Goal: Task Accomplishment & Management: Manage account settings

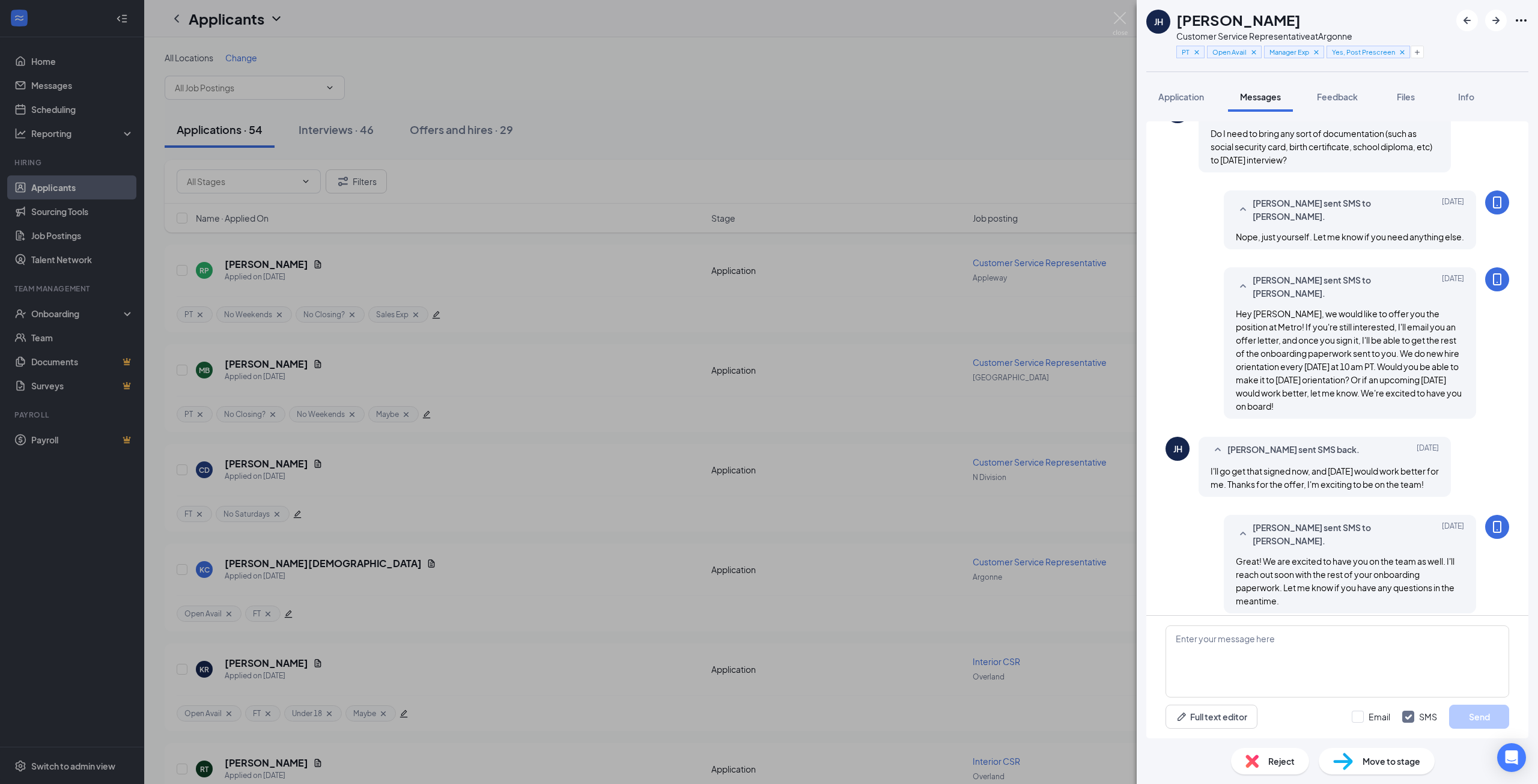
scroll to position [468, 0]
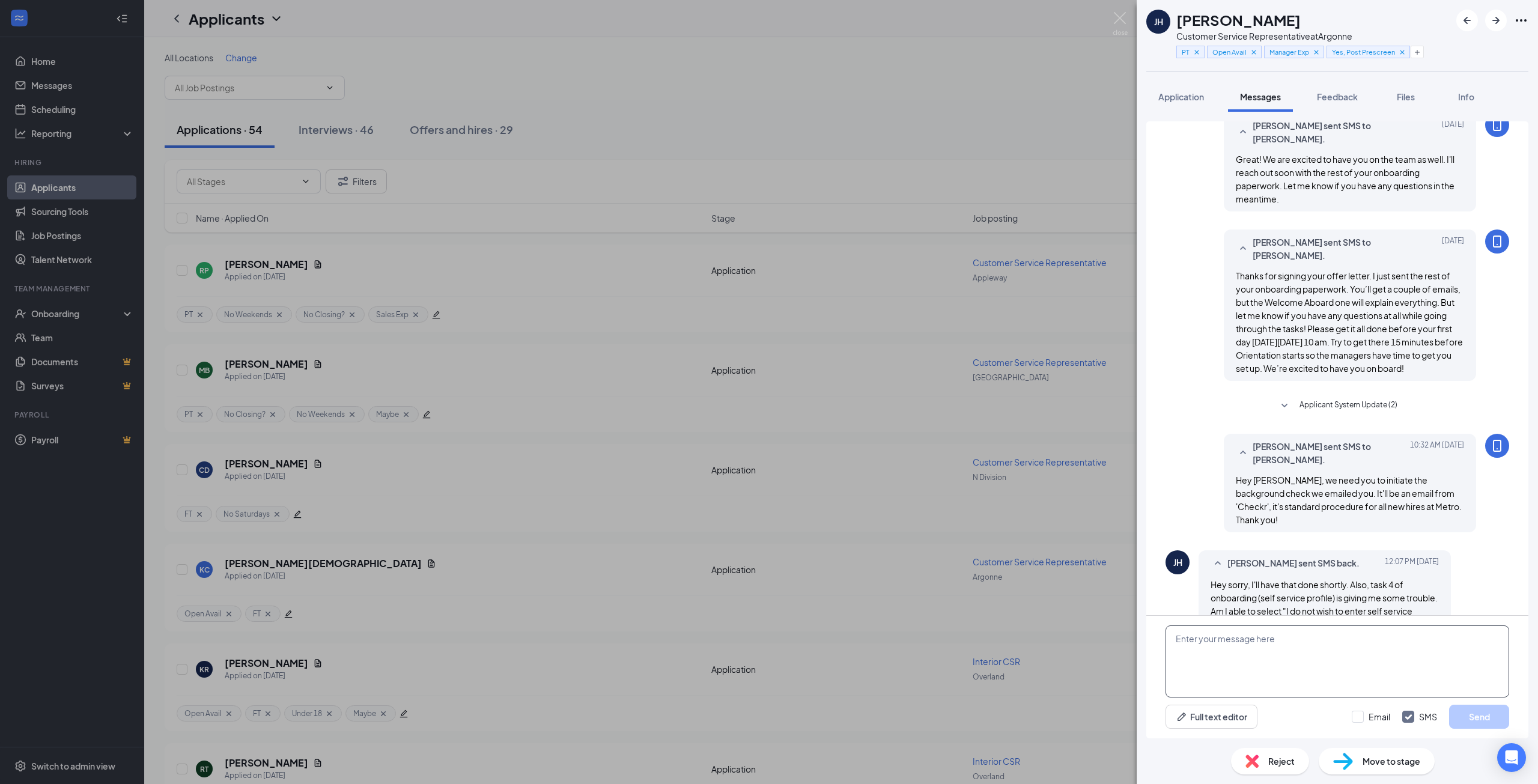
click at [1263, 650] on textarea at bounding box center [1336, 661] width 343 height 72
type textarea "Hey Jace, you can skip it entirely if you don't want to set one up. If you do w…"
click at [1482, 720] on button "Send" at bounding box center [1478, 717] width 60 height 24
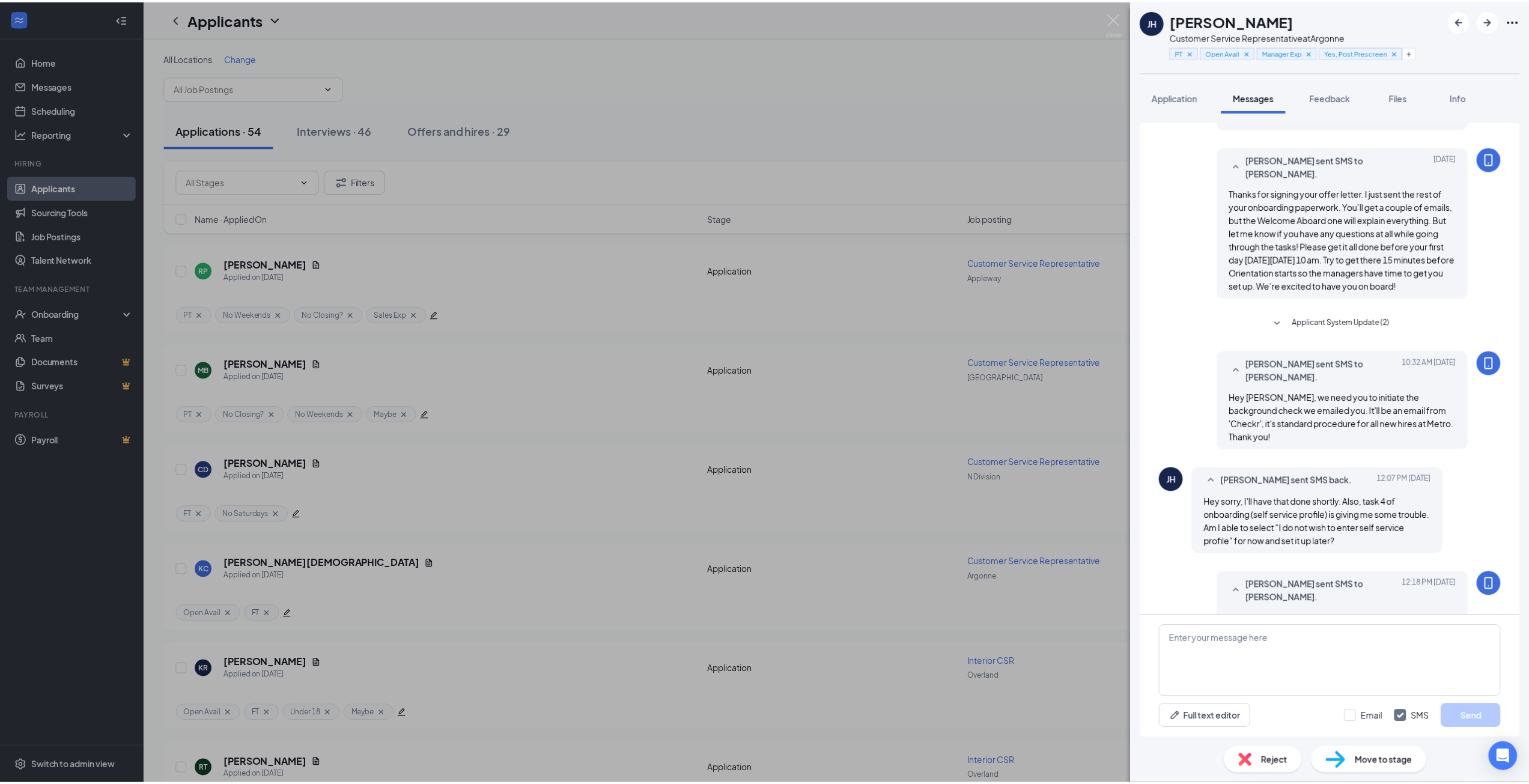
scroll to position [560, 0]
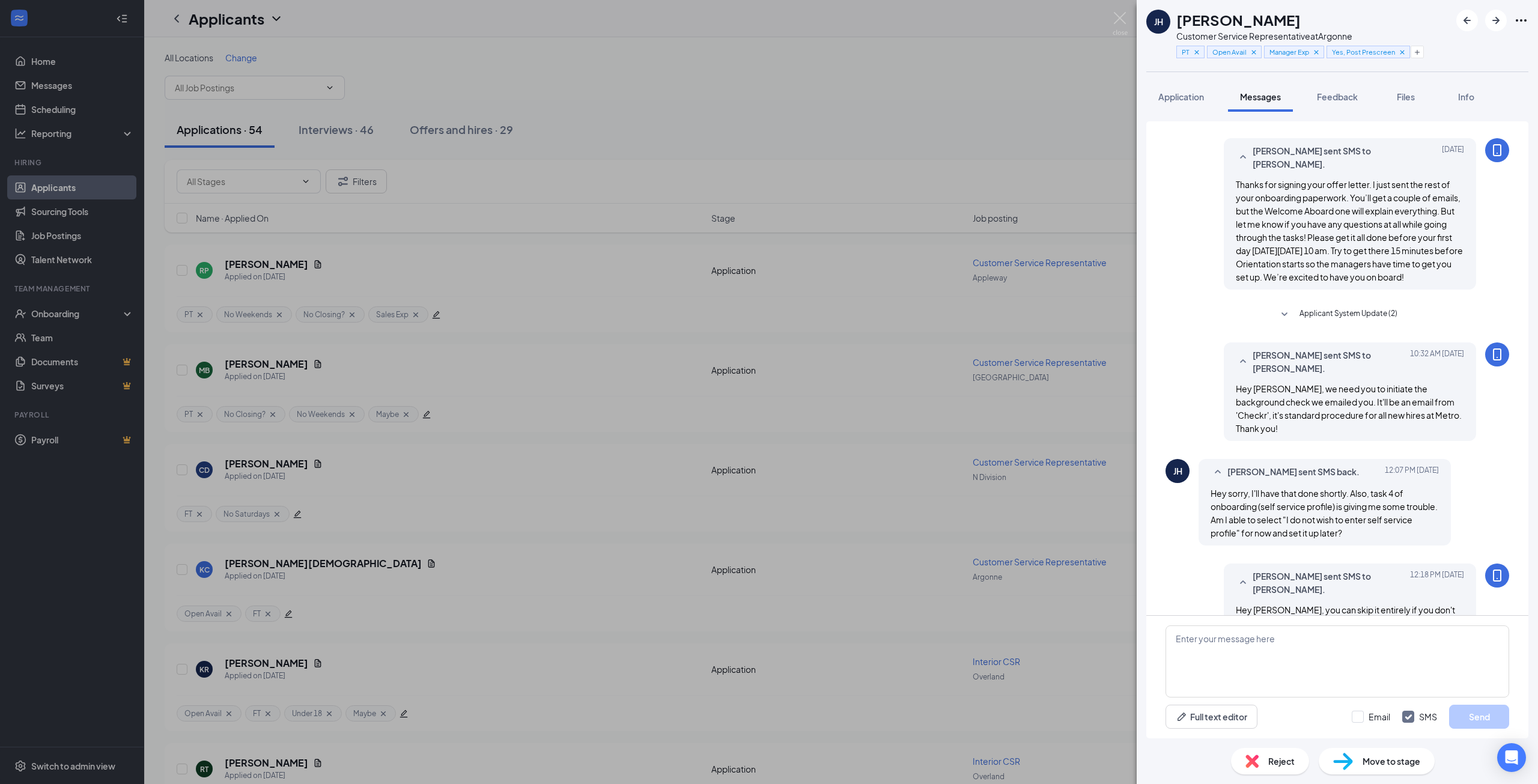
click at [388, 260] on div "JH Jace Hames Customer Service Representative at Argonne PT Open Avail Manager …" at bounding box center [769, 392] width 1538 height 784
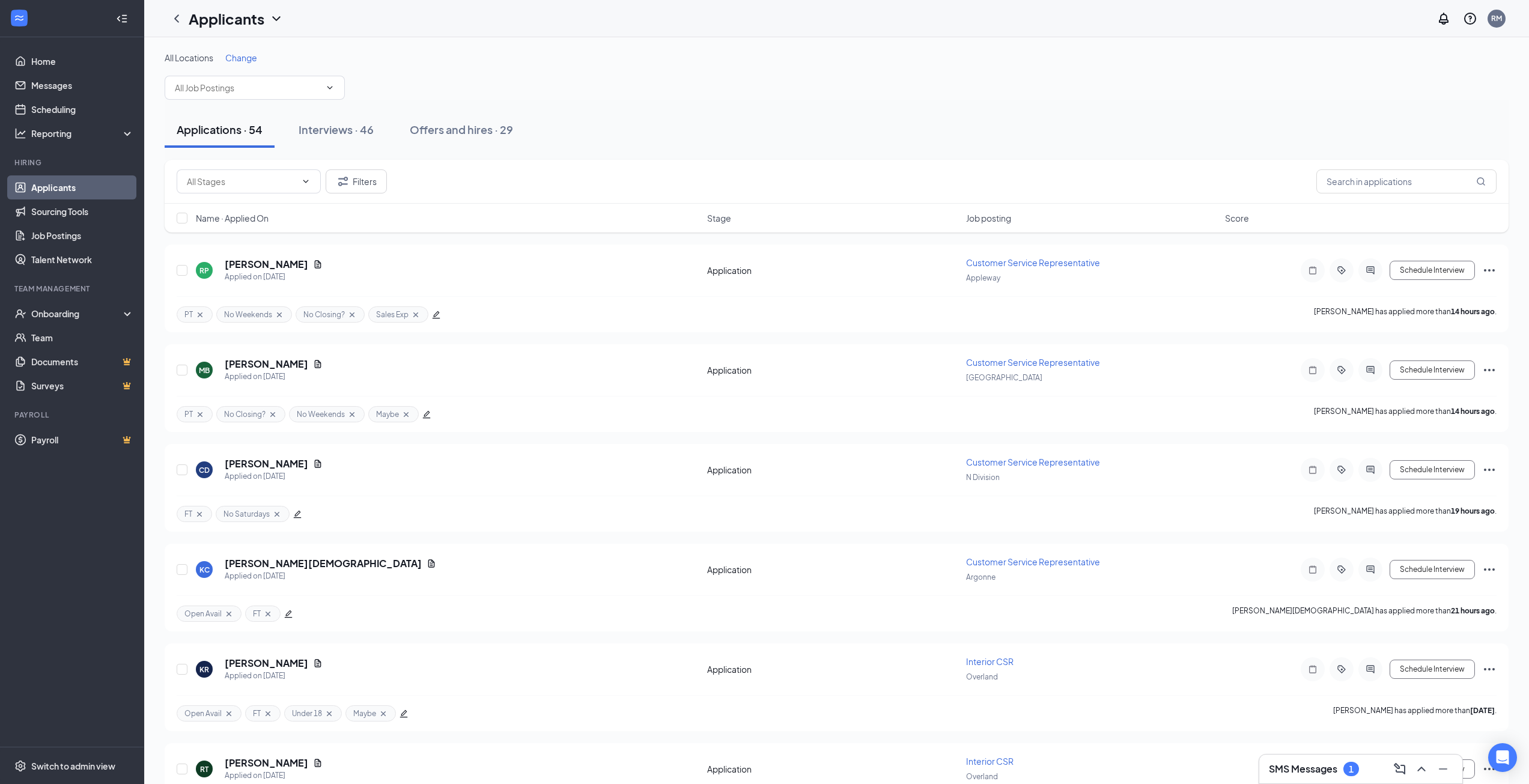
click at [95, 195] on link "Applicants" at bounding box center [82, 187] width 103 height 24
click at [1423, 771] on icon "ChevronUp" at bounding box center [1421, 769] width 14 height 14
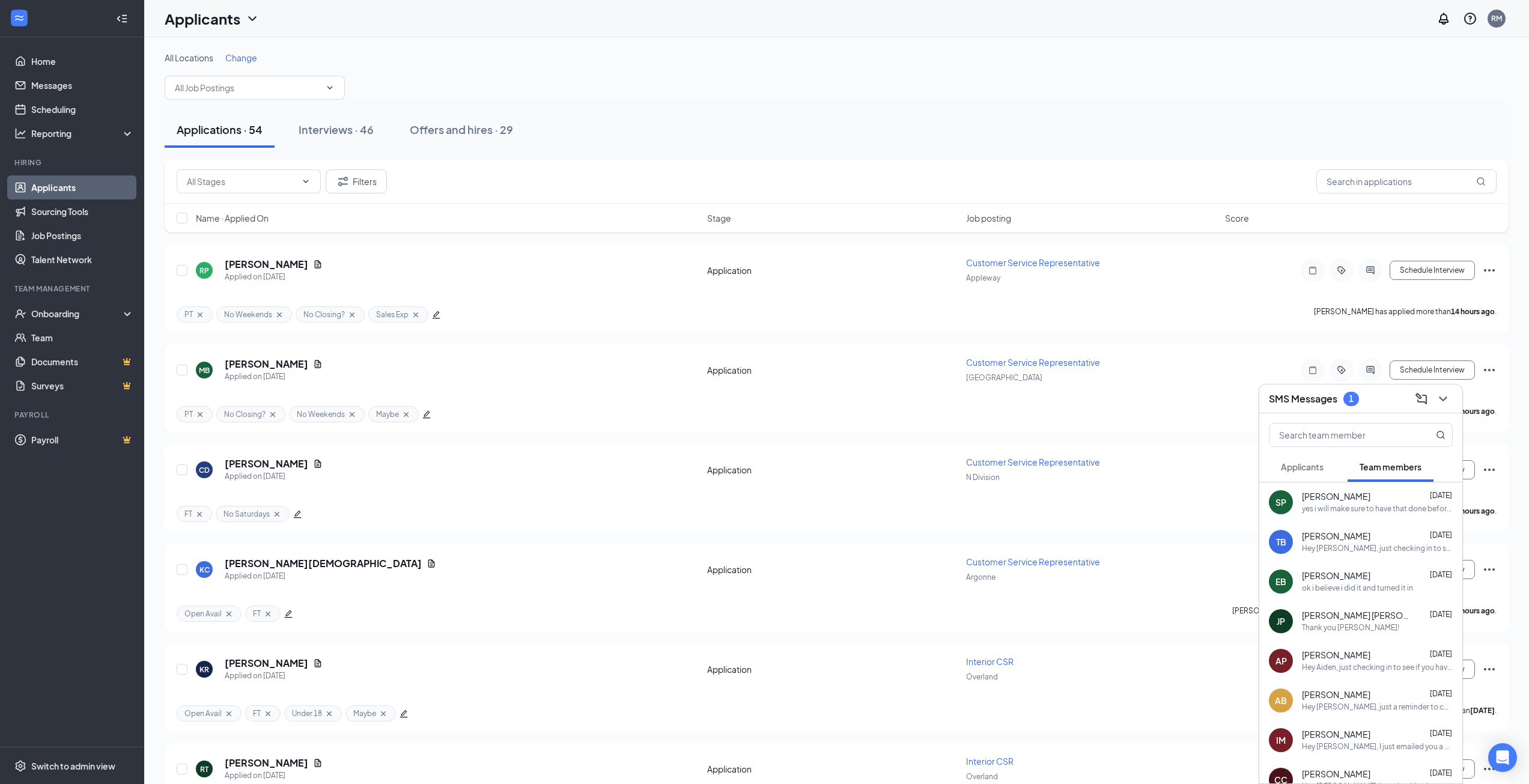
click at [1310, 464] on span "Applicants" at bounding box center [1302, 467] width 42 height 11
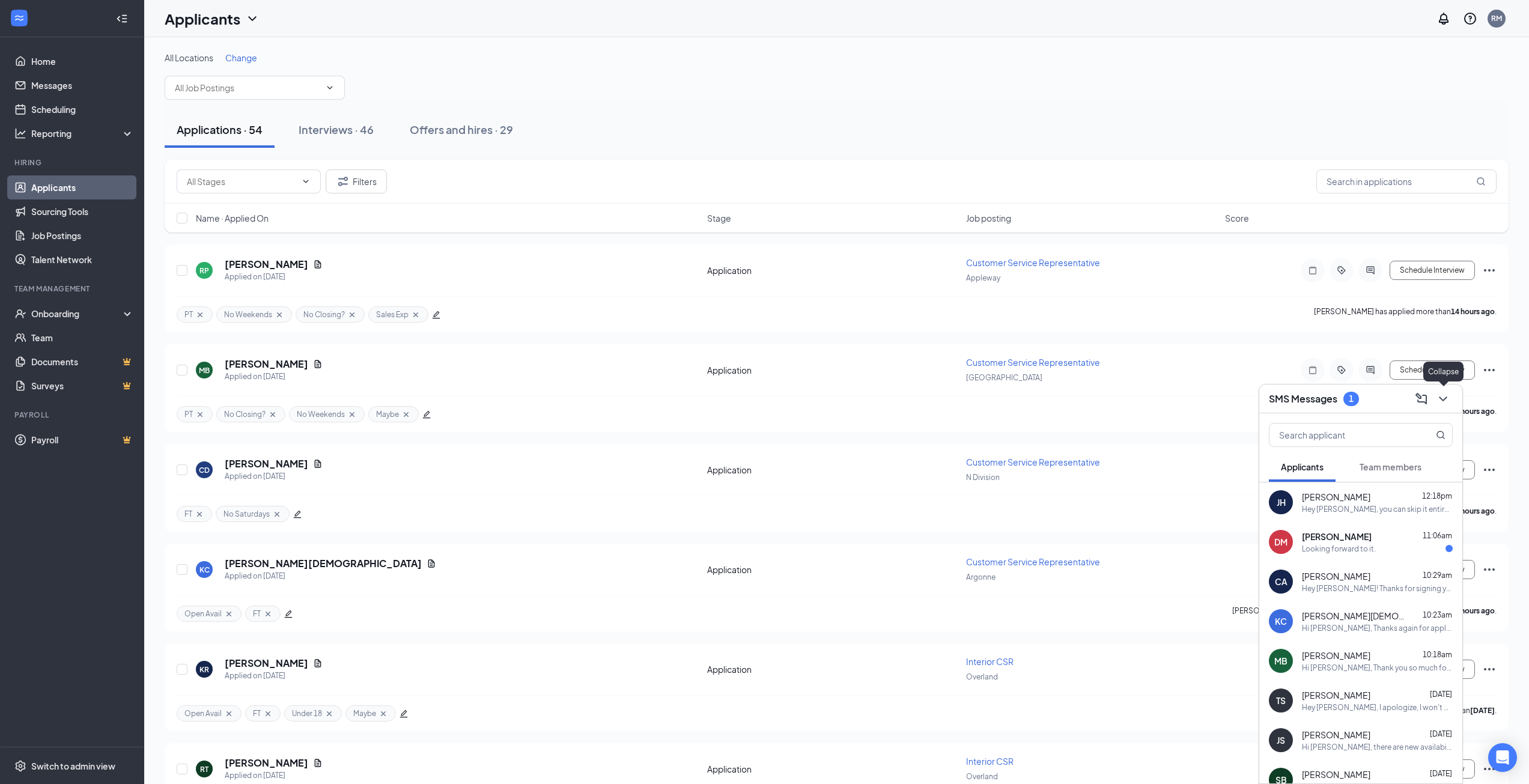
click at [1442, 400] on icon "ChevronDown" at bounding box center [1443, 398] width 14 height 14
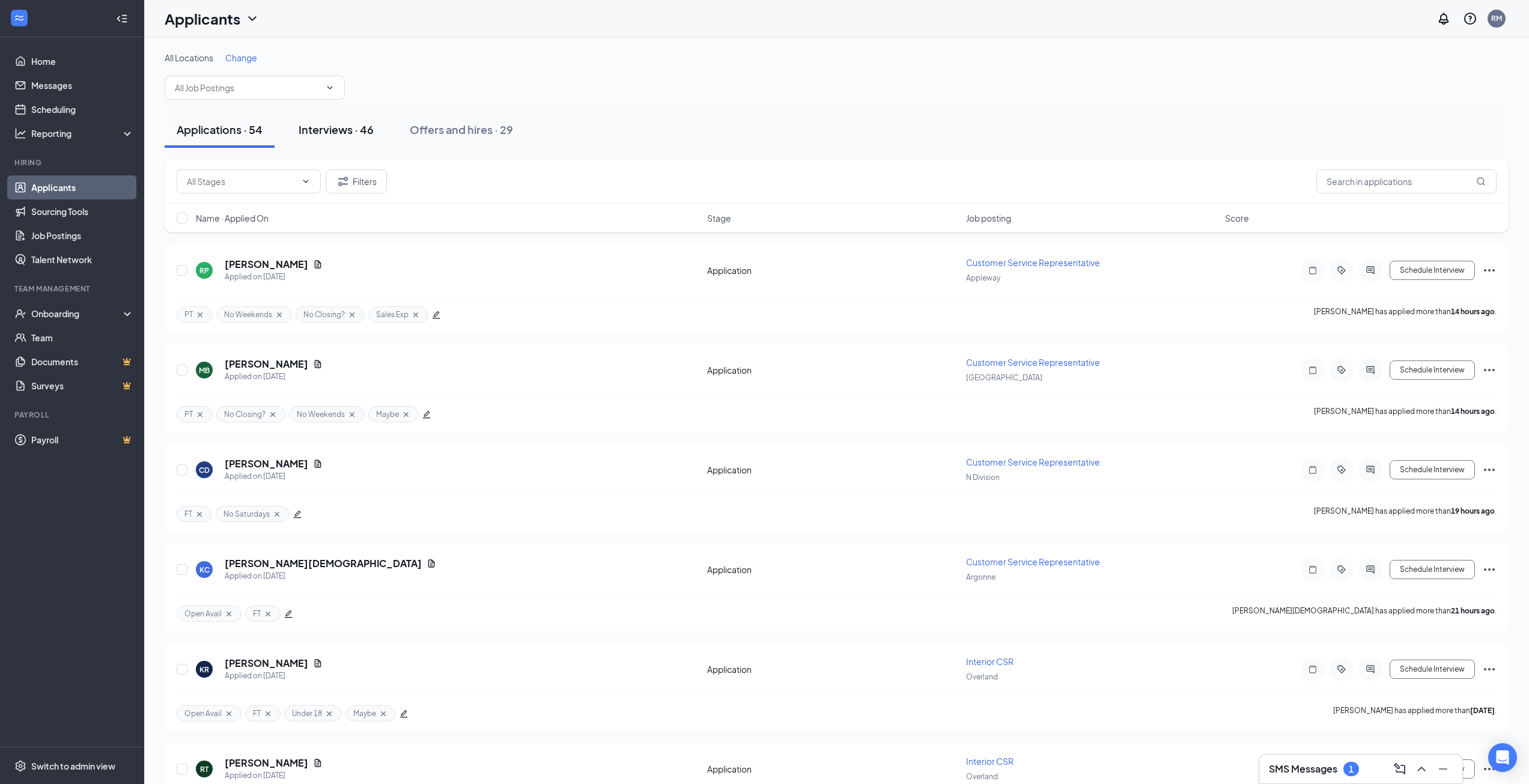
click at [331, 128] on div "Interviews · 46" at bounding box center [336, 129] width 75 height 15
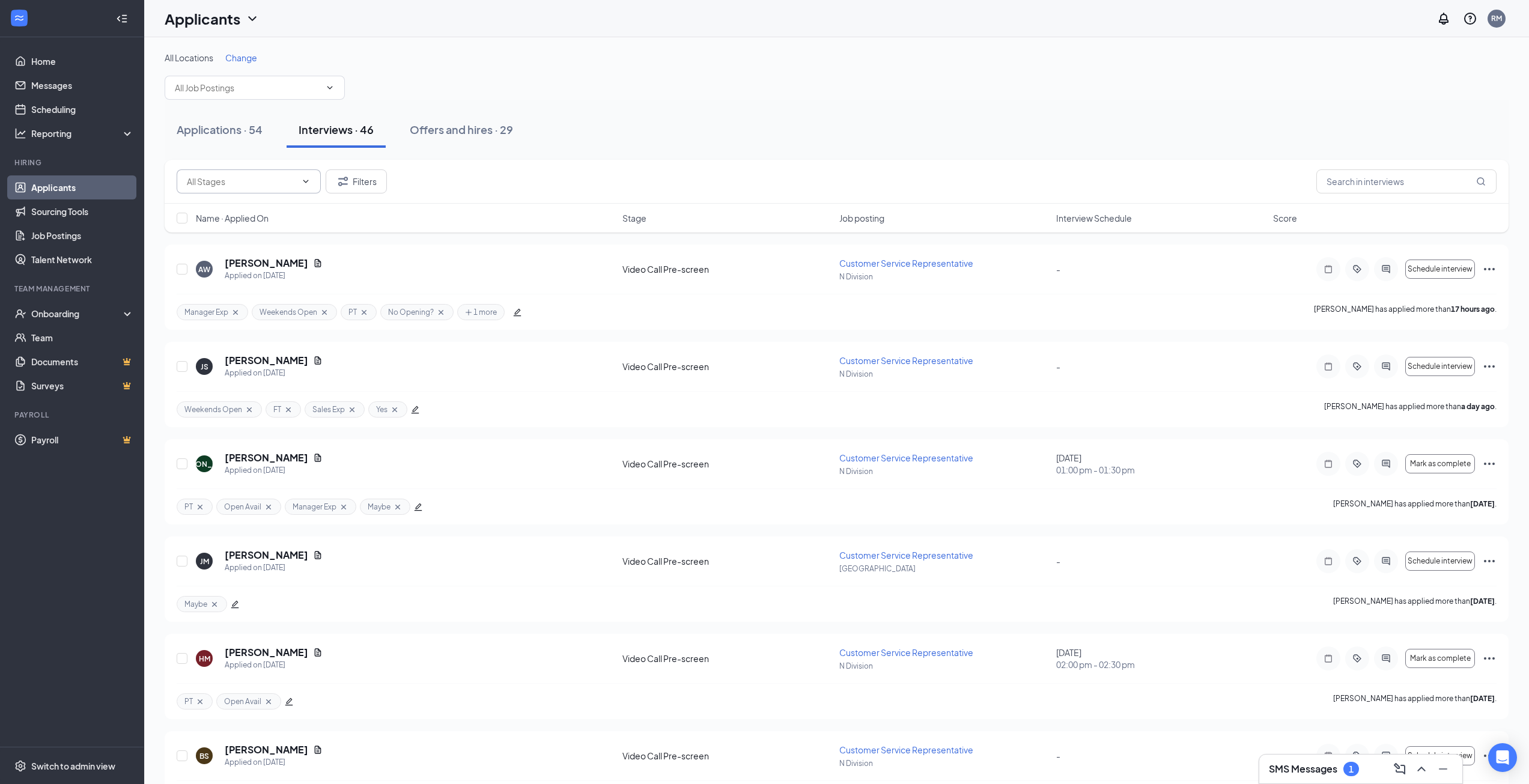
click at [259, 187] on input "text" at bounding box center [241, 181] width 110 height 13
click at [249, 208] on div "Onsite Interview (8)" at bounding box center [234, 204] width 75 height 13
type input "Onsite Interview (8)"
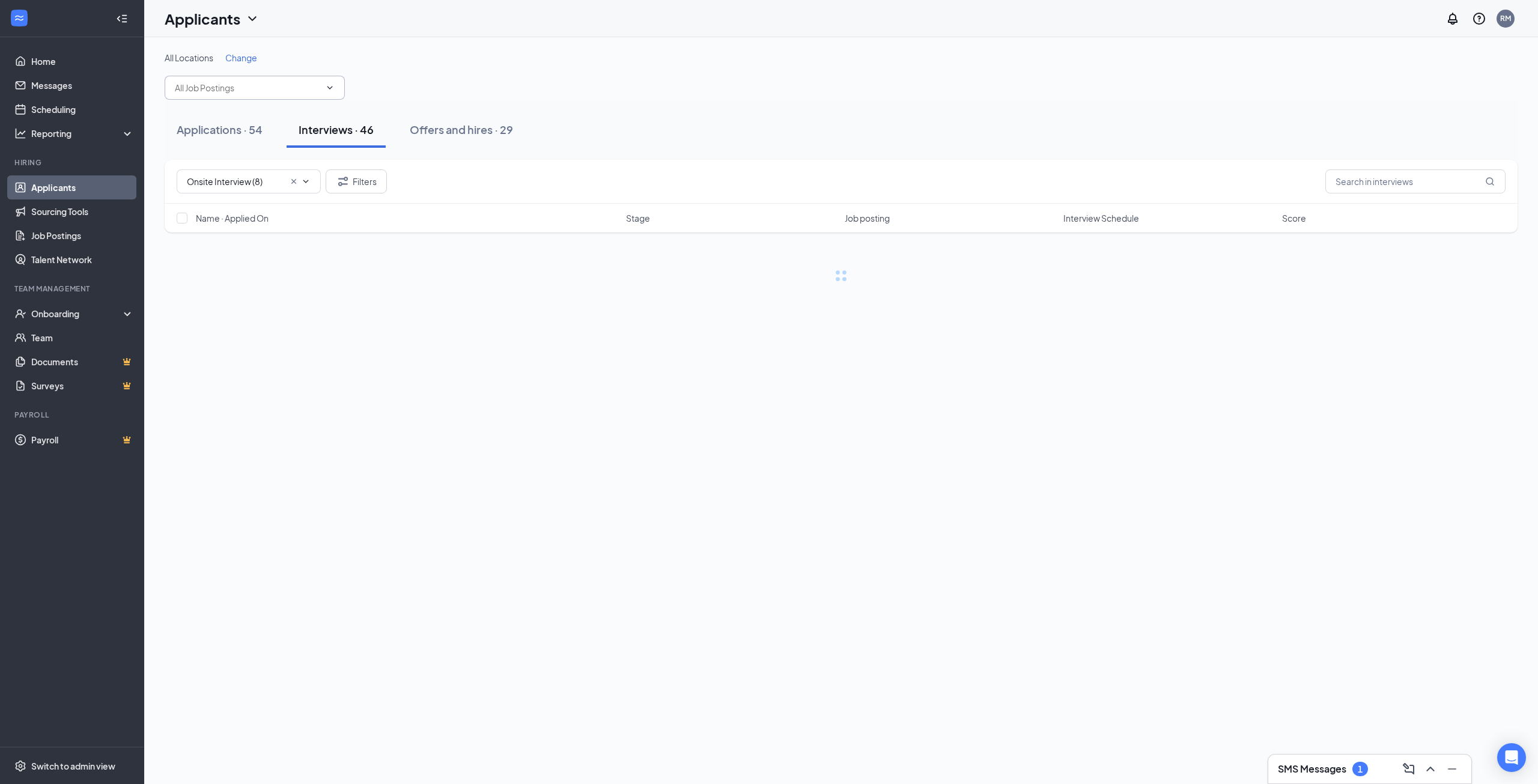
click at [252, 90] on input "text" at bounding box center [247, 88] width 145 height 13
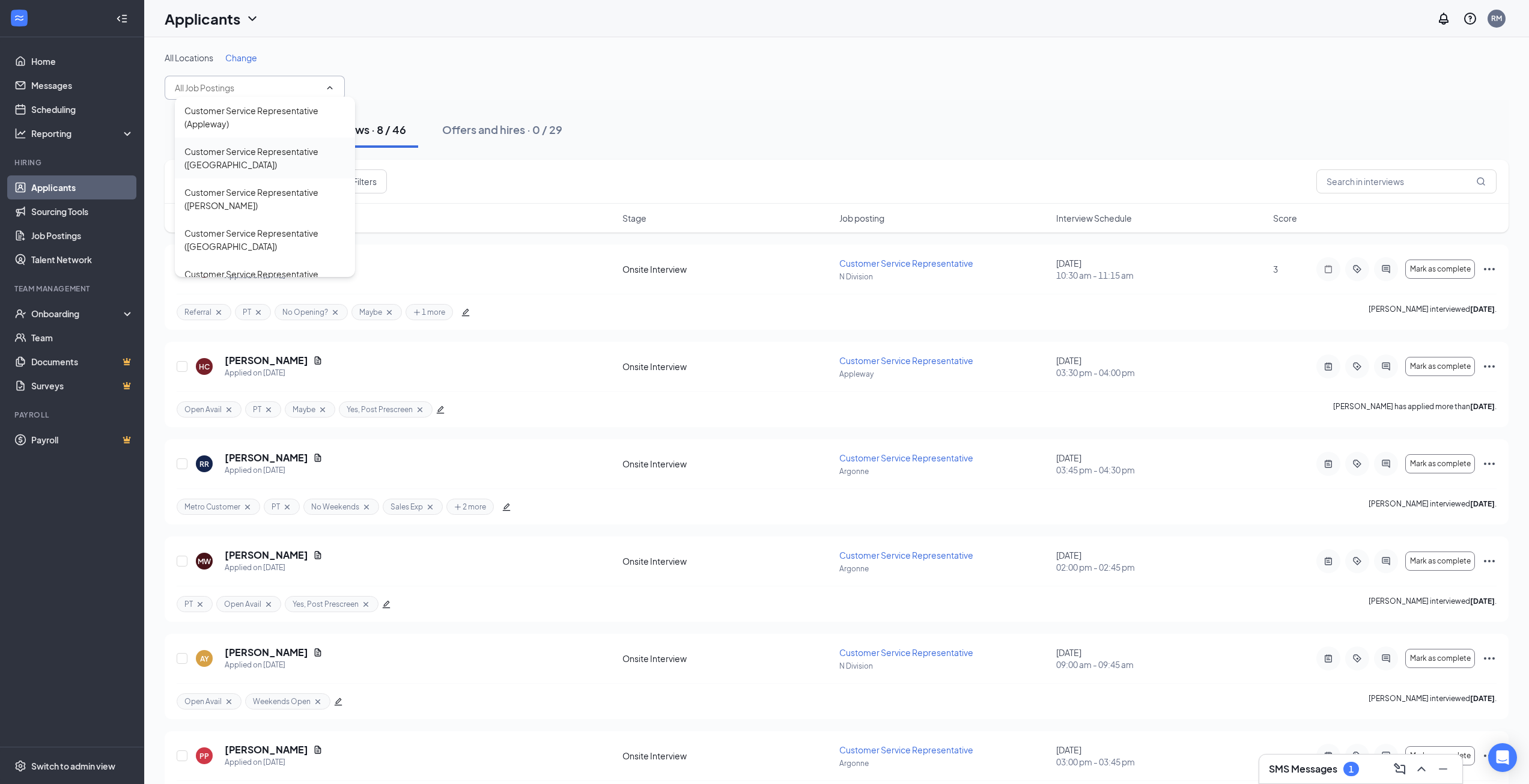
click at [254, 153] on div "Customer Service Representative ([GEOGRAPHIC_DATA])" at bounding box center [265, 157] width 161 height 26
type input "Customer Service Representative ([GEOGRAPHIC_DATA])"
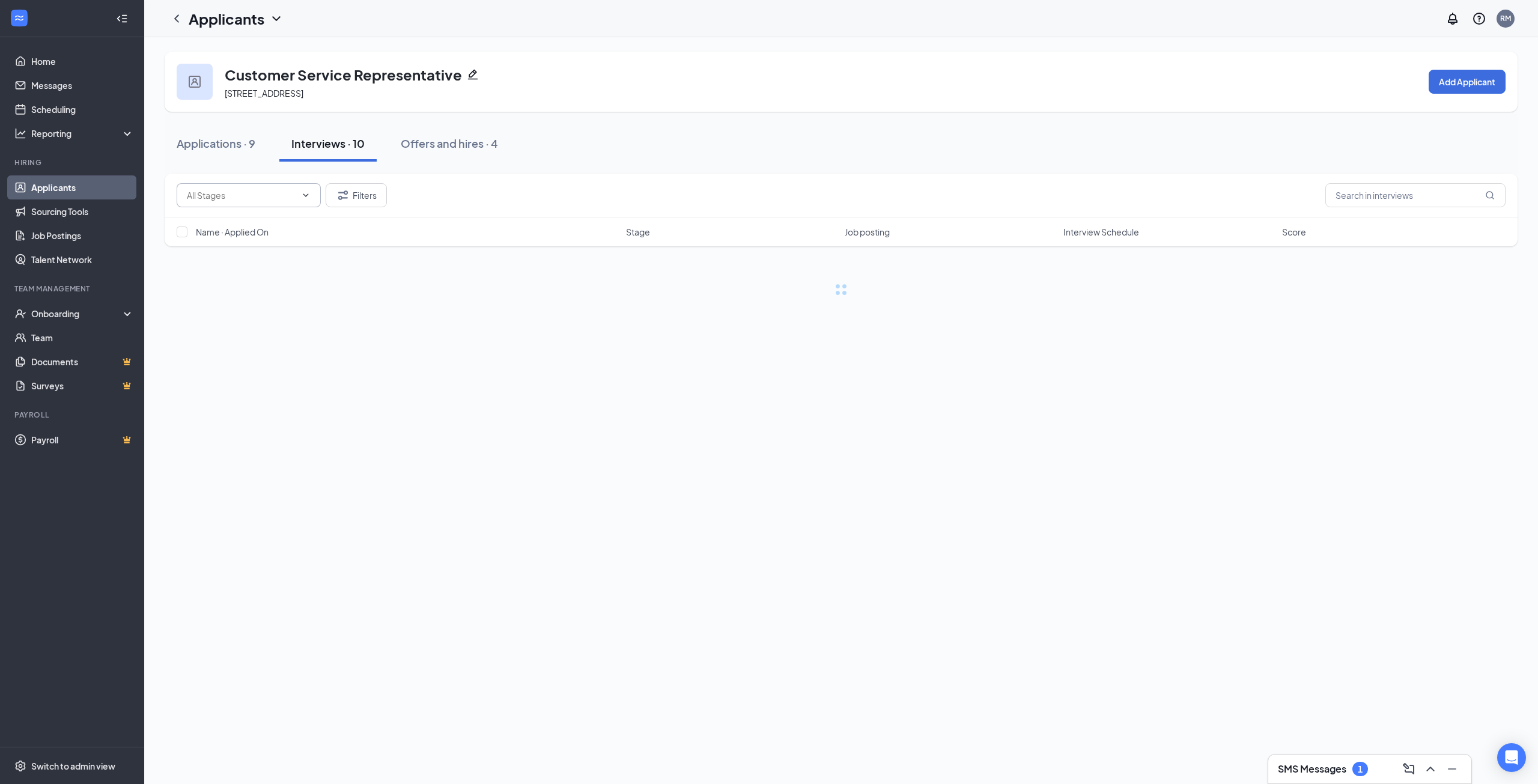
click at [247, 193] on input "text" at bounding box center [241, 195] width 110 height 13
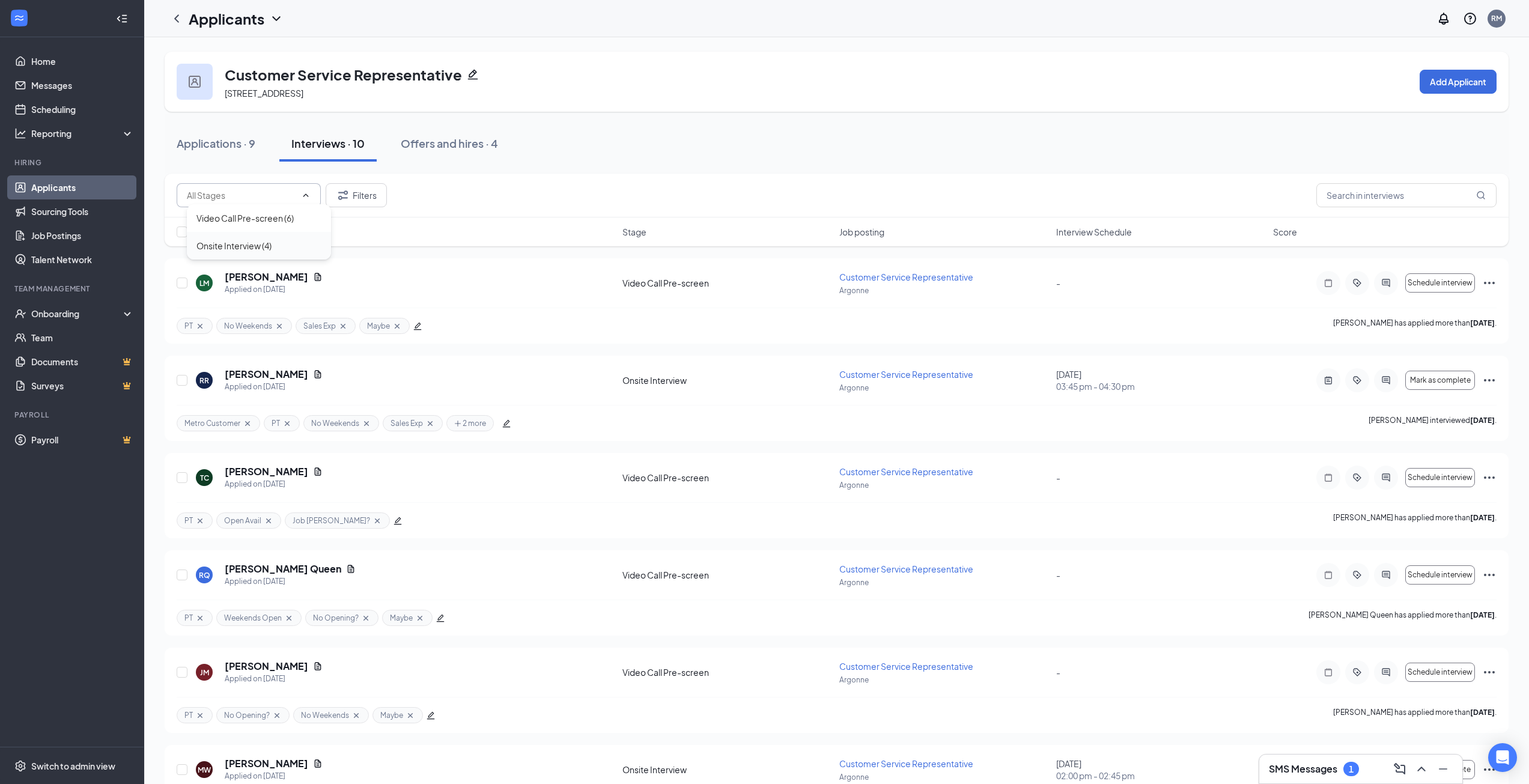
click at [243, 241] on div "Onsite Interview (4)" at bounding box center [234, 246] width 75 height 13
type input "Onsite Interview (4)"
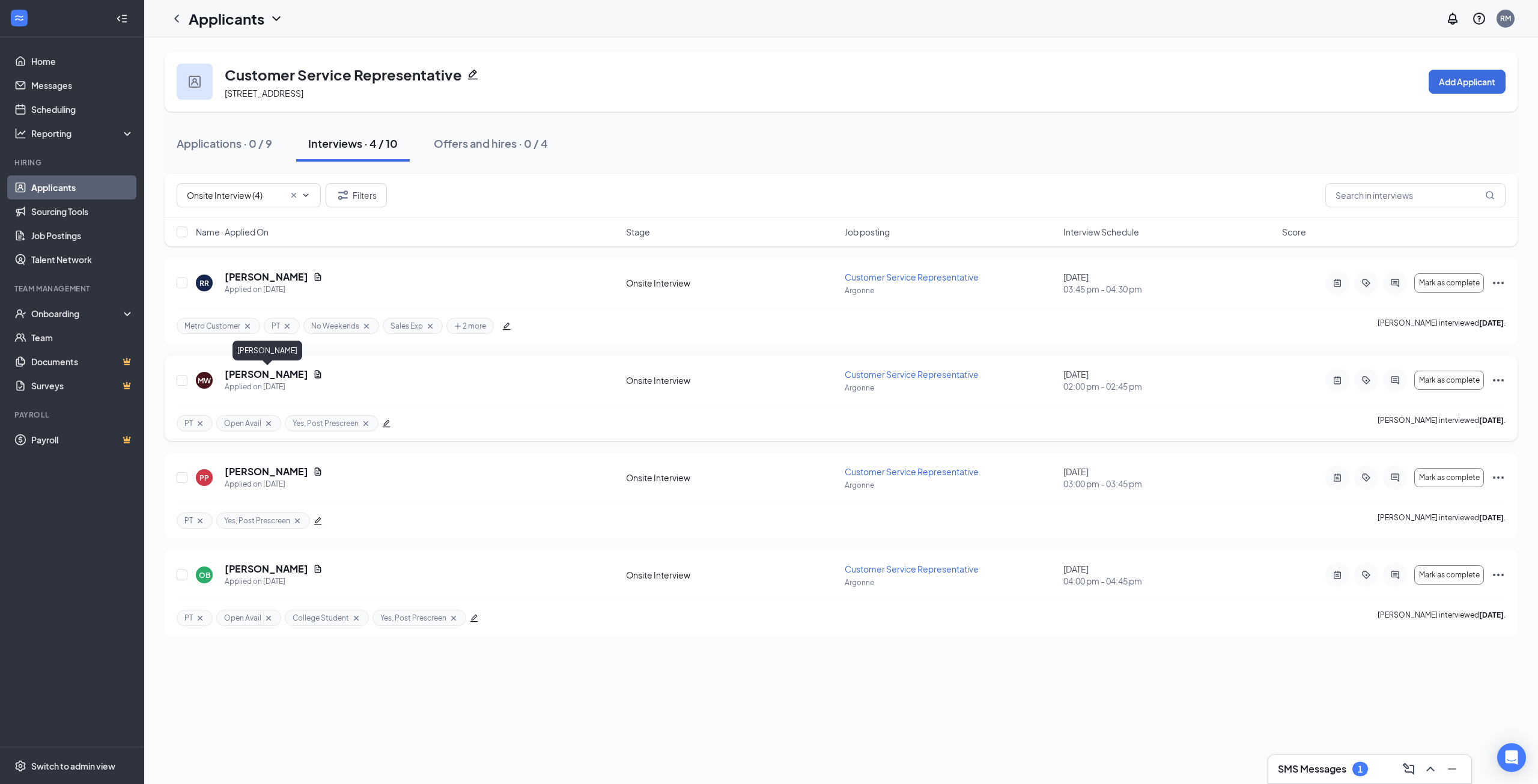
click at [265, 373] on h5 "[PERSON_NAME]" at bounding box center [266, 374] width 83 height 13
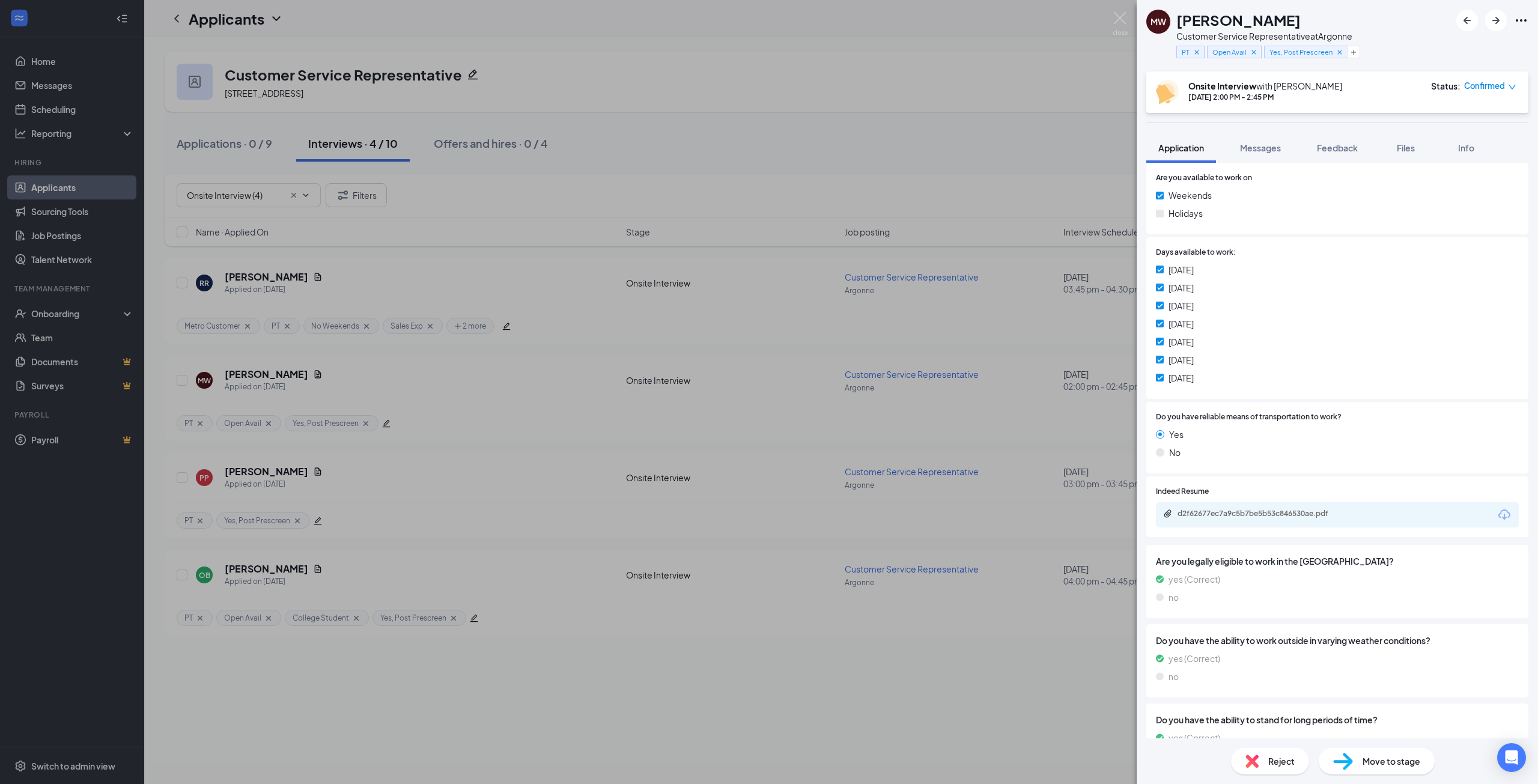
scroll to position [632, 0]
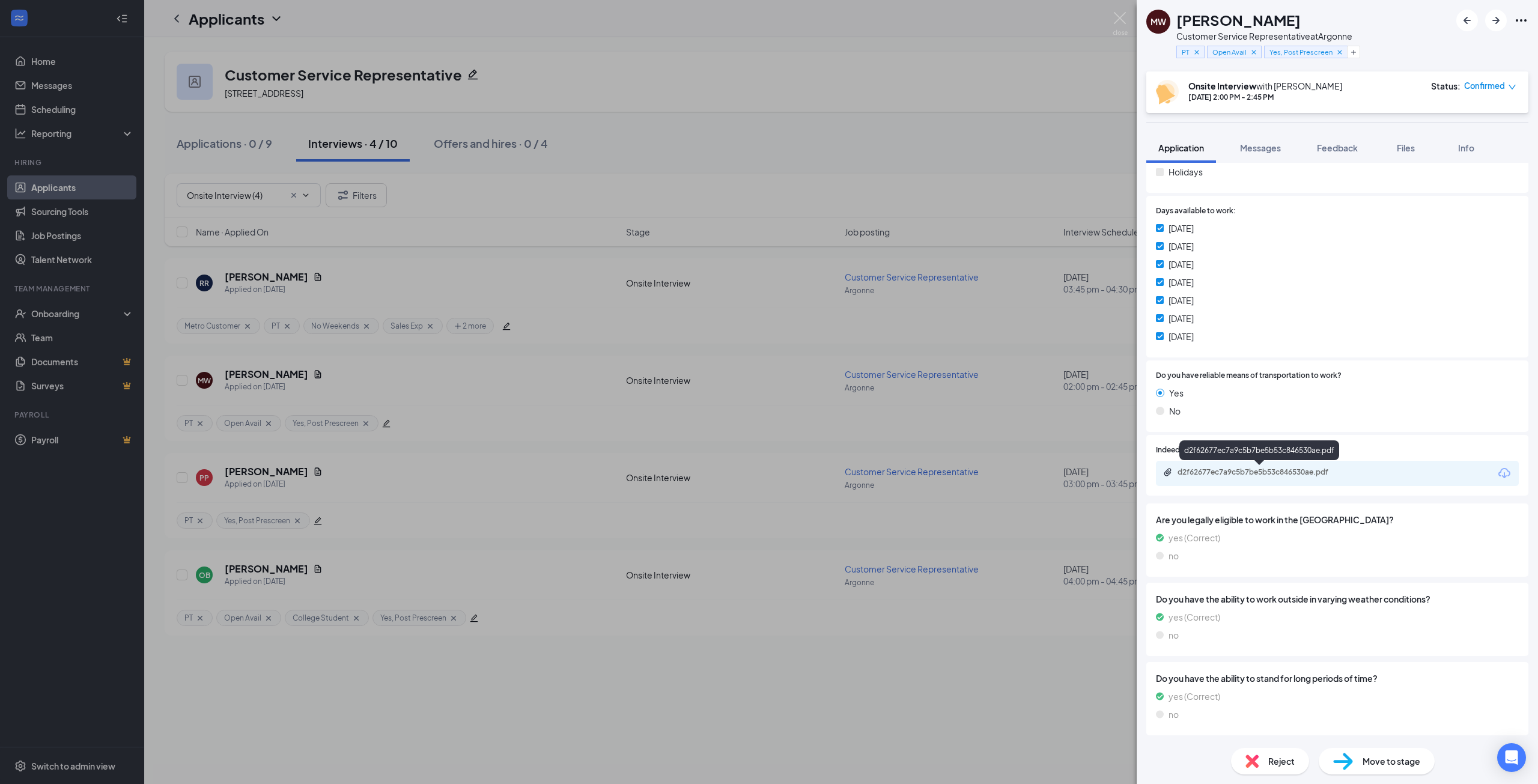
click at [1289, 472] on div "d2f62677ec7a9c5b7be5b53c846530ae.pdf" at bounding box center [1261, 472] width 168 height 9
click at [1267, 150] on span "Messages" at bounding box center [1260, 148] width 41 height 11
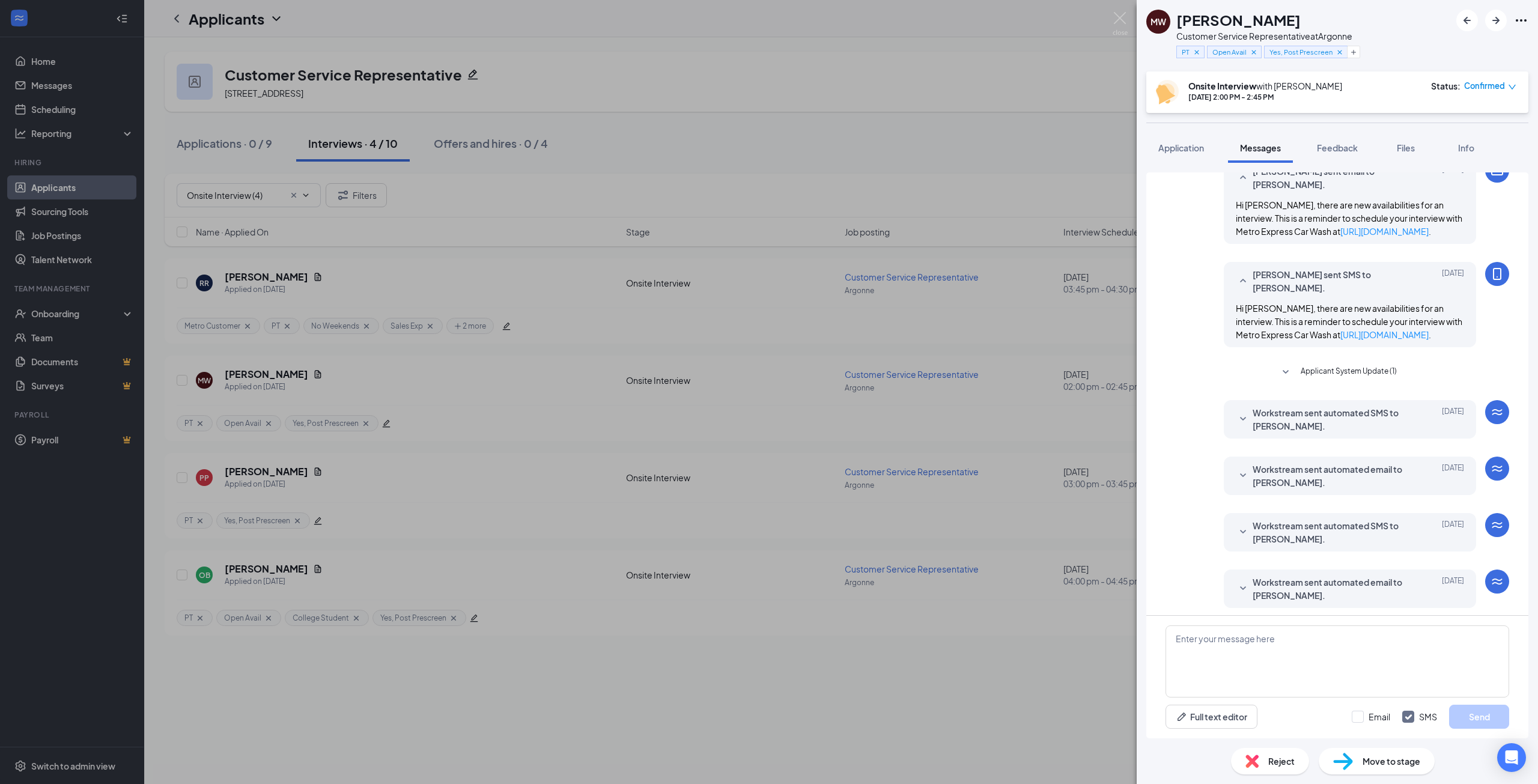
scroll to position [335, 0]
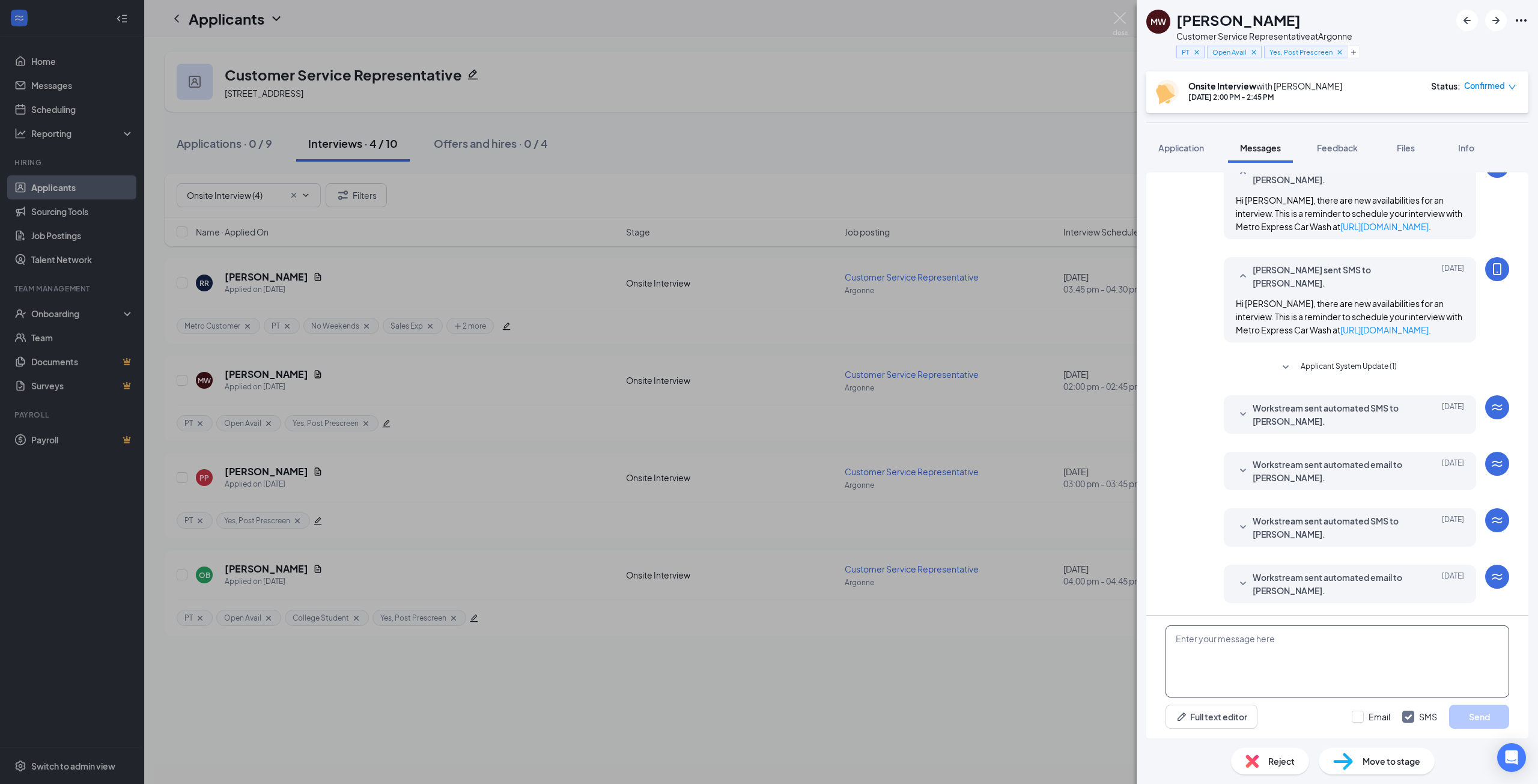
click at [1263, 643] on textarea at bounding box center [1336, 661] width 343 height 72
click at [1359, 664] on textarea "Hey Mackenzie, we filled the position at the Argonne Rd location. But we are hi…" at bounding box center [1336, 661] width 343 height 72
click at [1262, 653] on textarea "Hey Mackenzie, we filled the position at the Argonne Rd location. But we are hi…" at bounding box center [1336, 661] width 343 height 72
drag, startPoint x: 1262, startPoint y: 653, endPoint x: 1338, endPoint y: 654, distance: 76.0
click at [1338, 654] on textarea "Hey Mackenzie, we filled the position at the Argonne Rd location. But we are hi…" at bounding box center [1336, 661] width 343 height 72
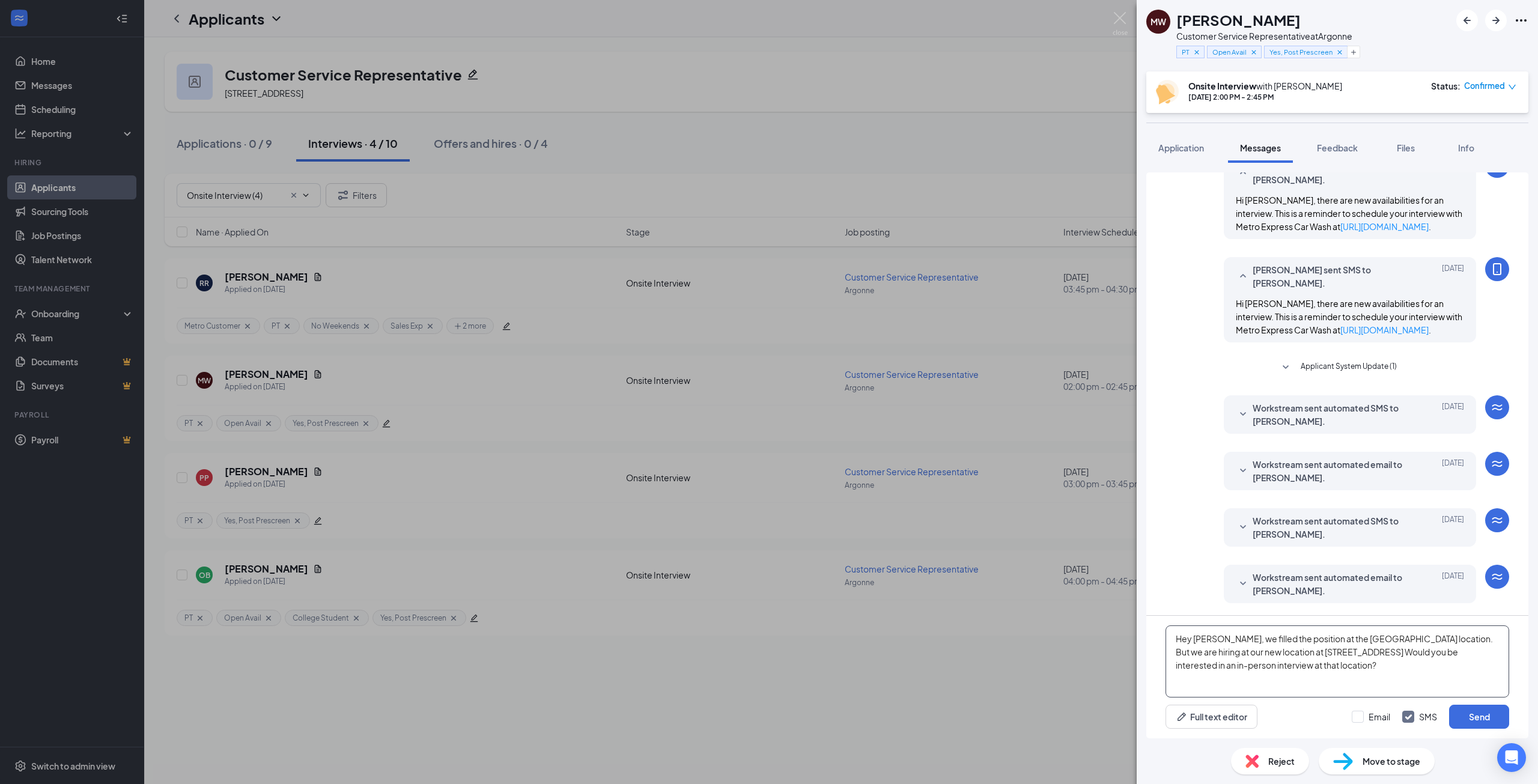
click at [1349, 665] on textarea "Hey Mackenzie, we filled the position at the Argonne Rd location. But we are hi…" at bounding box center [1336, 661] width 343 height 72
click at [1301, 711] on div "Full text editor Email SMS Send" at bounding box center [1336, 717] width 343 height 24
click at [1426, 644] on textarea "Hey Mackenzie, we filled the position at the Argonne Rd location. But we are hi…" at bounding box center [1336, 661] width 343 height 72
click at [1433, 670] on textarea "Hey [PERSON_NAME], we filled the position at the [GEOGRAPHIC_DATA] location you…" at bounding box center [1336, 661] width 343 height 72
type textarea "Hey [PERSON_NAME], we filled the position at the [GEOGRAPHIC_DATA] location you…"
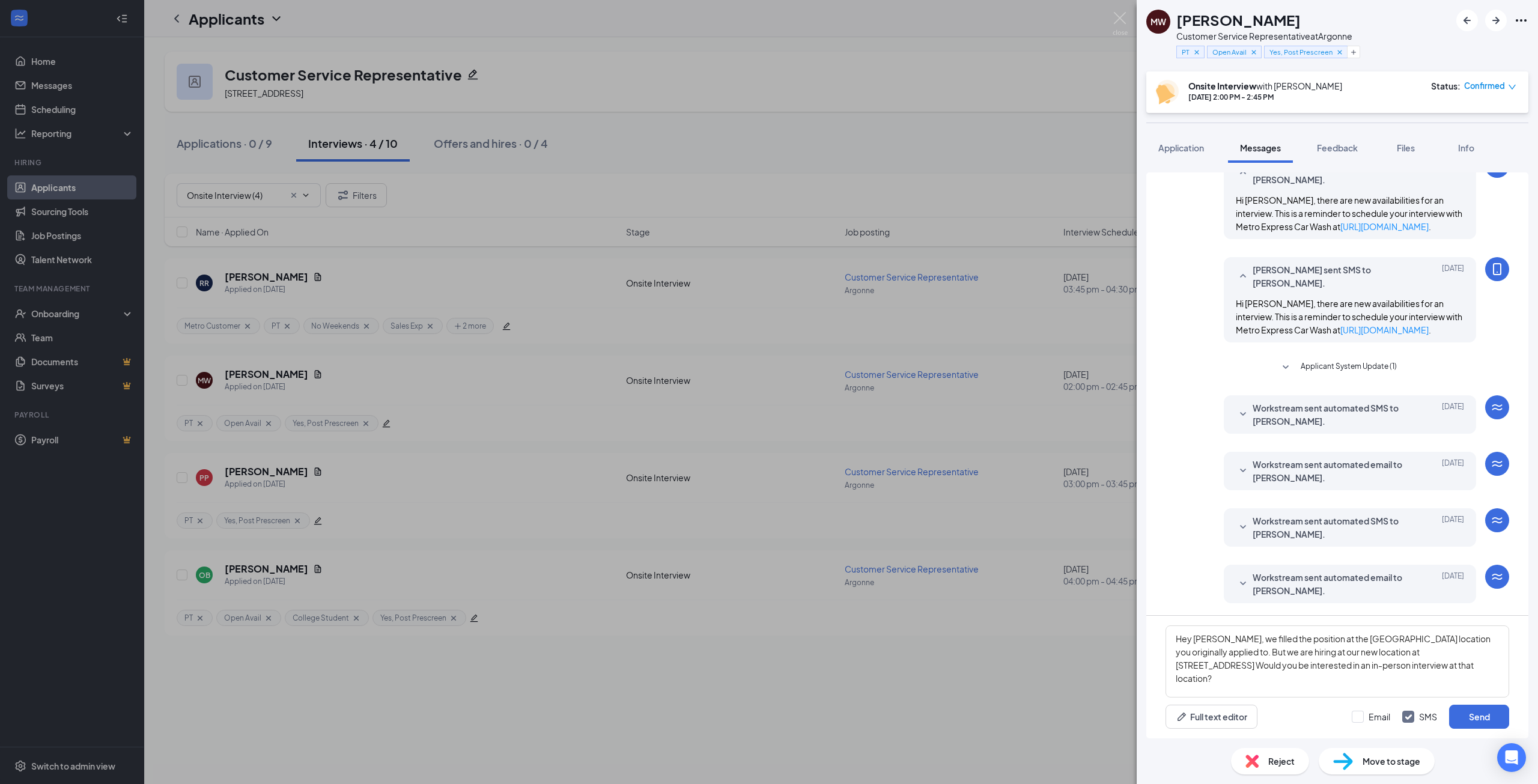
click at [1303, 730] on div "Hey Mackenzie, we filled the position at the Argonne Rd location you originally…" at bounding box center [1337, 677] width 382 height 122
click at [1490, 715] on button "Send" at bounding box center [1478, 717] width 60 height 24
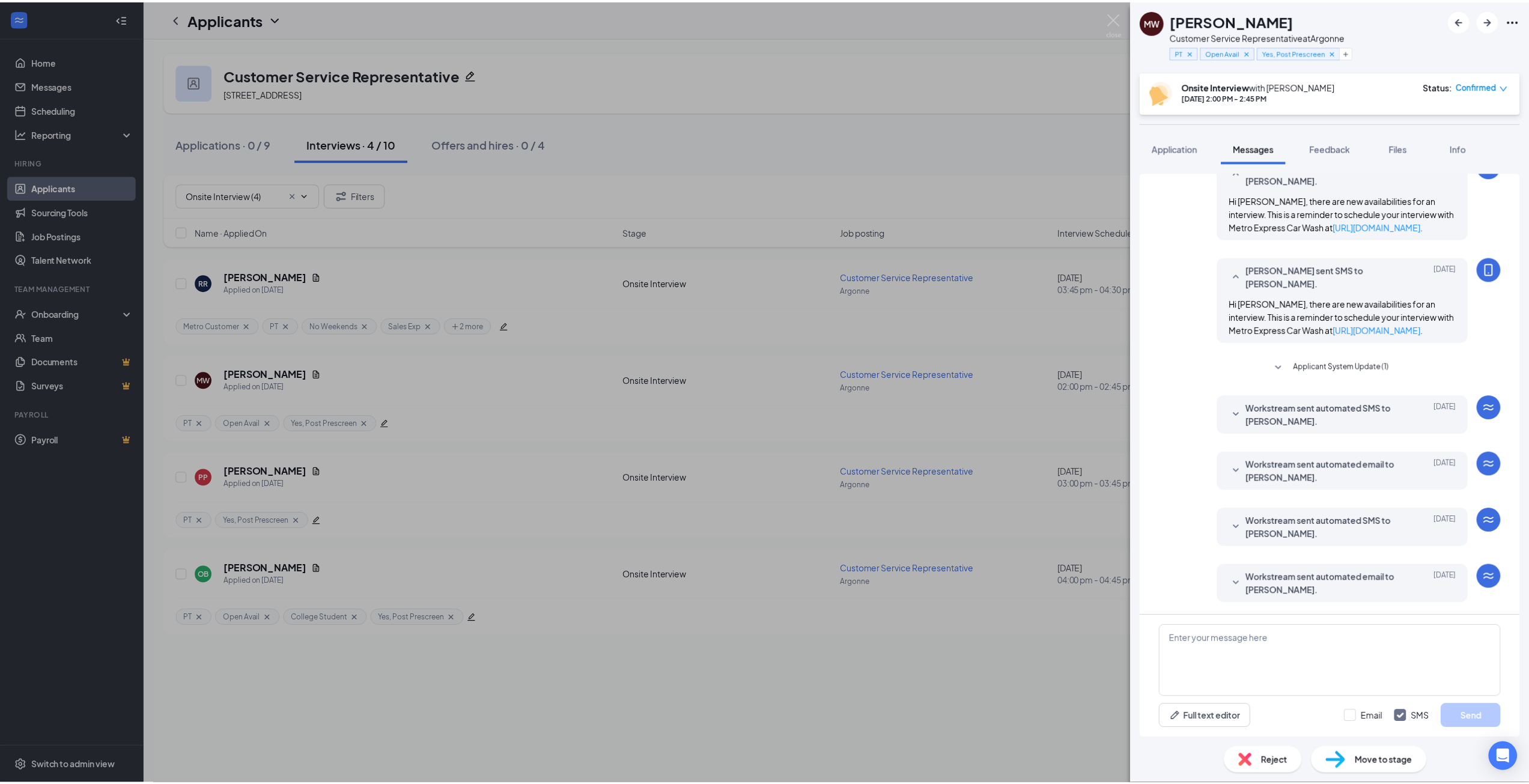
scroll to position [451, 0]
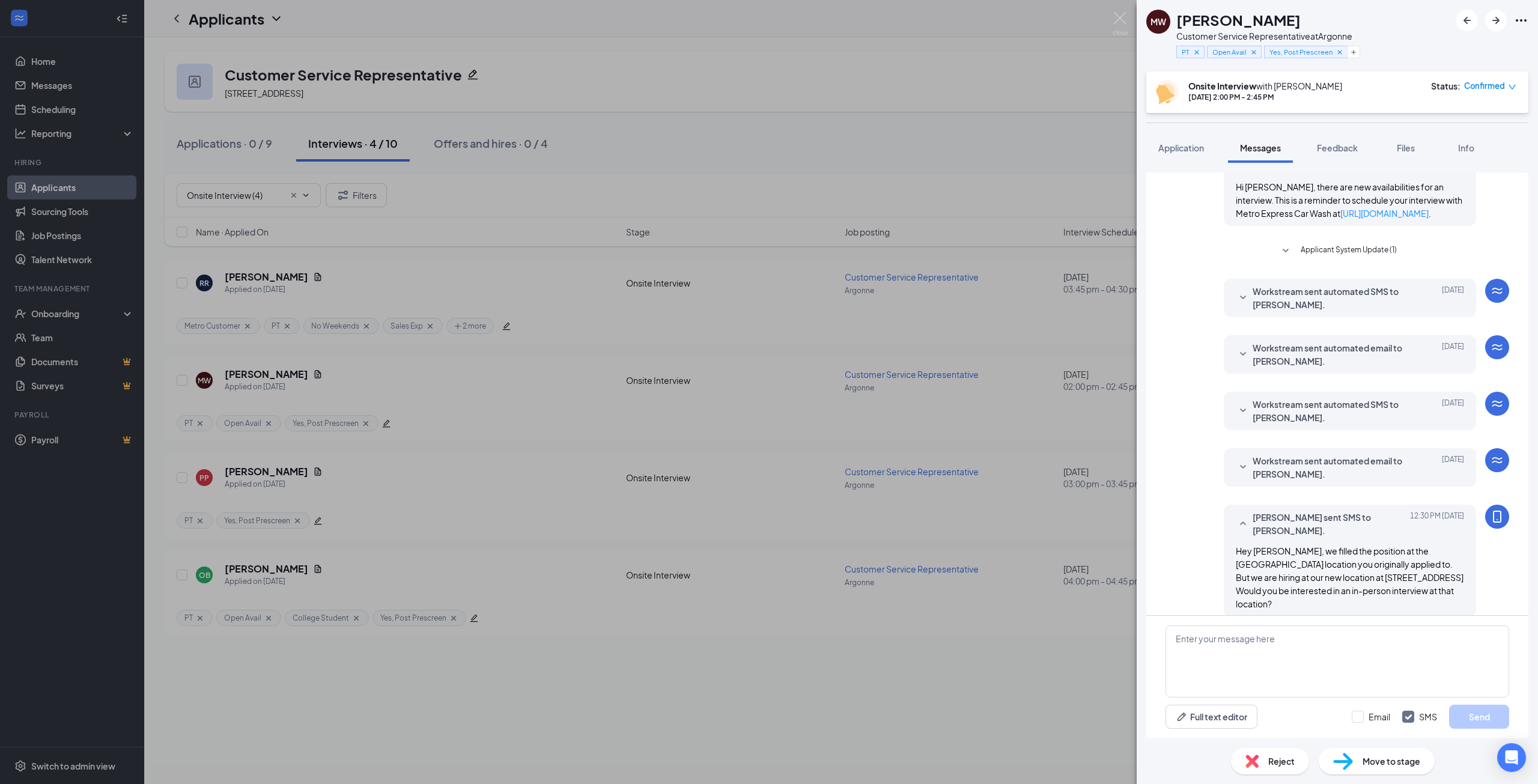
click at [846, 133] on div "MW Mackenzie Winchell Customer Service Representative at Argonne PT Open Avail …" at bounding box center [769, 392] width 1538 height 784
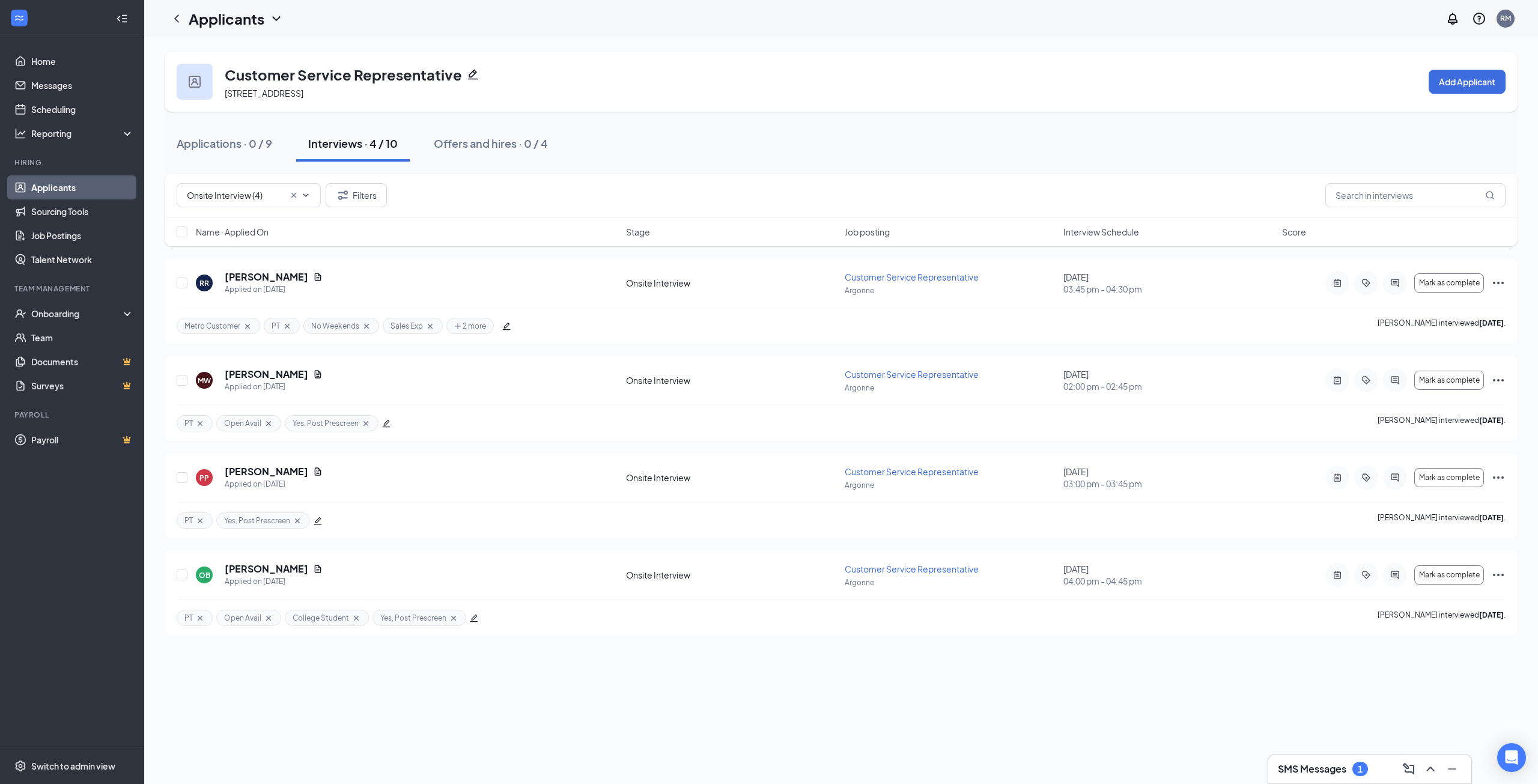
click at [103, 187] on link "Applicants" at bounding box center [82, 187] width 103 height 24
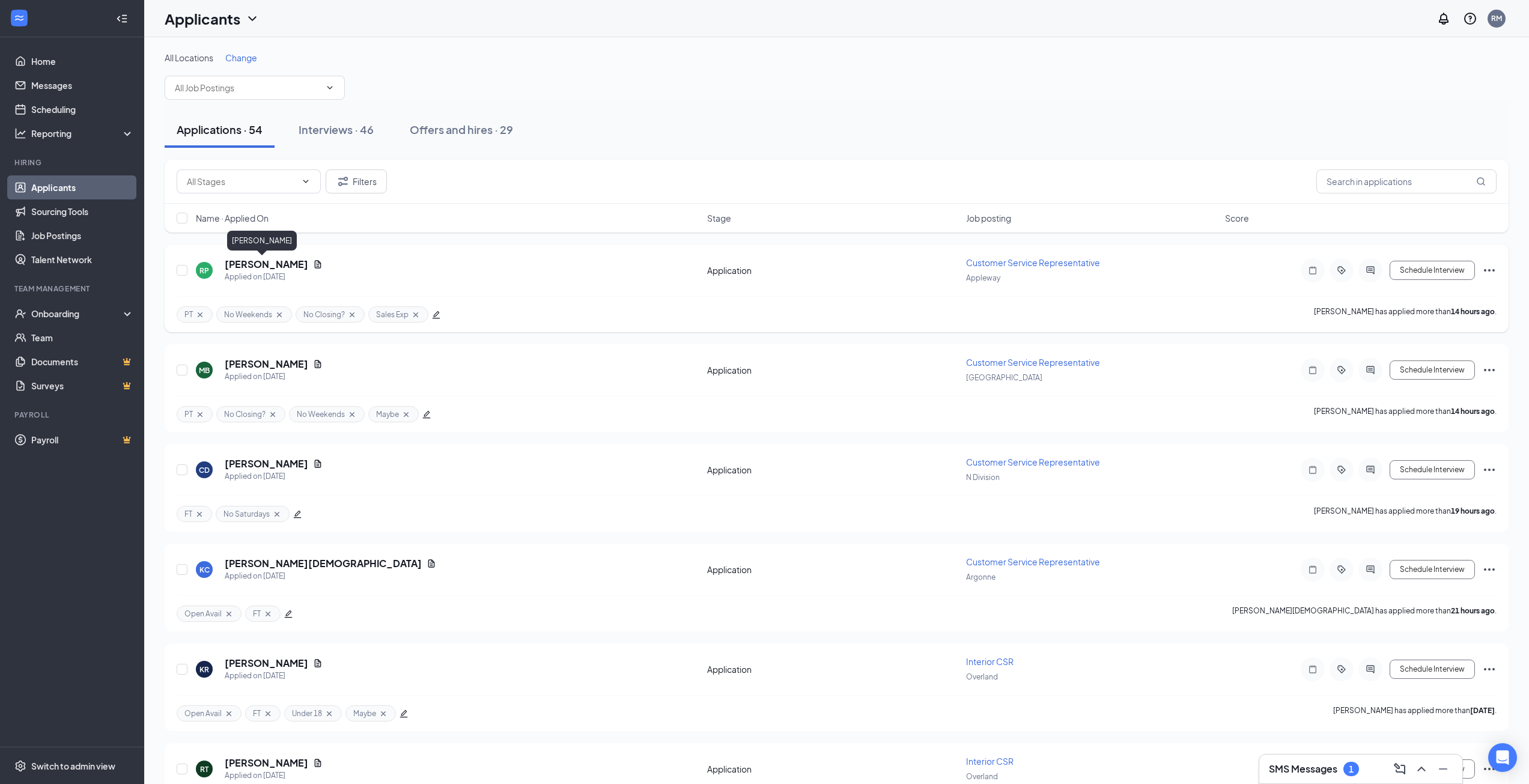
click at [246, 262] on h5 "[PERSON_NAME]" at bounding box center [266, 265] width 83 height 13
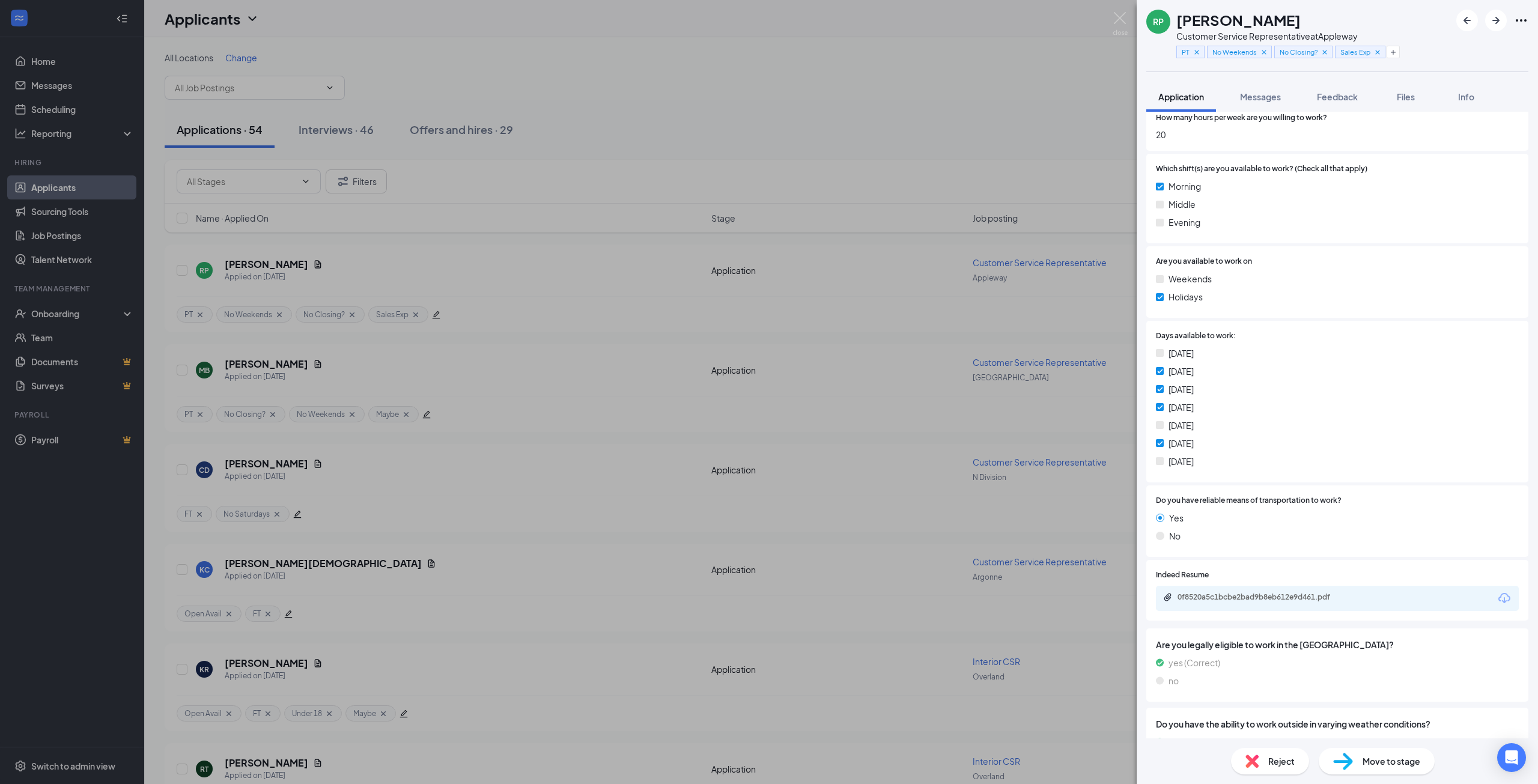
scroll to position [581, 0]
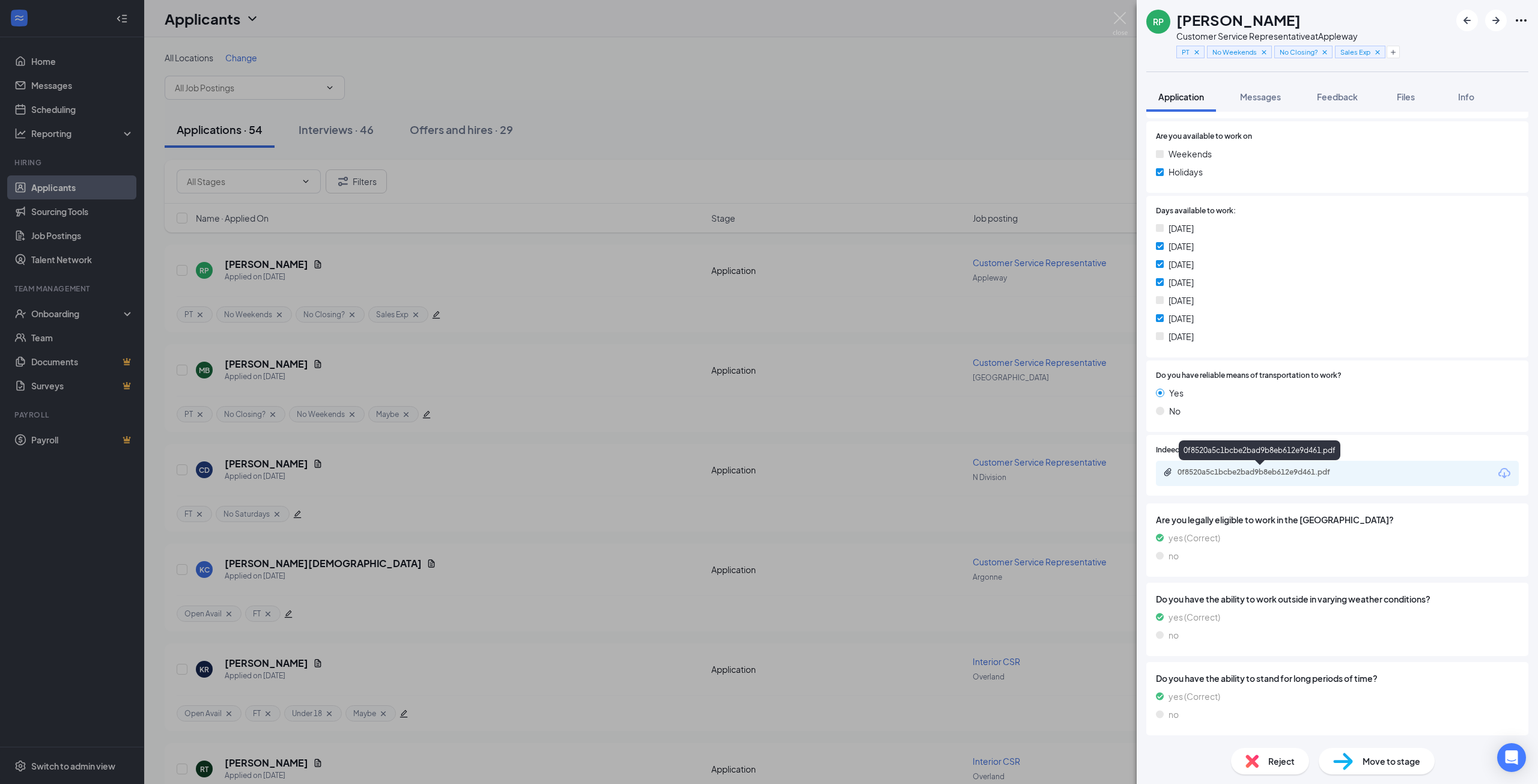
click at [1275, 472] on div "0f8520a5c1bcbe2bad9b8eb612e9d461.pdf" at bounding box center [1261, 472] width 168 height 9
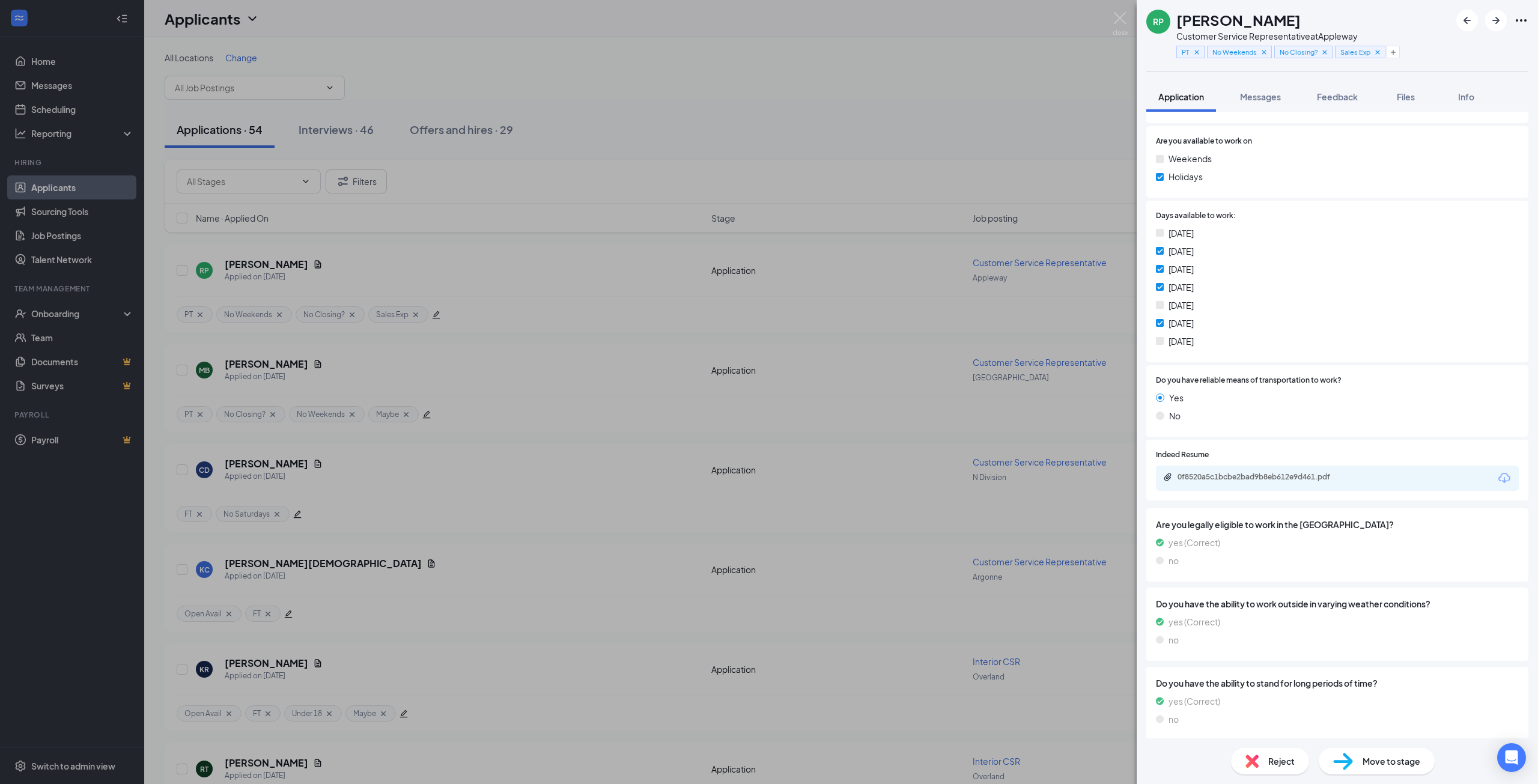
click at [1353, 759] on div "Move to stage" at bounding box center [1376, 760] width 116 height 26
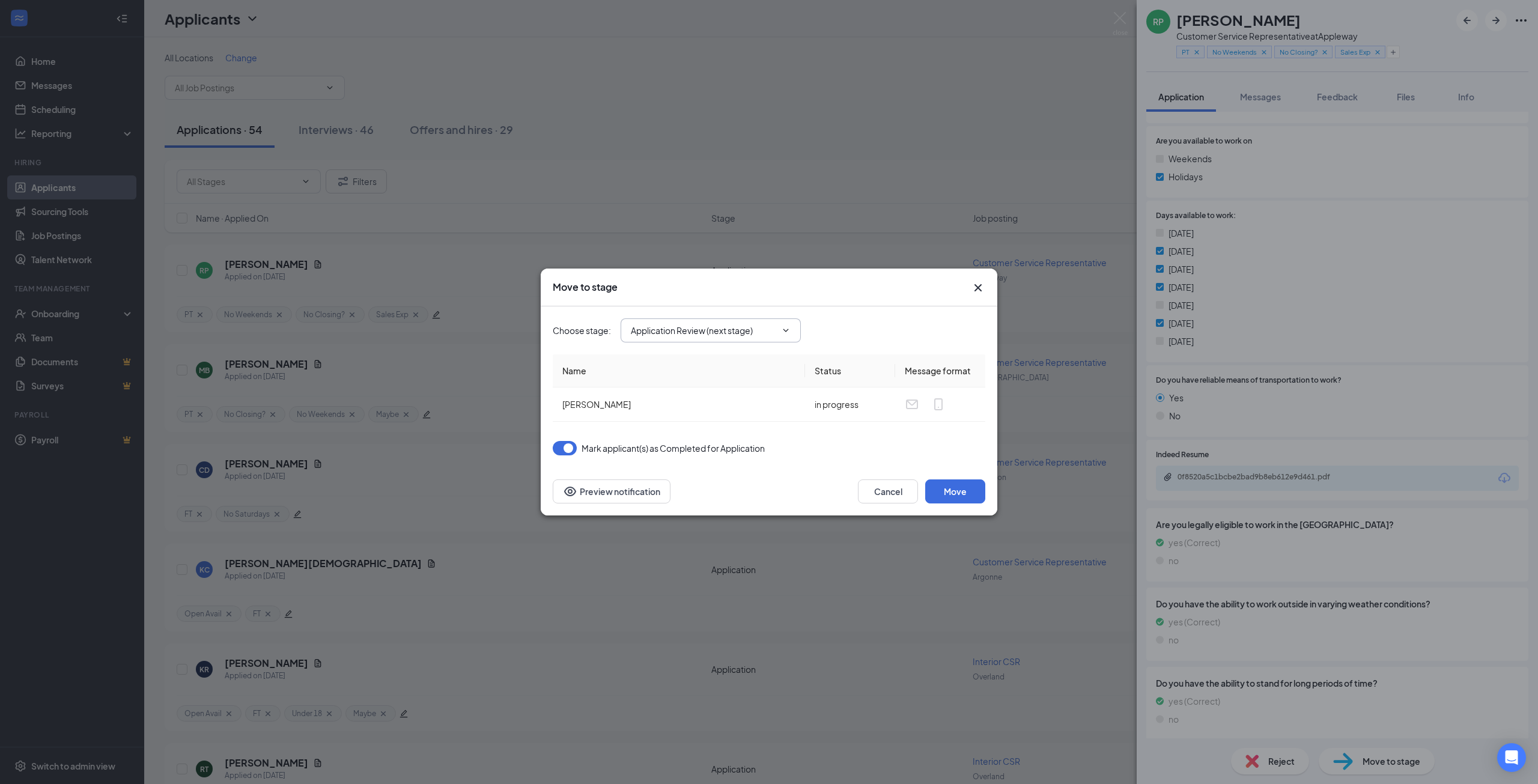
click at [689, 326] on input "Application Review (next stage)" at bounding box center [703, 331] width 145 height 13
click at [668, 375] on div "Video Call Pre-screen" at bounding box center [683, 376] width 87 height 13
type input "Video Call Pre-screen"
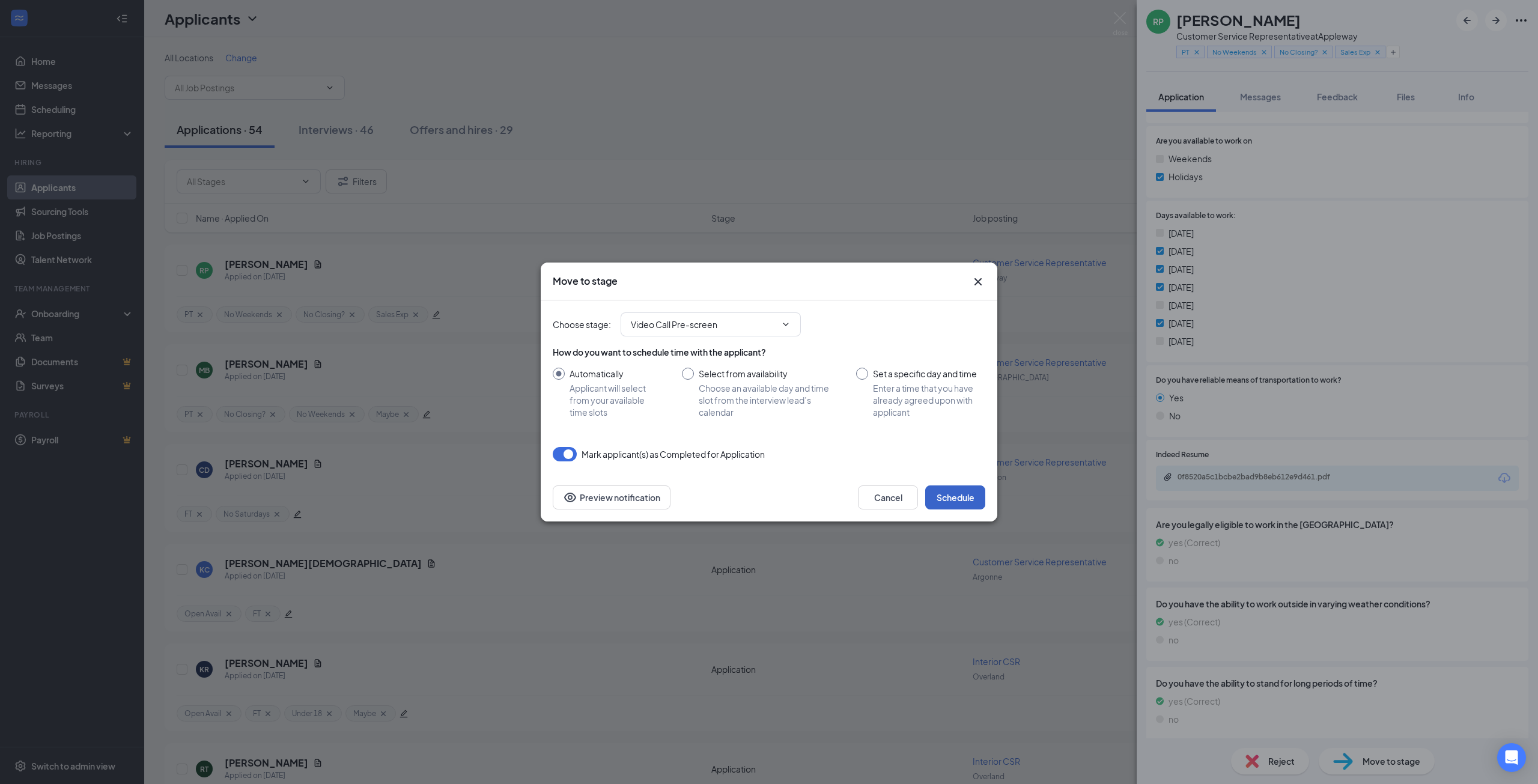
click at [955, 496] on button "Schedule" at bounding box center [955, 497] width 60 height 24
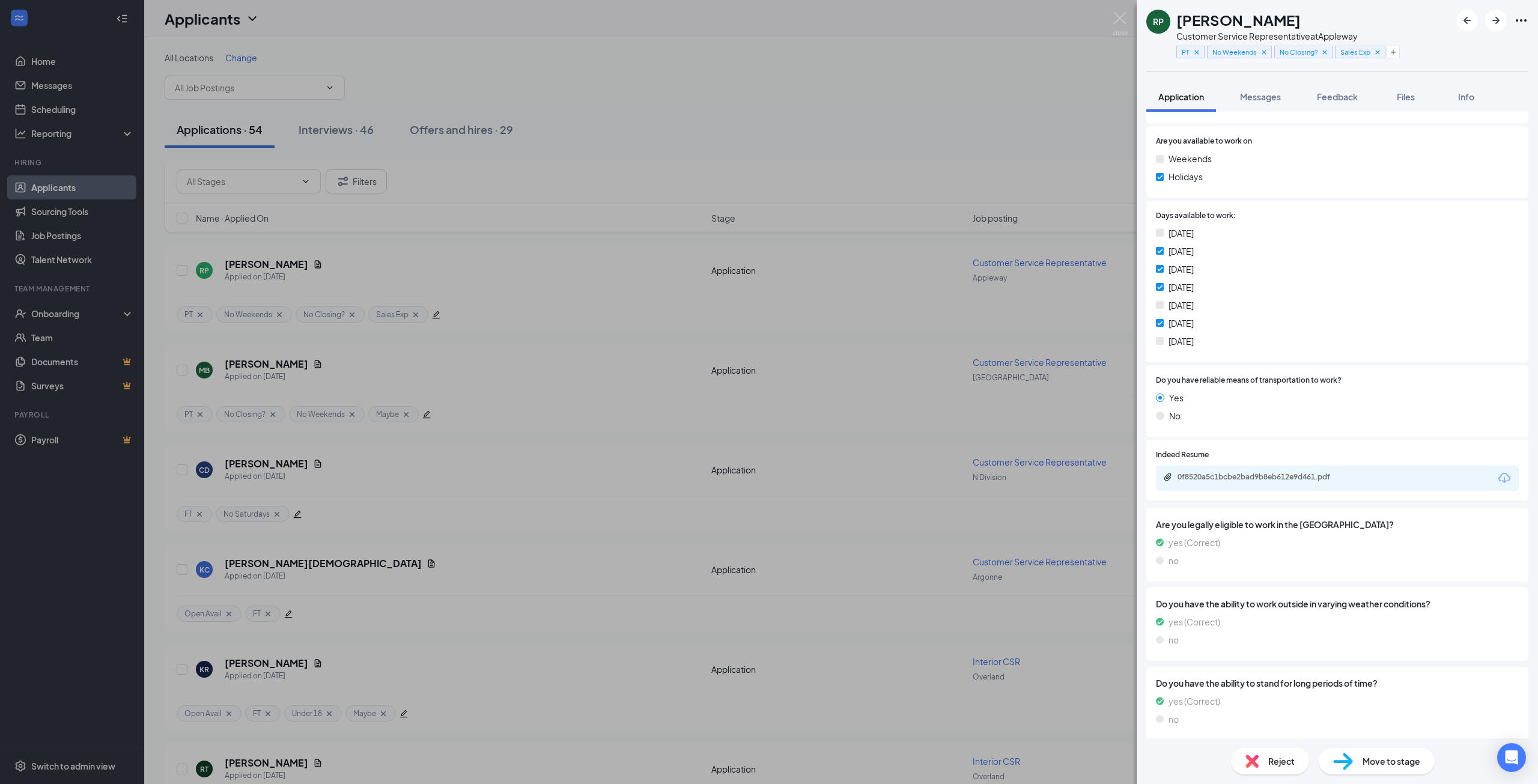
click at [806, 112] on div "RP Rose Picard Customer Service Representative at Appleway PT No Weekends No Cl…" at bounding box center [769, 392] width 1538 height 784
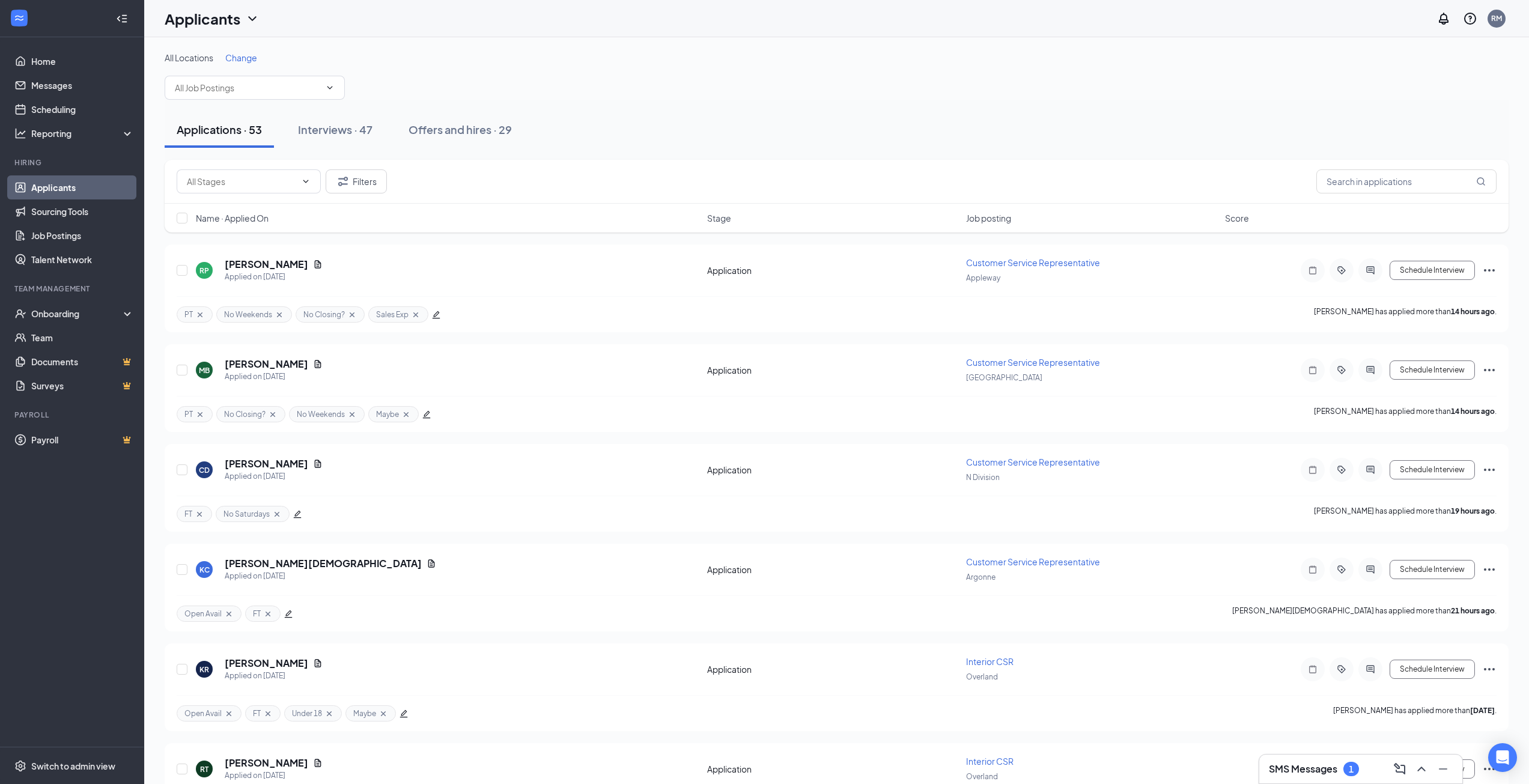
click at [239, 87] on input "text" at bounding box center [247, 88] width 145 height 13
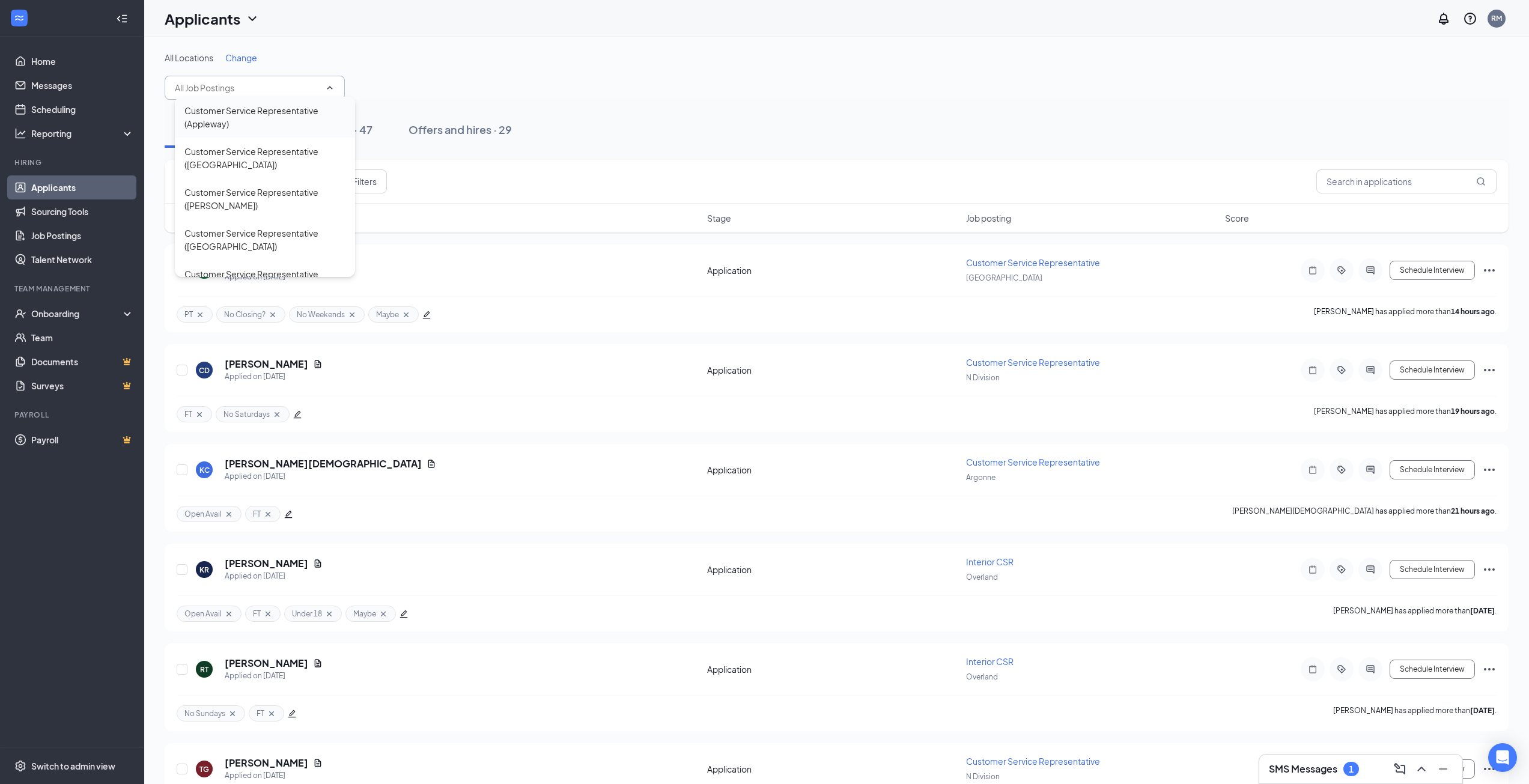
click at [239, 118] on div "Customer Service Representative (Appleway)" at bounding box center [265, 117] width 161 height 26
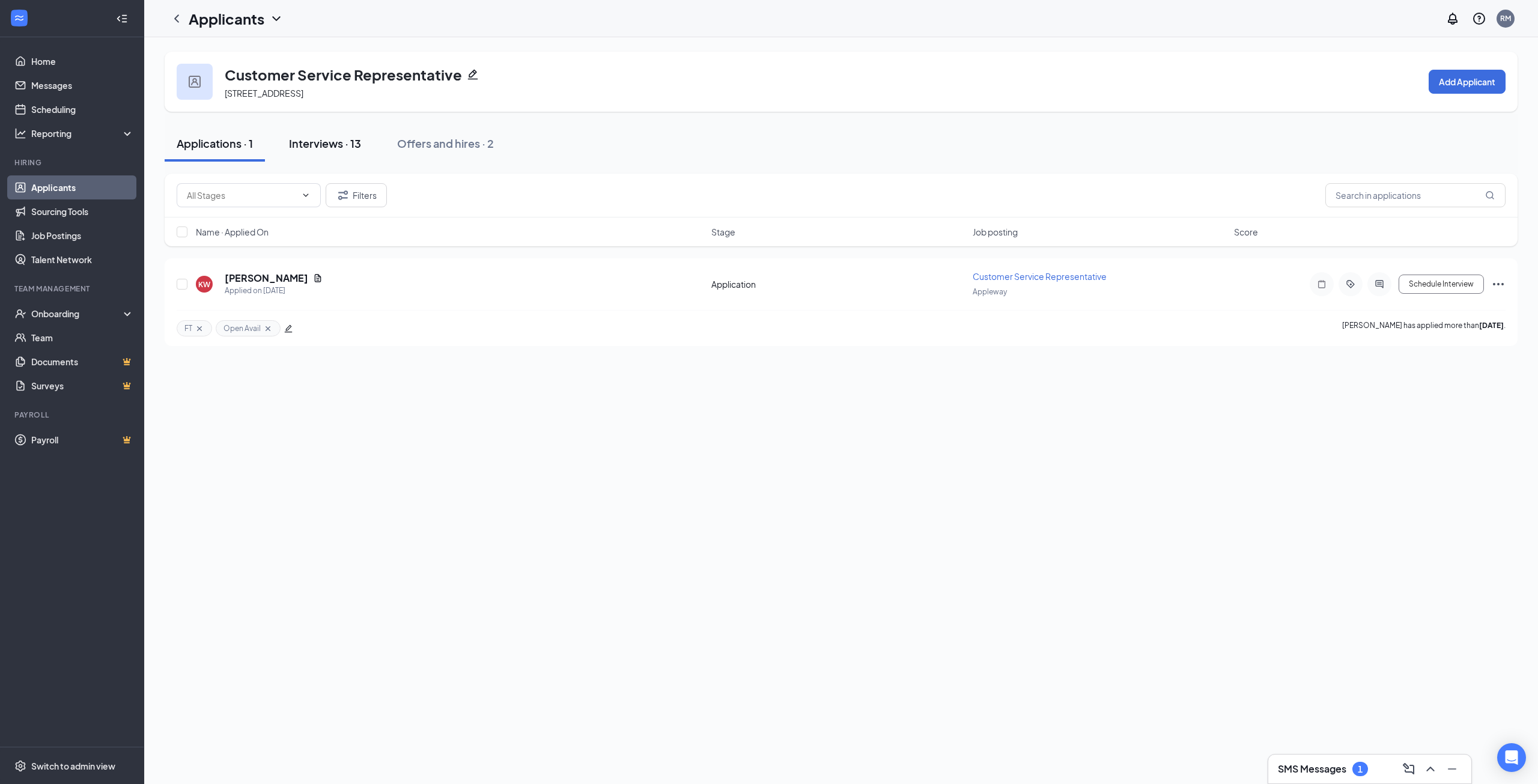
click at [331, 141] on div "Interviews · 13" at bounding box center [325, 143] width 72 height 15
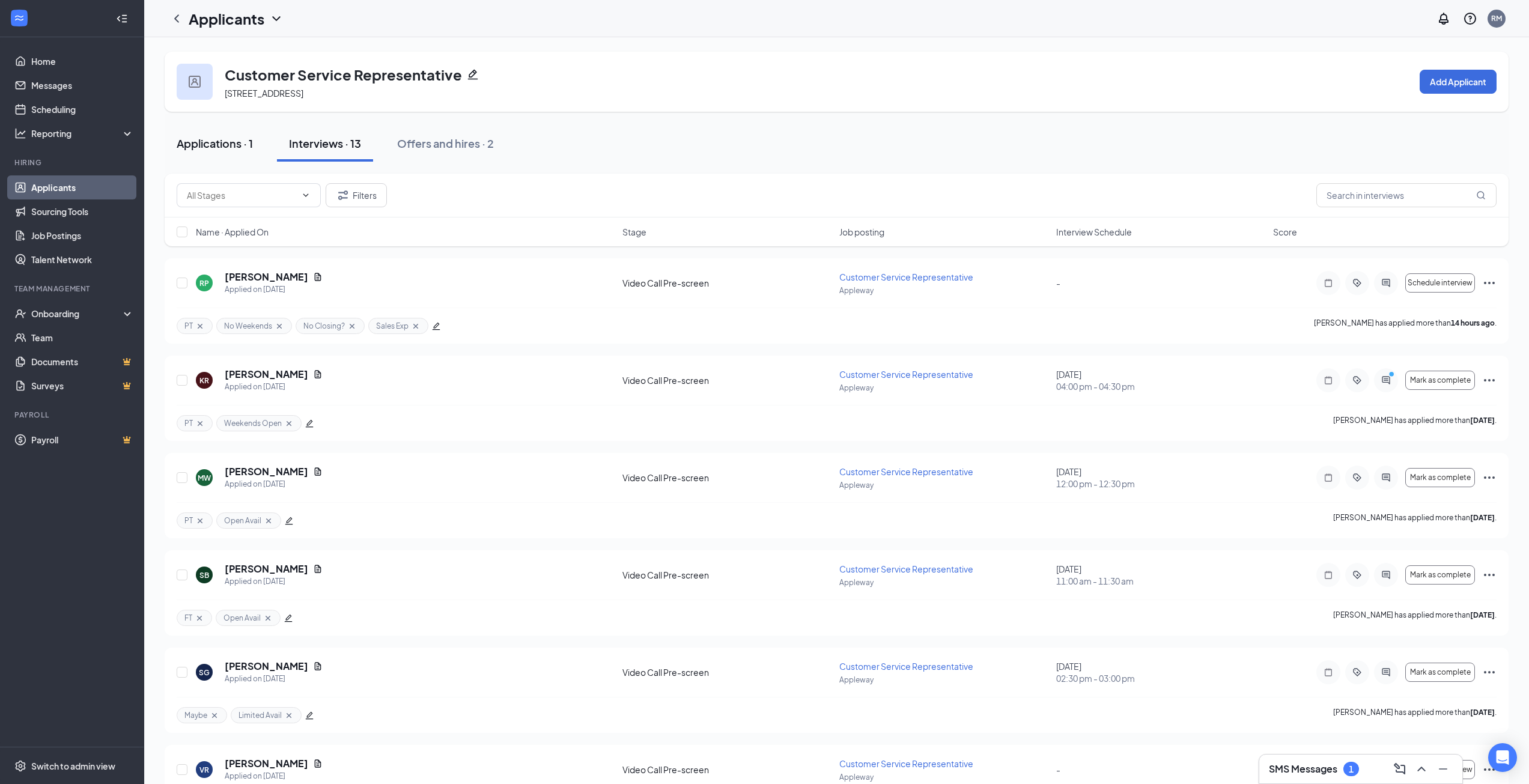
click at [222, 148] on div "Applications · 1" at bounding box center [215, 143] width 77 height 15
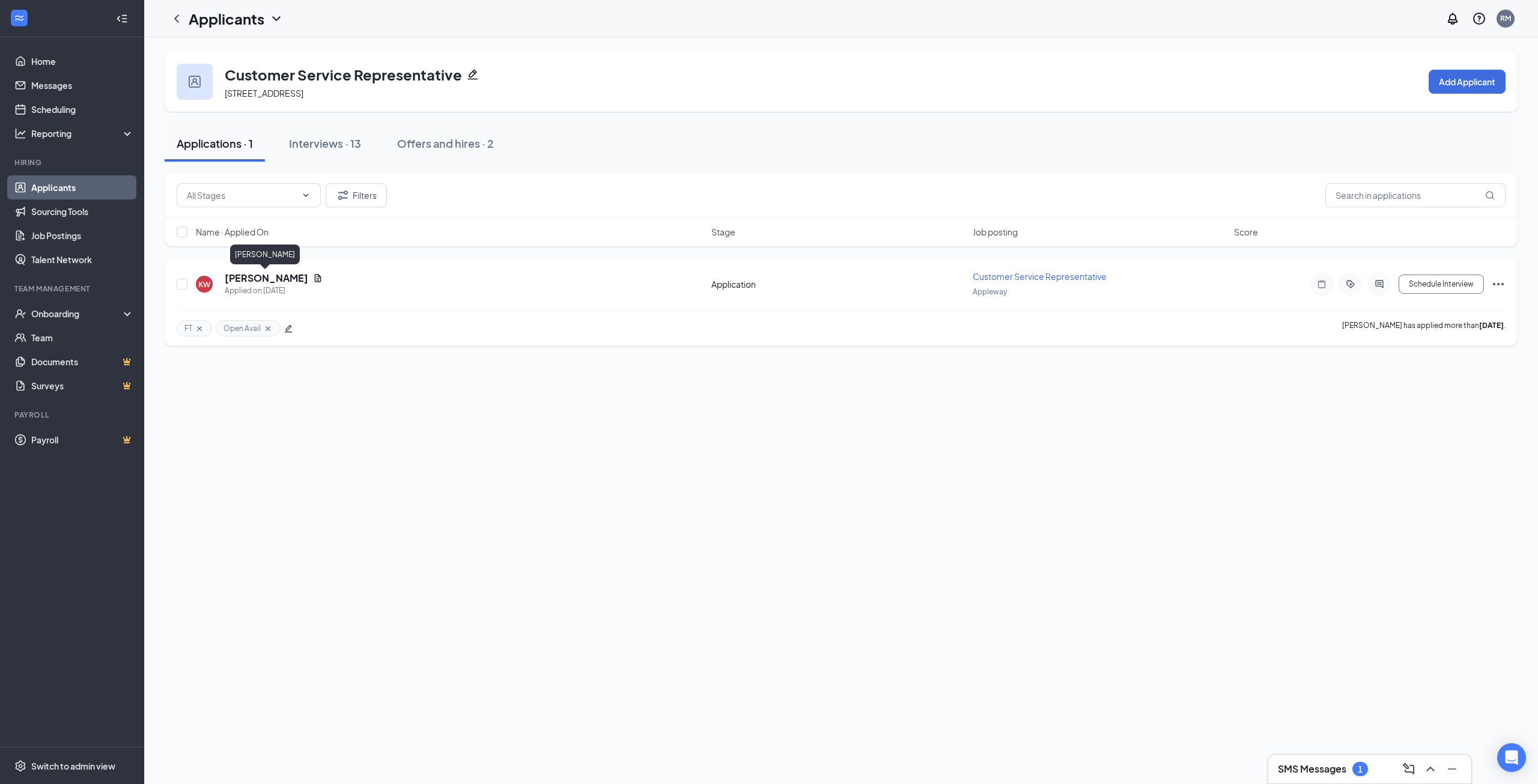
click at [267, 277] on h5 "[PERSON_NAME]" at bounding box center [266, 278] width 83 height 13
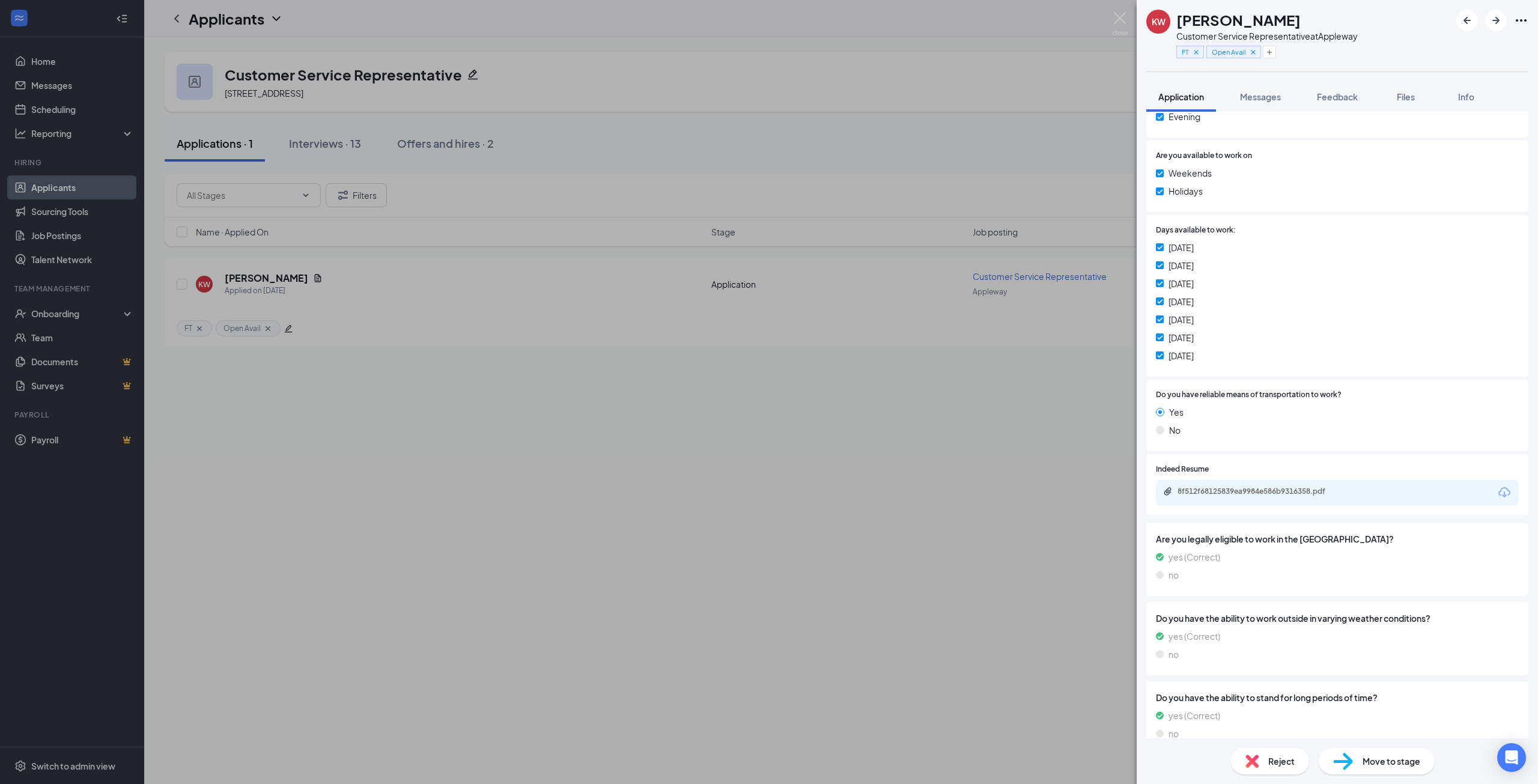
scroll to position [581, 0]
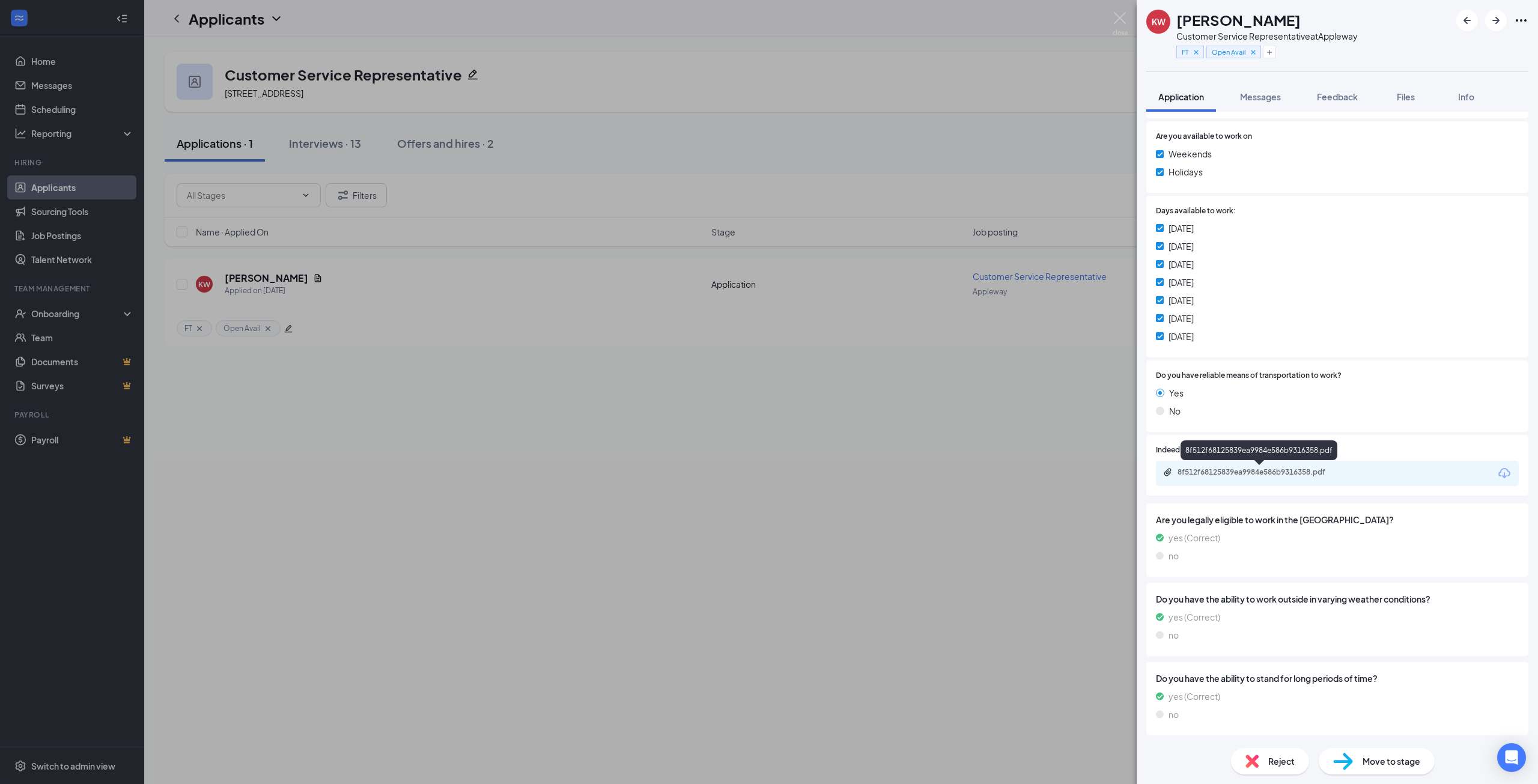
click at [1286, 472] on div "8f512f68125839ea9984e586b9316358.pdf" at bounding box center [1261, 472] width 168 height 9
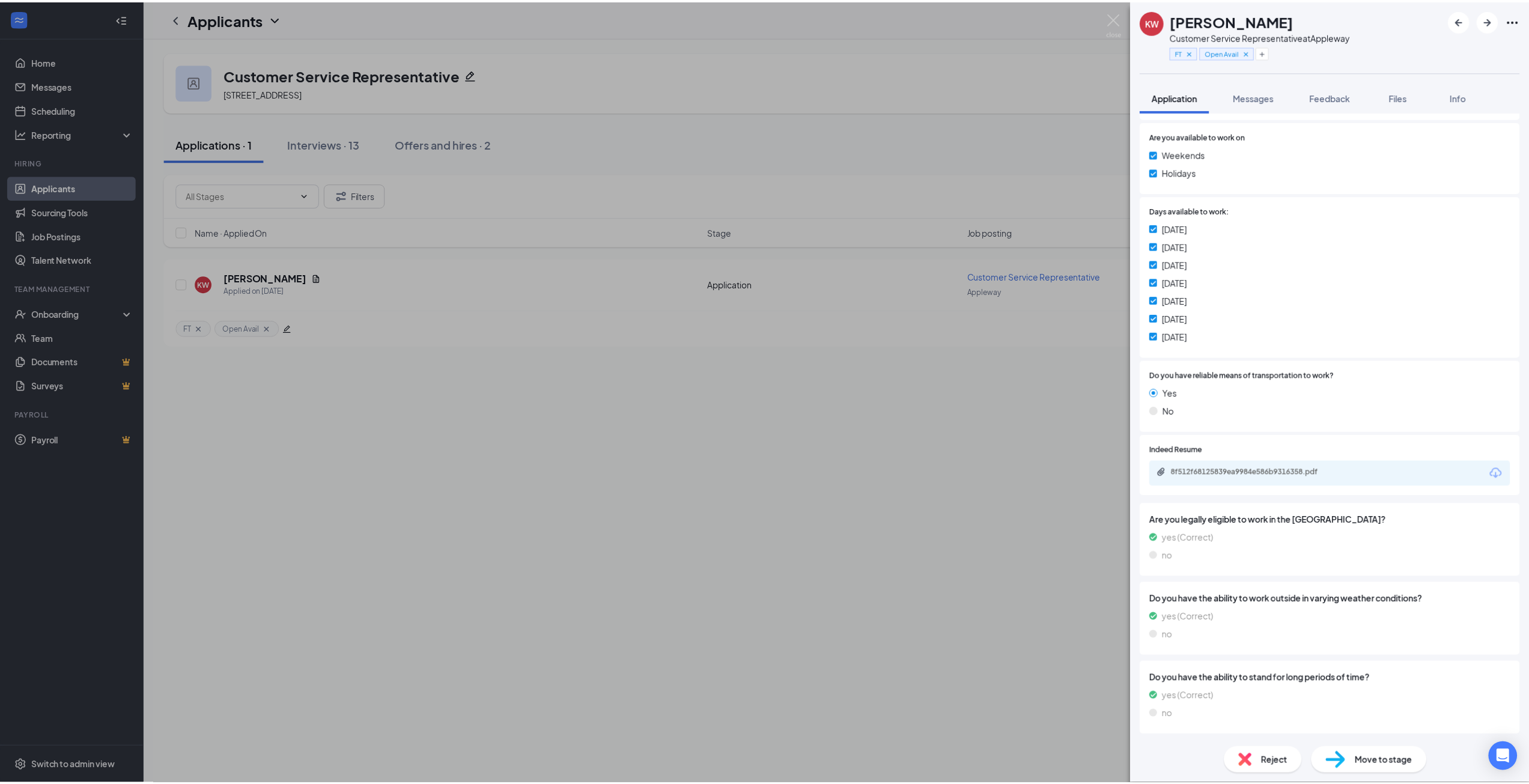
scroll to position [576, 0]
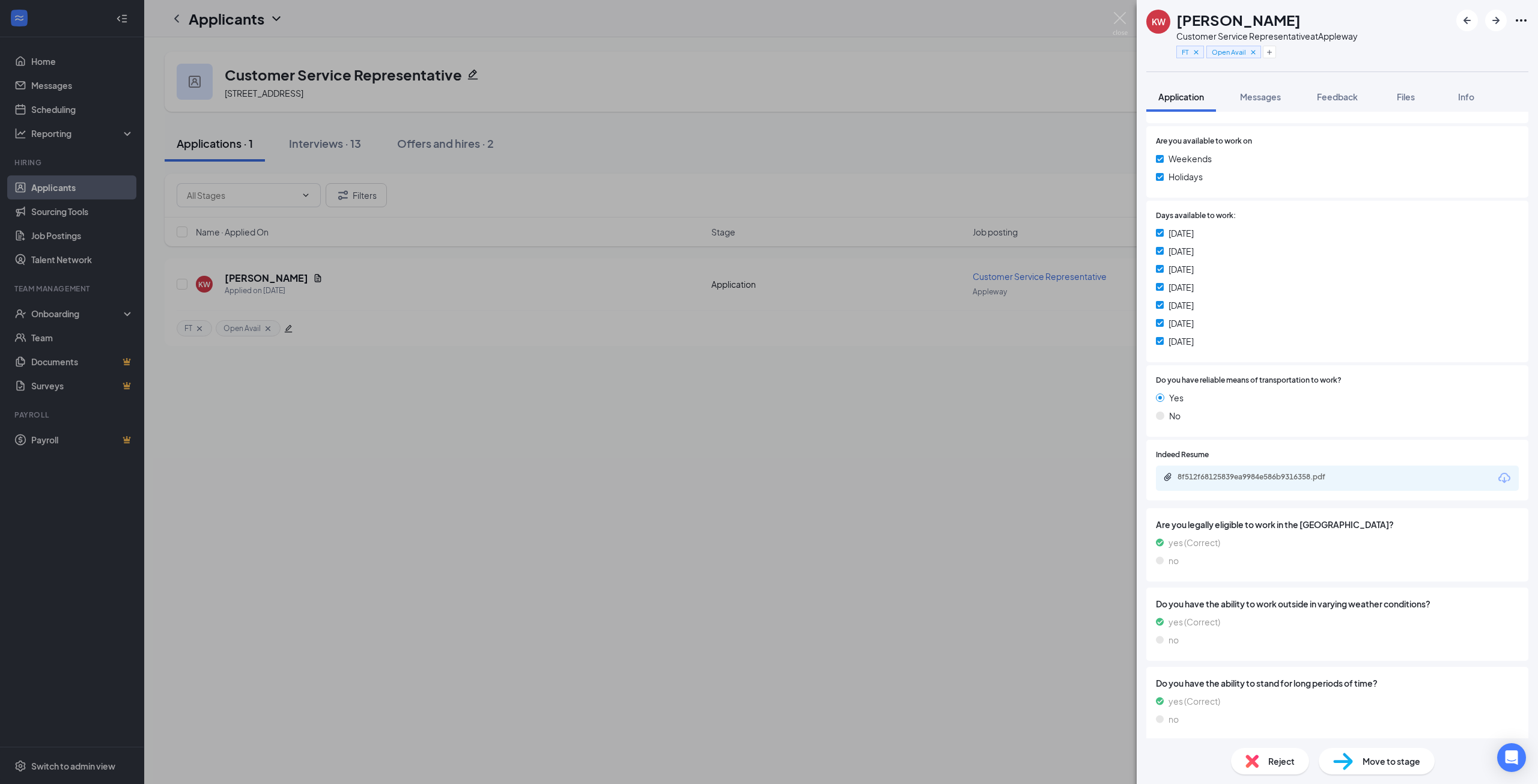
click at [1357, 763] on div "Move to stage" at bounding box center [1376, 760] width 116 height 26
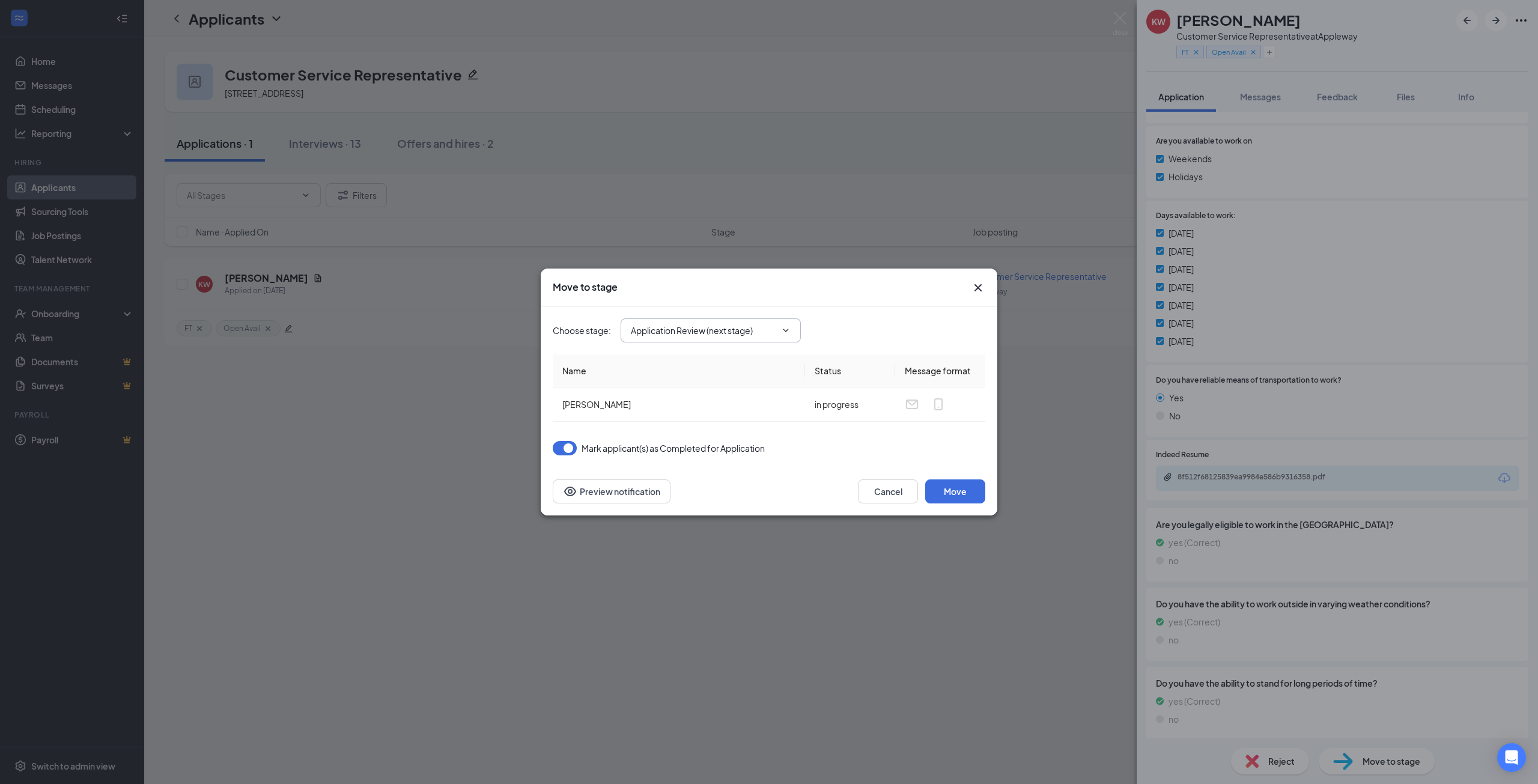
click at [664, 333] on input "Application Review (next stage)" at bounding box center [703, 331] width 145 height 13
click at [684, 376] on div "Video Call Pre-screen" at bounding box center [683, 376] width 87 height 13
type input "Video Call Pre-screen"
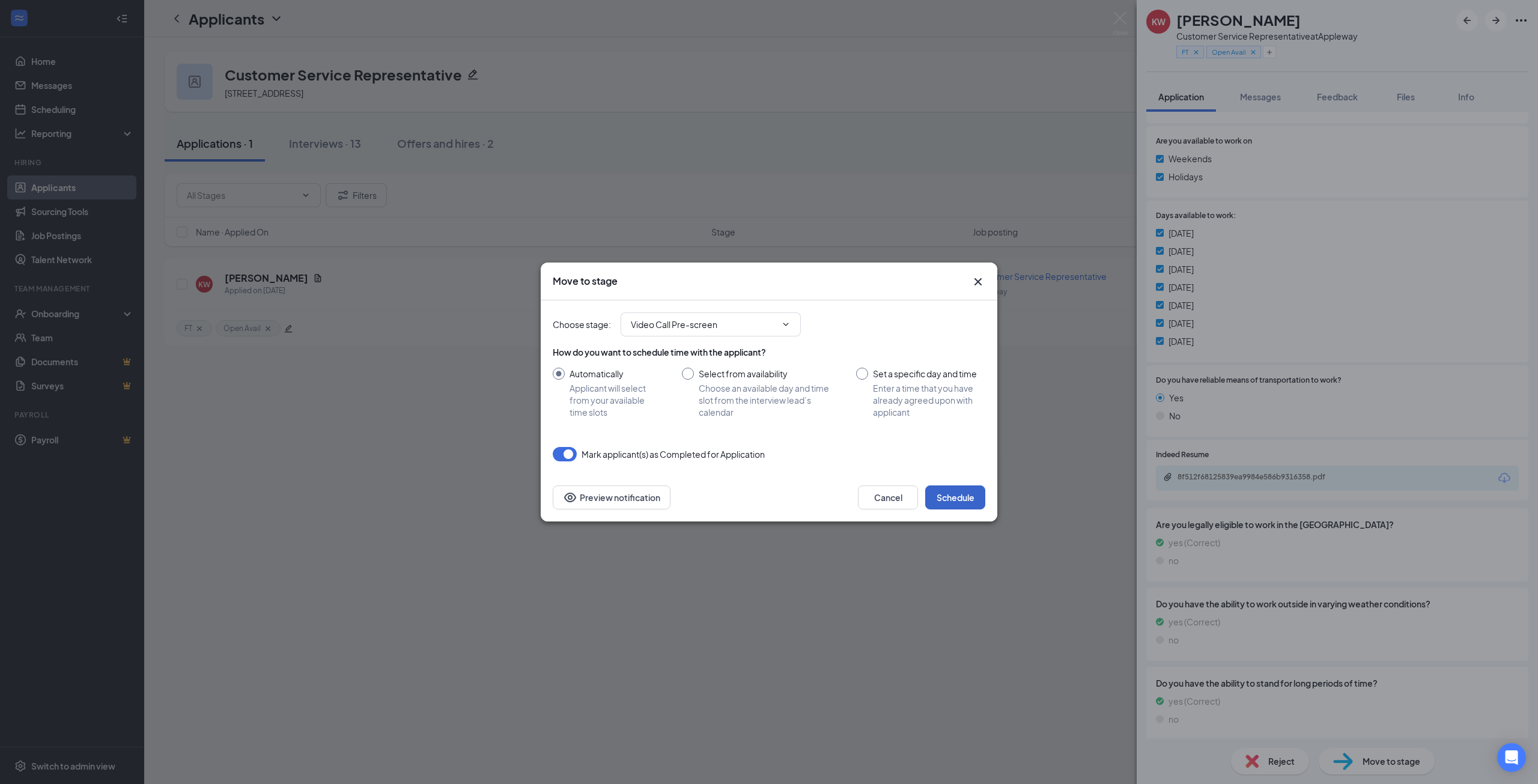
click at [950, 507] on button "Schedule" at bounding box center [955, 497] width 60 height 24
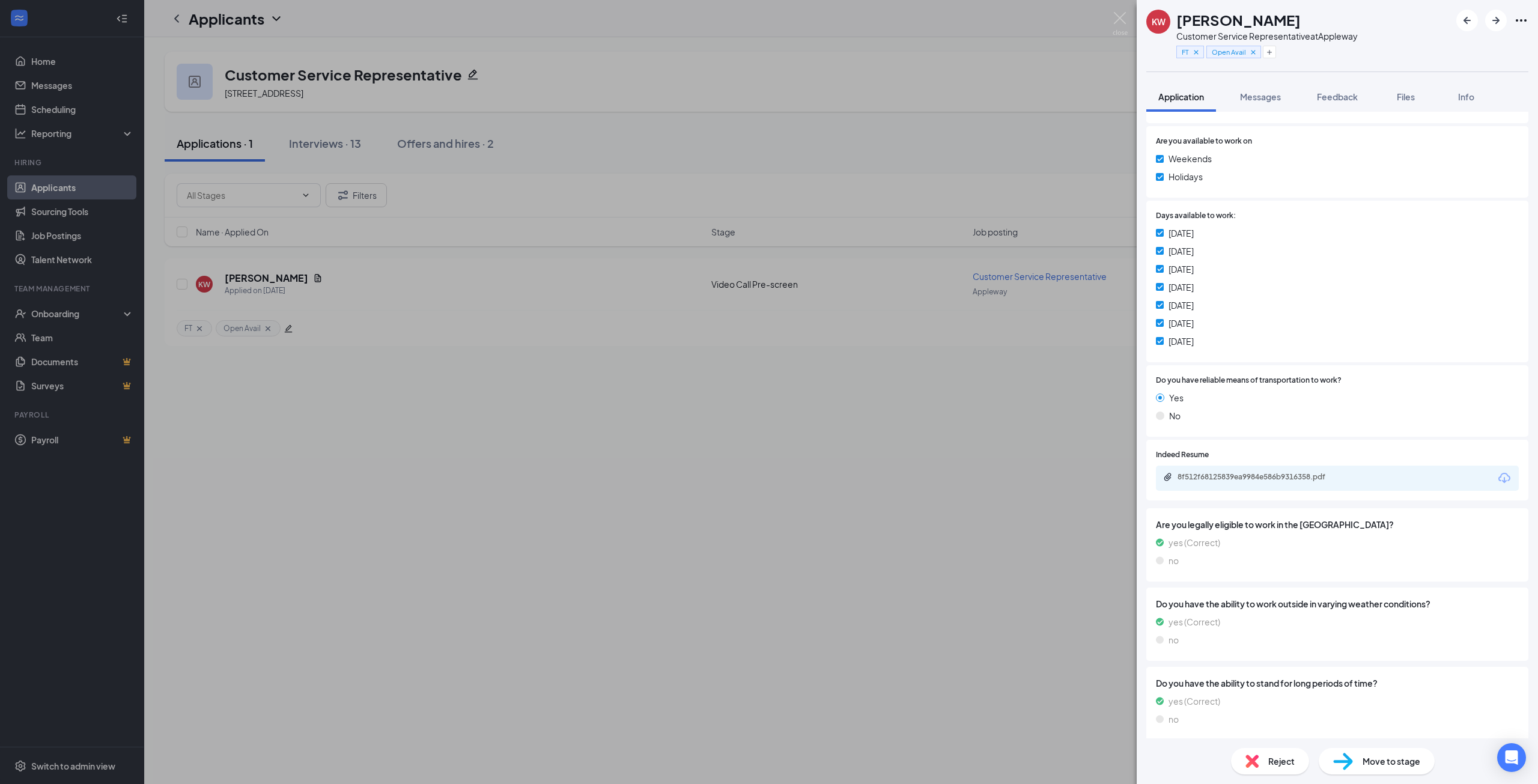
click at [741, 138] on div "KW kenneth walker Customer Service Representative at Appleway FT Open Avail App…" at bounding box center [769, 392] width 1538 height 784
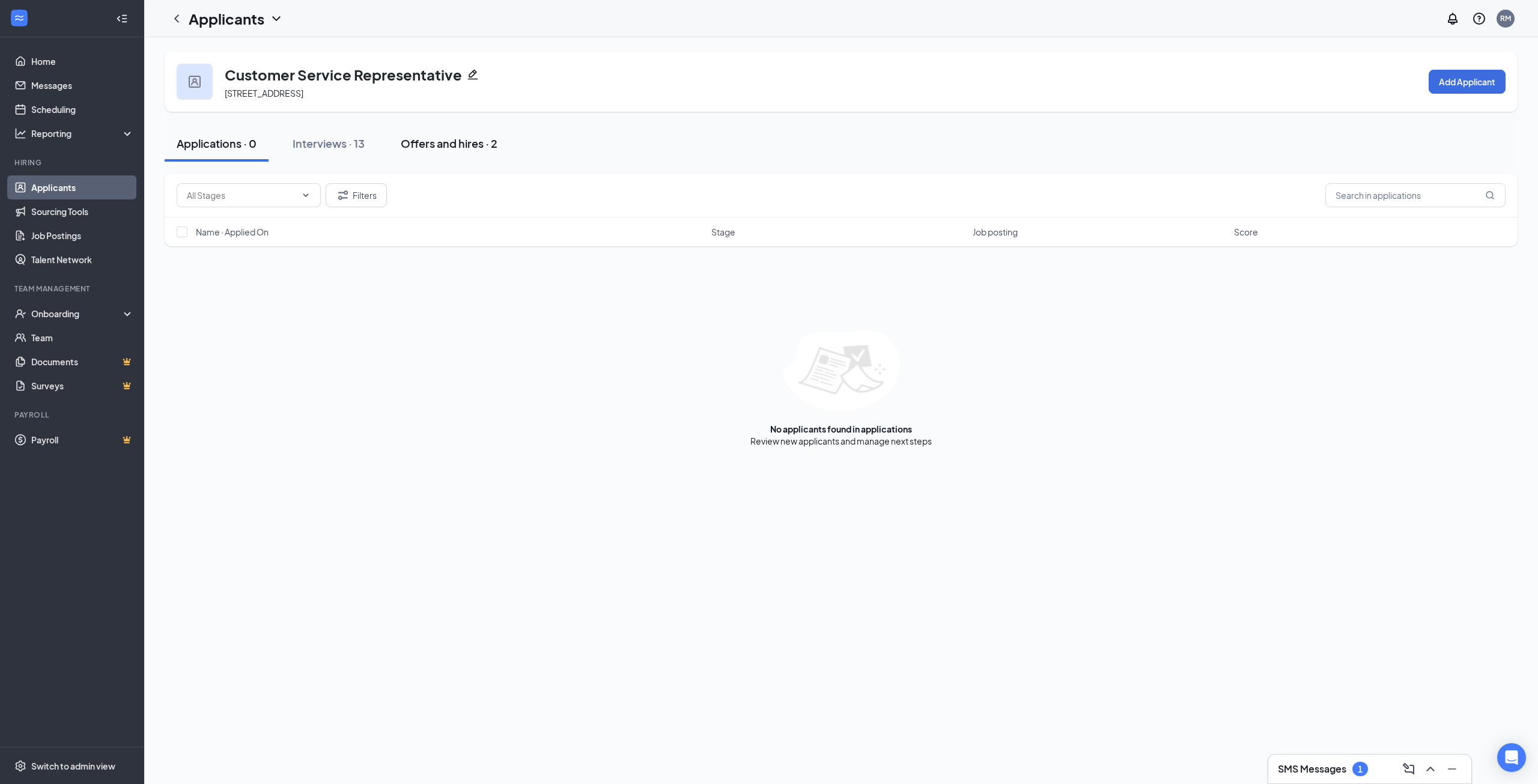
click at [448, 150] on div "Offers and hires · 2" at bounding box center [449, 143] width 97 height 15
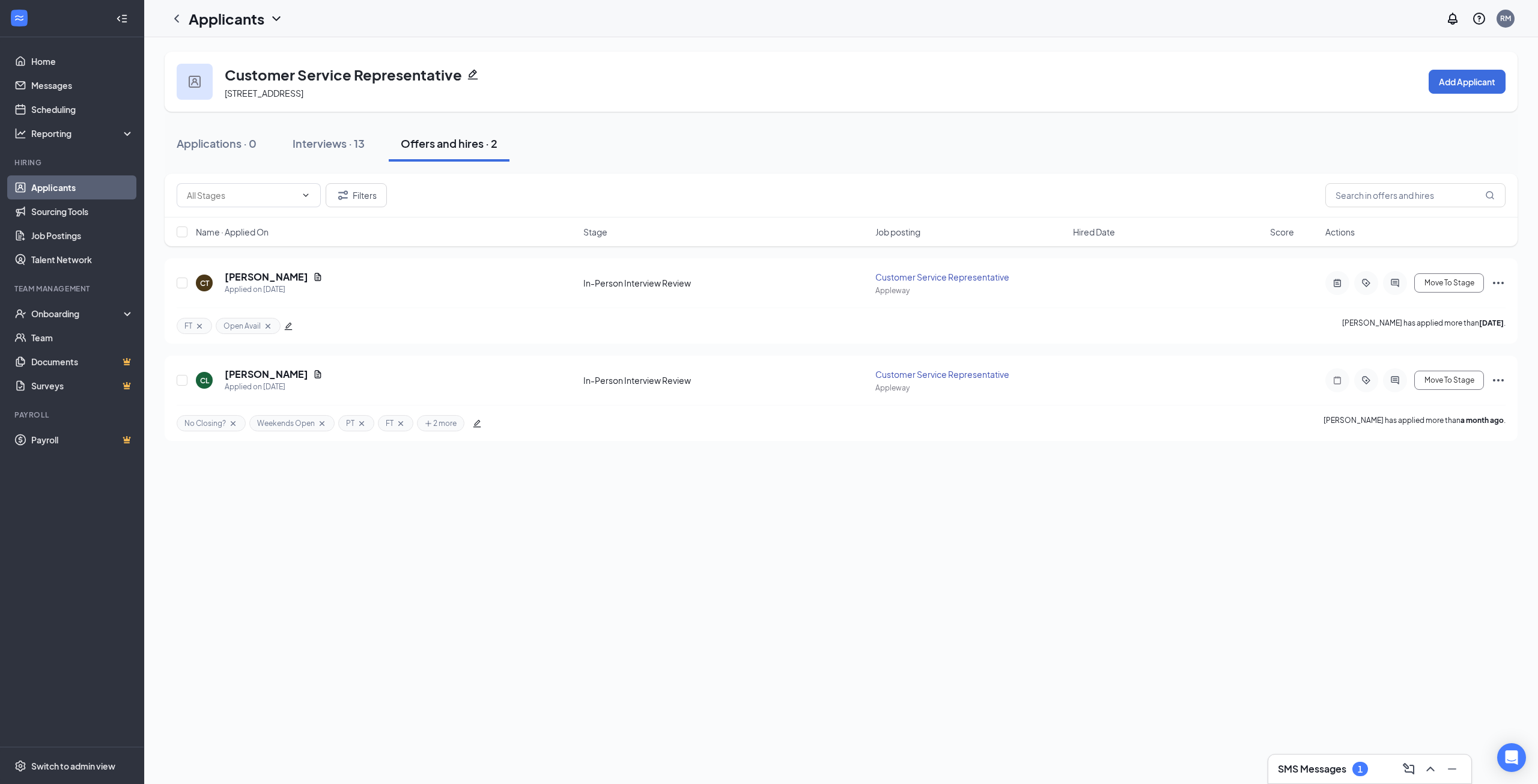
click at [777, 139] on div "Applications · 0 Interviews · 13 Offers and hires · 2" at bounding box center [841, 144] width 1353 height 36
click at [69, 191] on link "Applicants" at bounding box center [82, 187] width 103 height 24
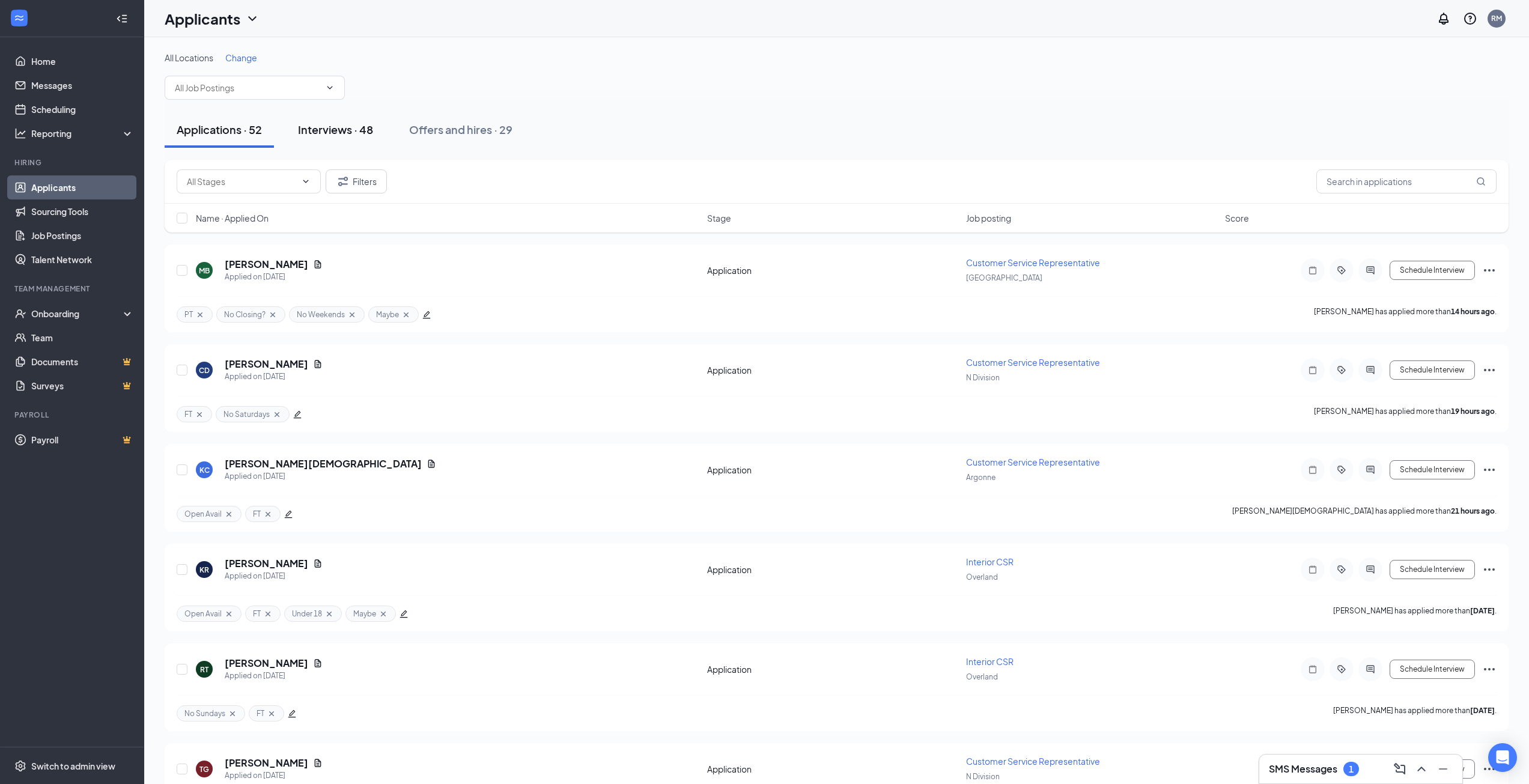
click at [327, 136] on div "Interviews · 48" at bounding box center [335, 129] width 75 height 15
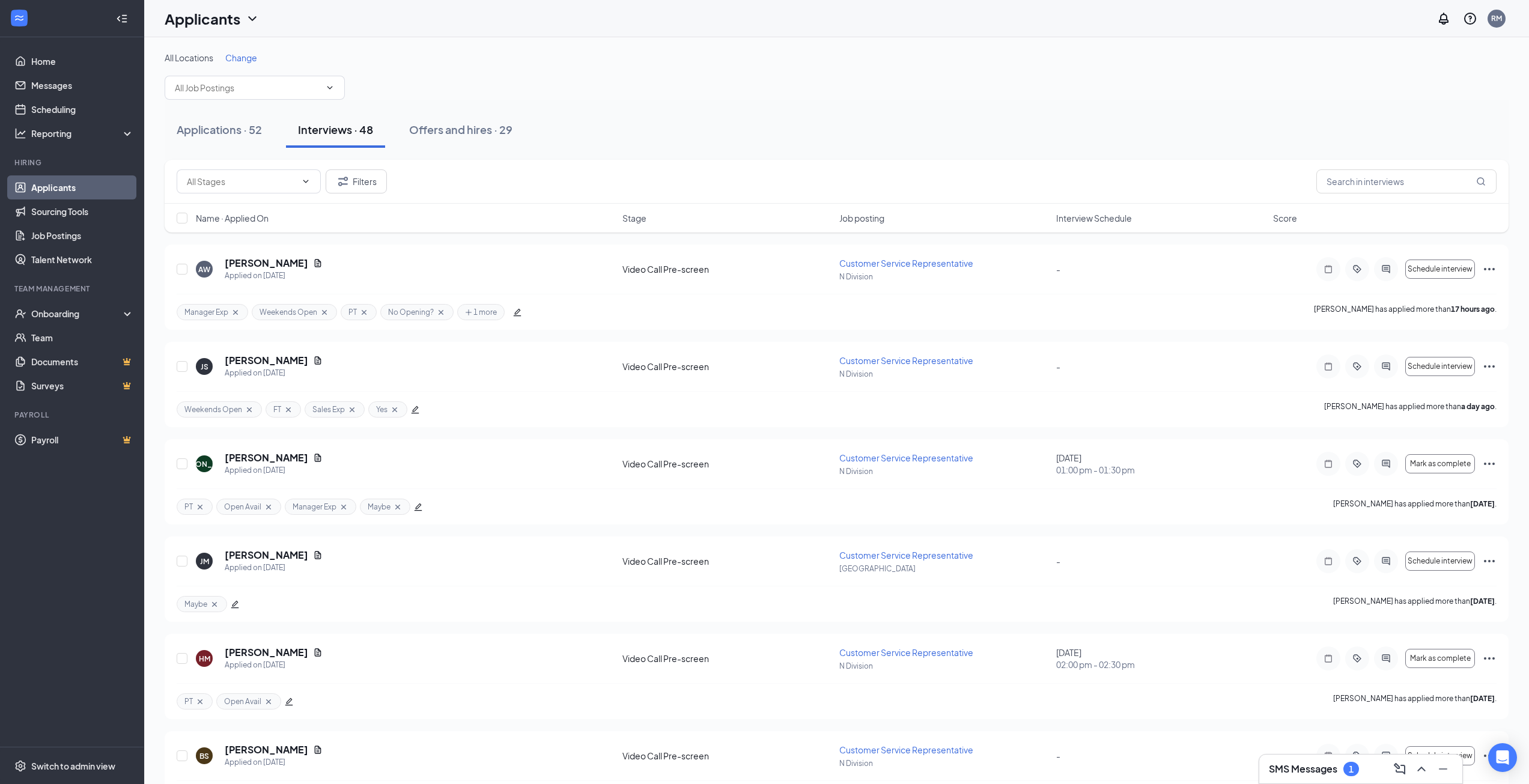
click at [1097, 223] on span "Interview Schedule" at bounding box center [1094, 218] width 76 height 12
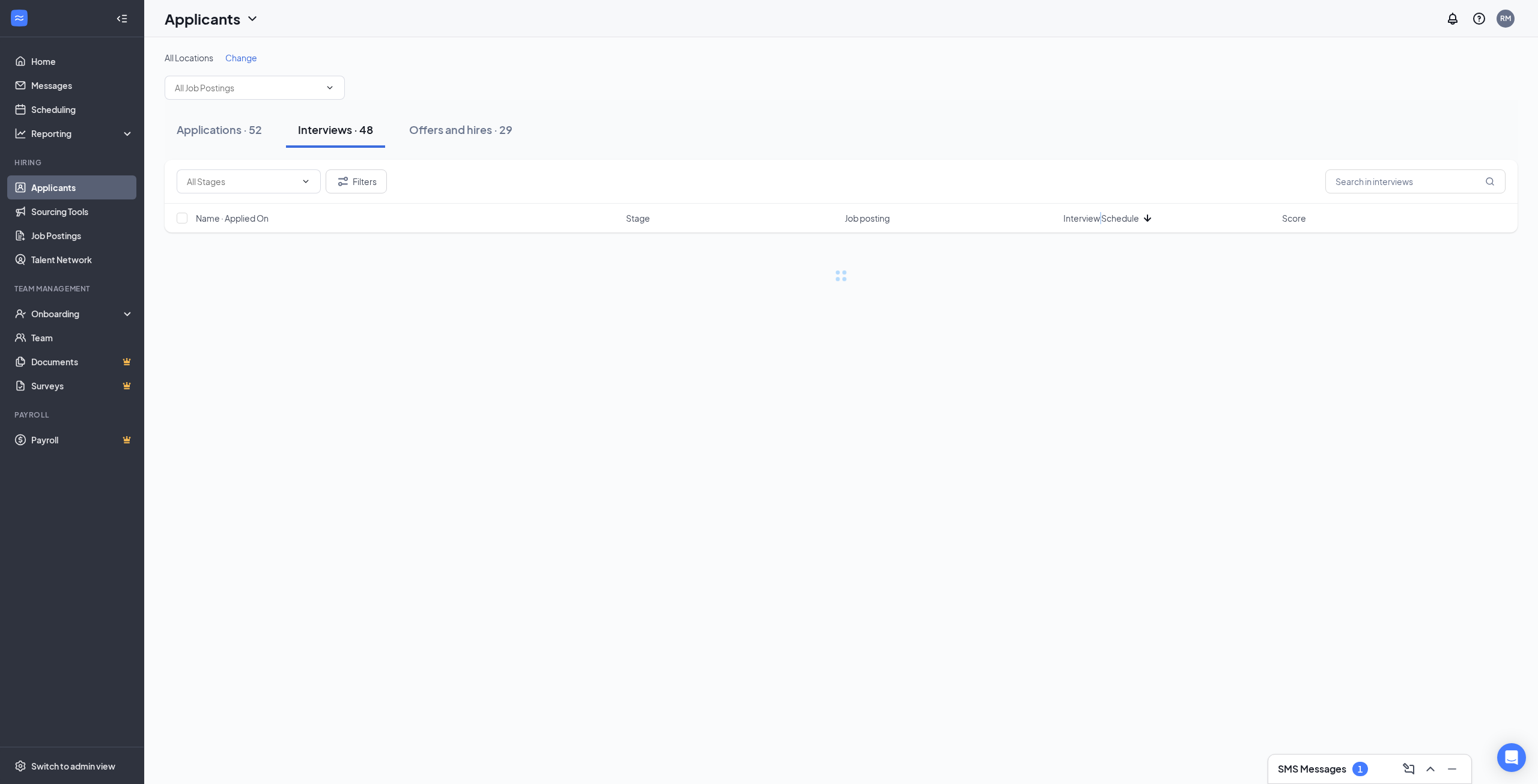
click at [1097, 223] on span "Interview Schedule" at bounding box center [1101, 218] width 76 height 12
click at [920, 113] on div "Applications · 52 Interviews · 48 Offers and hires · 29" at bounding box center [841, 130] width 1353 height 36
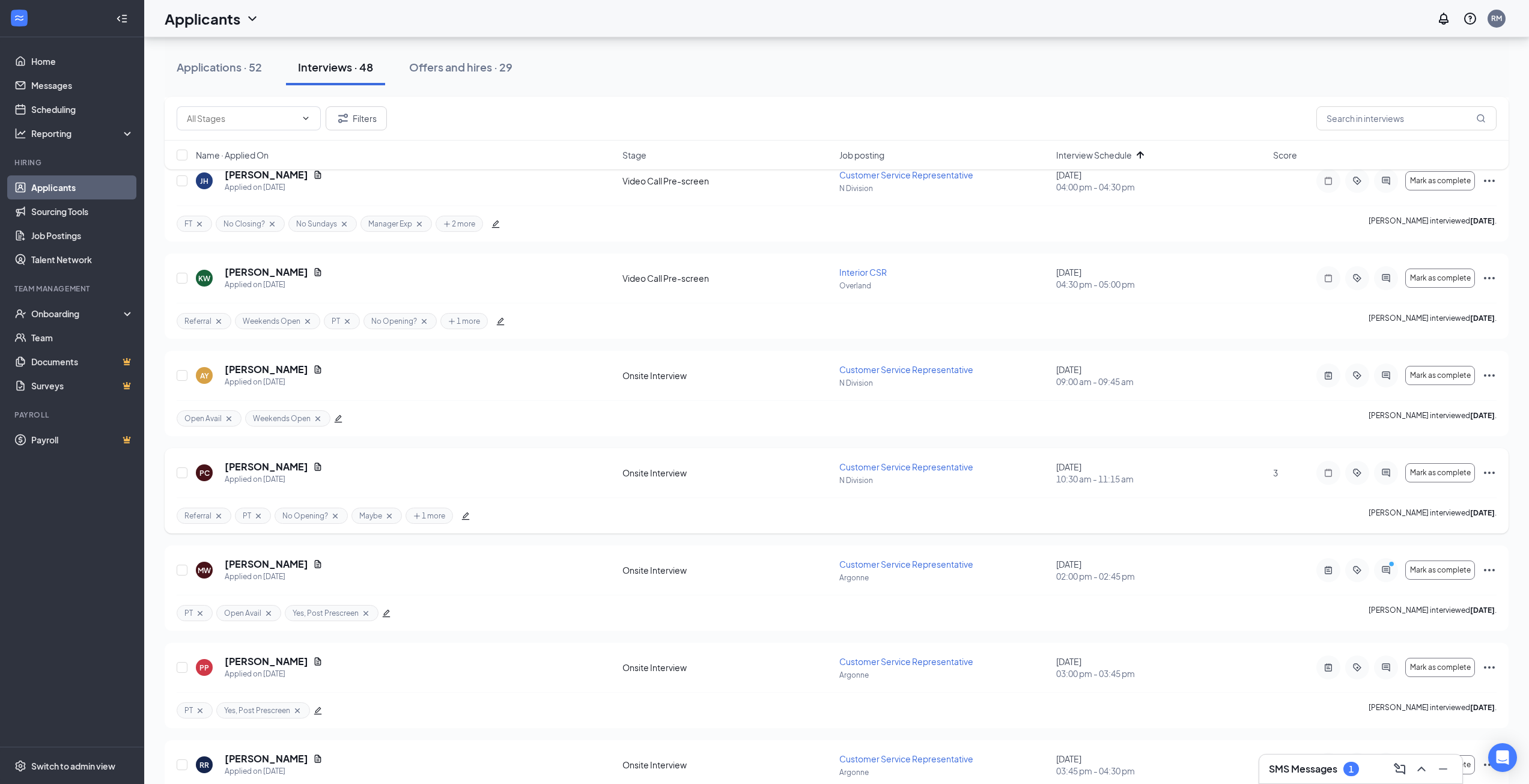
scroll to position [541, 0]
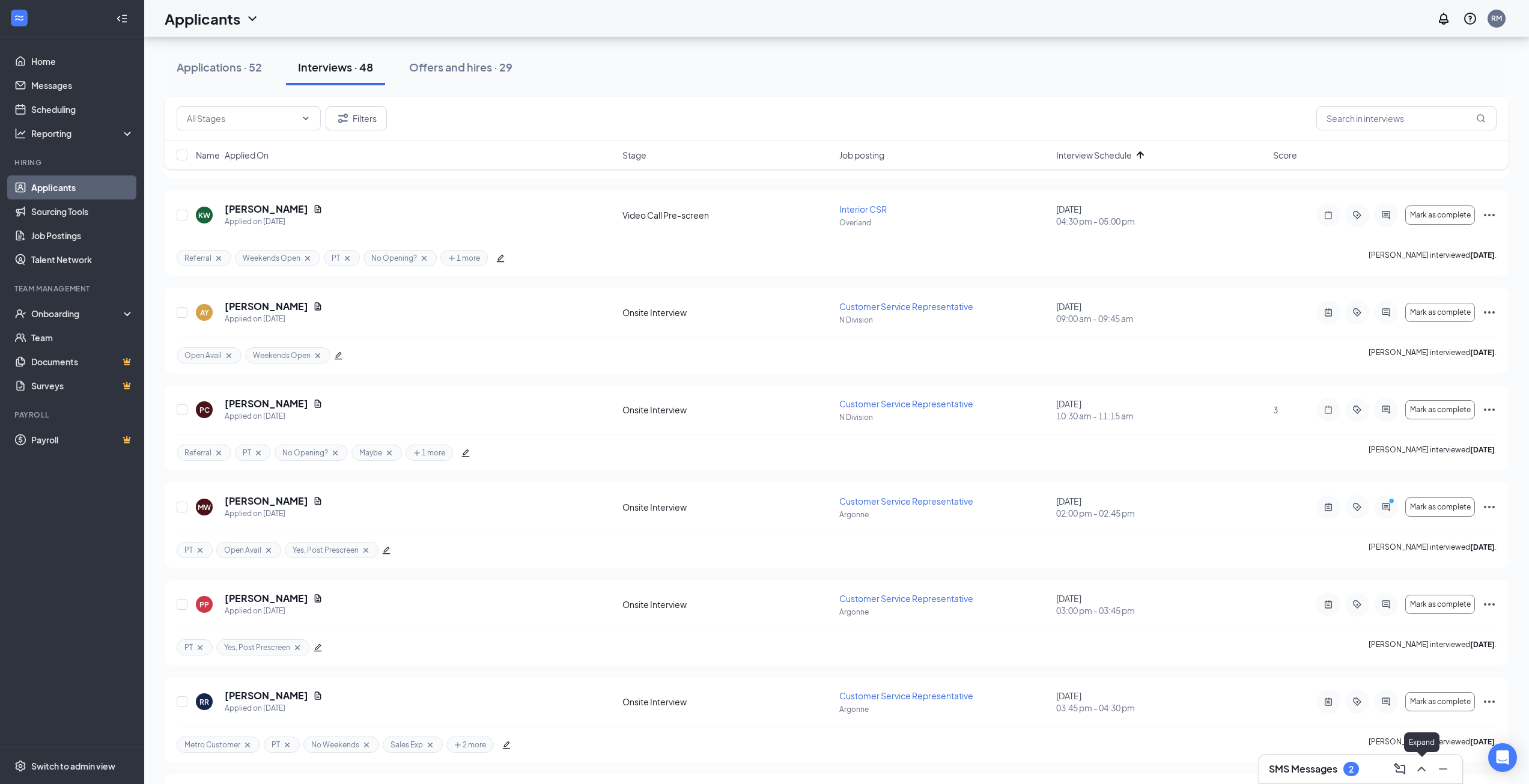
click at [1420, 771] on icon "ChevronUp" at bounding box center [1421, 769] width 14 height 14
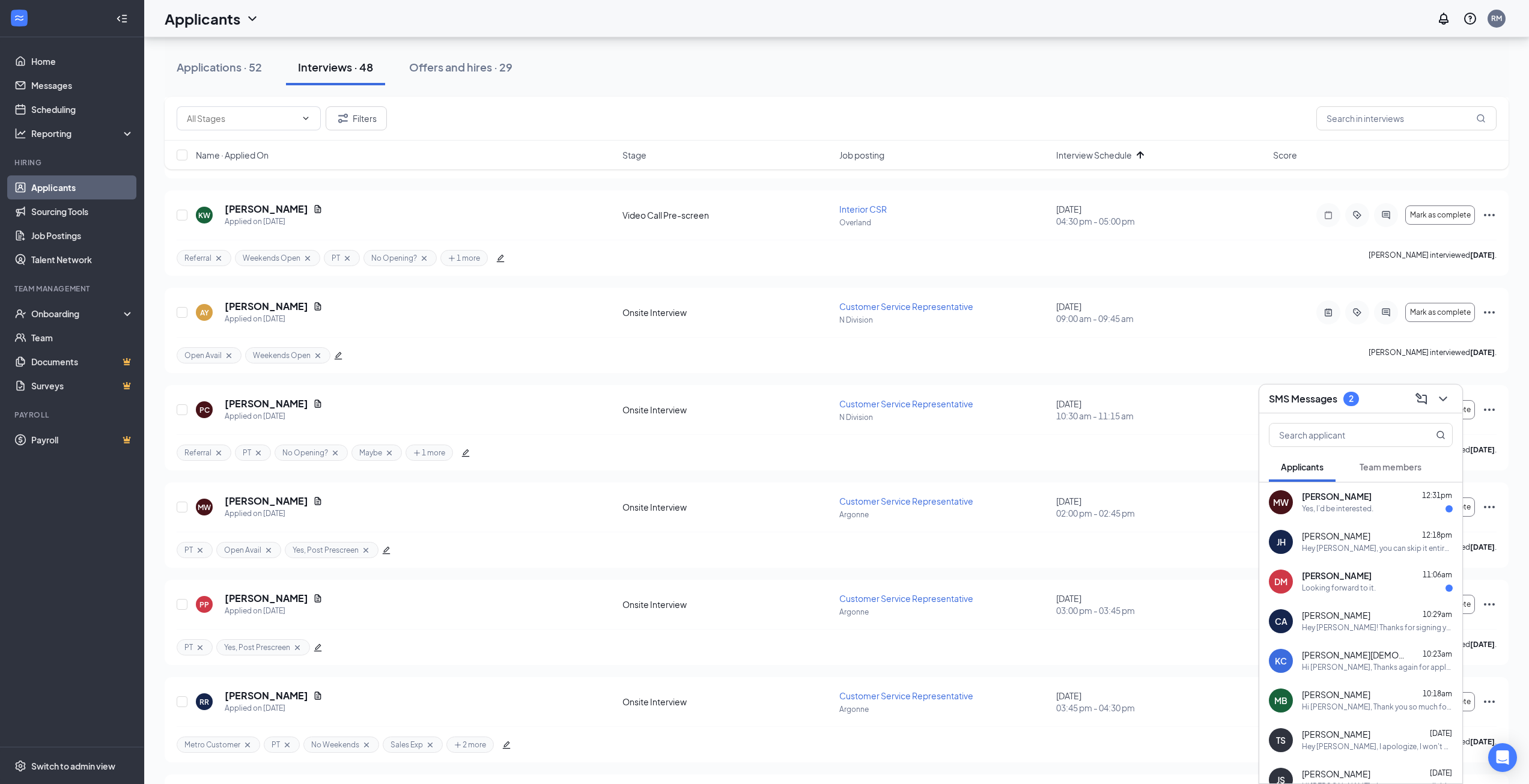
click at [1391, 451] on div at bounding box center [1361, 432] width 203 height 38
click at [1365, 473] on button "Team members" at bounding box center [1391, 466] width 86 height 30
click at [1307, 468] on span "Applicants" at bounding box center [1302, 467] width 42 height 11
click at [1361, 501] on span "[PERSON_NAME]" at bounding box center [1337, 496] width 70 height 12
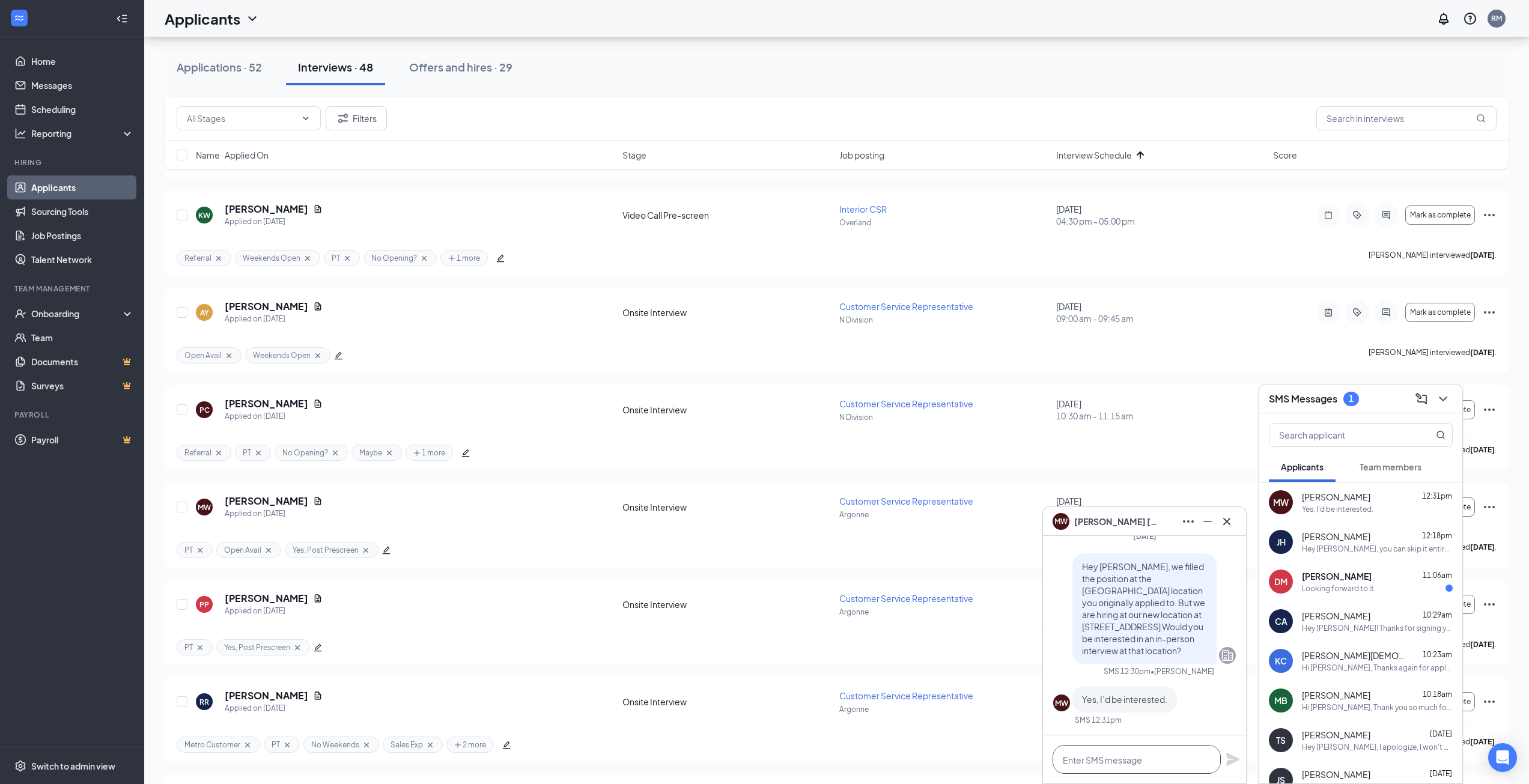
click at [1122, 765] on textarea at bounding box center [1137, 759] width 168 height 29
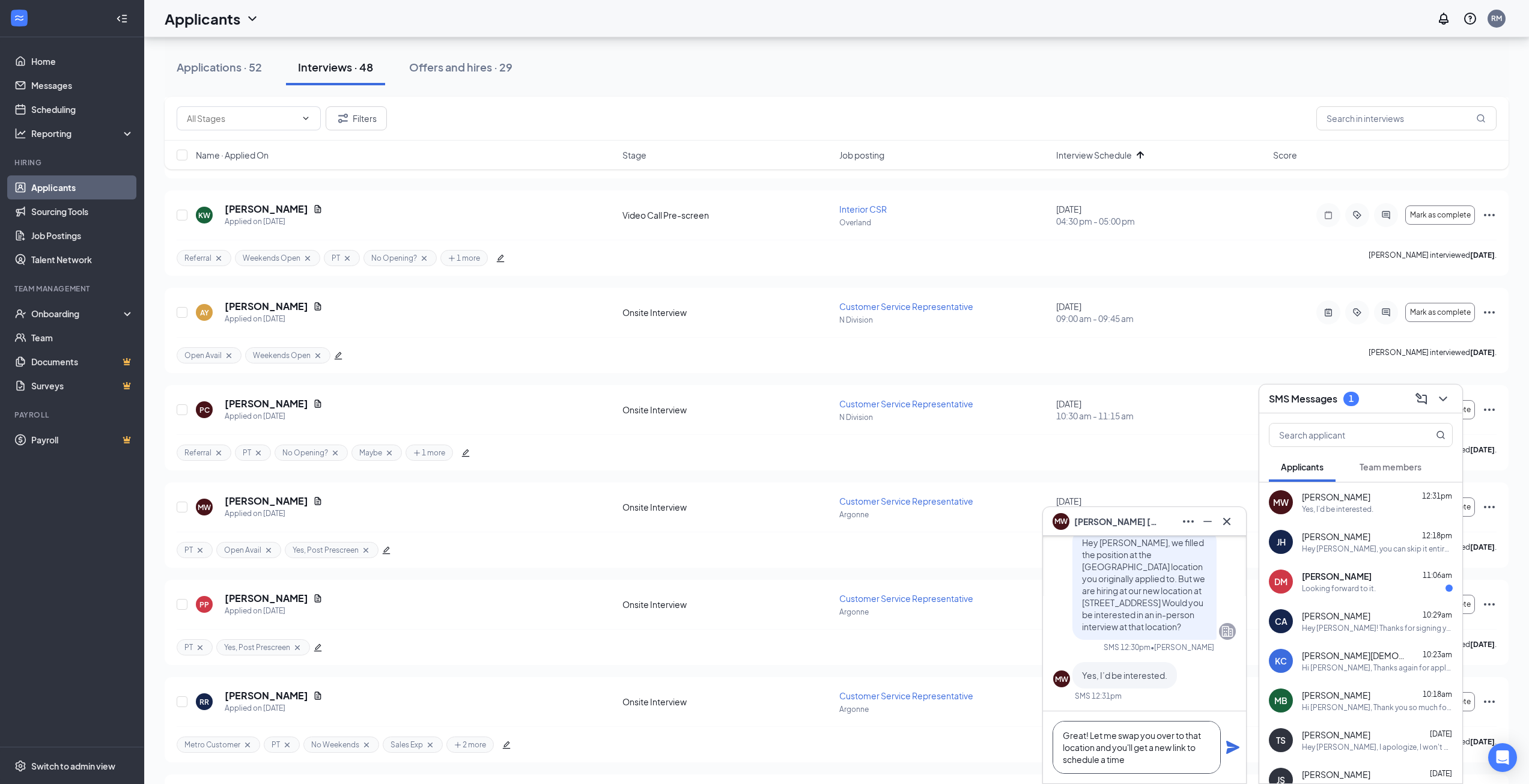
type textarea "Great! Let me swap you over to that location and you'll get a new link to sched…"
click at [1229, 745] on icon "Plane" at bounding box center [1233, 747] width 13 height 13
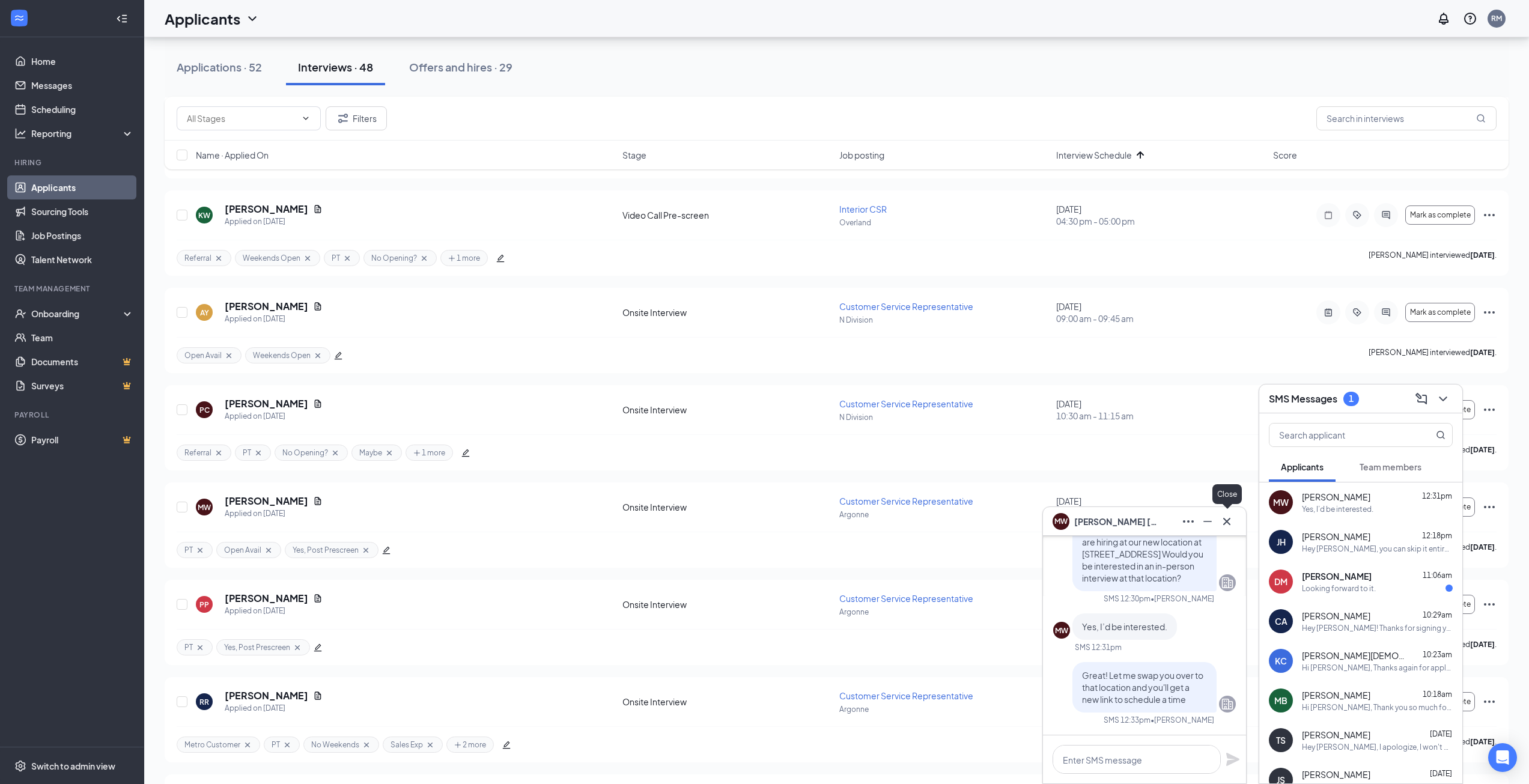
click at [1227, 524] on icon "Cross" at bounding box center [1227, 521] width 14 height 14
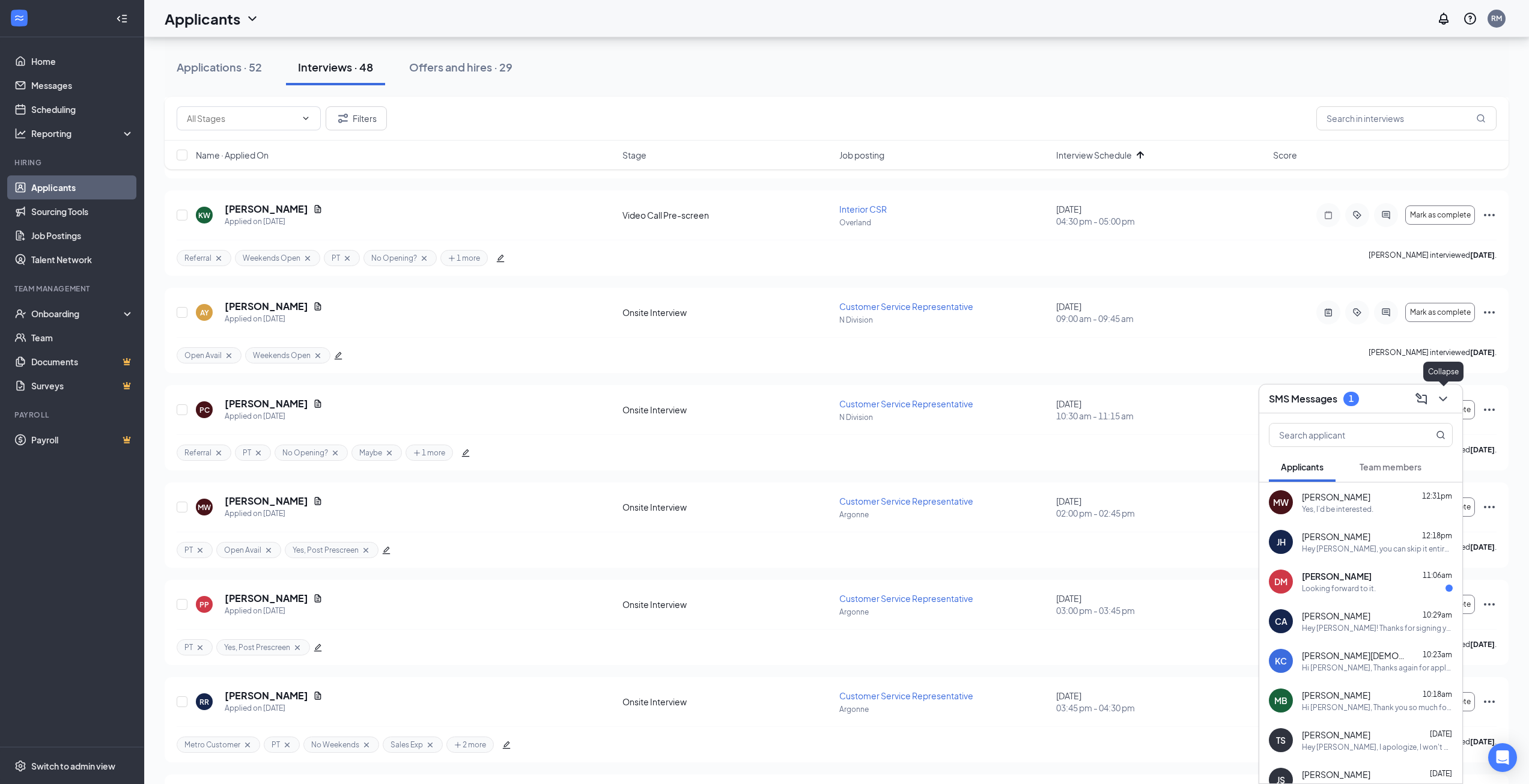
click at [1444, 396] on icon "ChevronDown" at bounding box center [1443, 398] width 14 height 14
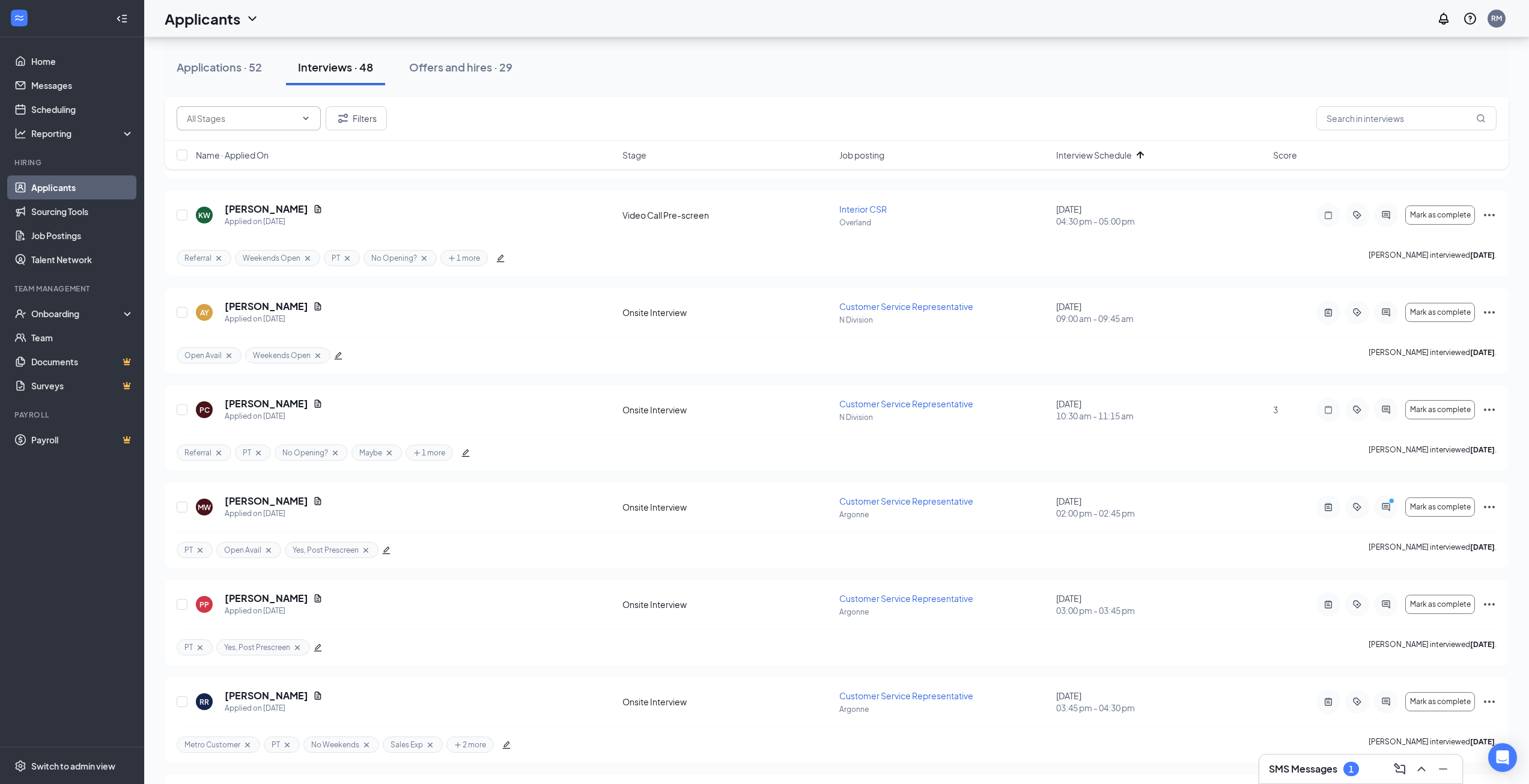
click at [253, 119] on input "text" at bounding box center [241, 118] width 110 height 13
click at [235, 139] on div "Onsite Interview (8)" at bounding box center [234, 141] width 75 height 13
type input "Onsite Interview (8)"
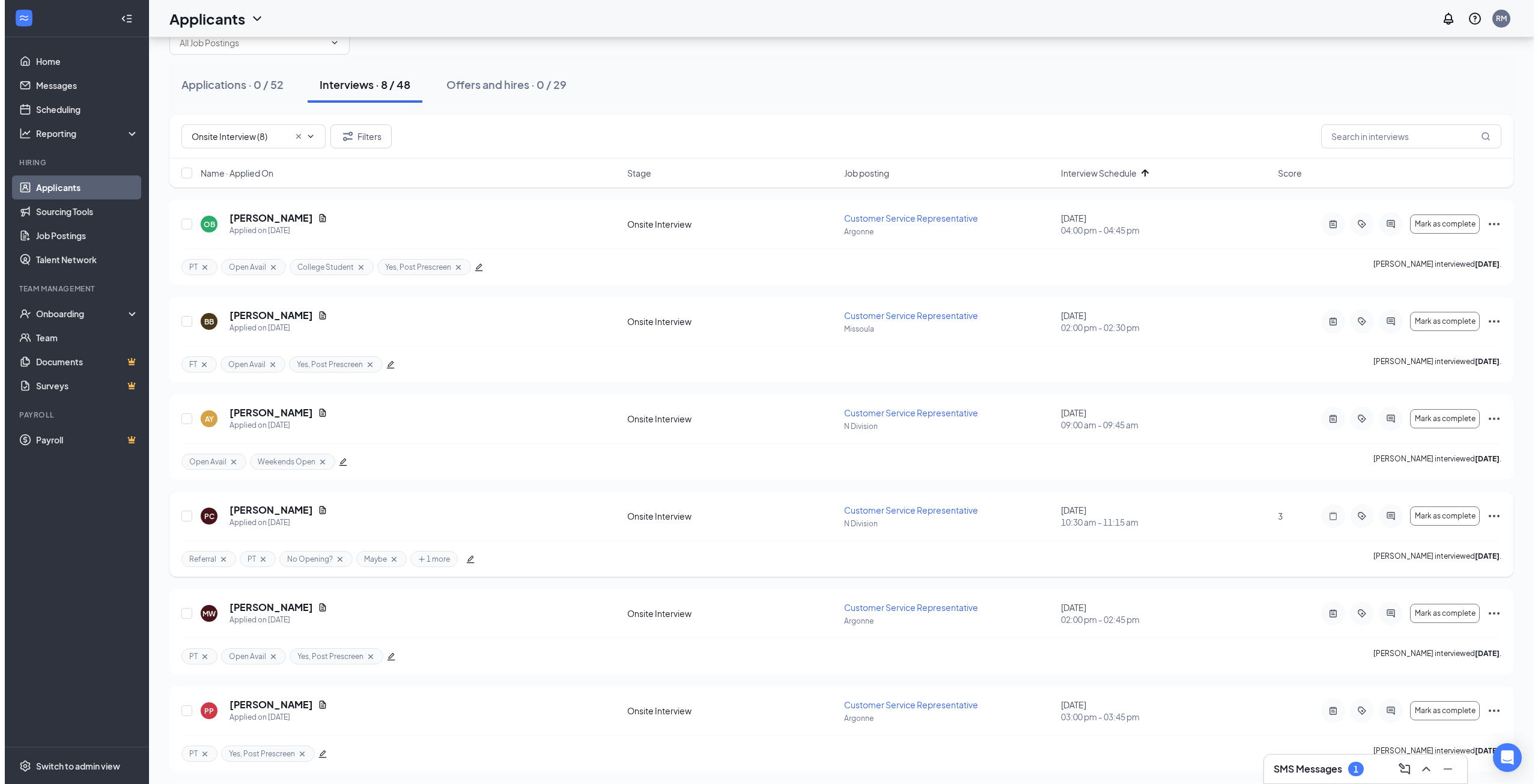
scroll to position [120, 0]
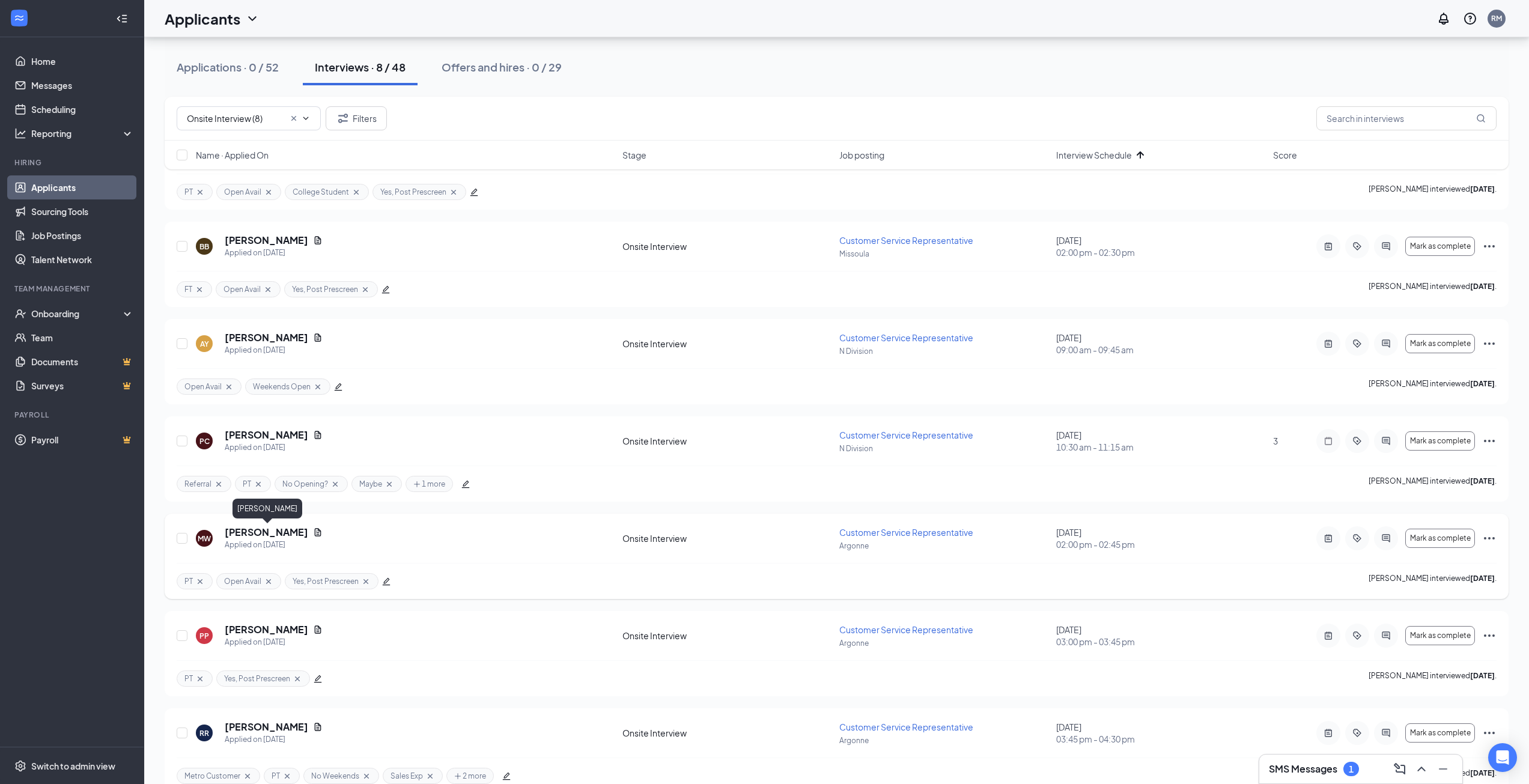
click at [292, 531] on h5 "[PERSON_NAME]" at bounding box center [266, 532] width 83 height 13
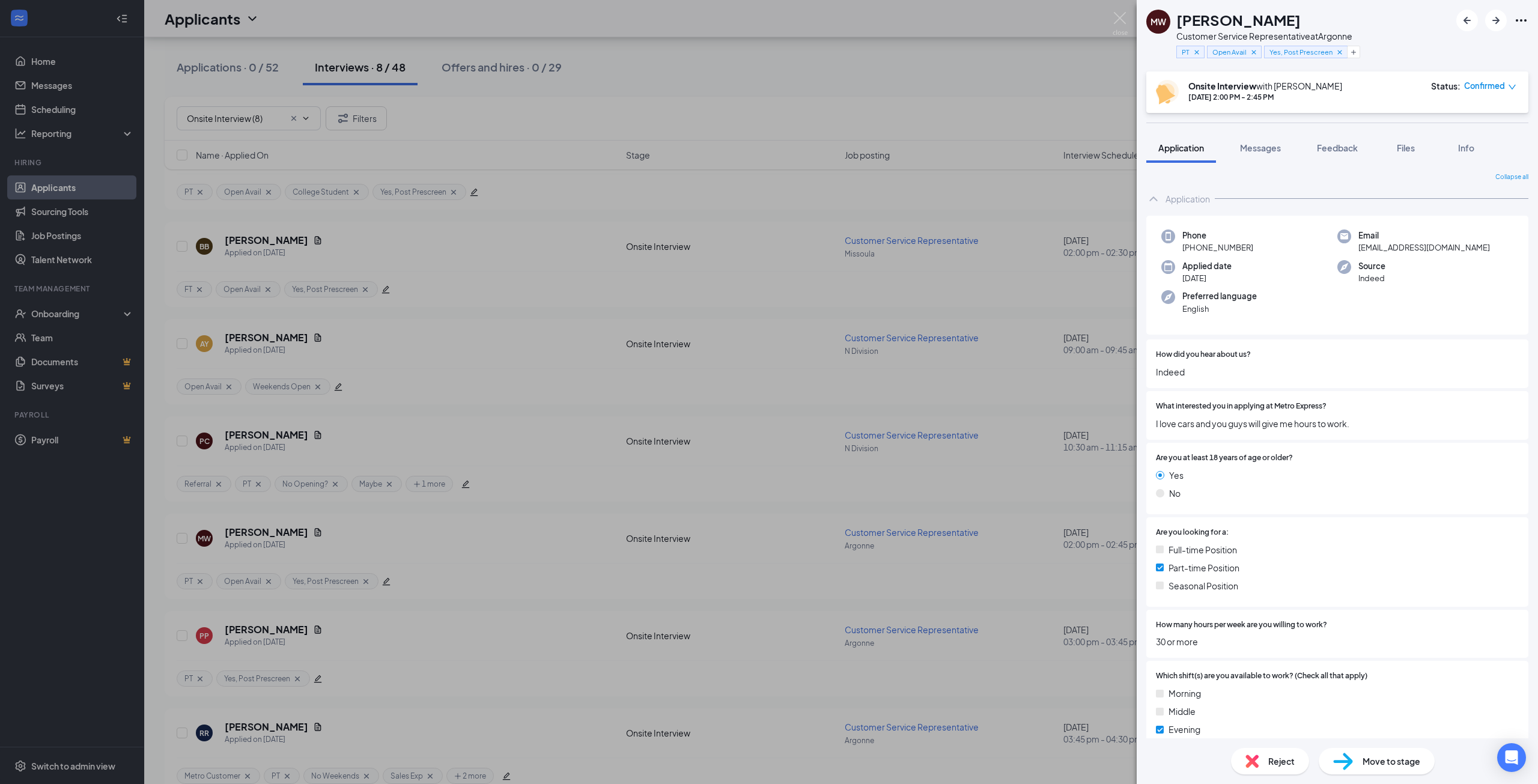
click at [1523, 19] on icon "Ellipses" at bounding box center [1521, 20] width 14 height 14
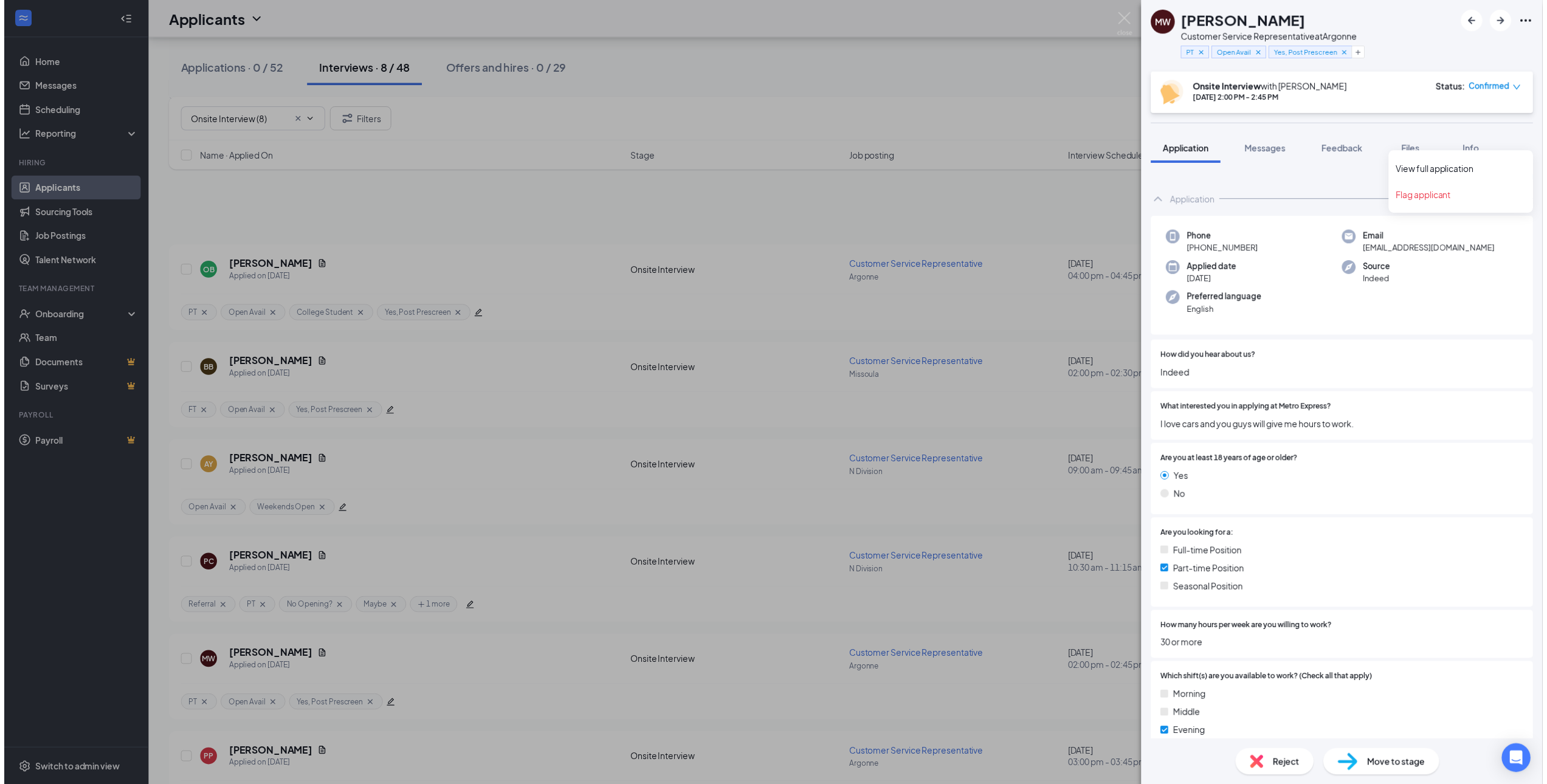
scroll to position [122, 0]
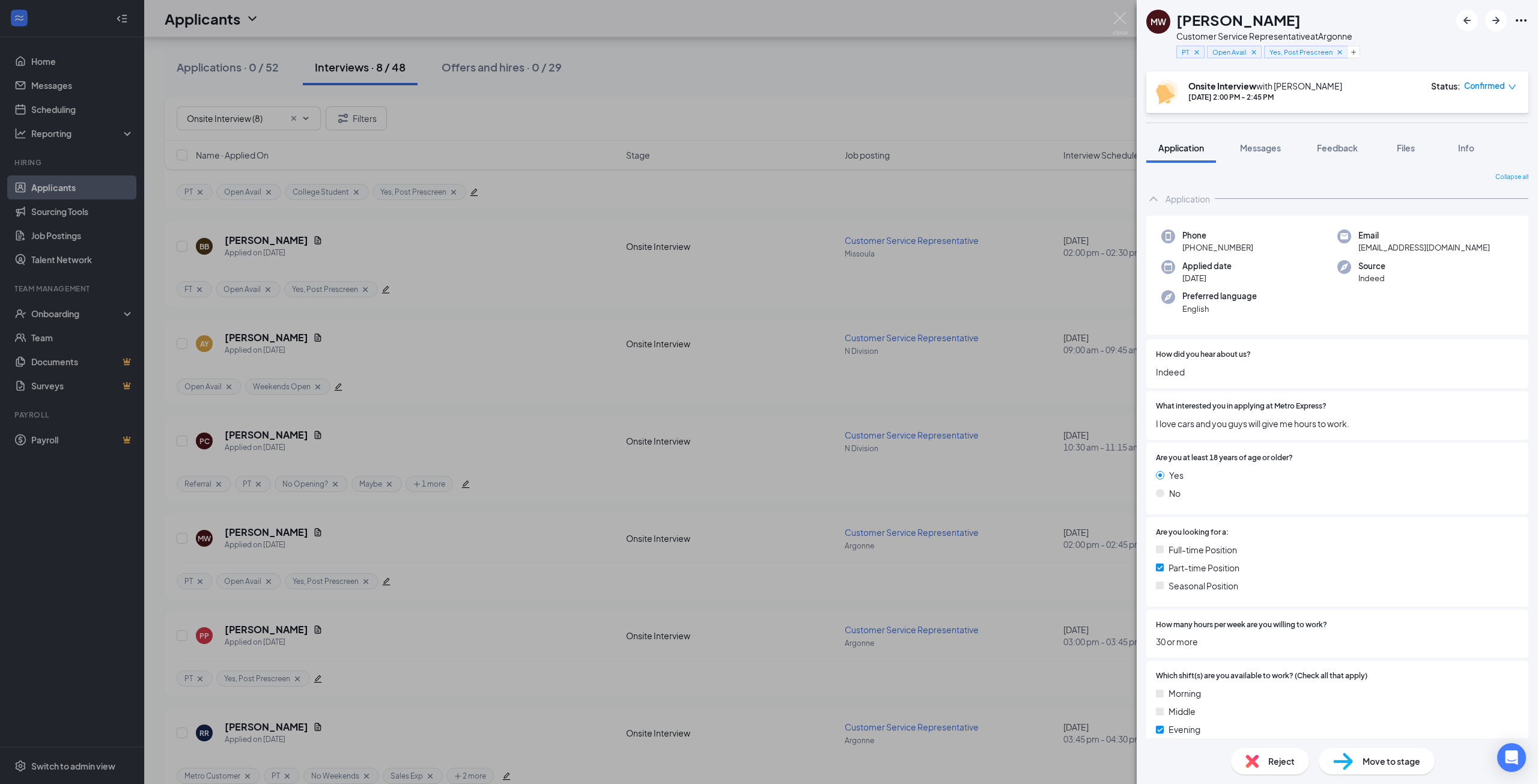
drag, startPoint x: 830, startPoint y: 138, endPoint x: 468, endPoint y: 513, distance: 521.2
click at [832, 138] on div "MW Mackenzie Winchell Customer Service Representative at Argonne PT Open Avail …" at bounding box center [769, 392] width 1538 height 784
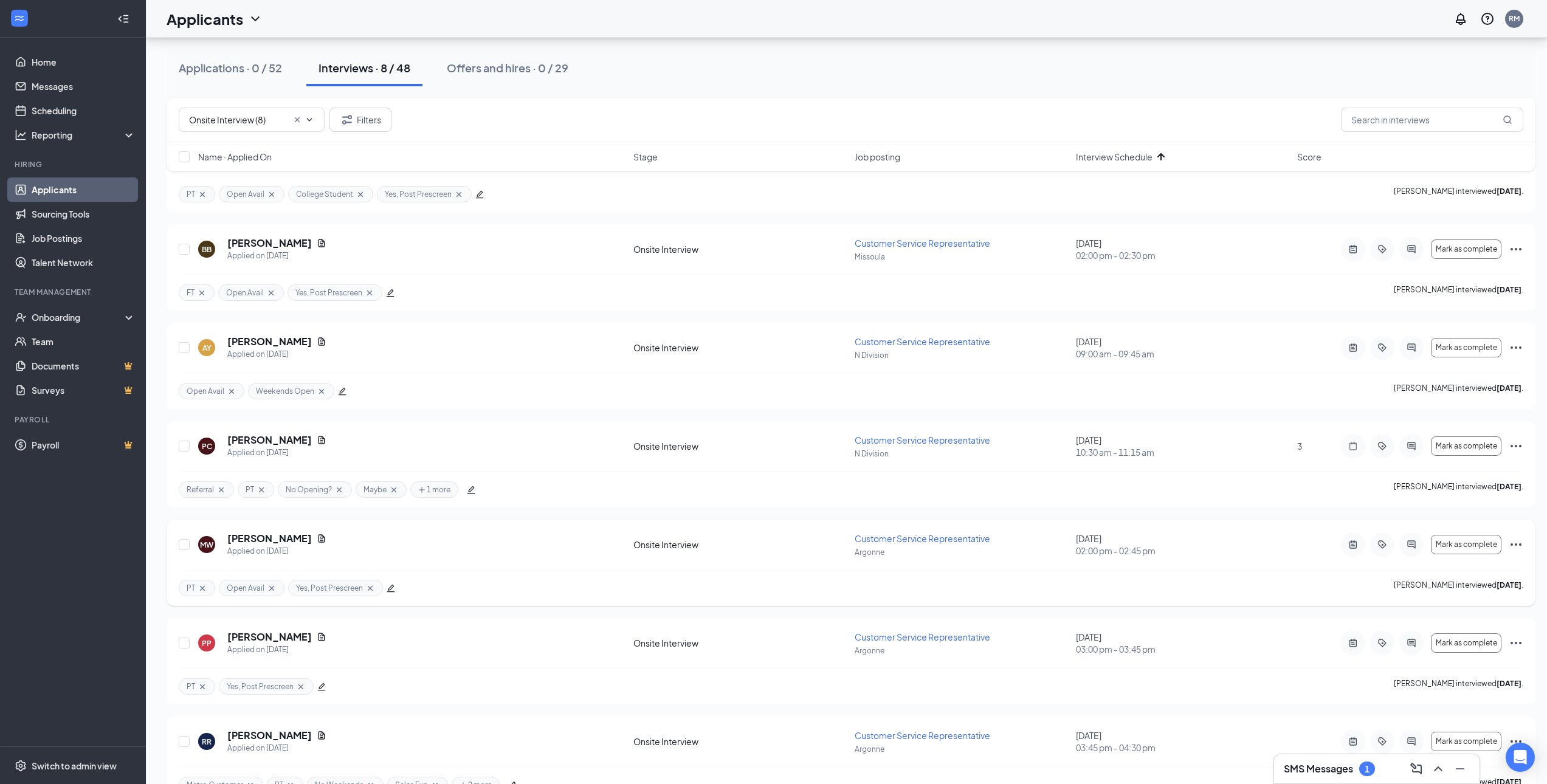
click at [1513, 547] on icon "Ellipses" at bounding box center [1516, 544] width 14 height 14
click at [1455, 371] on p "Move to another position" at bounding box center [1461, 373] width 105 height 12
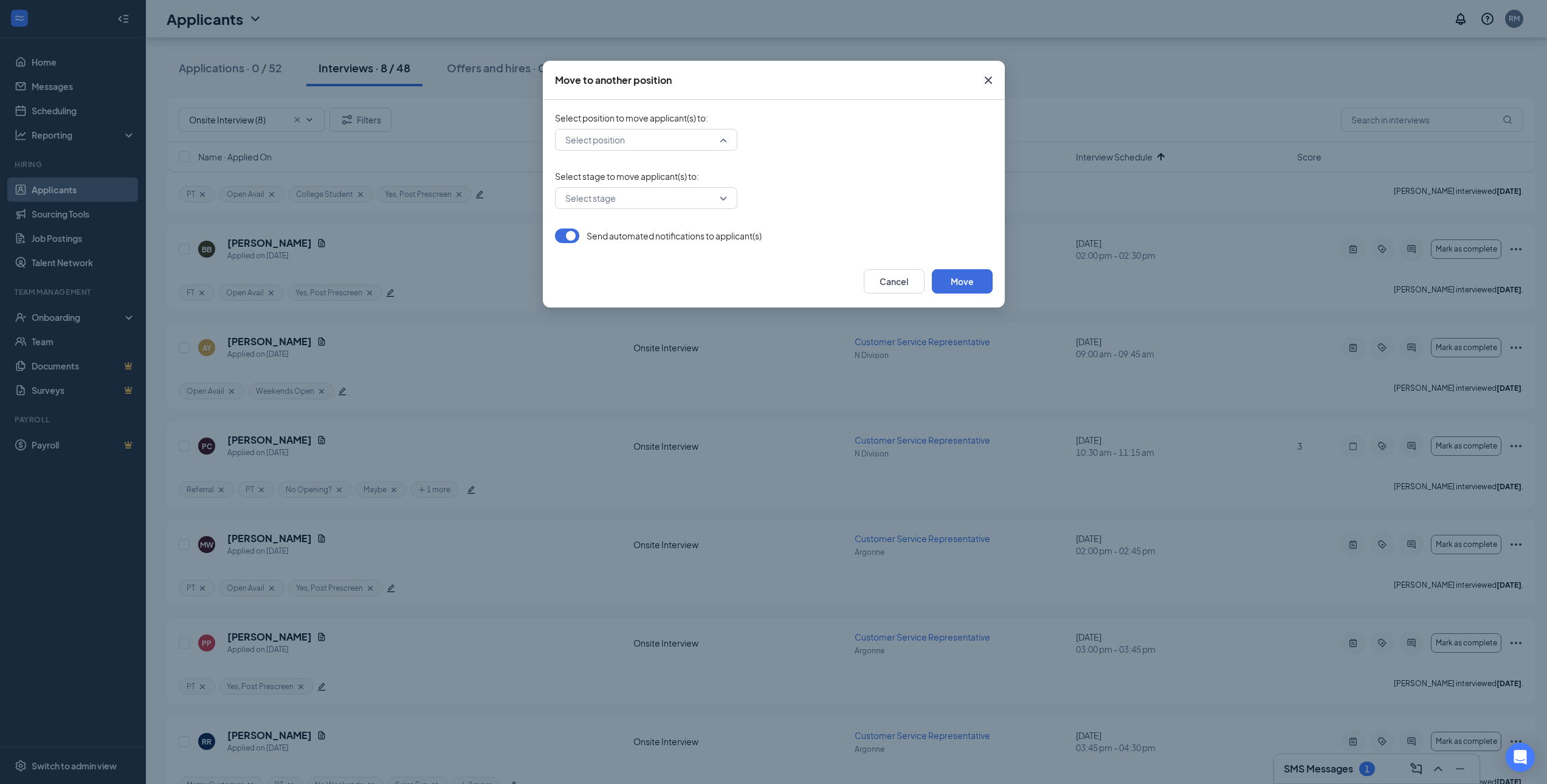
click at [662, 139] on input "search" at bounding box center [642, 139] width 159 height 20
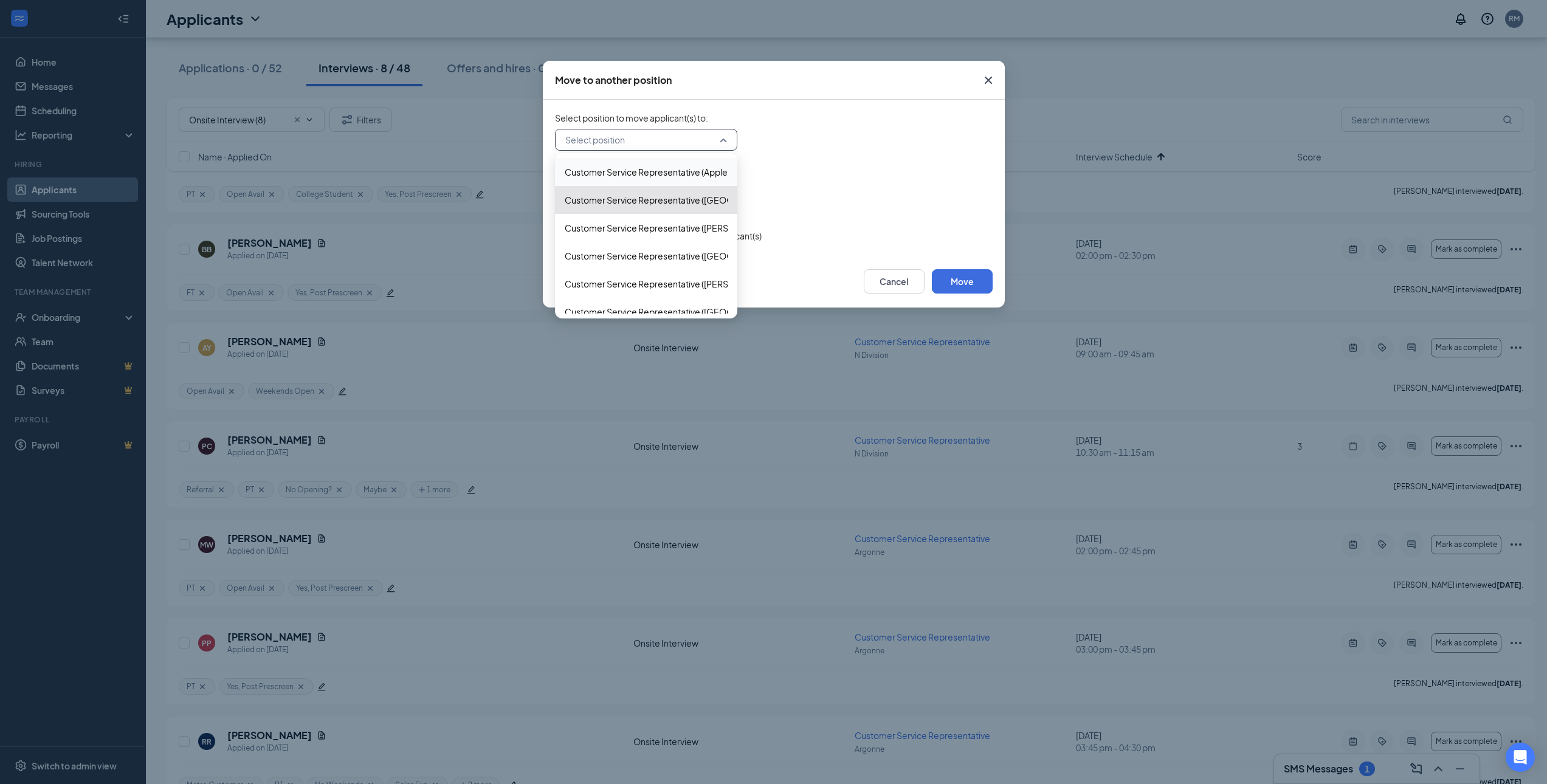
click at [615, 172] on span "Customer Service Representative (Appleway)" at bounding box center [656, 172] width 182 height 14
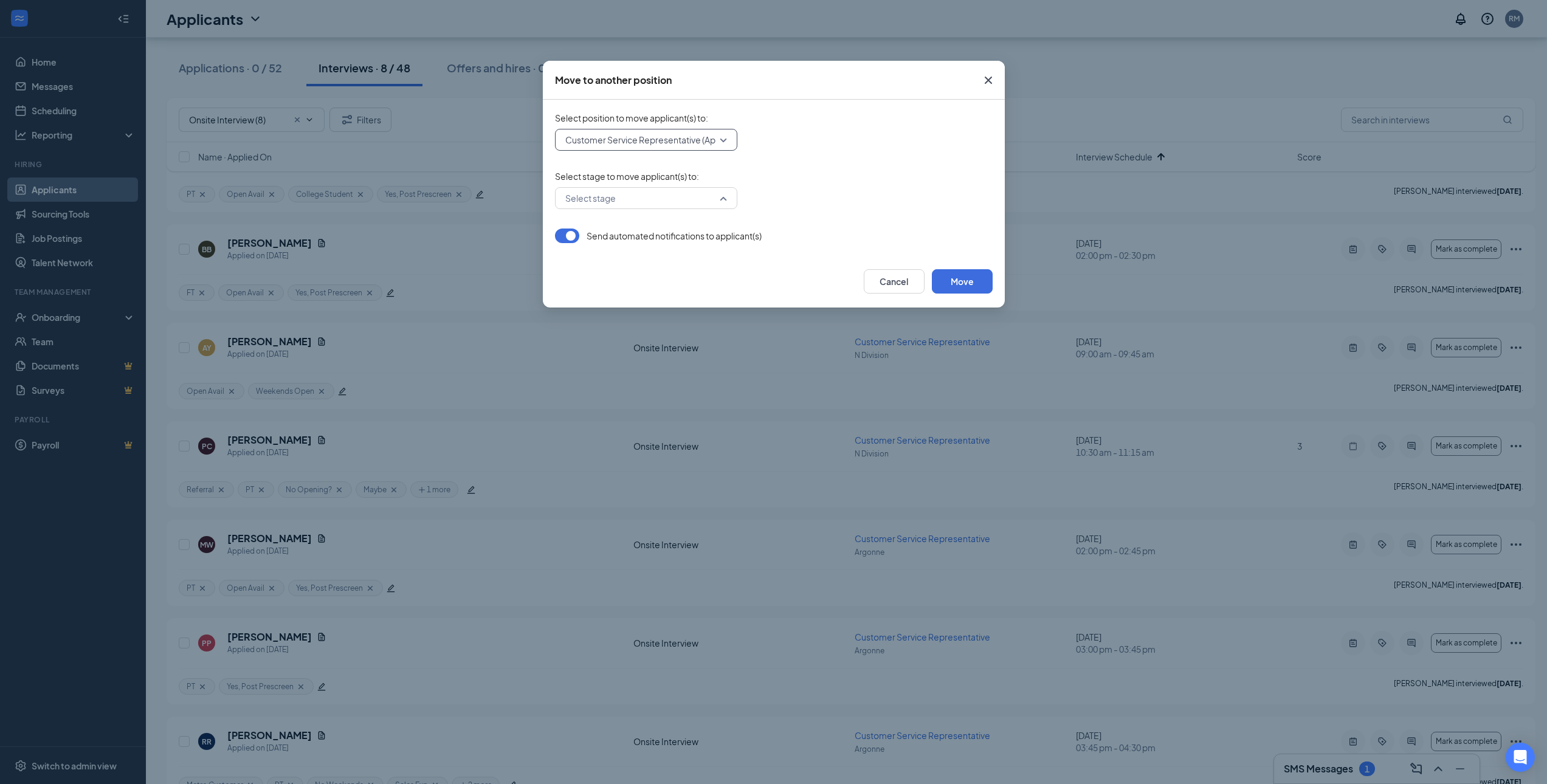
click at [651, 197] on input "search" at bounding box center [642, 198] width 159 height 20
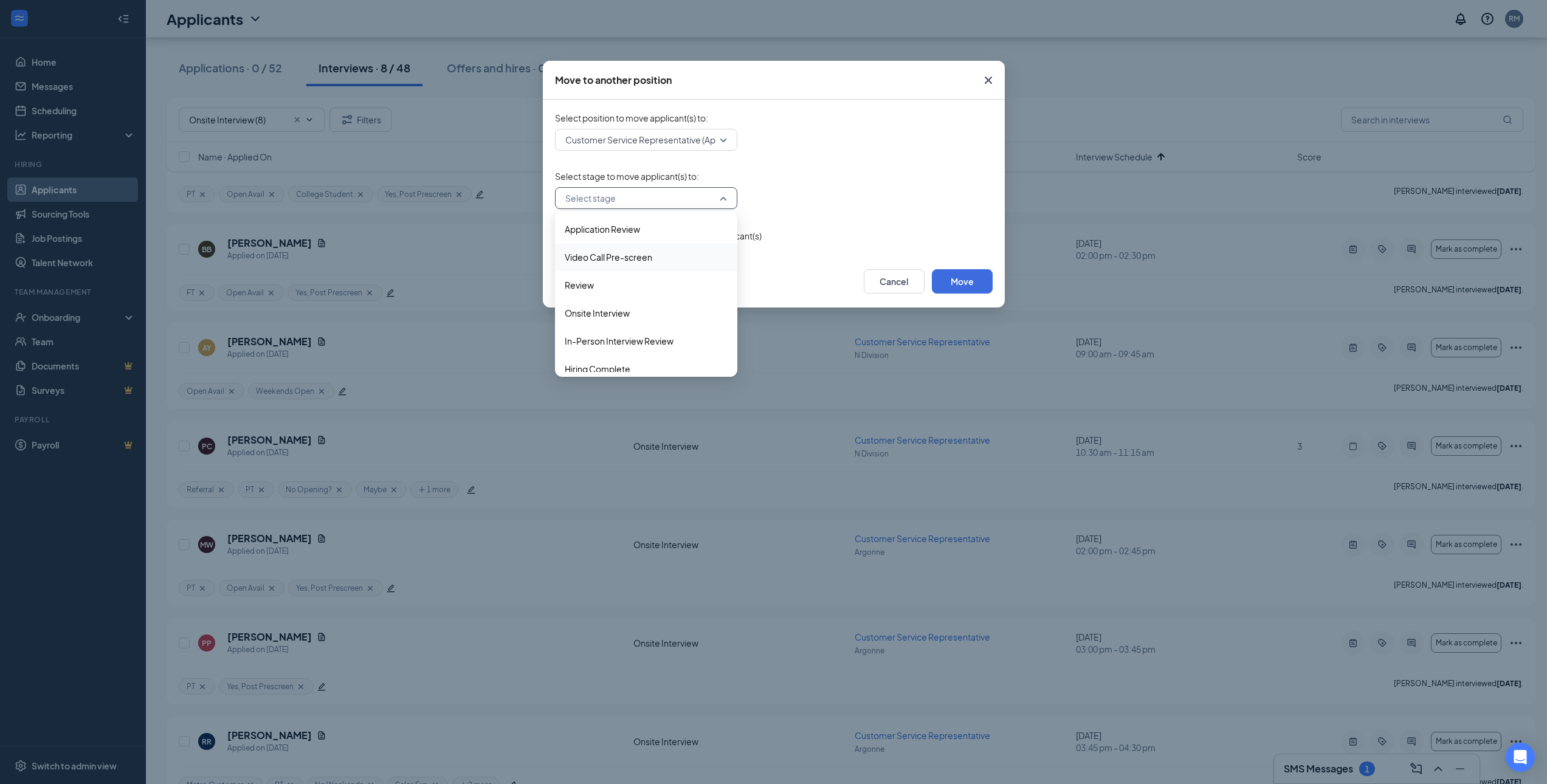
scroll to position [40, 0]
click at [634, 305] on span "Onsite Interview" at bounding box center [647, 302] width 163 height 14
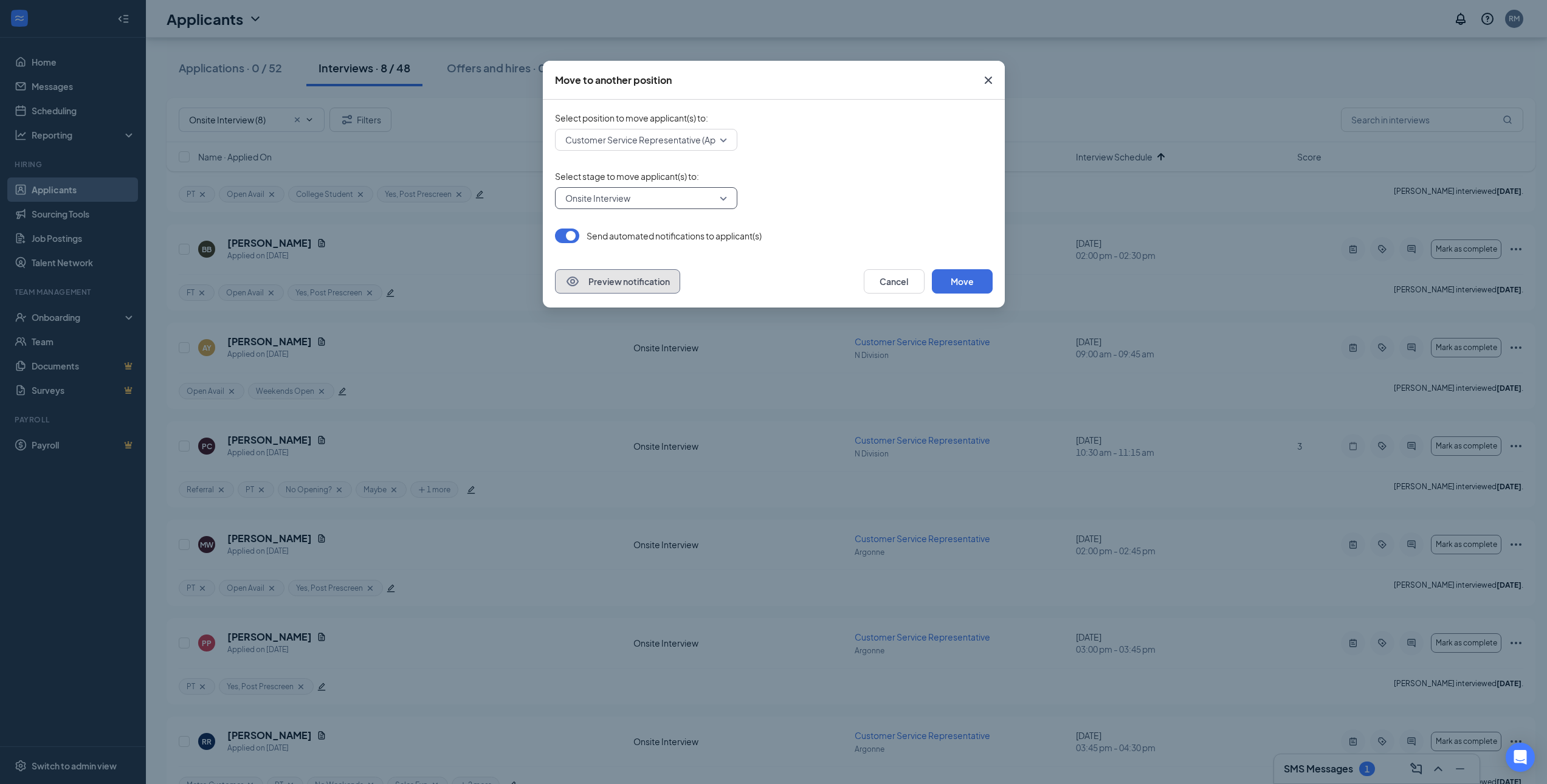
click at [598, 277] on button "Preview notification" at bounding box center [617, 282] width 125 height 24
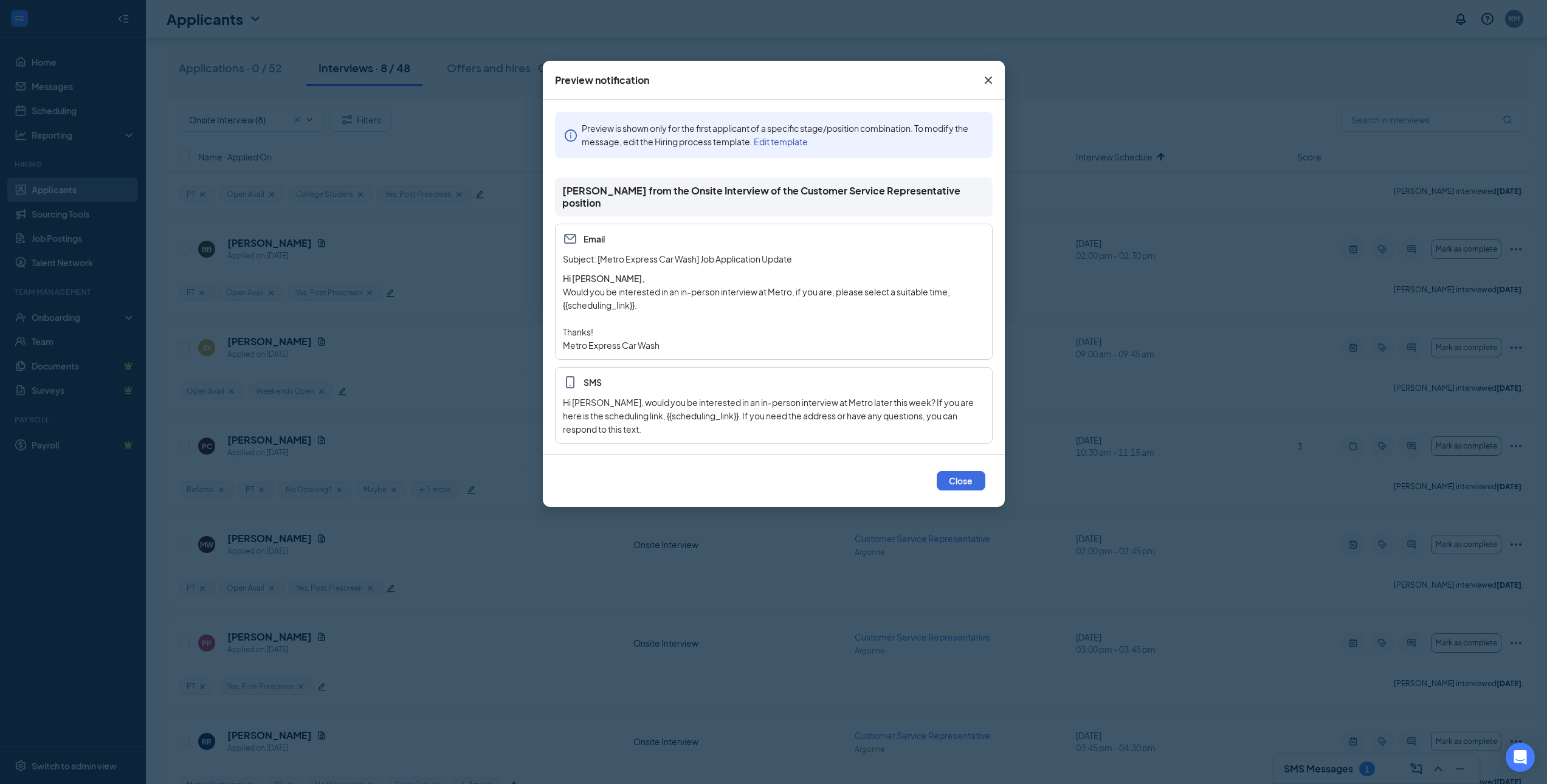
scroll to position [2, 0]
click at [968, 483] on button "Close" at bounding box center [962, 481] width 49 height 20
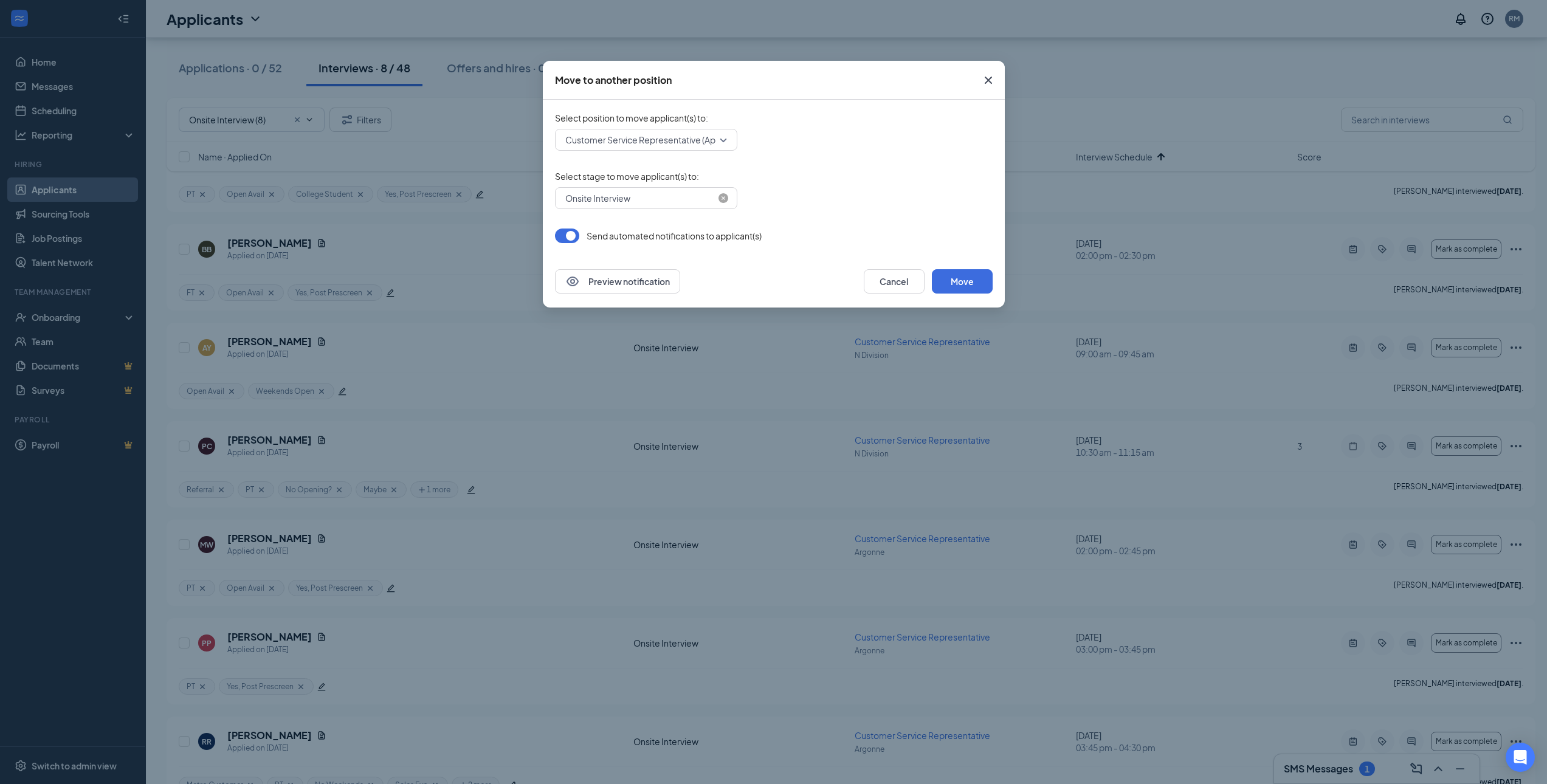
click at [636, 200] on span "Onsite Interview" at bounding box center [641, 198] width 151 height 18
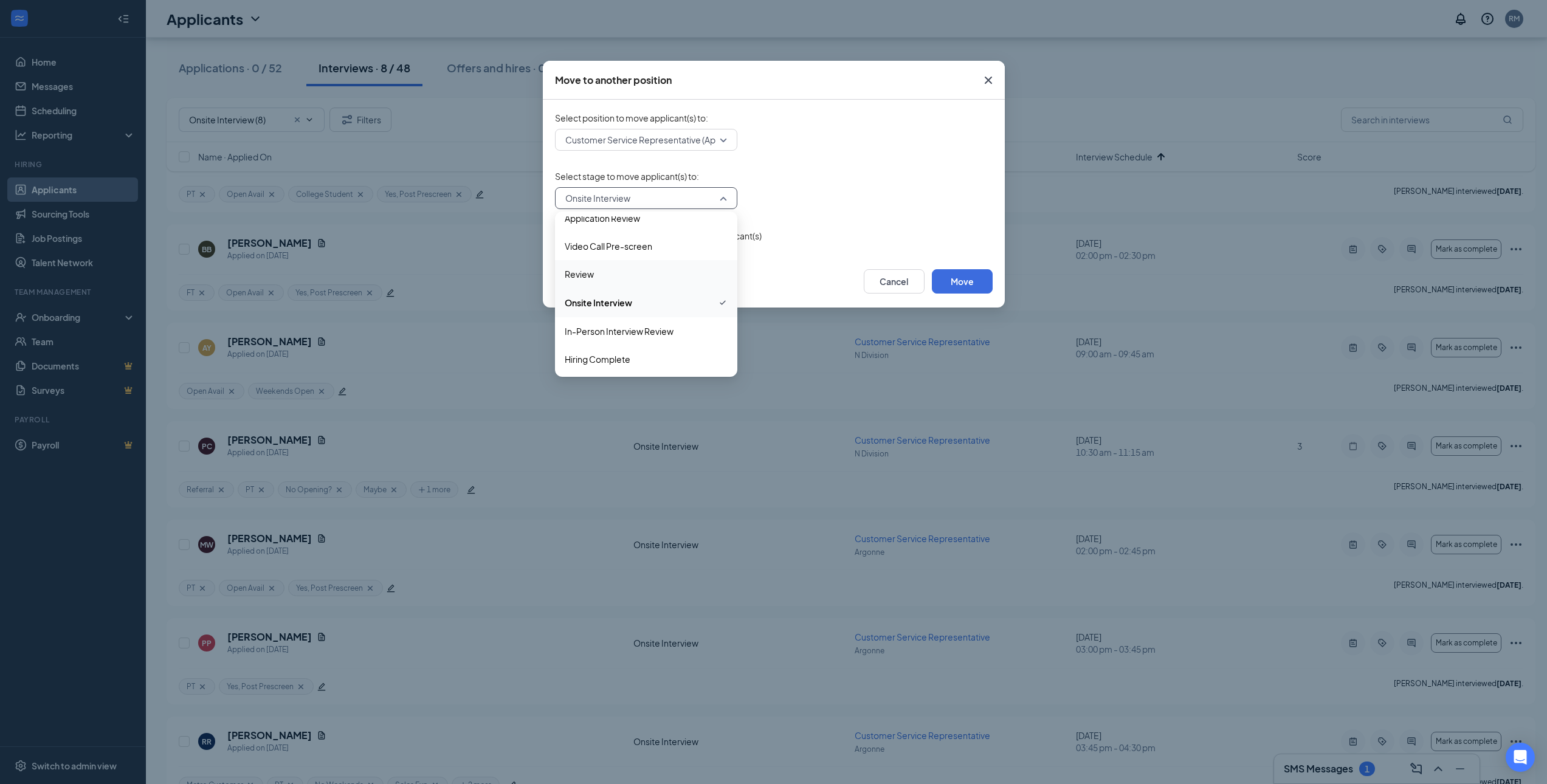
click at [617, 274] on span "Review" at bounding box center [647, 274] width 163 height 14
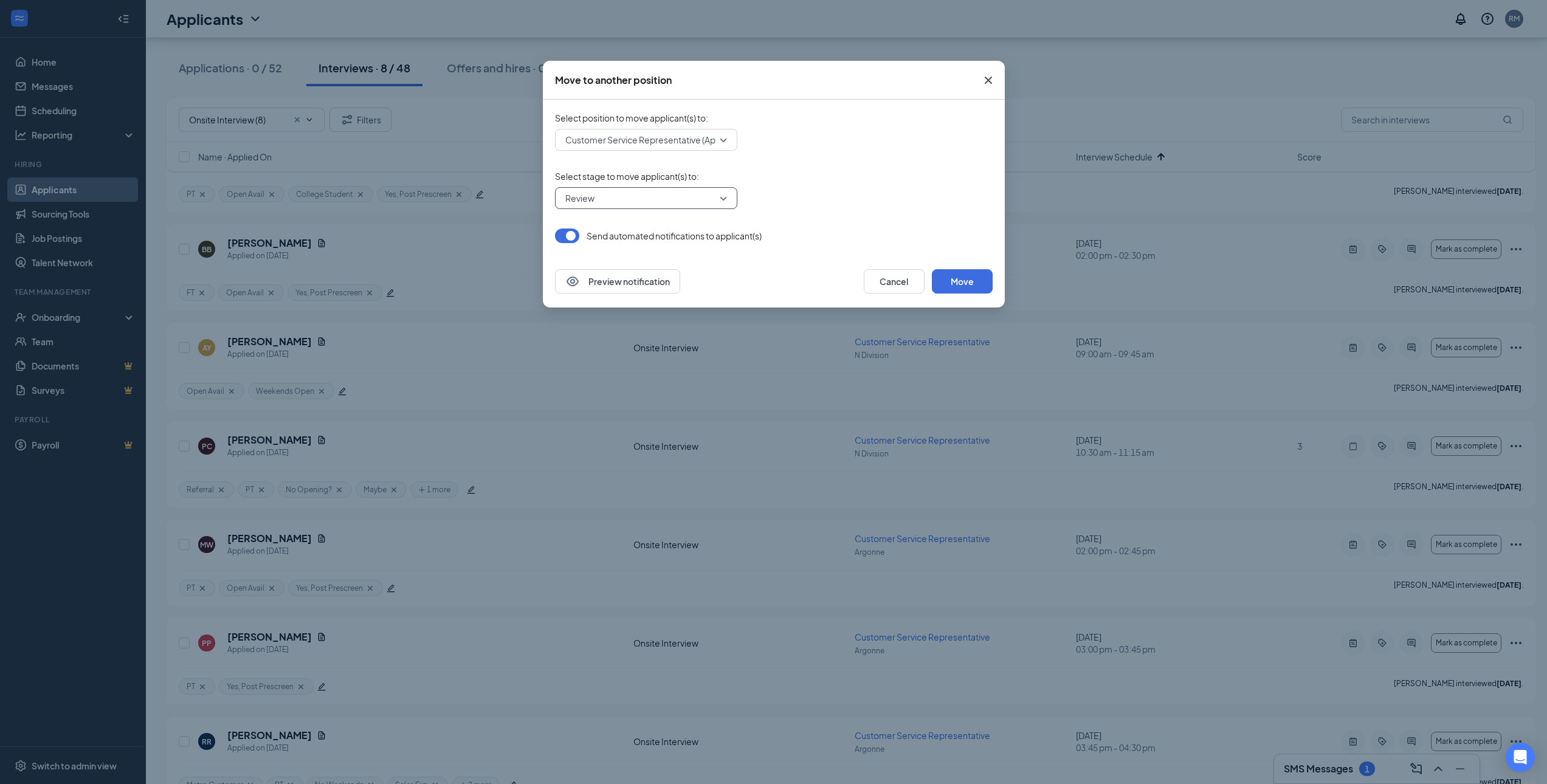
click at [857, 158] on form "Select position to move applicant(s) to : Customer Service Representative (Appl…" at bounding box center [774, 177] width 438 height 131
click at [568, 239] on button "button" at bounding box center [567, 235] width 24 height 14
click at [959, 281] on button "Move" at bounding box center [962, 282] width 61 height 24
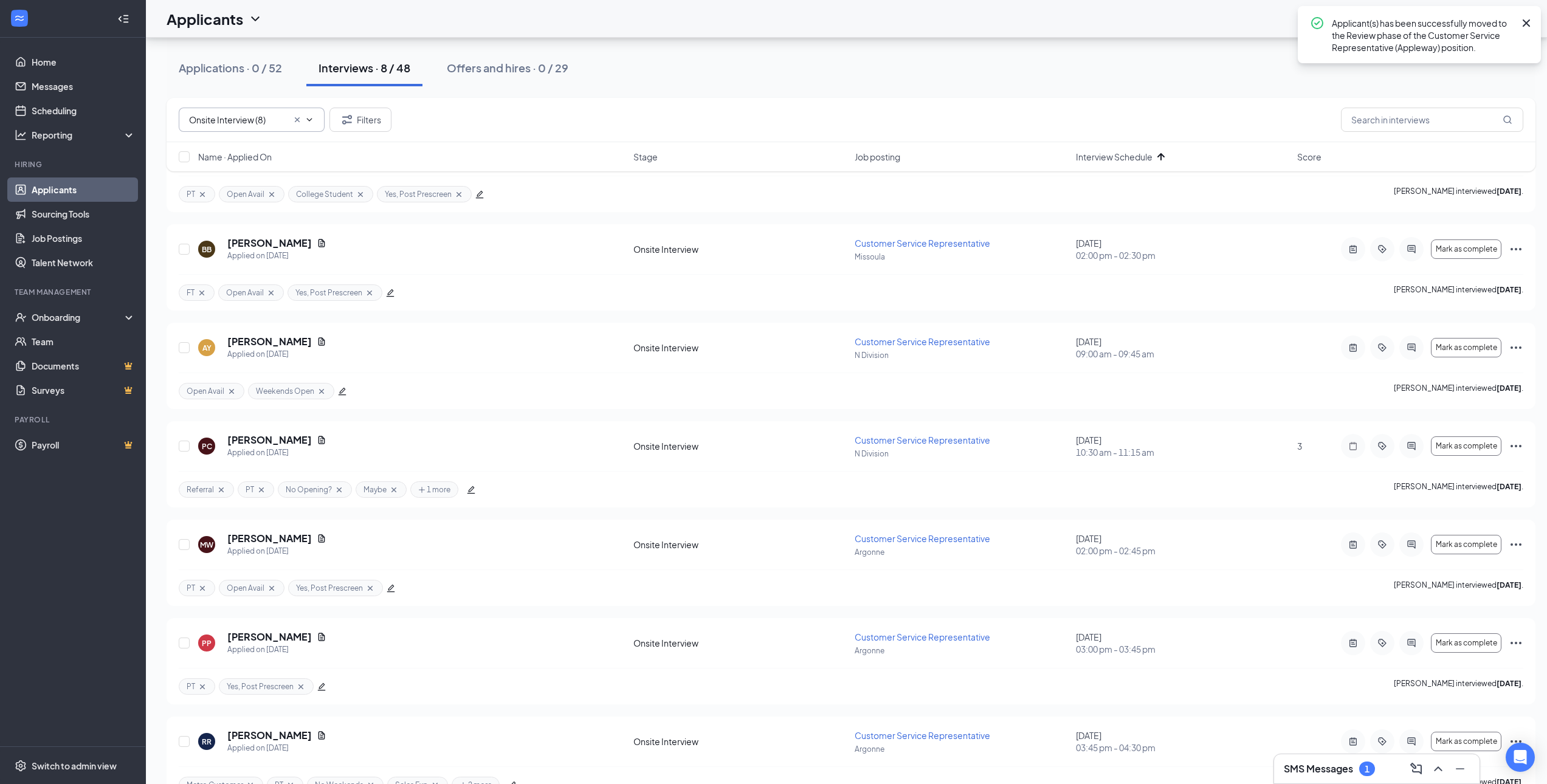
click at [298, 118] on icon "Cross" at bounding box center [297, 120] width 10 height 10
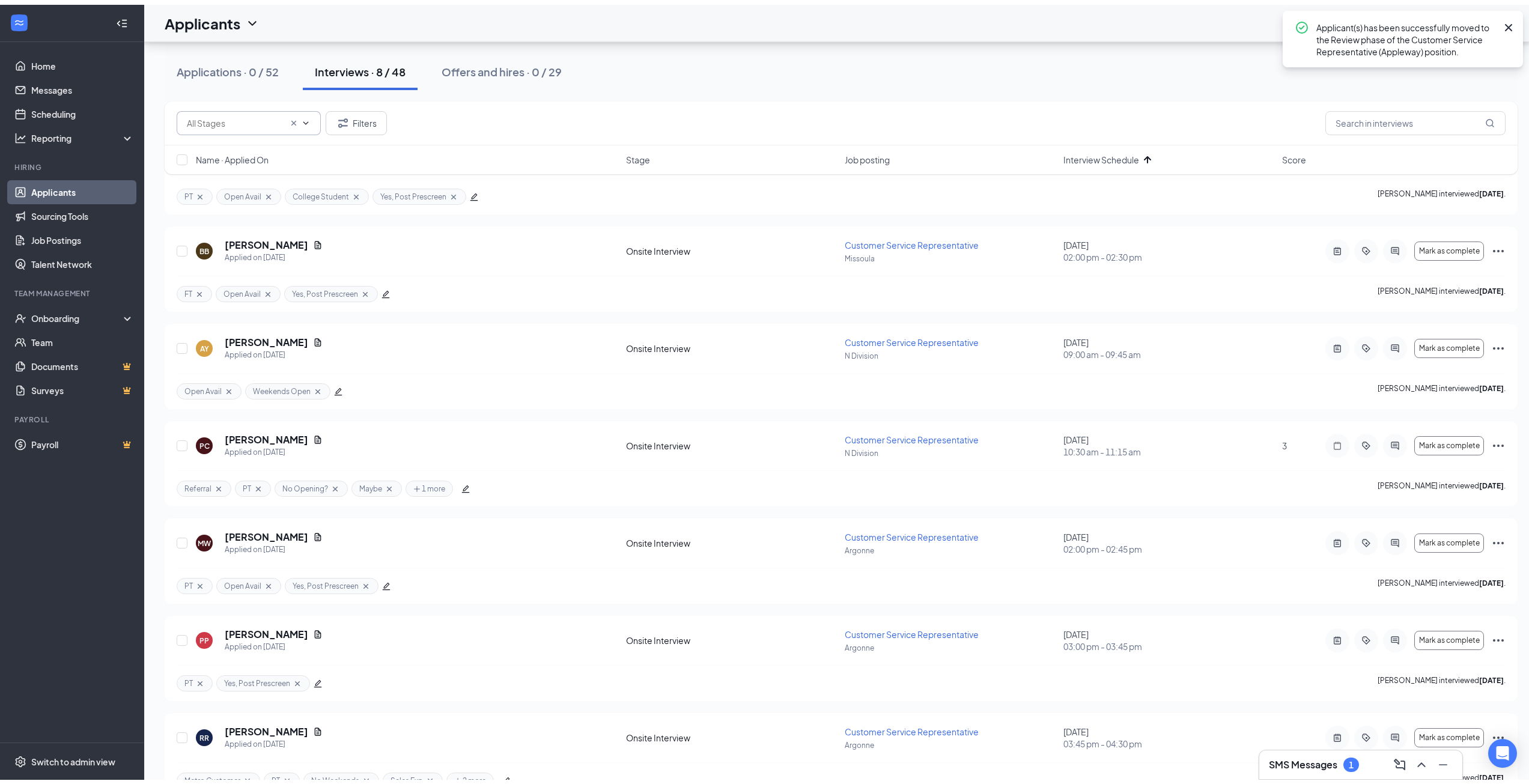
scroll to position [0, 0]
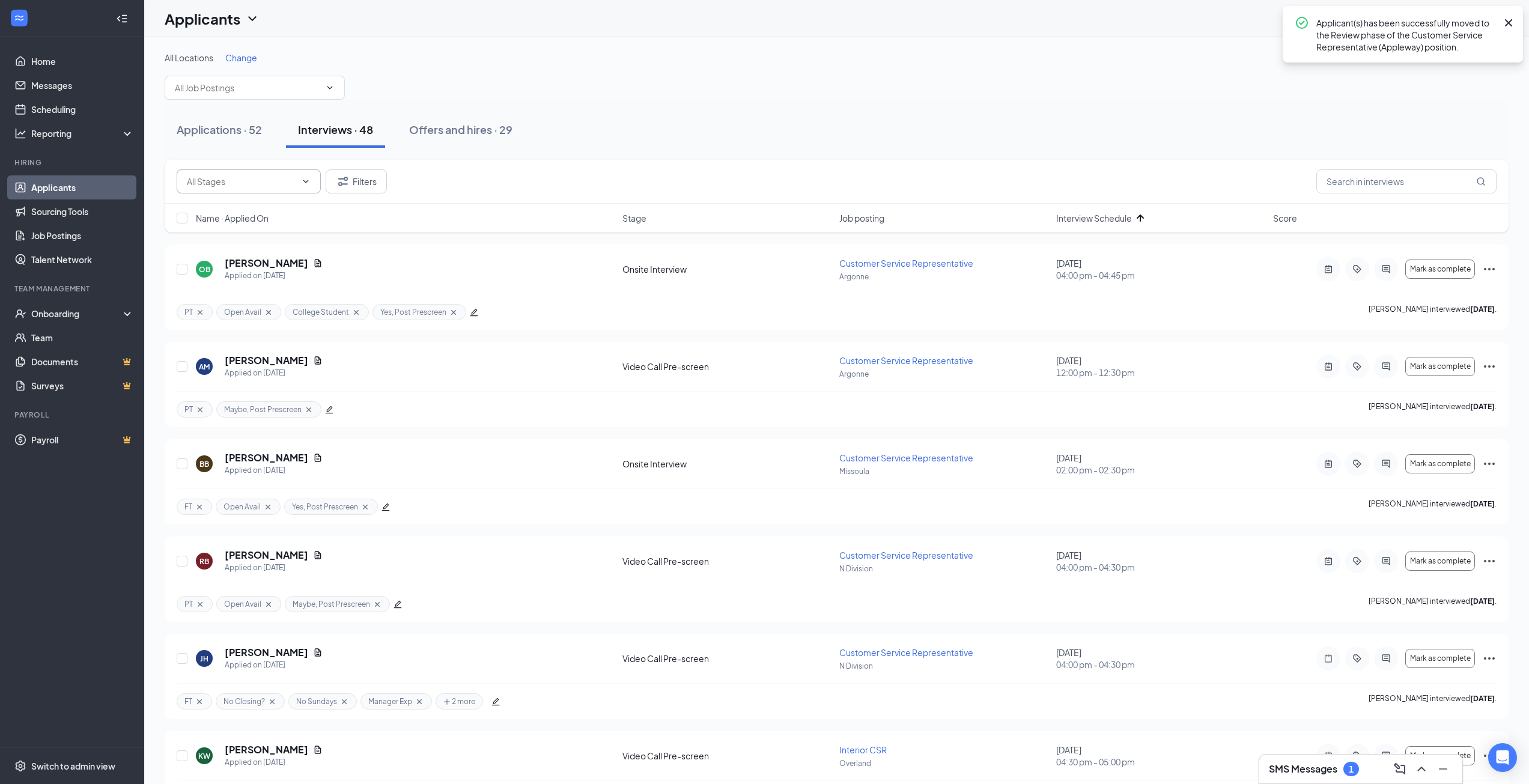
click at [235, 181] on input "text" at bounding box center [241, 181] width 110 height 13
click at [655, 71] on div "All Locations Change" at bounding box center [837, 76] width 1344 height 48
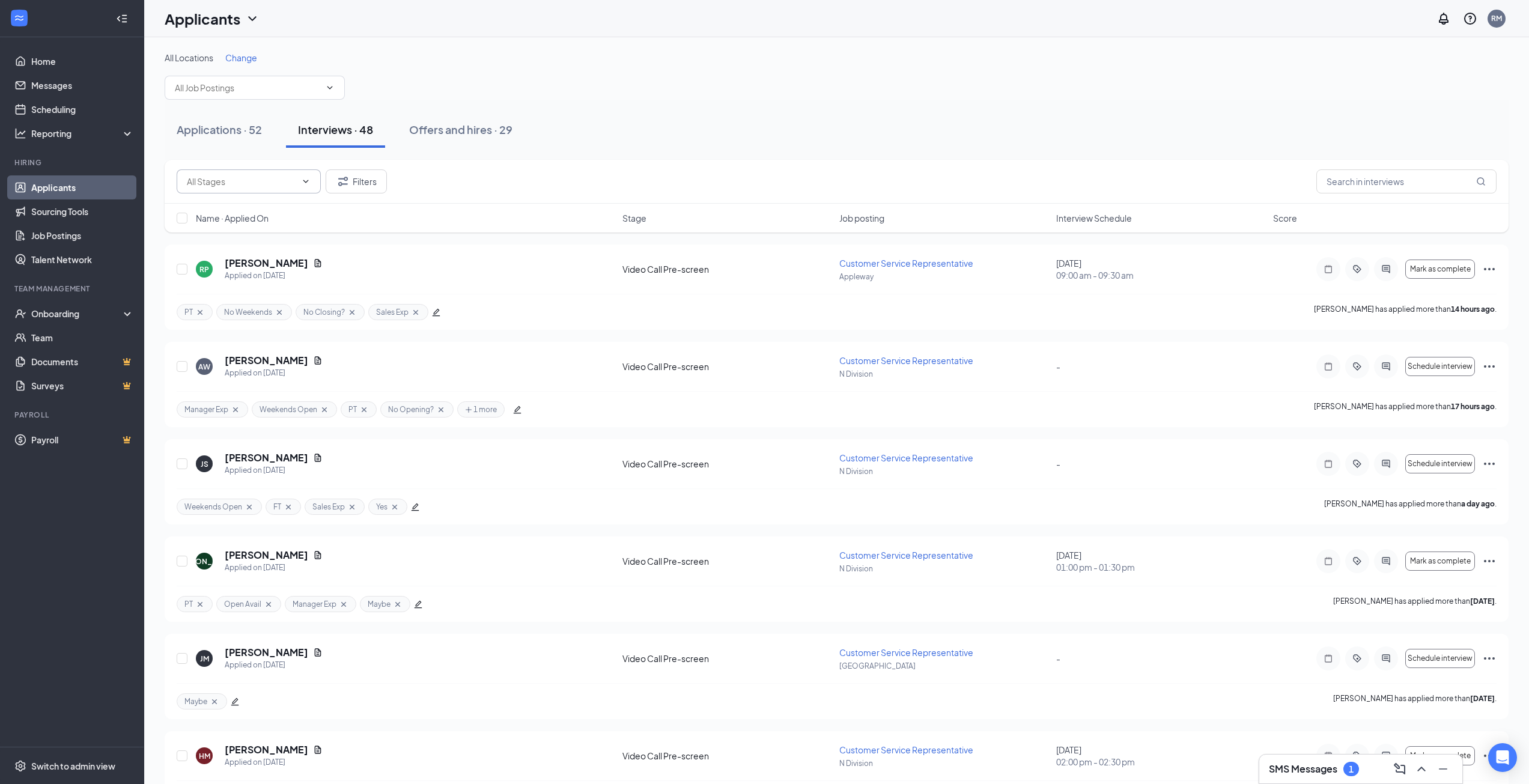
click at [240, 179] on input "text" at bounding box center [241, 181] width 110 height 13
click at [231, 232] on div "Review (1)" at bounding box center [216, 232] width 40 height 13
type input "Review (1)"
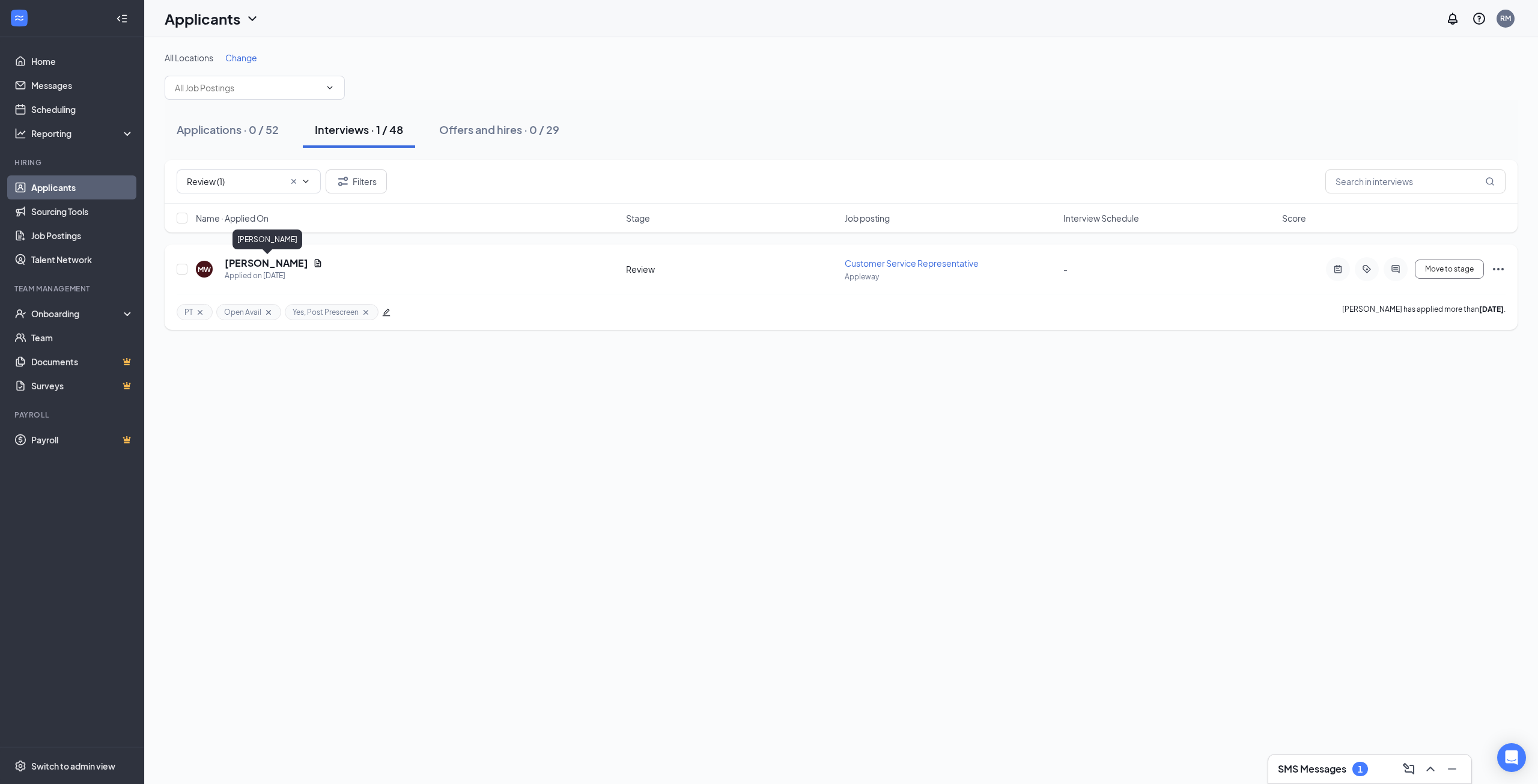
click at [280, 264] on h5 "[PERSON_NAME]" at bounding box center [266, 263] width 83 height 13
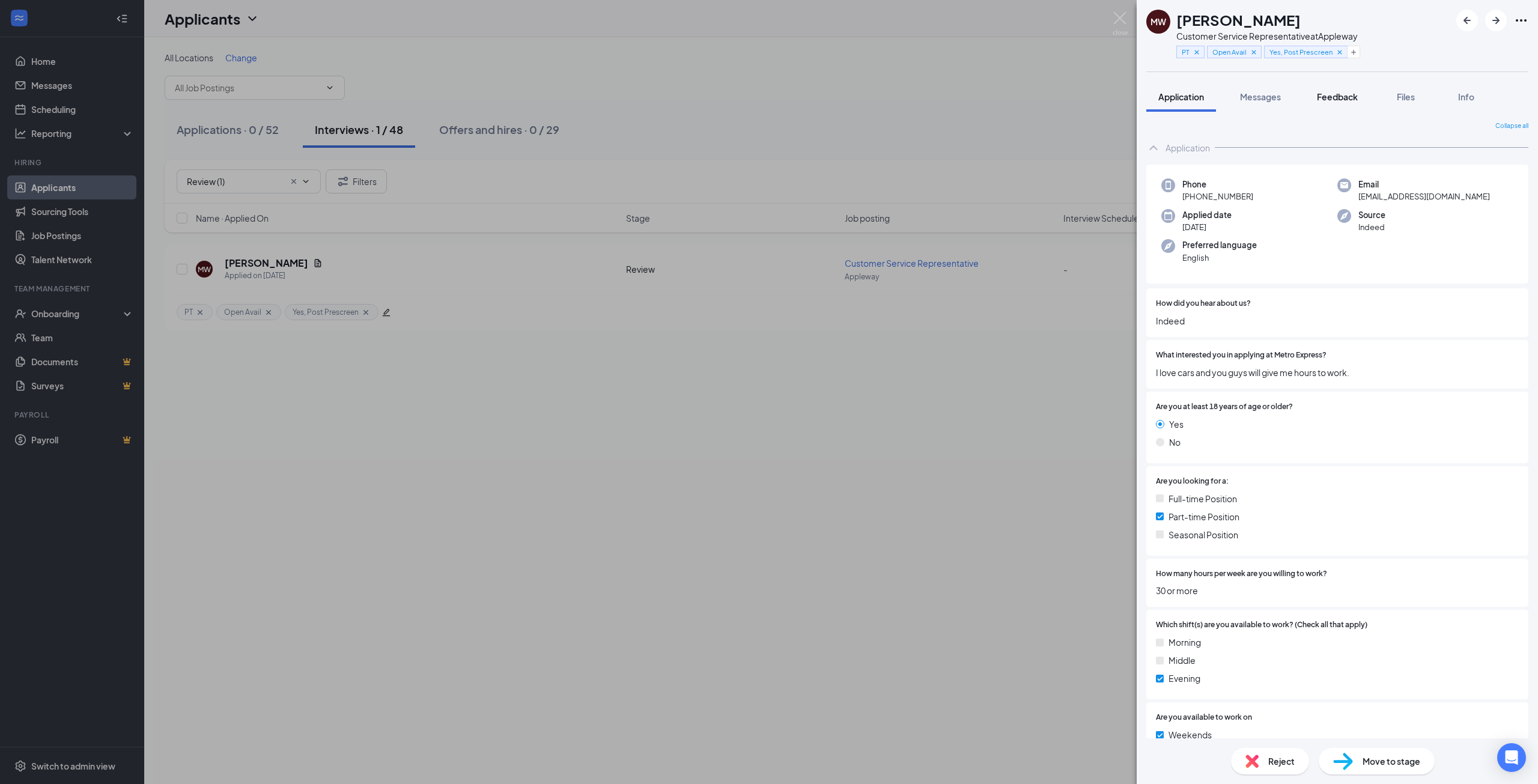
click at [1329, 90] on button "Feedback" at bounding box center [1337, 97] width 65 height 30
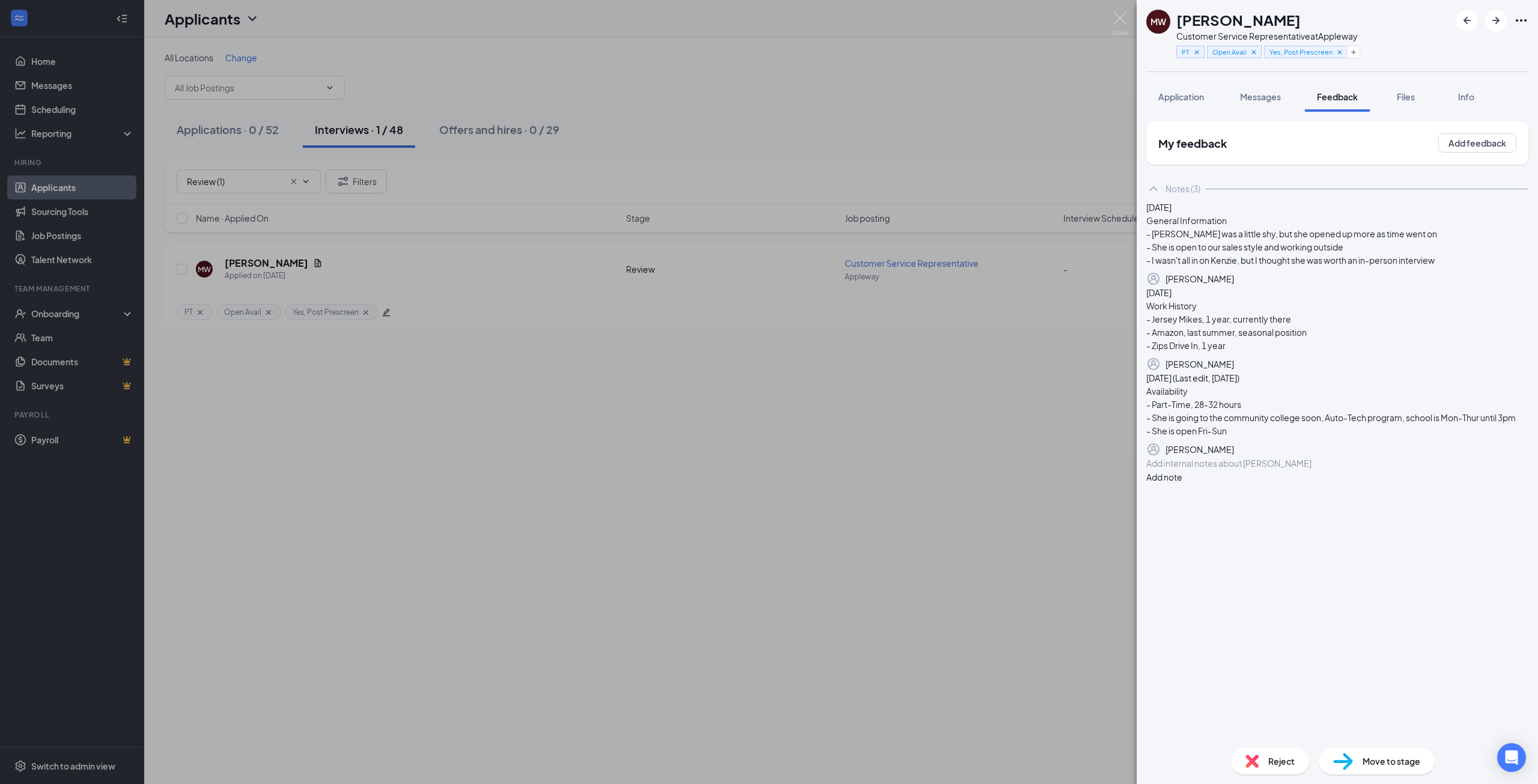
click at [1372, 758] on span "Move to stage" at bounding box center [1392, 761] width 58 height 13
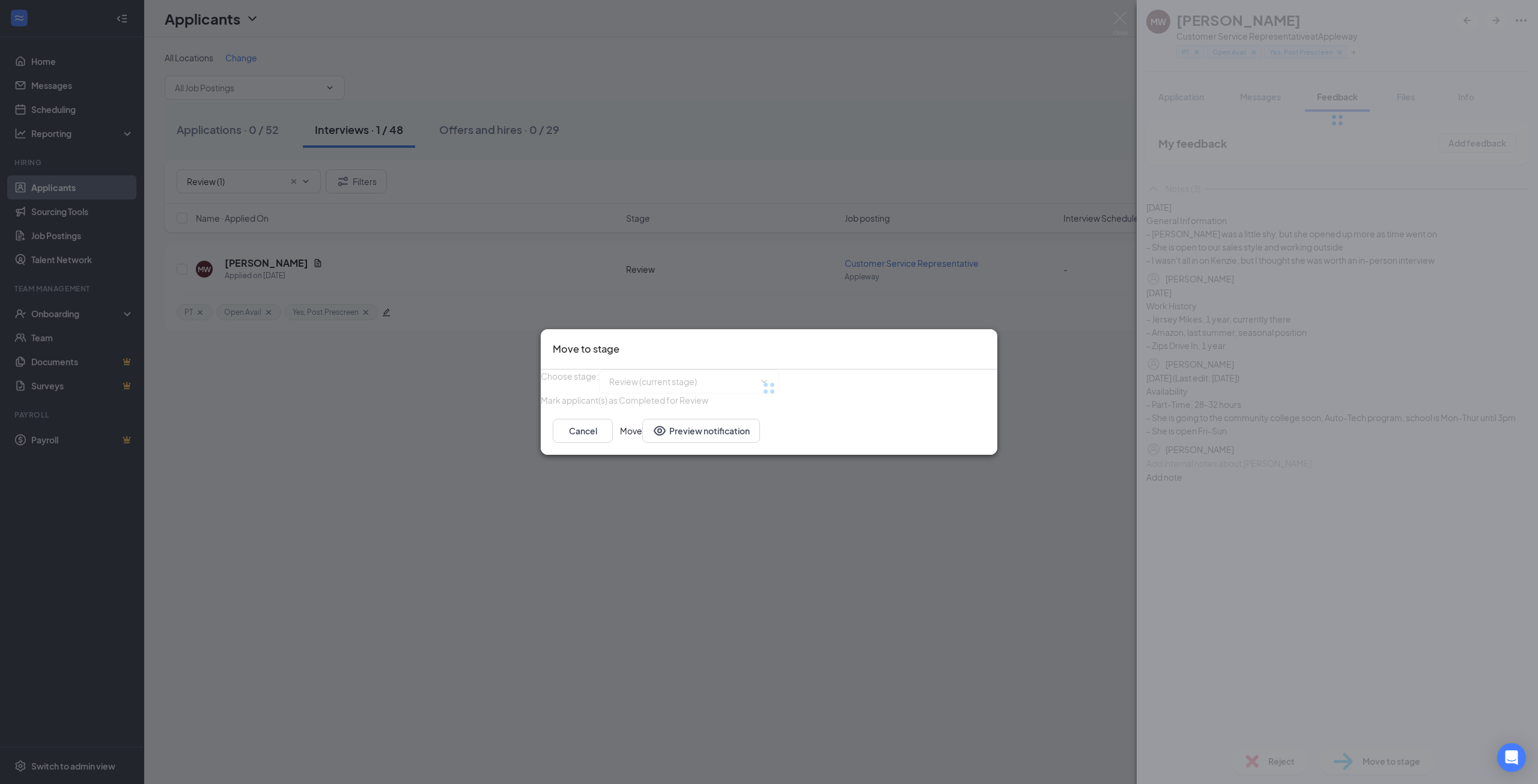
type input "Onsite Interview (next stage)"
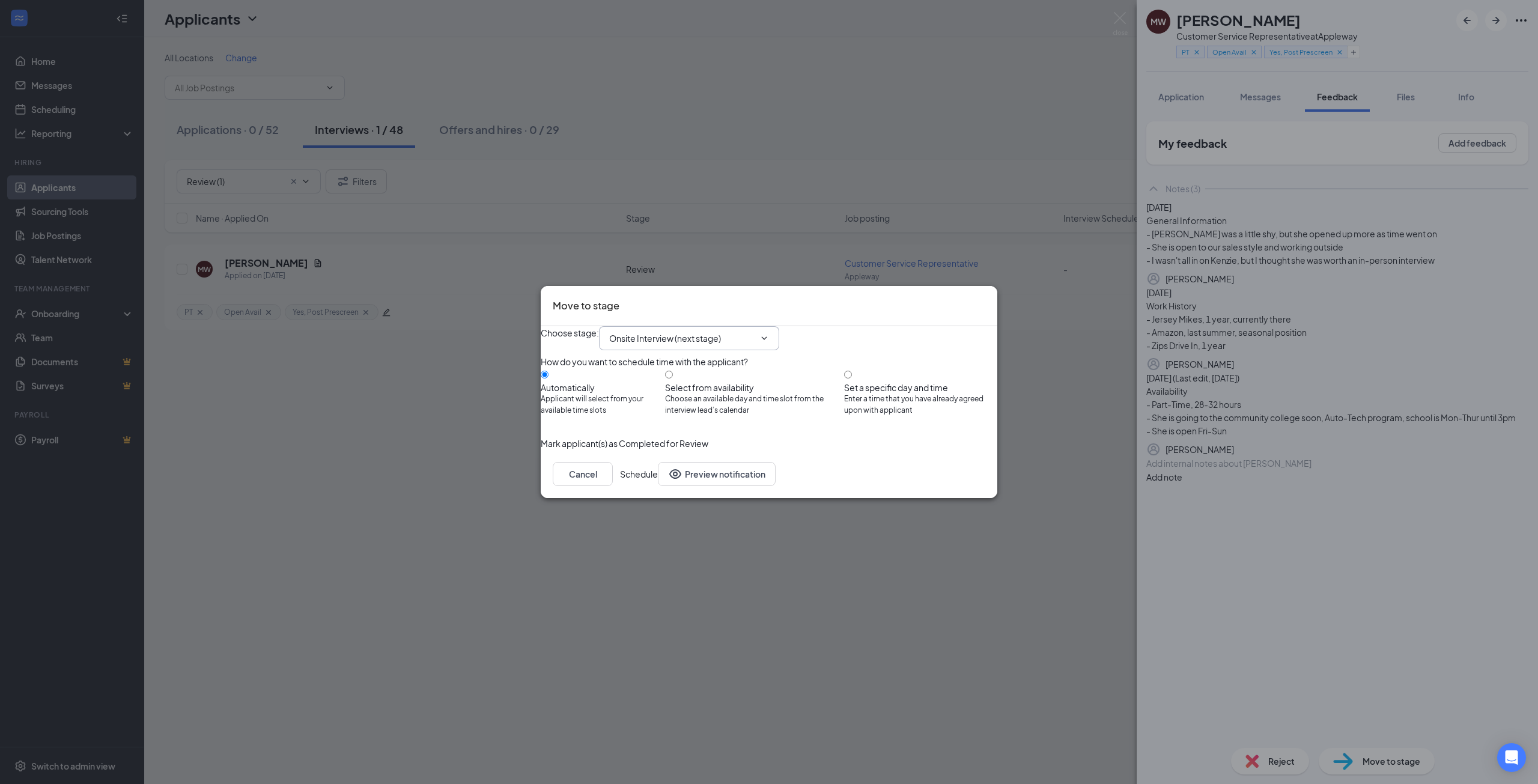
click at [723, 331] on input "Onsite Interview (next stage)" at bounding box center [682, 338] width 145 height 13
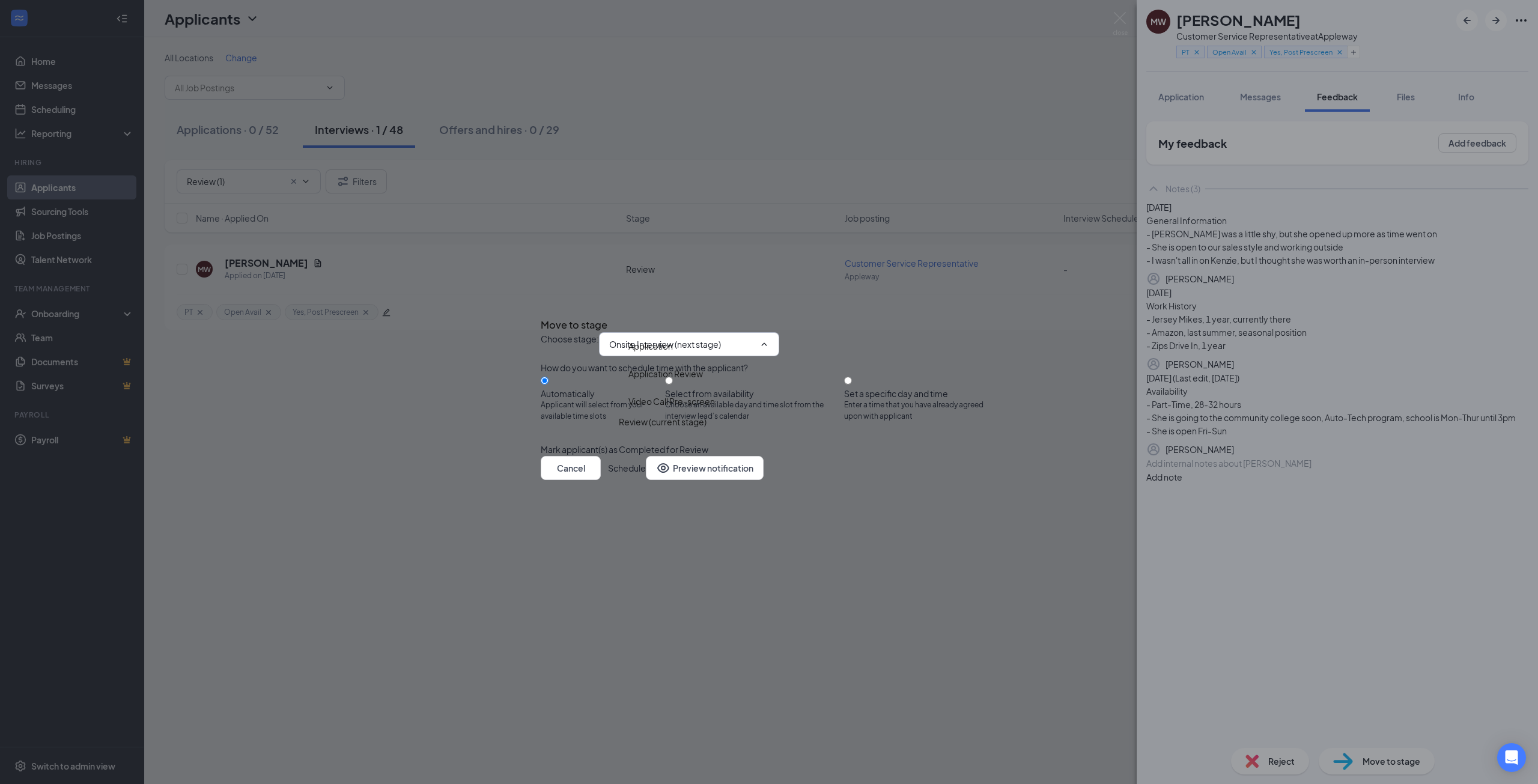
click at [861, 332] on div "Choose stage : Onsite Interview (next stage) Application Application Review Vid…" at bounding box center [769, 344] width 456 height 24
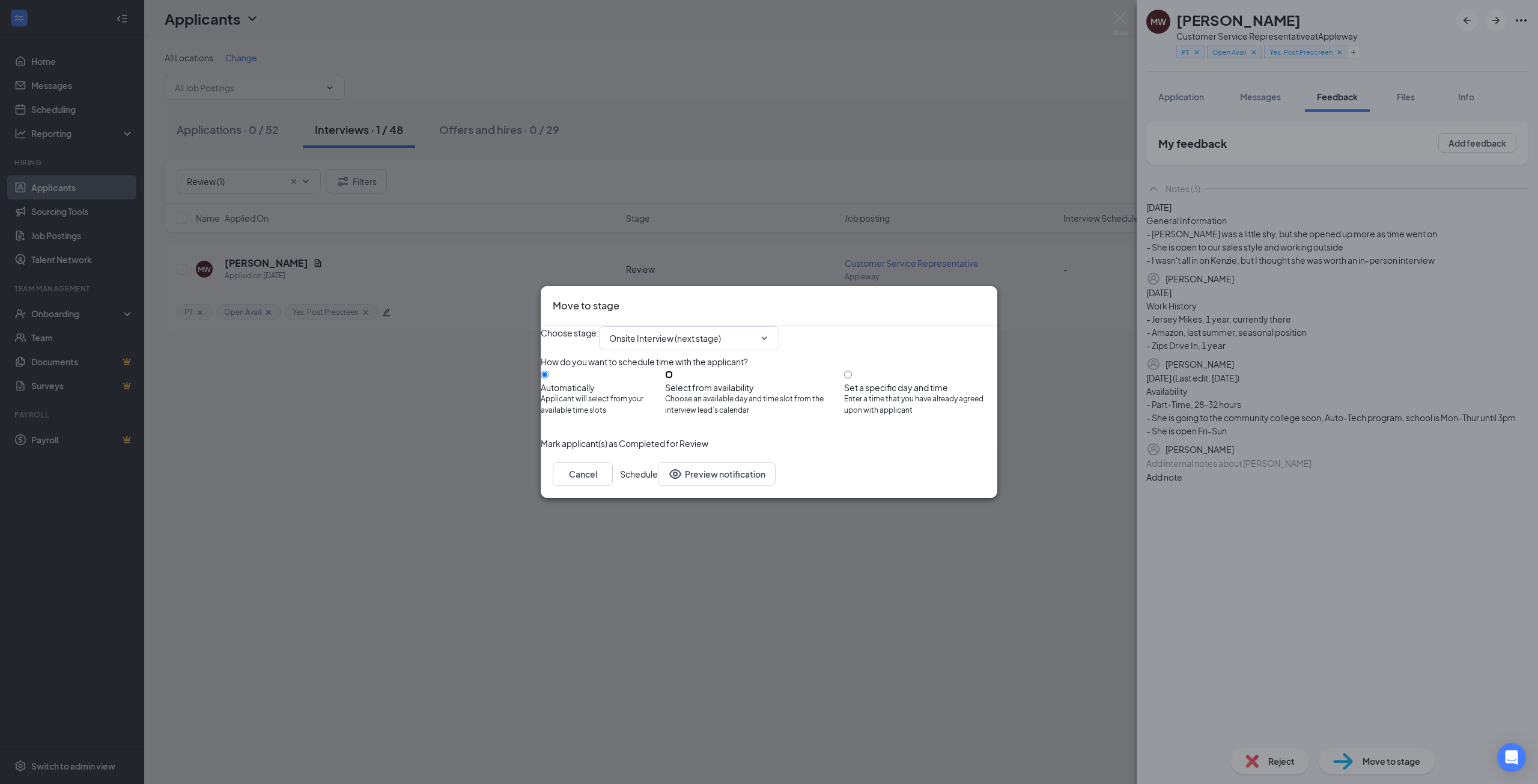
click at [673, 377] on input "Select from availability Choose an available day and time slot from the intervi…" at bounding box center [669, 375] width 8 height 8
radio input "true"
radio input "false"
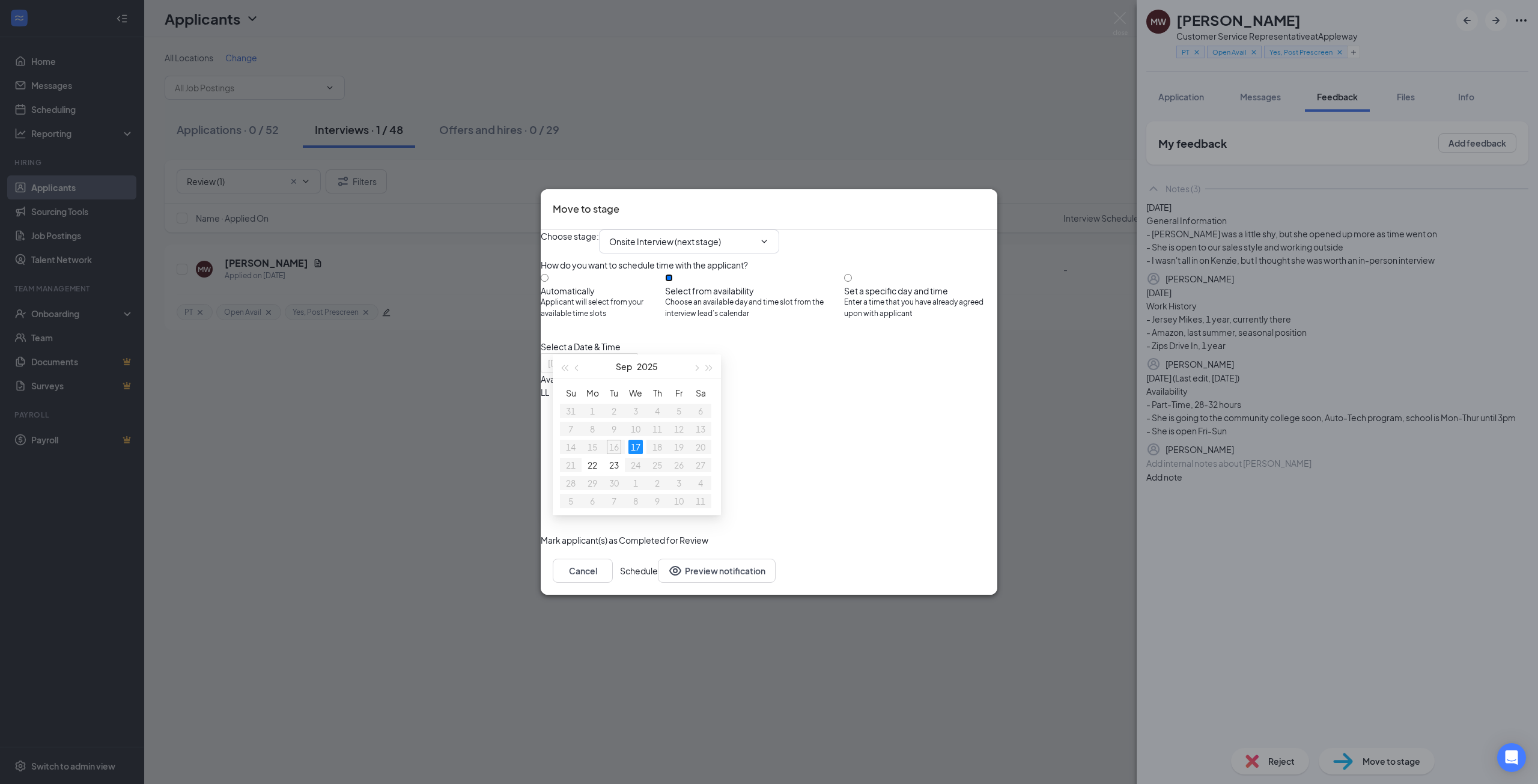
type input "Sep 17, 2025"
click at [613, 582] on button "Cancel" at bounding box center [582, 570] width 60 height 24
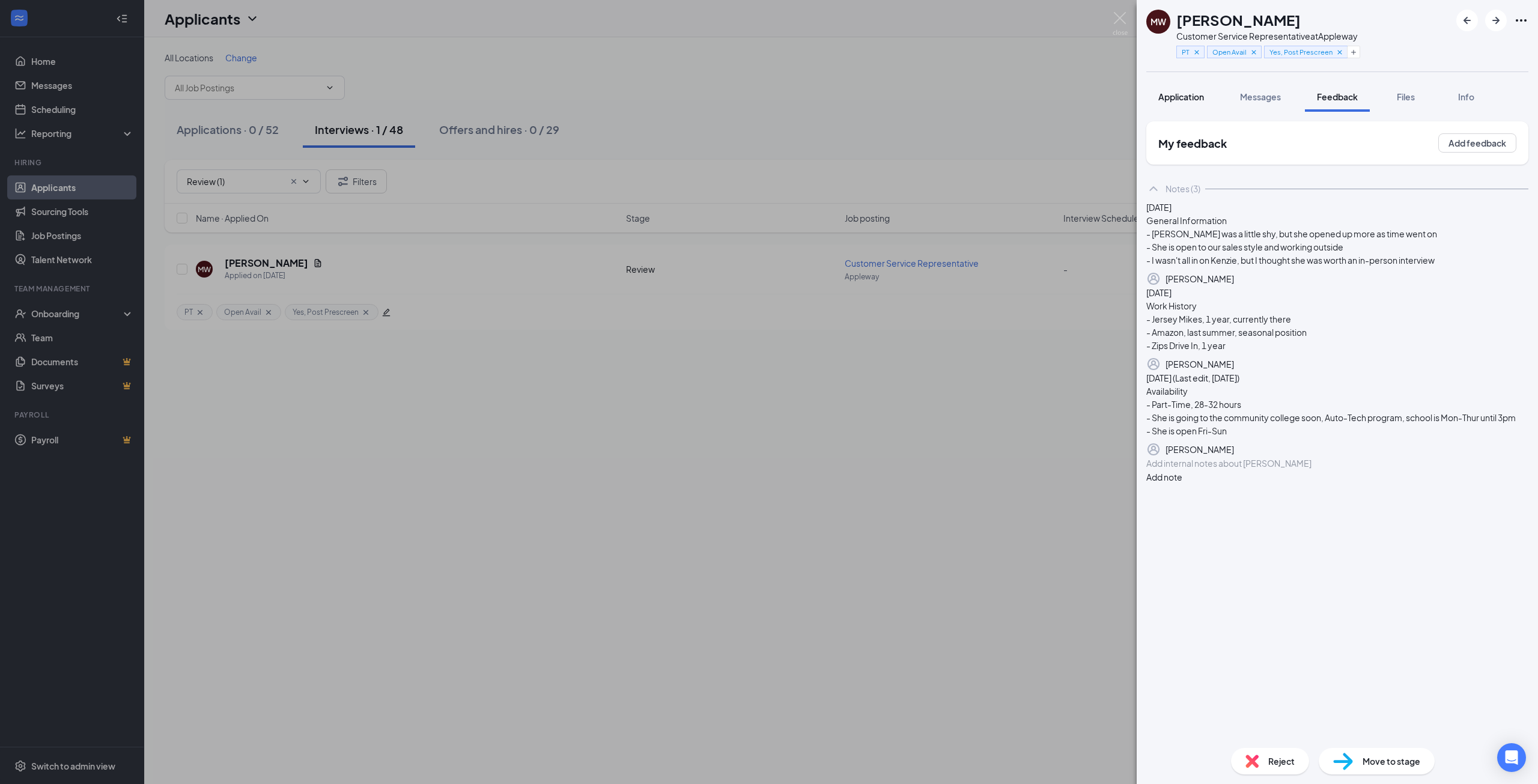
click at [1189, 102] on div "Application" at bounding box center [1181, 97] width 46 height 12
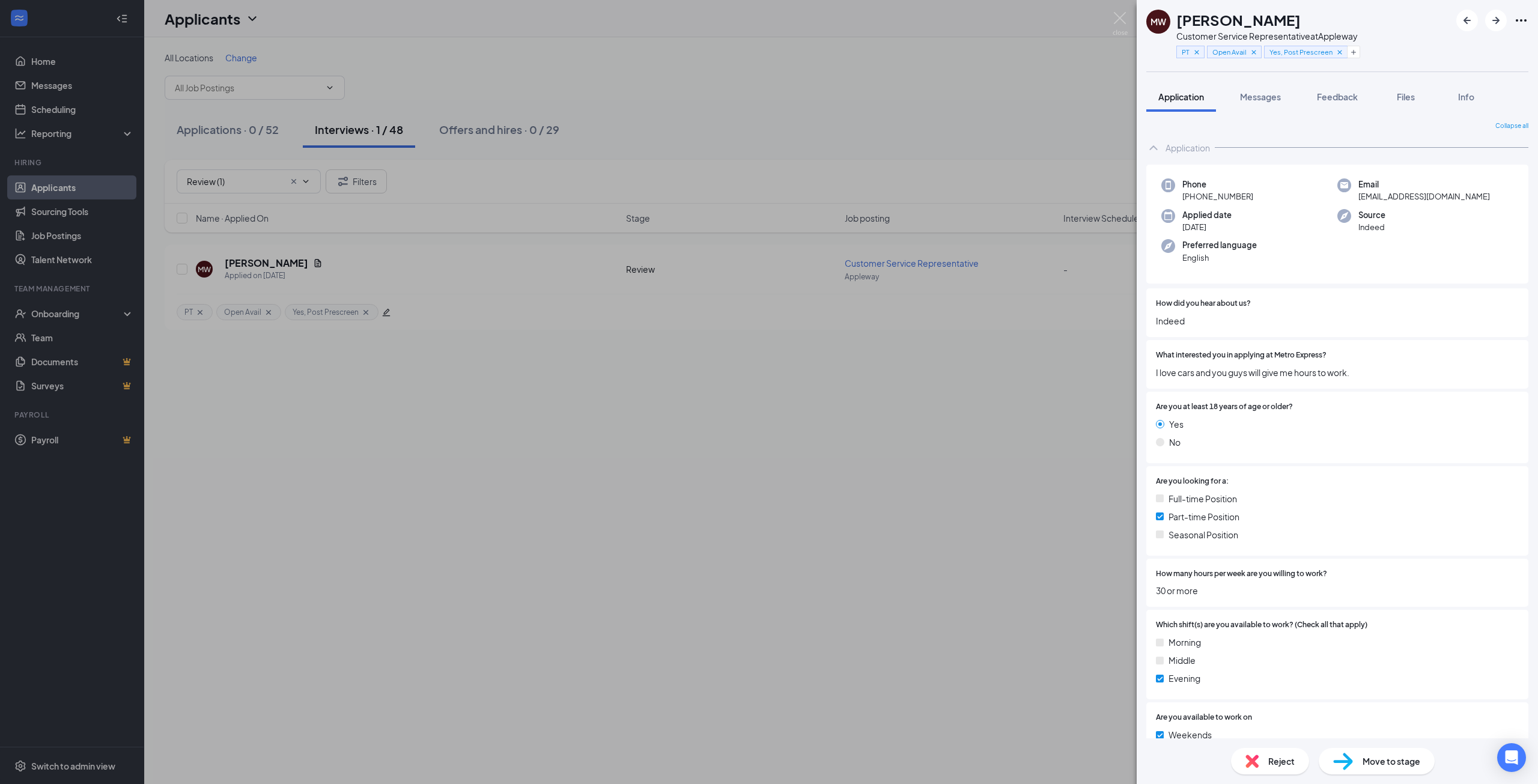
click at [1382, 763] on span "Move to stage" at bounding box center [1392, 761] width 58 height 13
type input "Onsite Interview (next stage)"
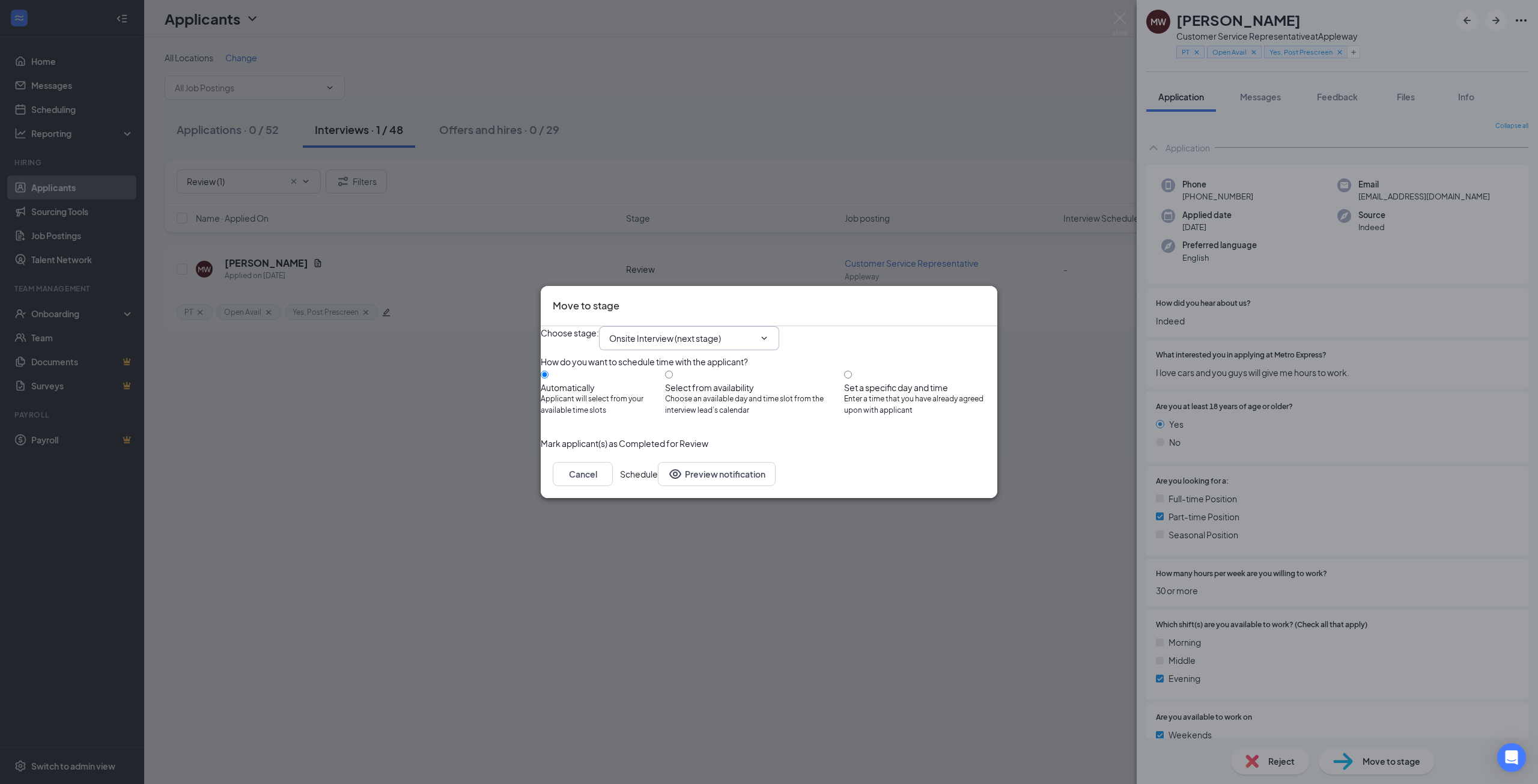
click at [656, 331] on input "Onsite Interview (next stage)" at bounding box center [682, 338] width 145 height 13
click at [665, 447] on div "Onsite Interview (next stage)" at bounding box center [646, 474] width 37 height 53
click at [658, 486] on button "Schedule" at bounding box center [639, 474] width 38 height 24
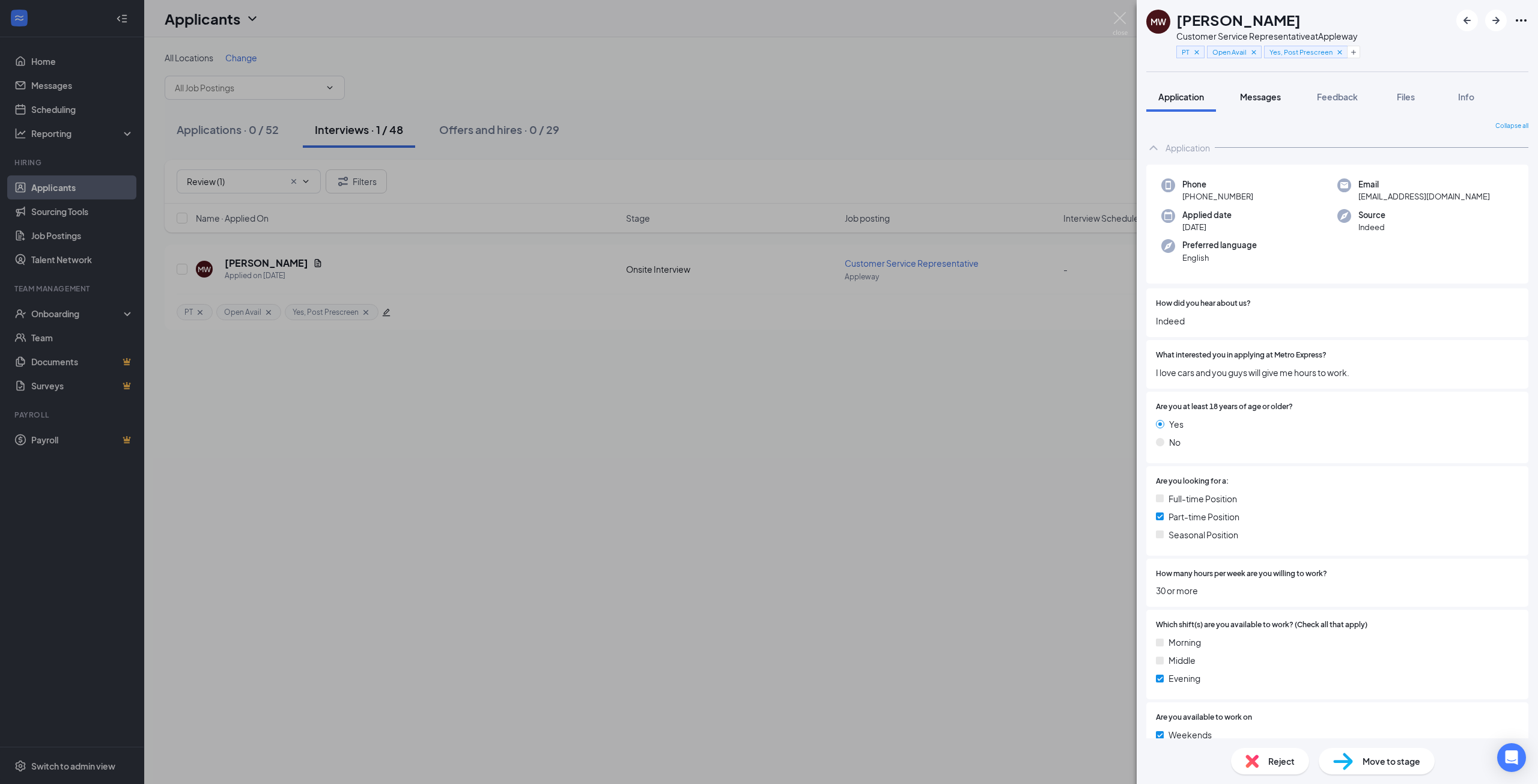
click at [1256, 103] on button "Messages" at bounding box center [1260, 97] width 65 height 30
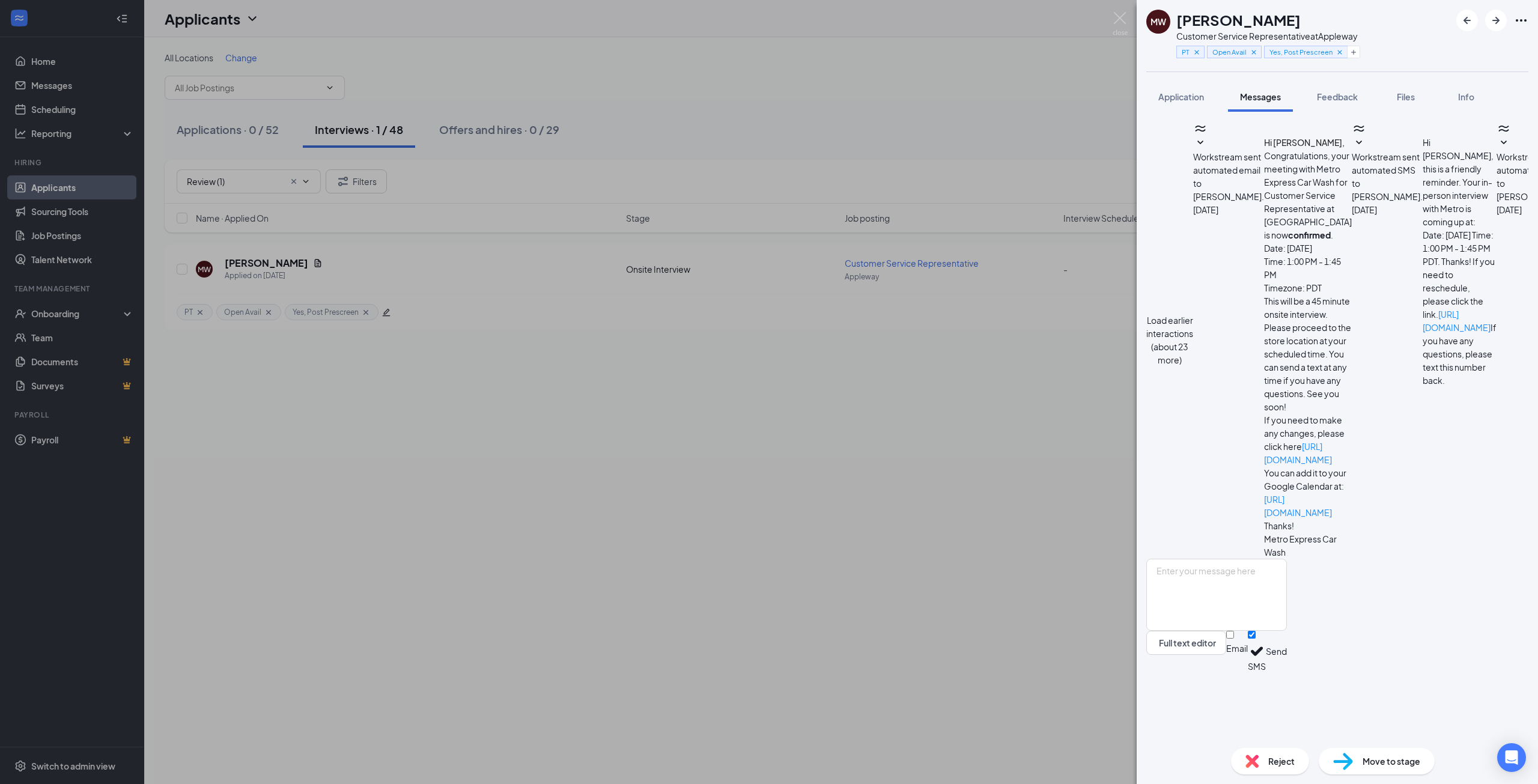
scroll to position [133, 0]
click at [1264, 631] on textarea at bounding box center [1216, 594] width 140 height 72
click at [1287, 631] on textarea "Let me know if none of those times work, and I'll ask the GM to add new times." at bounding box center [1216, 594] width 140 height 72
type textarea "Let me know if none of those times work, and I'll ask the GM to add new times."
click at [1287, 672] on div "Full text editor Email SMS Send" at bounding box center [1216, 652] width 140 height 42
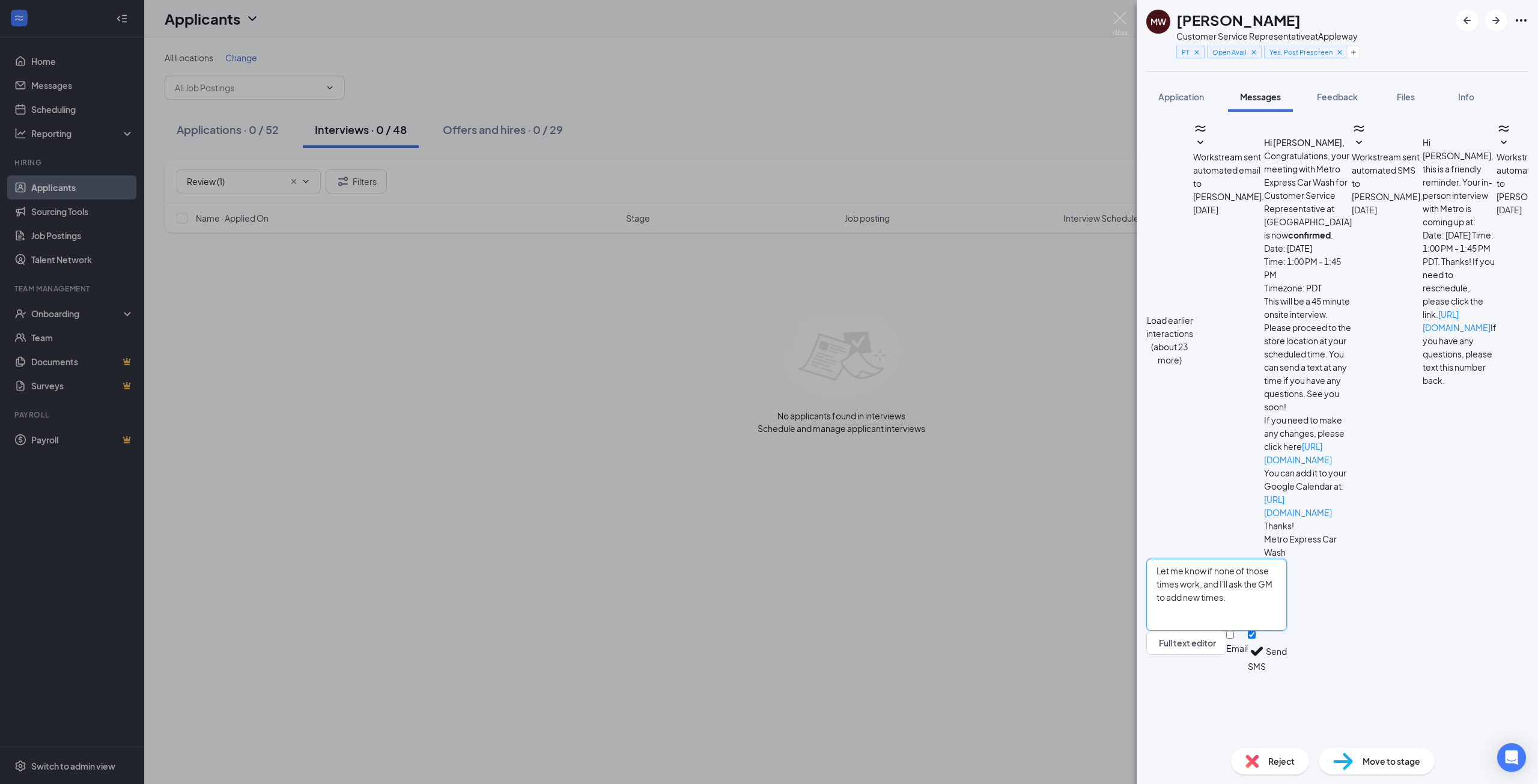
click at [1287, 631] on textarea "Let me know if none of those times work, and I'll ask the GM to add new times." at bounding box center [1216, 594] width 140 height 72
click at [1287, 672] on div "Full text editor Email SMS Send" at bounding box center [1216, 652] width 140 height 42
click at [1287, 672] on button "Send" at bounding box center [1276, 652] width 21 height 42
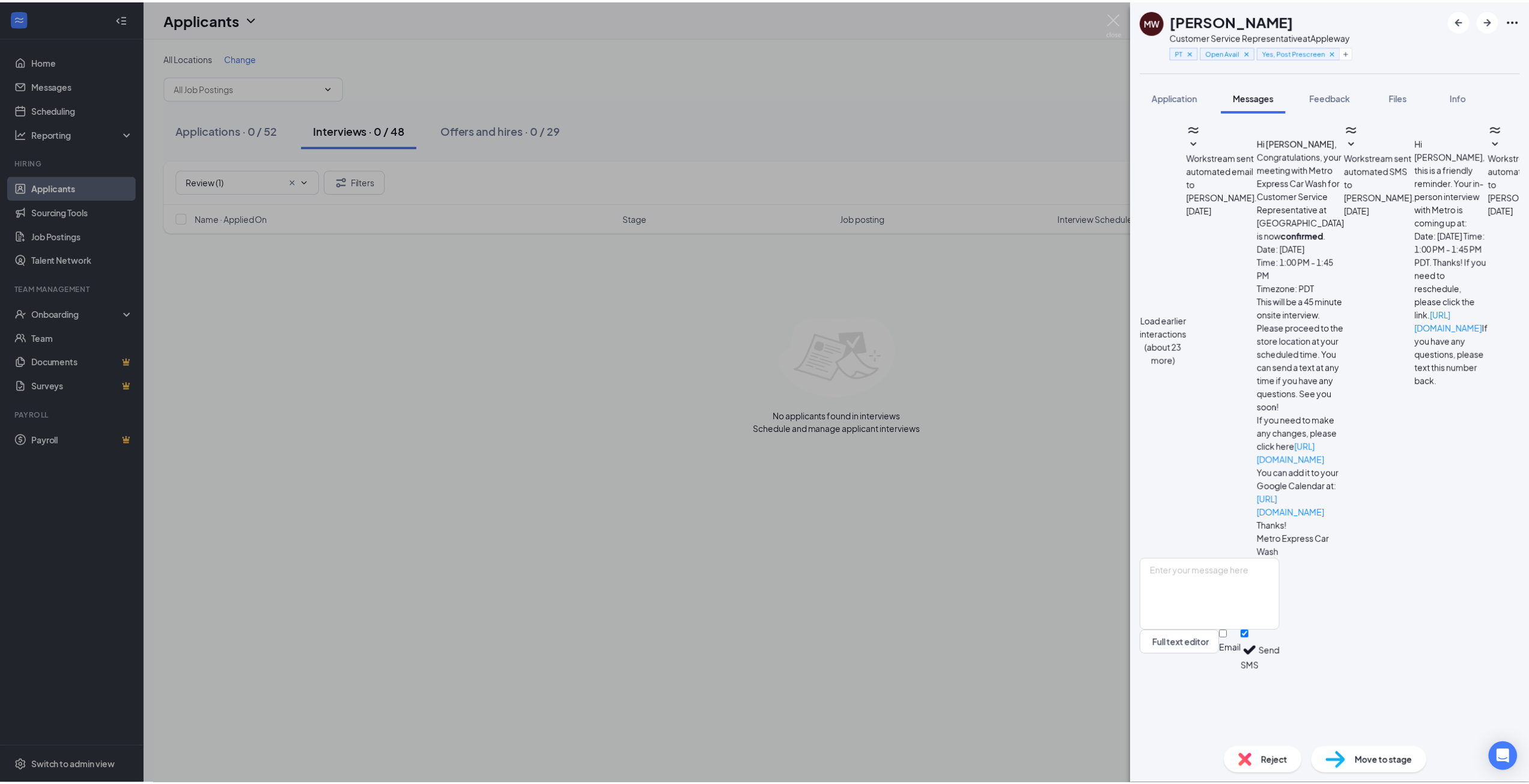
scroll to position [224, 0]
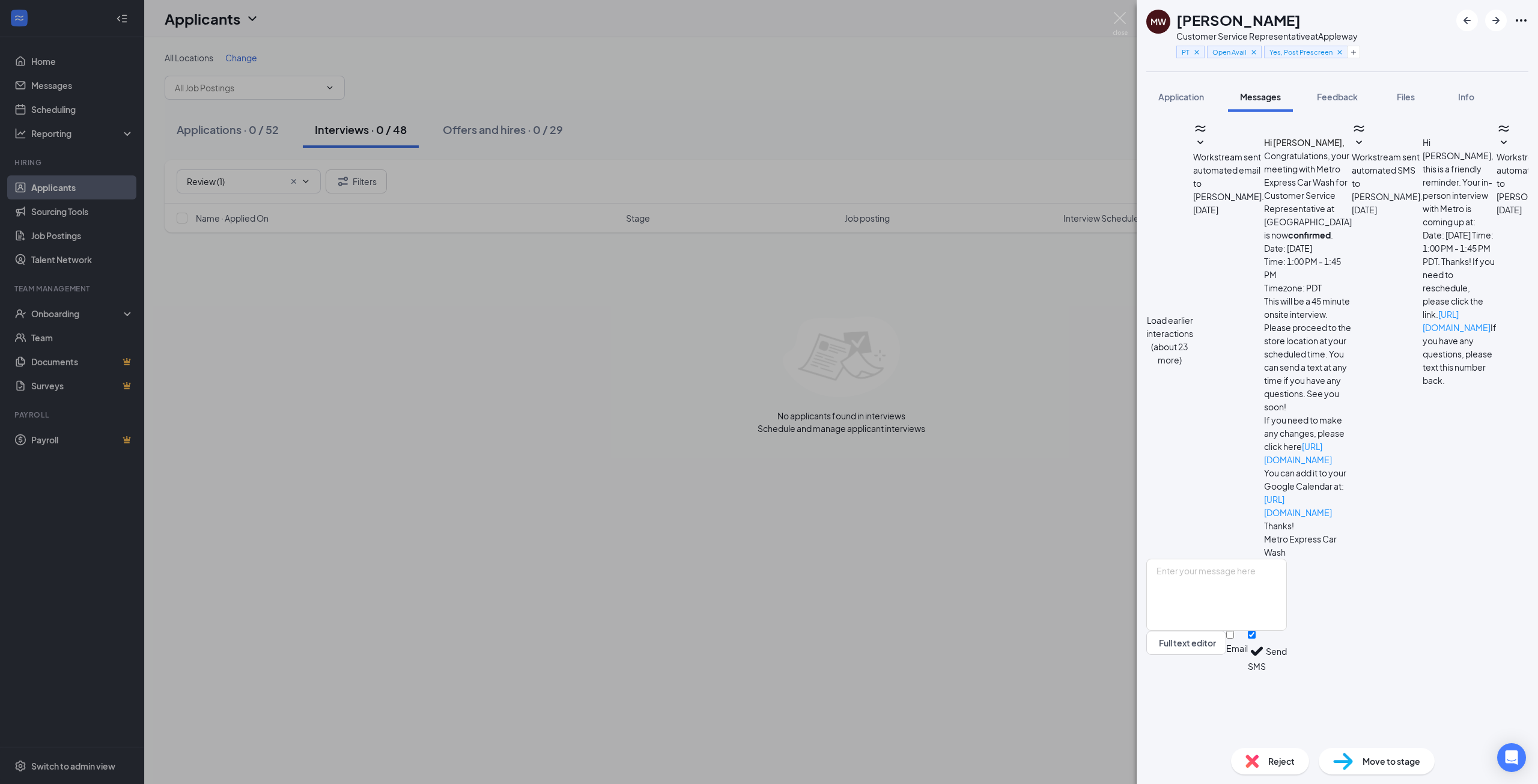
click at [730, 117] on div "MW Mackenzie Winchell Customer Service Representative at Appleway PT Open Avail…" at bounding box center [769, 392] width 1538 height 784
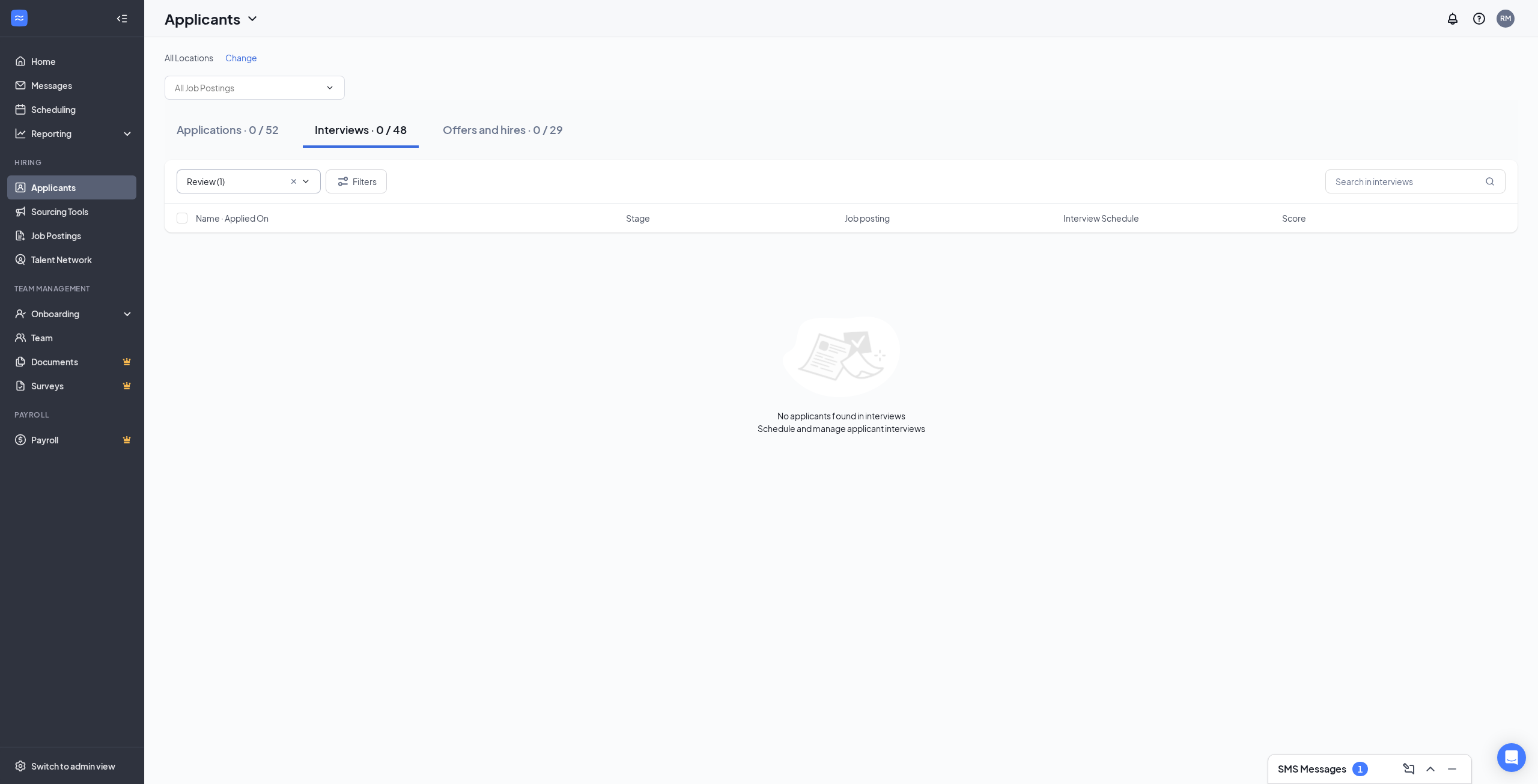
click at [291, 182] on icon "Cross" at bounding box center [294, 181] width 9 height 9
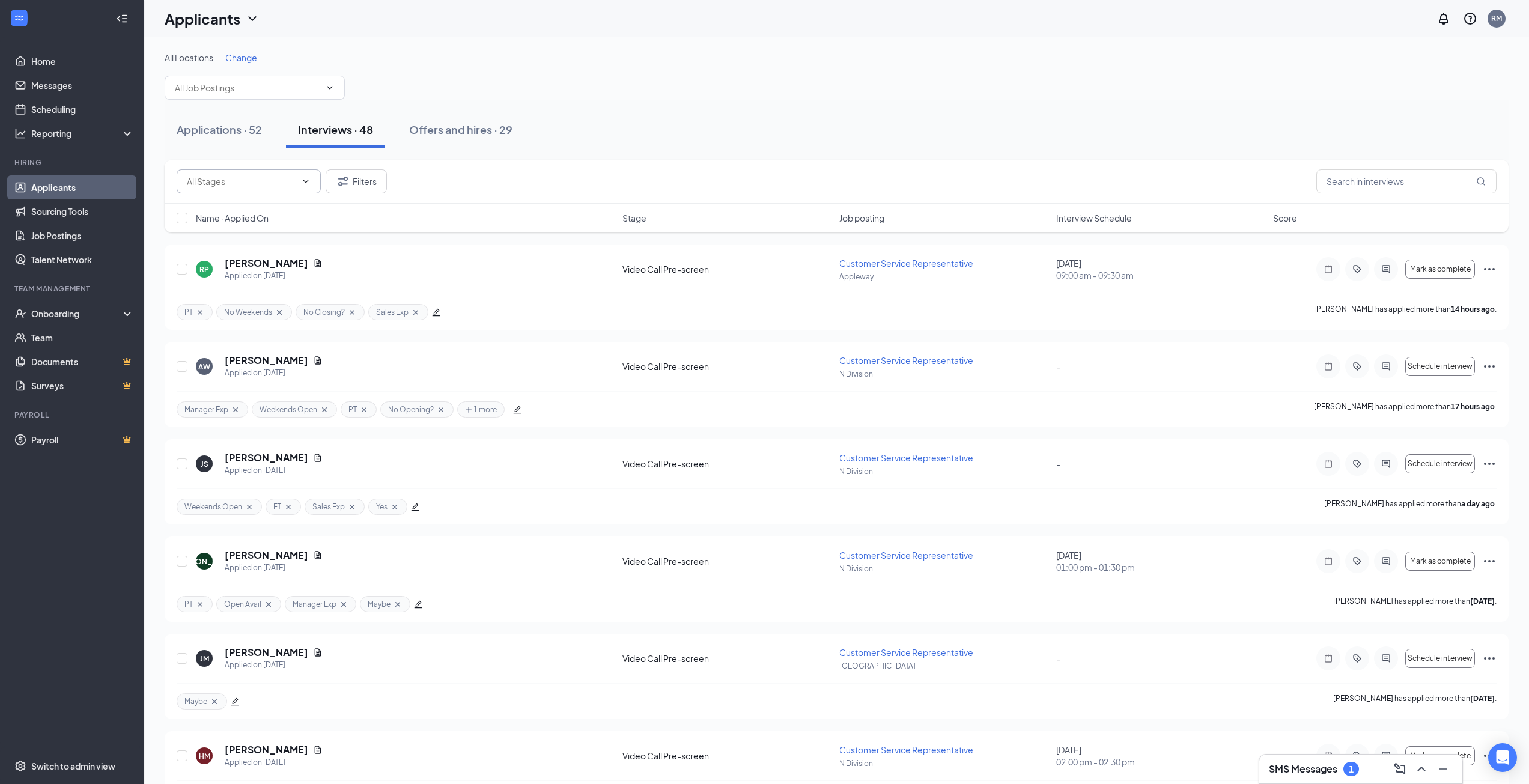
click at [603, 79] on div "All Locations Change" at bounding box center [837, 76] width 1344 height 48
click at [222, 85] on input "text" at bounding box center [247, 88] width 145 height 13
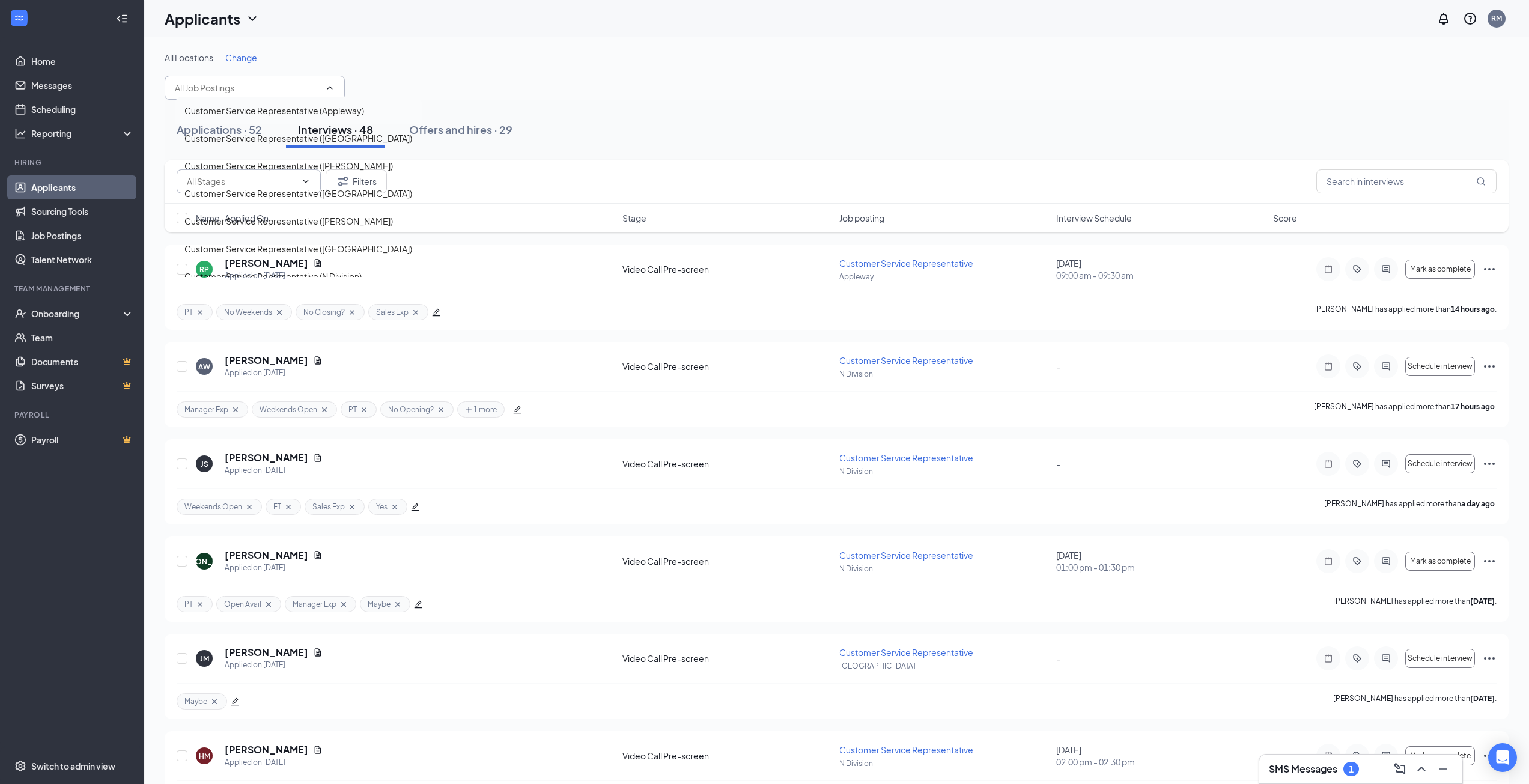
click at [245, 112] on div "Customer Service Representative (Appleway)" at bounding box center [274, 111] width 179 height 13
type input "Customer Service Representative (Appleway)"
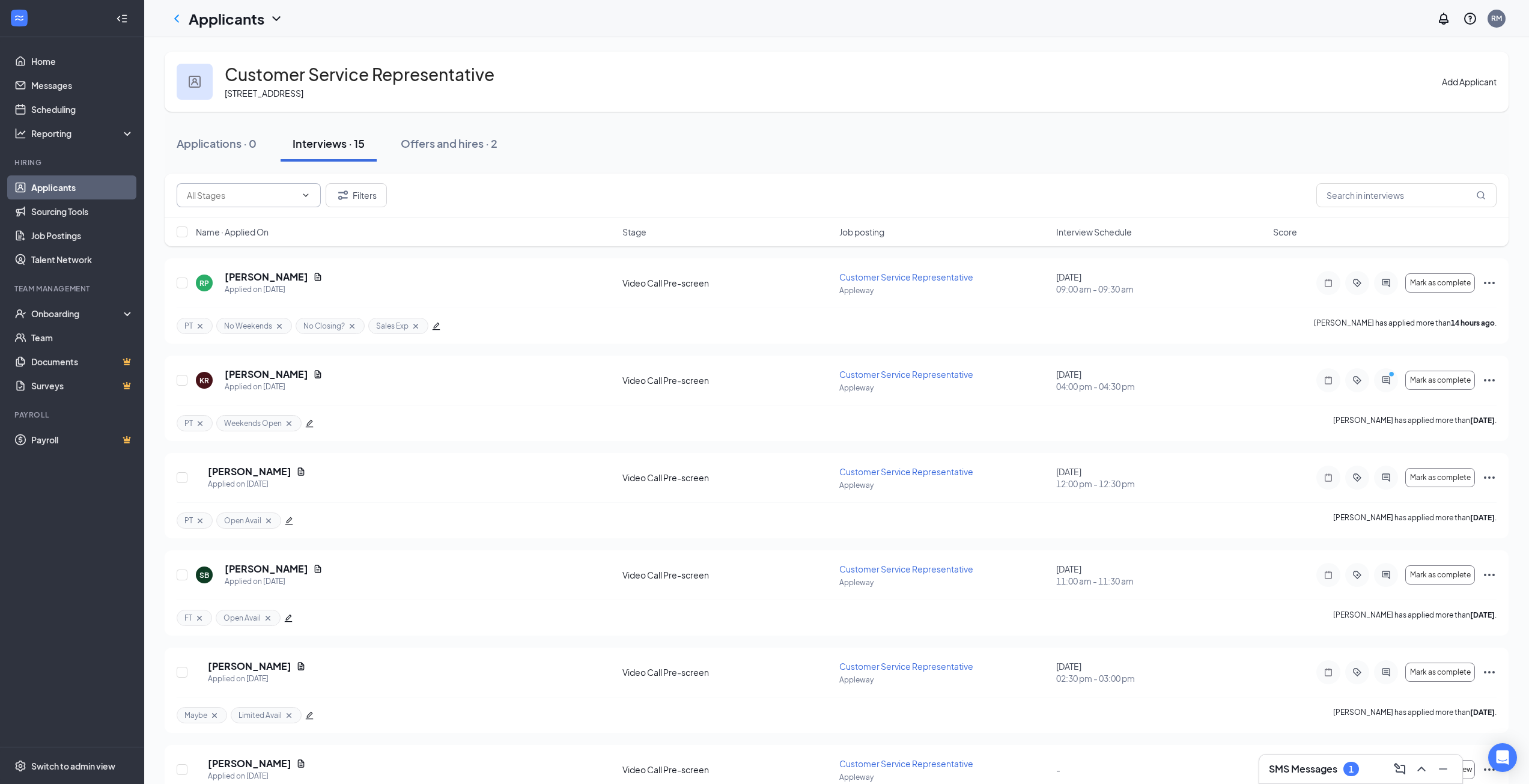
click at [248, 187] on span at bounding box center [249, 195] width 144 height 24
click at [224, 201] on input "text" at bounding box center [241, 195] width 110 height 13
click at [229, 243] on div "Onsite Interview (2)" at bounding box center [234, 246] width 75 height 13
type input "Onsite Interview (2)"
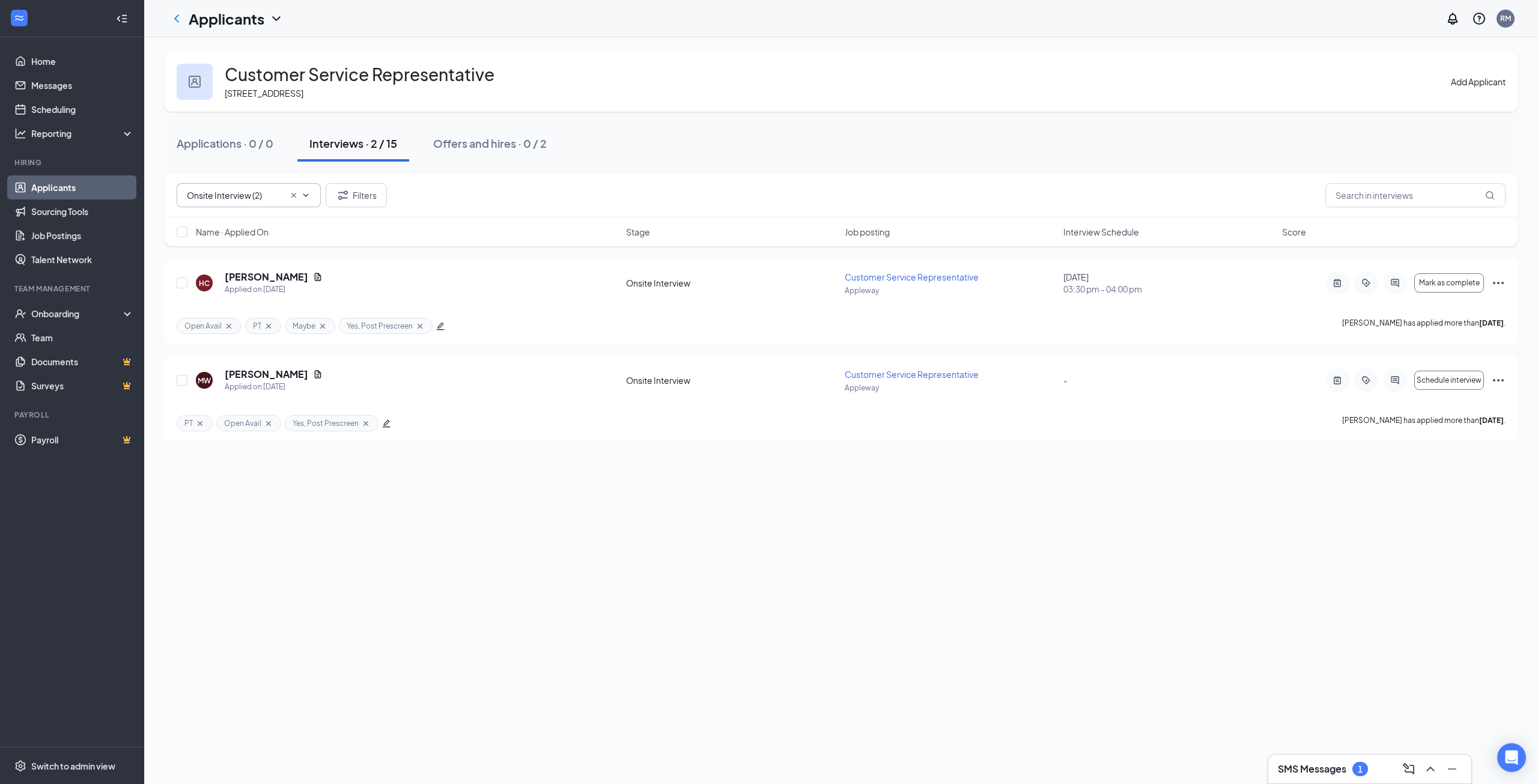
click at [294, 195] on icon "Cross" at bounding box center [294, 195] width 5 height 5
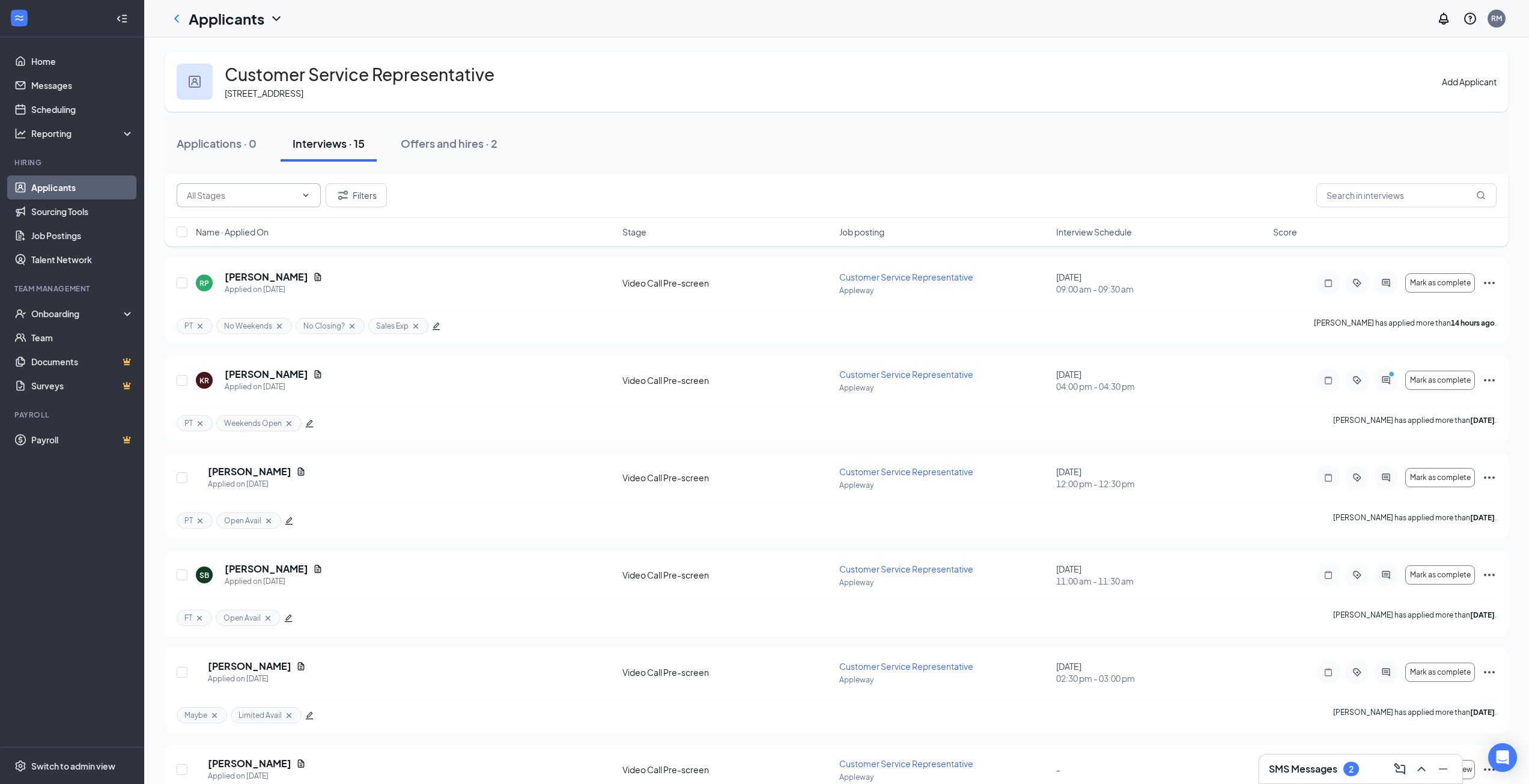
click at [158, 405] on div "Customer Service Representative 18811 E Appleway Ave, Spokane Valley, WA 99016,…" at bounding box center [837, 635] width 1385 height 1196
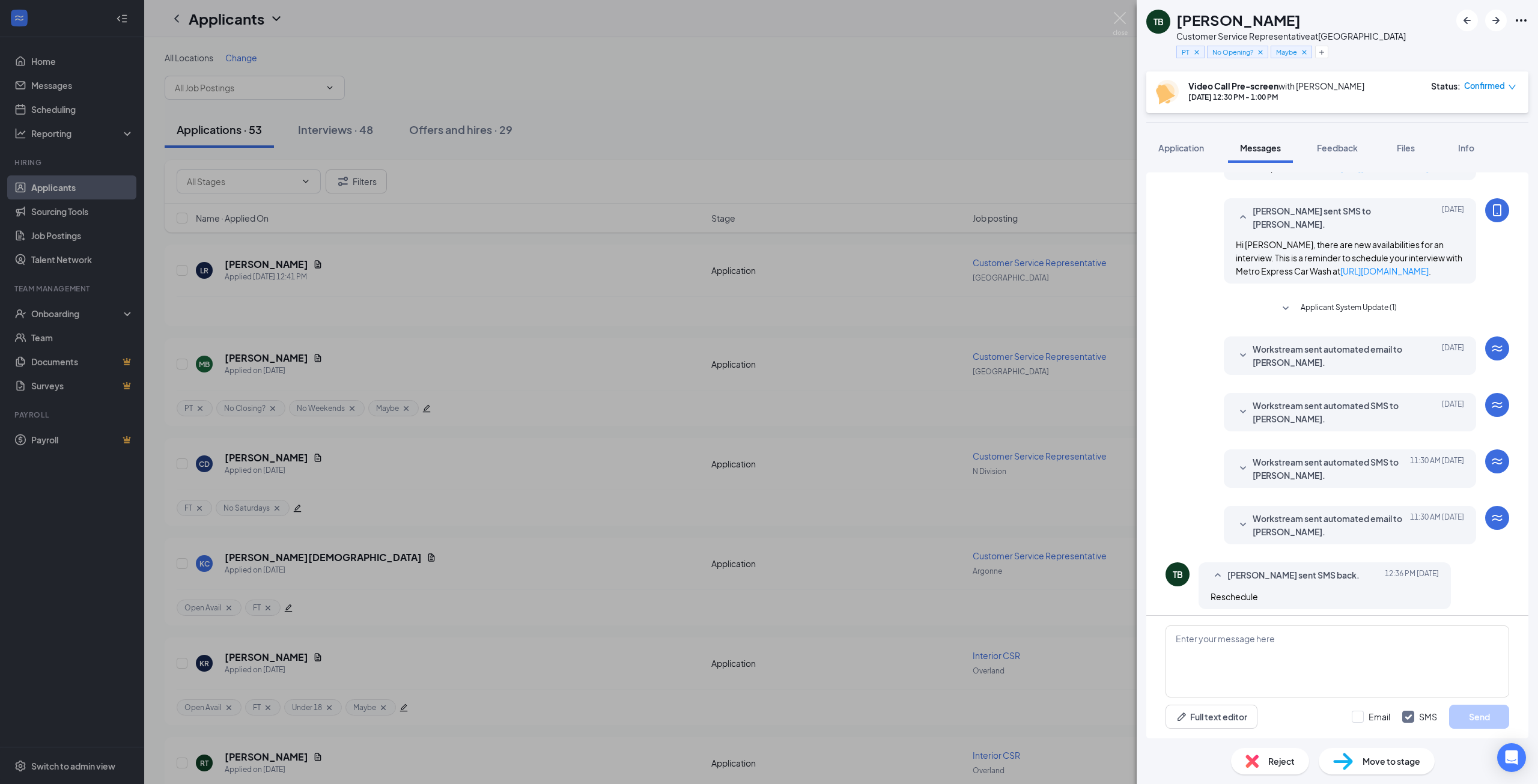
scroll to position [241, 0]
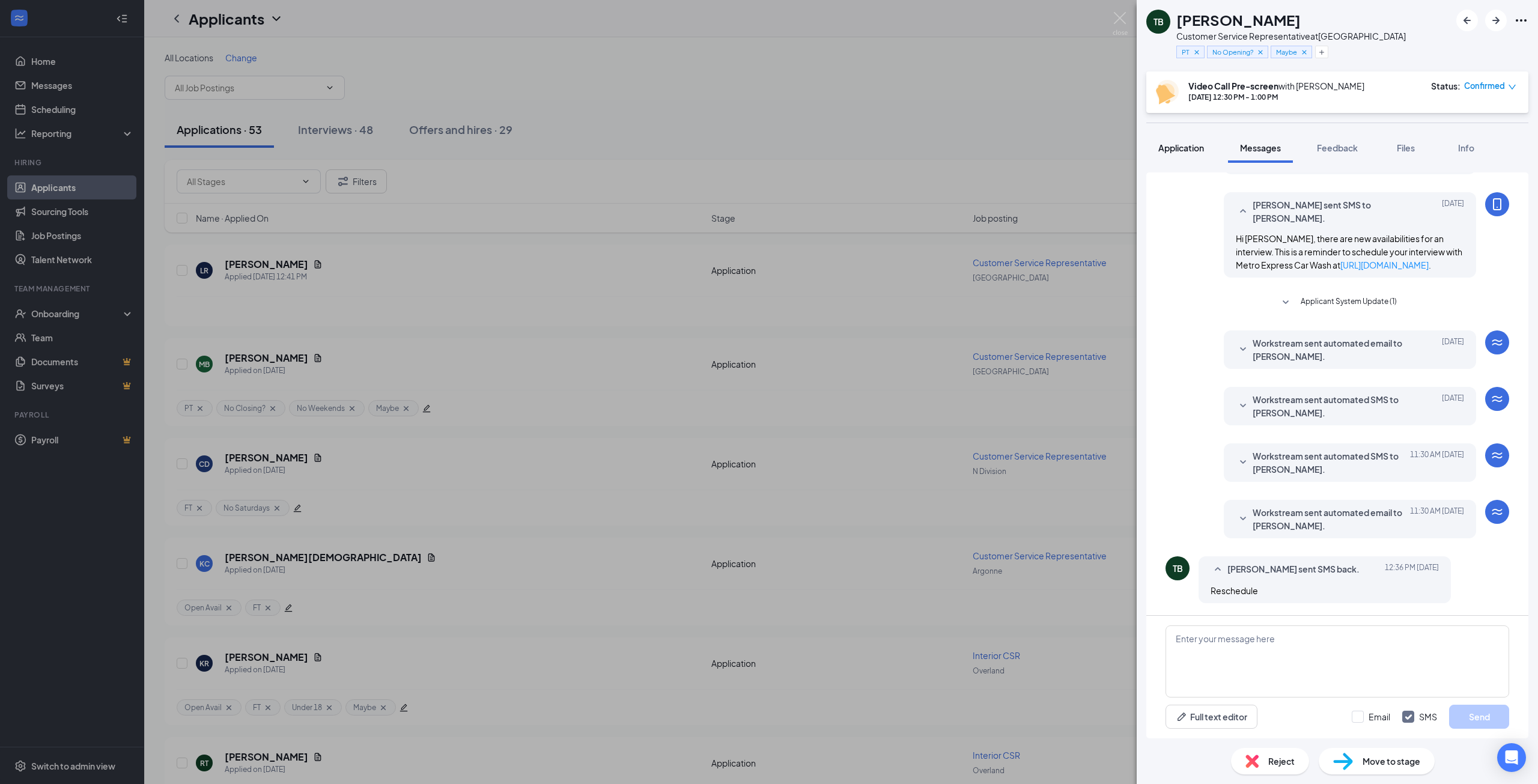
click at [1179, 144] on span "Application" at bounding box center [1181, 148] width 46 height 11
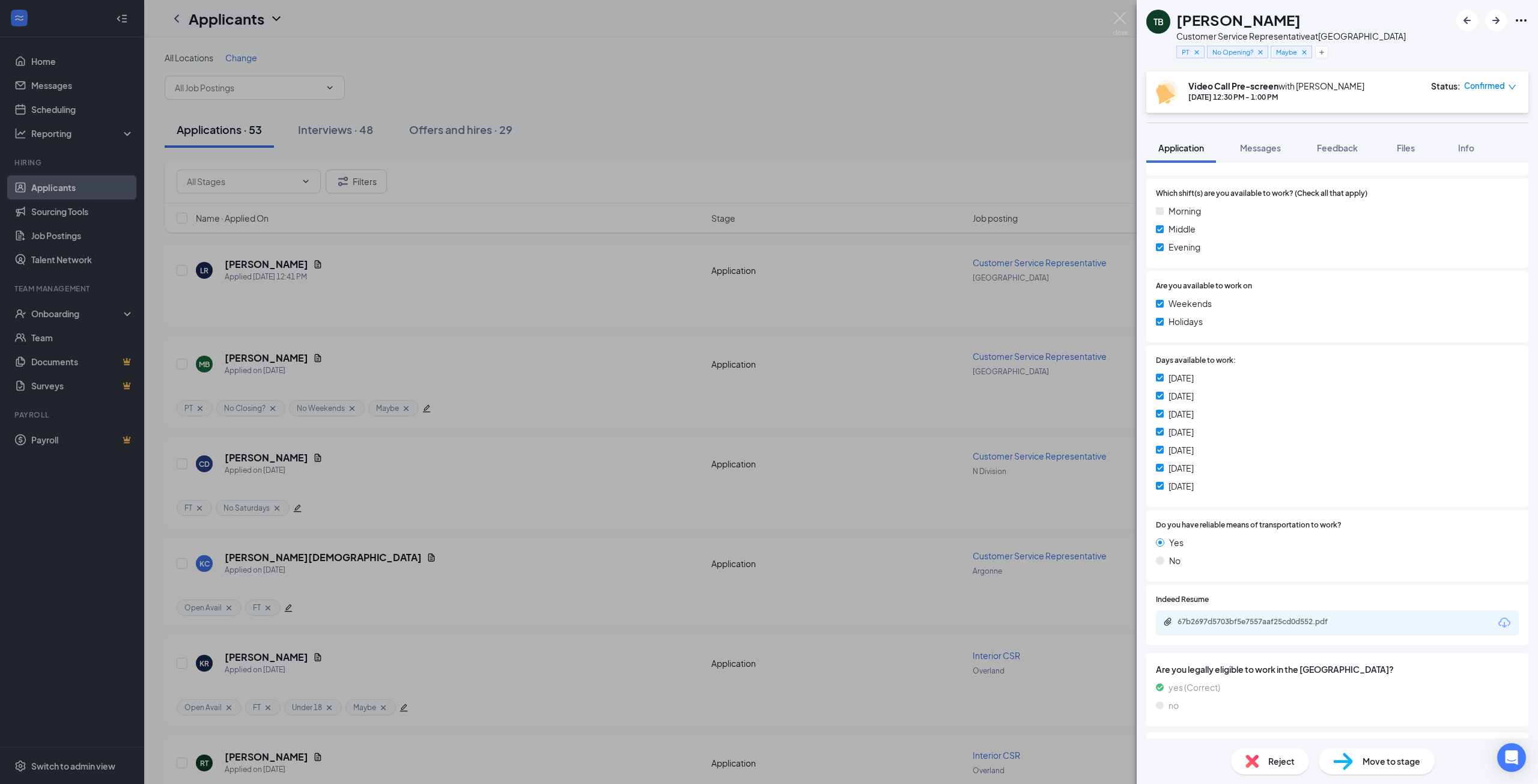
scroll to position [572, 0]
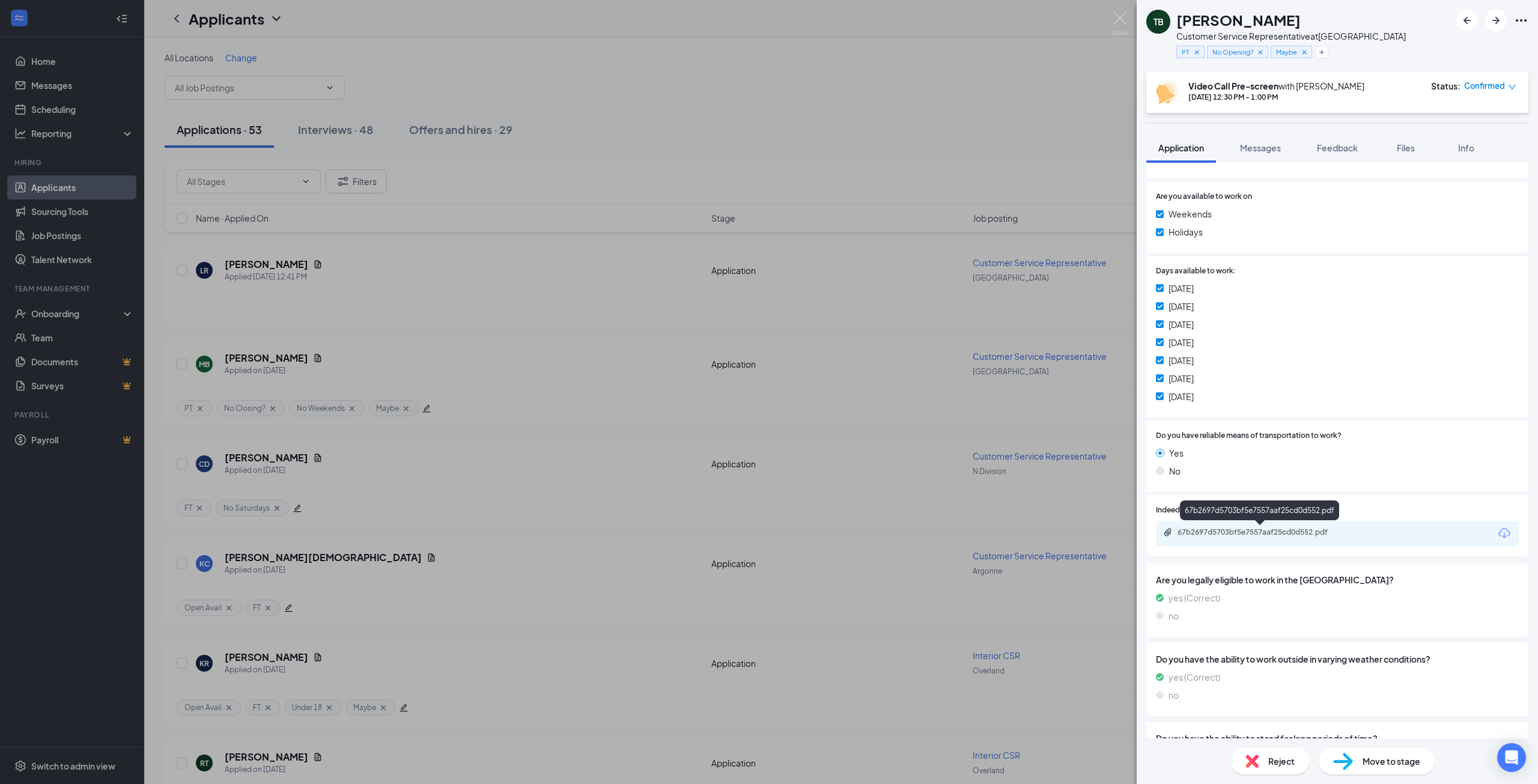
click at [1265, 531] on div "67b2697d5703bf5e7557aaf25cd0d552.pdf" at bounding box center [1261, 532] width 168 height 9
click at [576, 333] on div "TB [PERSON_NAME] Customer Service Representative at [GEOGRAPHIC_DATA] PT No Ope…" at bounding box center [769, 392] width 1538 height 784
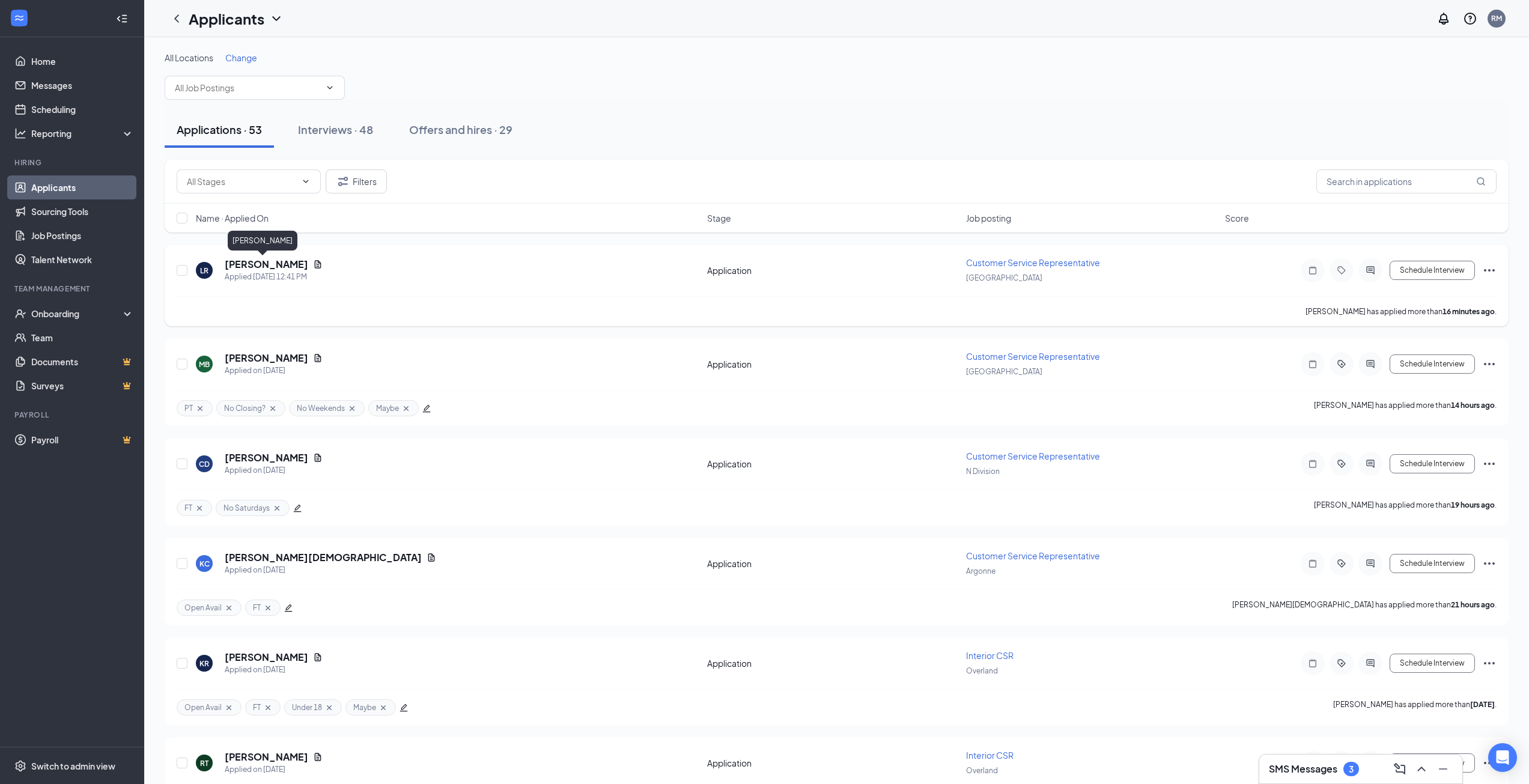
click at [254, 263] on h5 "[PERSON_NAME]" at bounding box center [266, 265] width 83 height 13
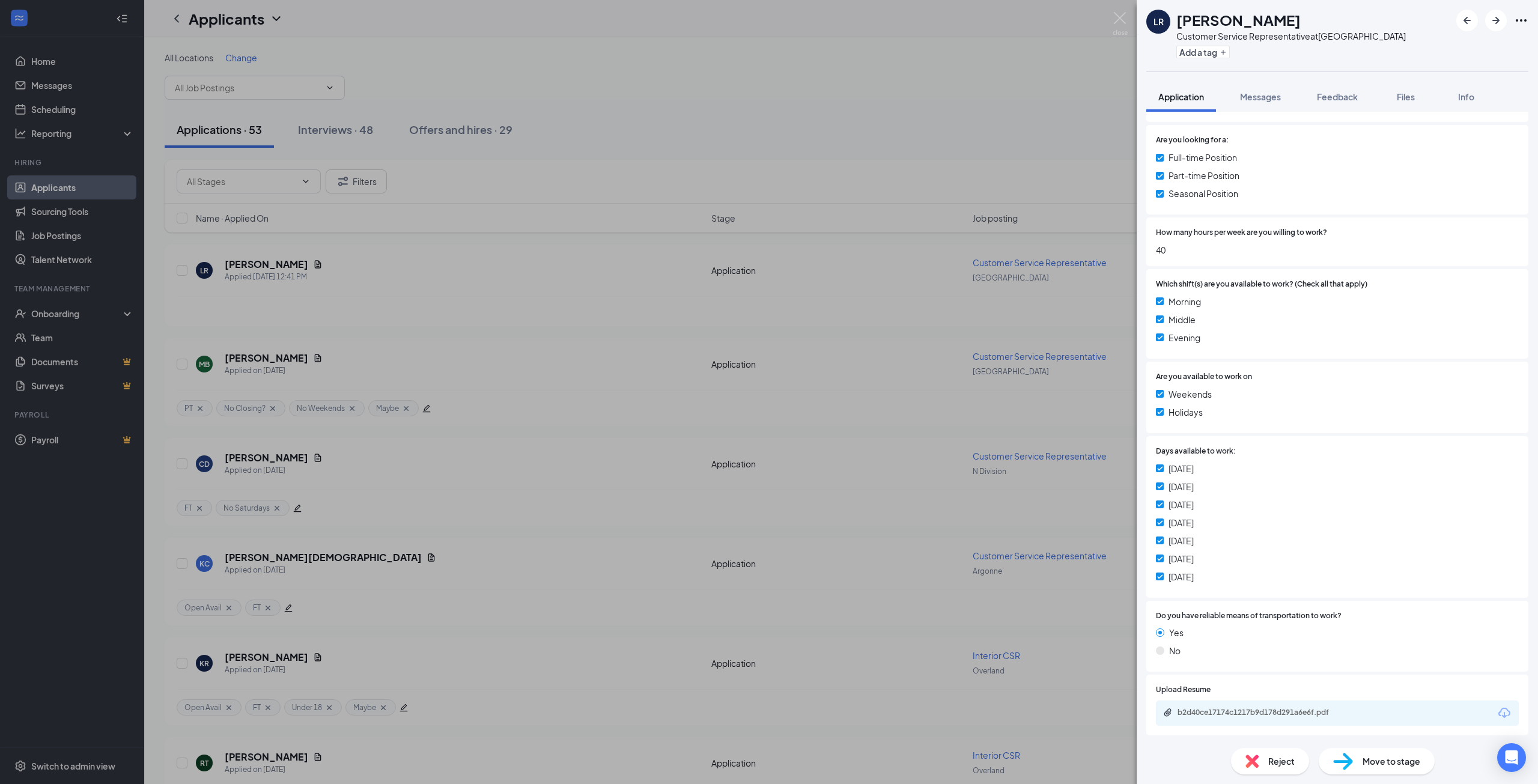
scroll to position [601, 0]
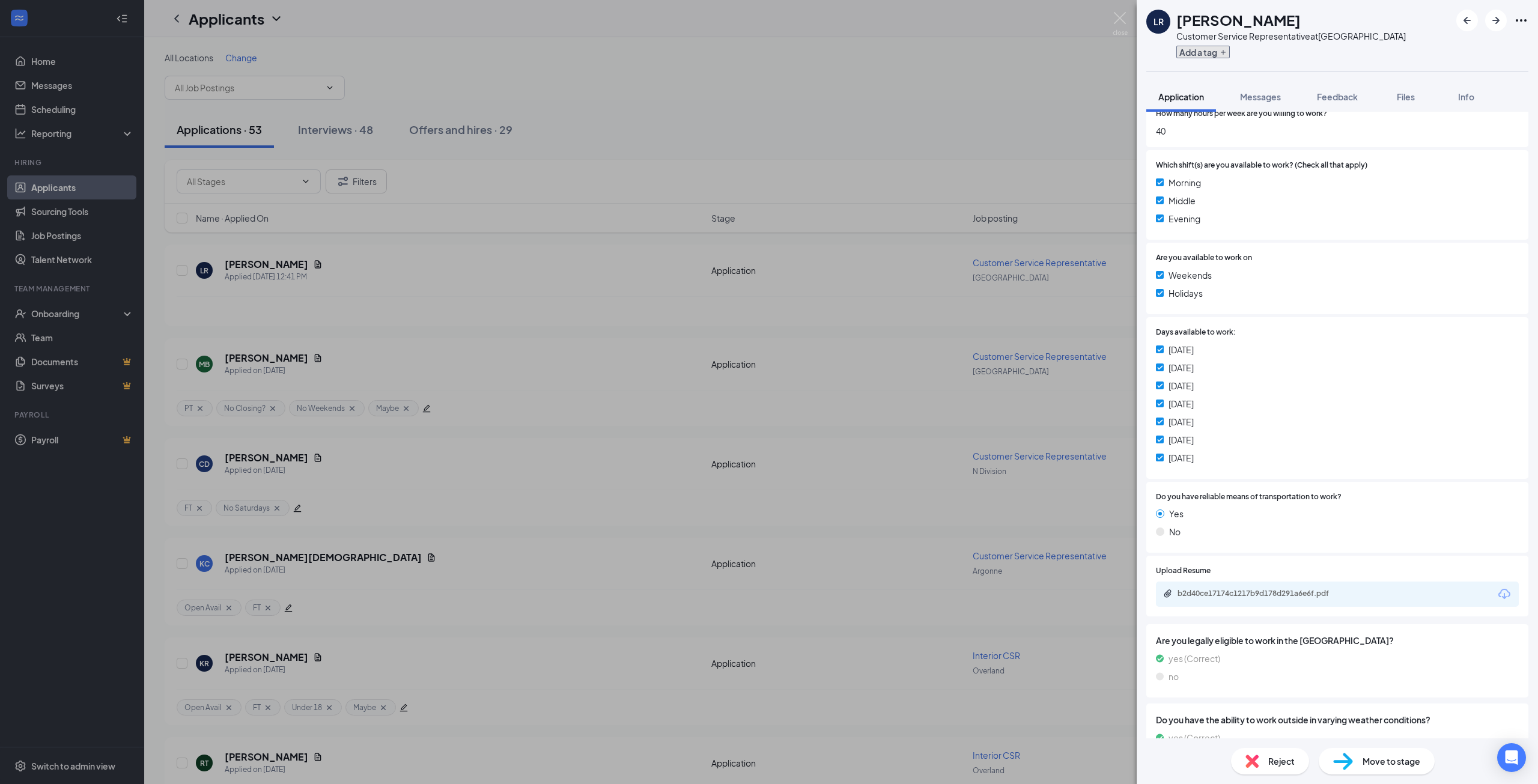
click at [1210, 52] on button "Add a tag" at bounding box center [1203, 52] width 54 height 13
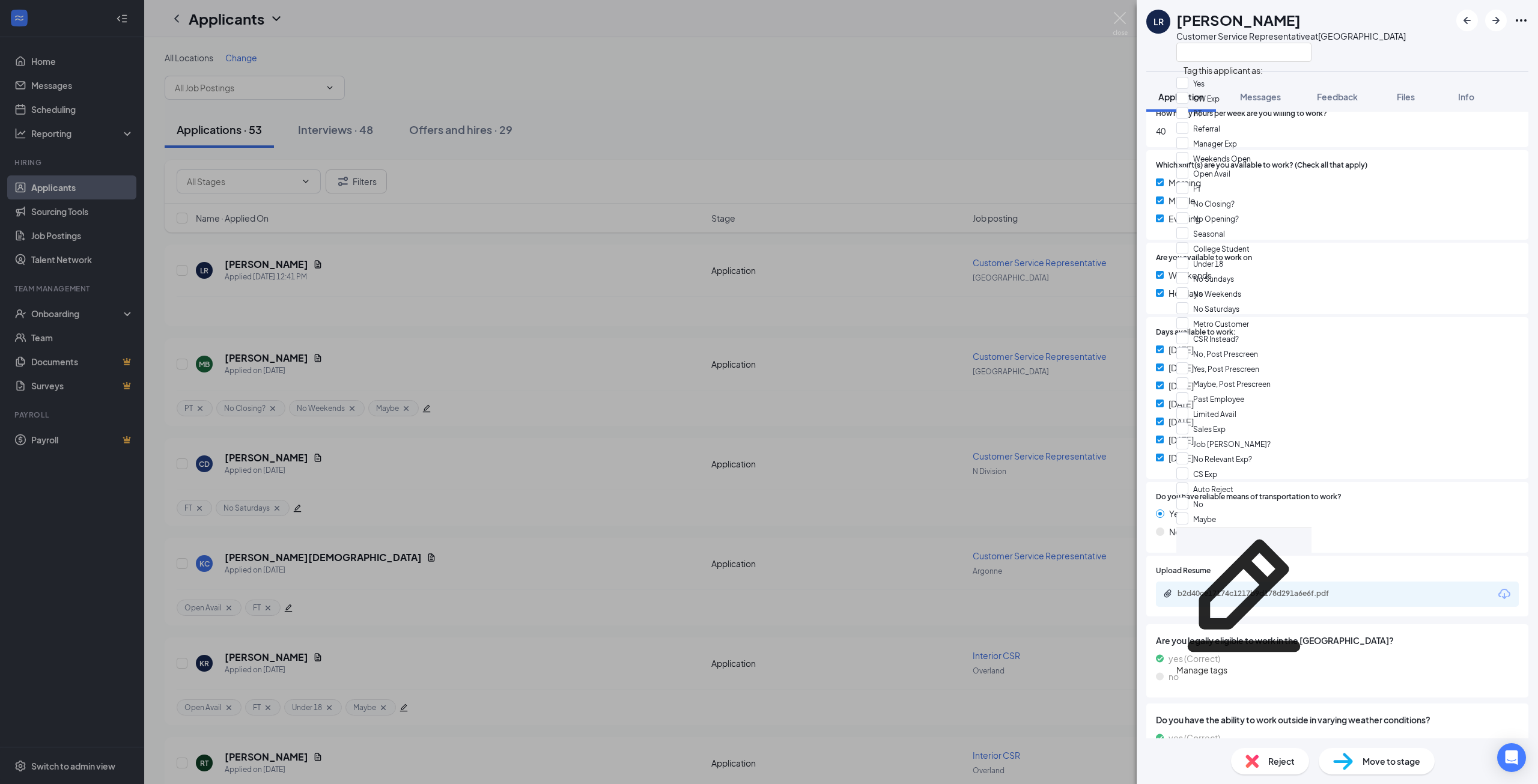
scroll to position [60, 0]
click at [1190, 167] on input "Open Avail" at bounding box center [1203, 174] width 54 height 13
checkbox input "true"
click at [1190, 181] on input "FT" at bounding box center [1188, 188] width 25 height 13
checkbox input "true"
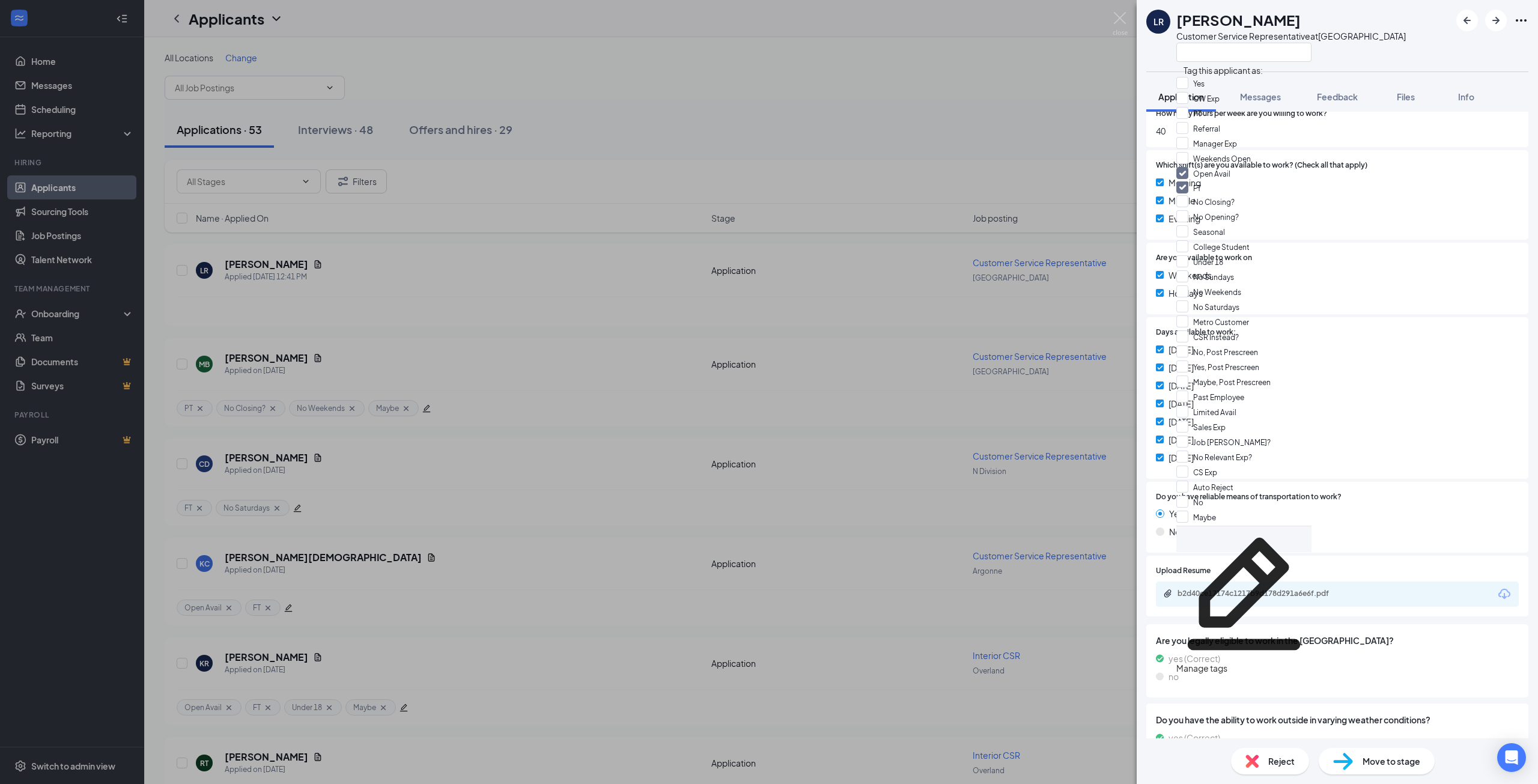
drag, startPoint x: 1295, startPoint y: 349, endPoint x: 1299, endPoint y: 358, distance: 9.8
click at [1295, 350] on div "Days available to work: [DATE] [DATE] [DATE] [DATE] [DATE] [DATE] [DATE]" at bounding box center [1337, 398] width 363 height 142
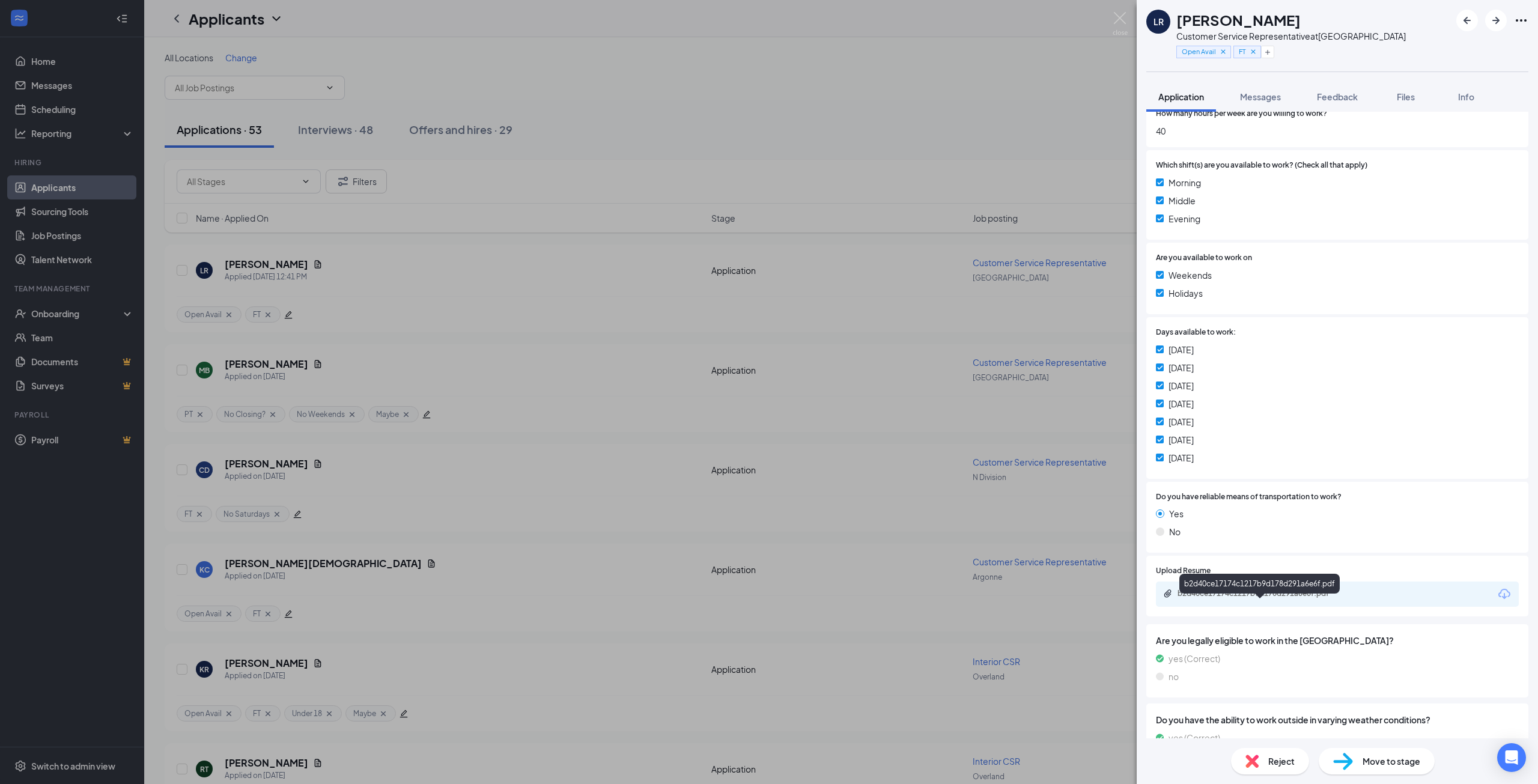
click at [1273, 598] on div "b2d40ce17174c1217b9d178d291a6e6f.pdf" at bounding box center [1261, 593] width 168 height 9
click at [1361, 758] on div "Move to stage" at bounding box center [1376, 760] width 116 height 26
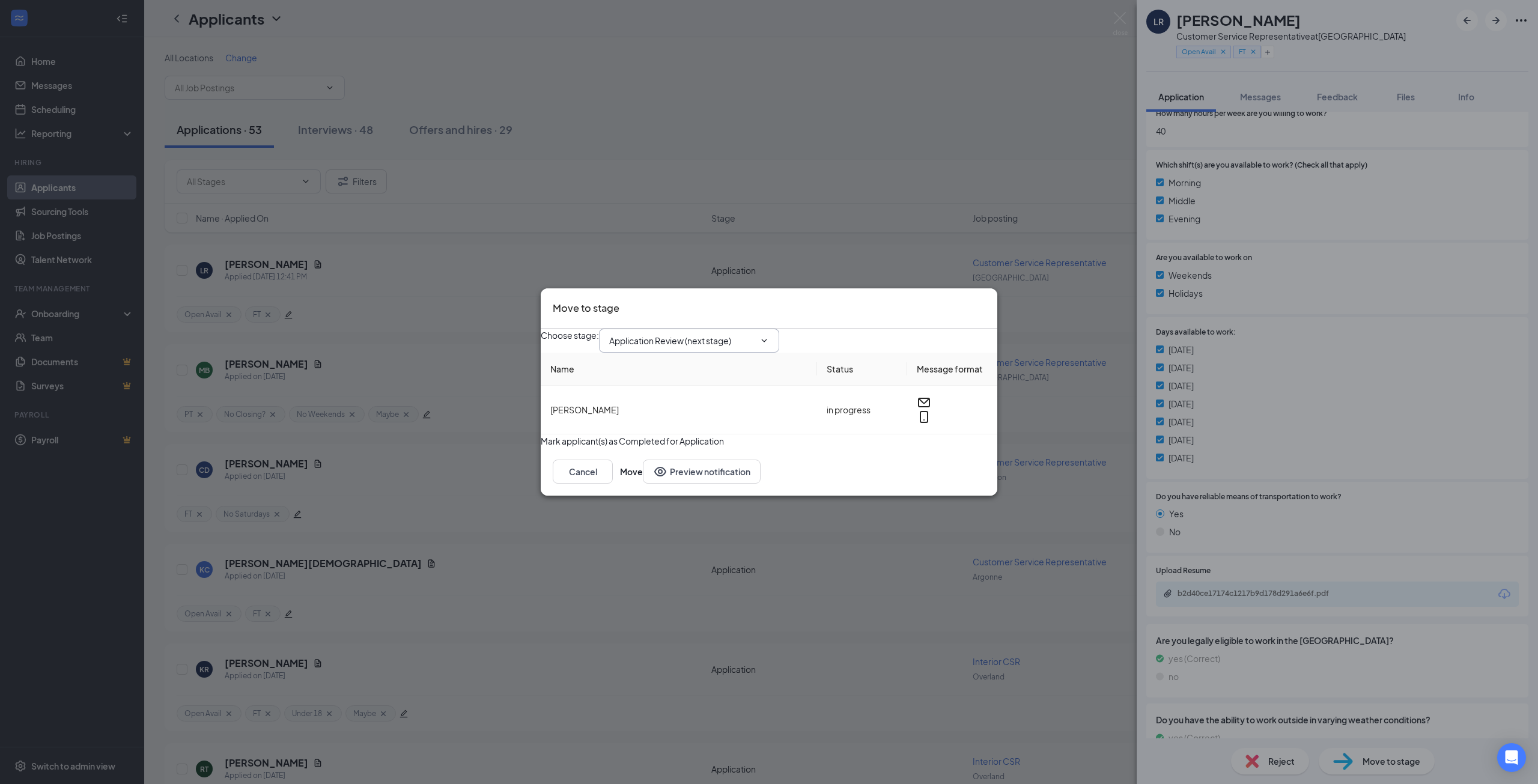
click at [672, 334] on input "Application Review (next stage)" at bounding box center [682, 341] width 145 height 13
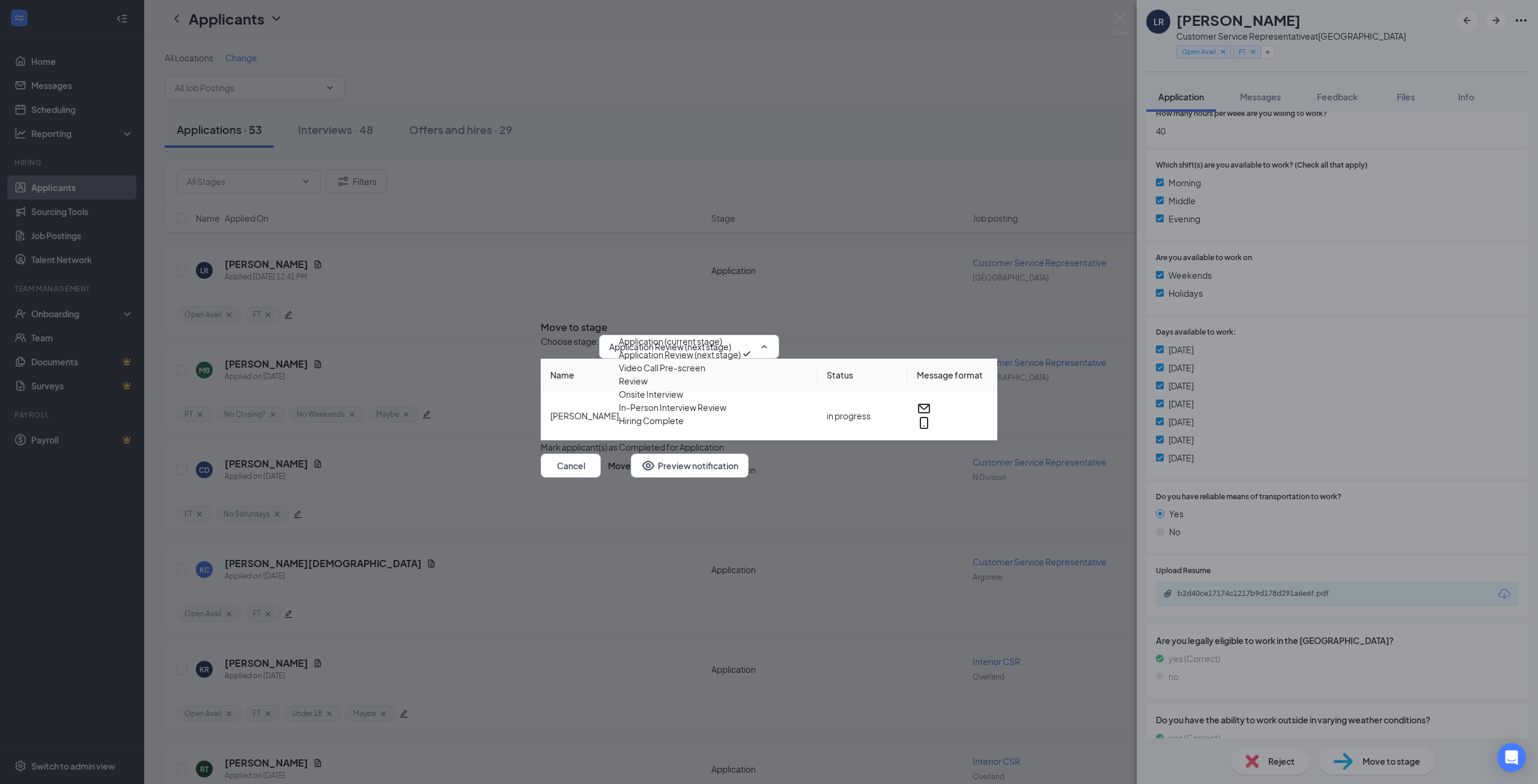
click at [702, 374] on div "Video Call Pre-screen" at bounding box center [662, 367] width 87 height 13
type input "Video Call Pre-screen"
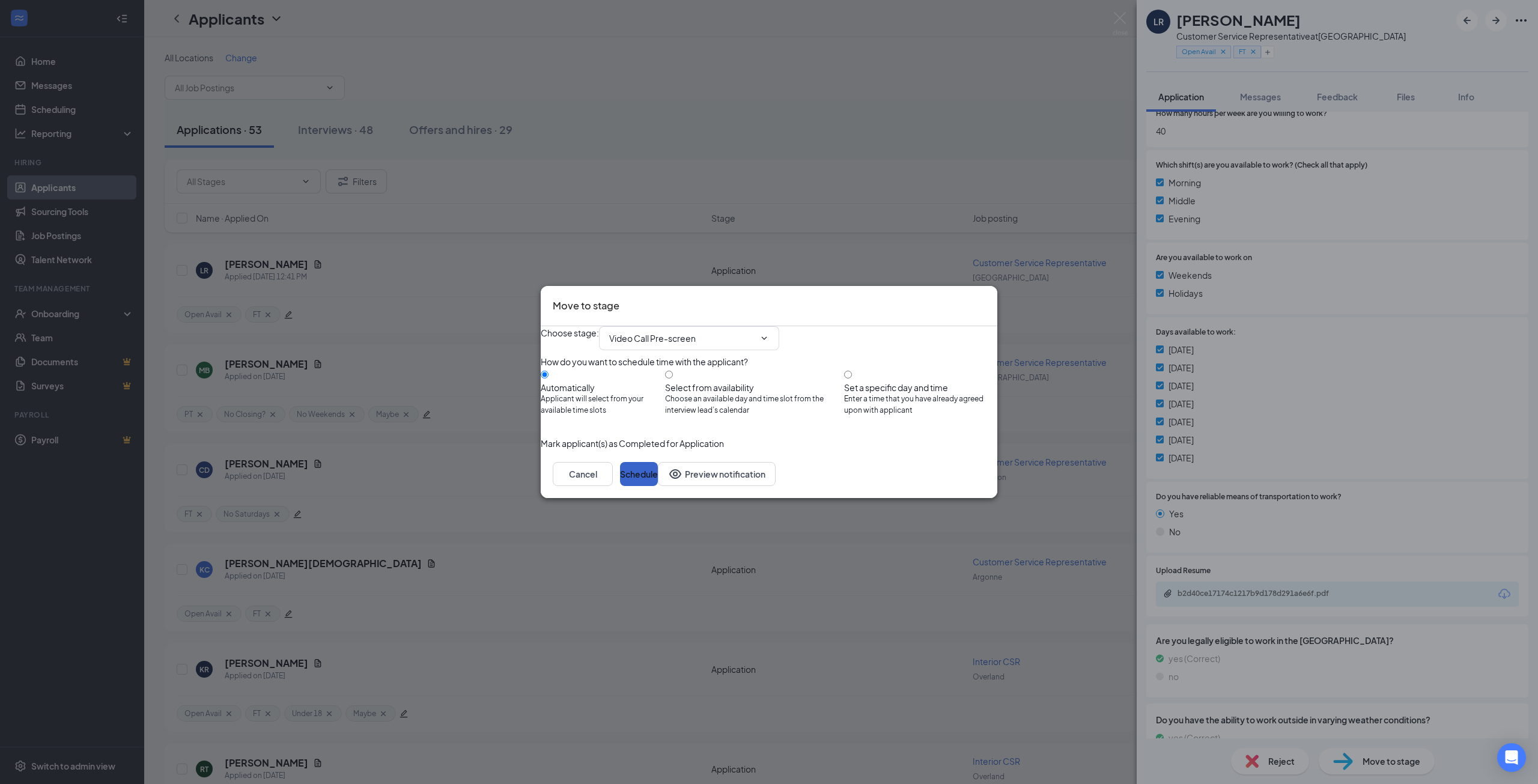
click at [658, 486] on button "Schedule" at bounding box center [639, 474] width 38 height 24
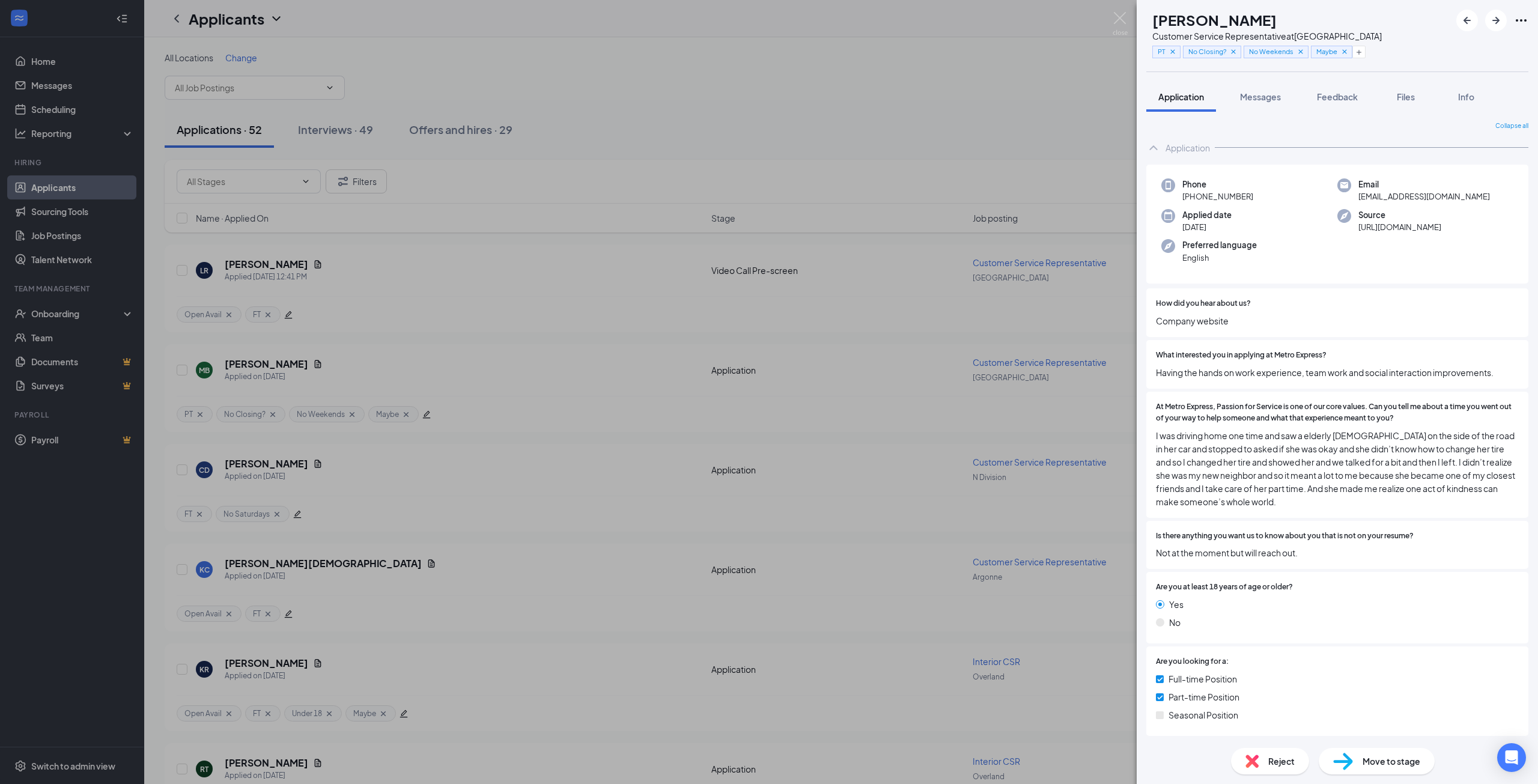
click at [837, 120] on div "MB [PERSON_NAME] Customer Service Representative at [GEOGRAPHIC_DATA] PT No Clo…" at bounding box center [769, 392] width 1538 height 784
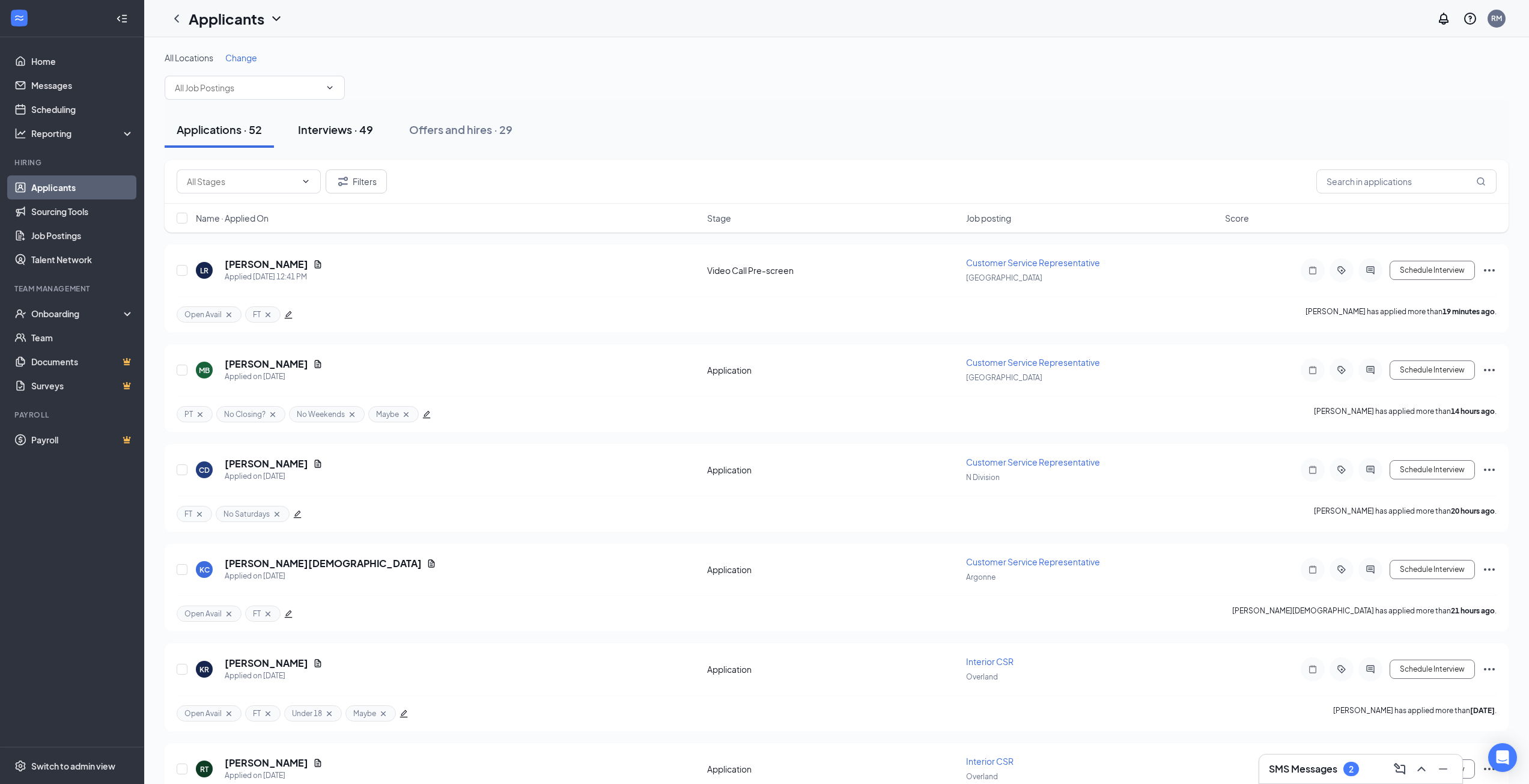
click at [327, 142] on button "Interviews · 49" at bounding box center [336, 130] width 99 height 36
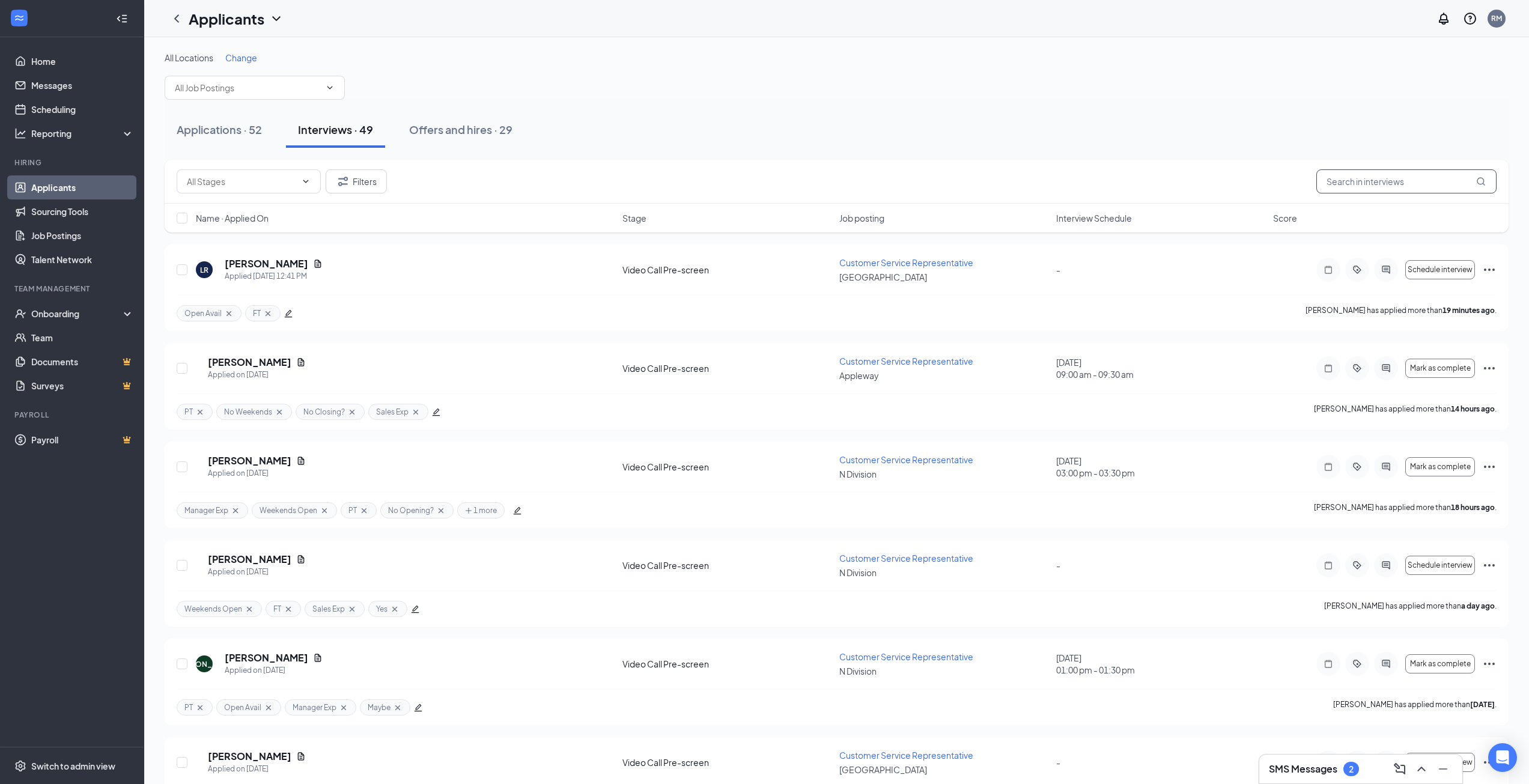
click at [1389, 179] on input "text" at bounding box center [1407, 181] width 180 height 24
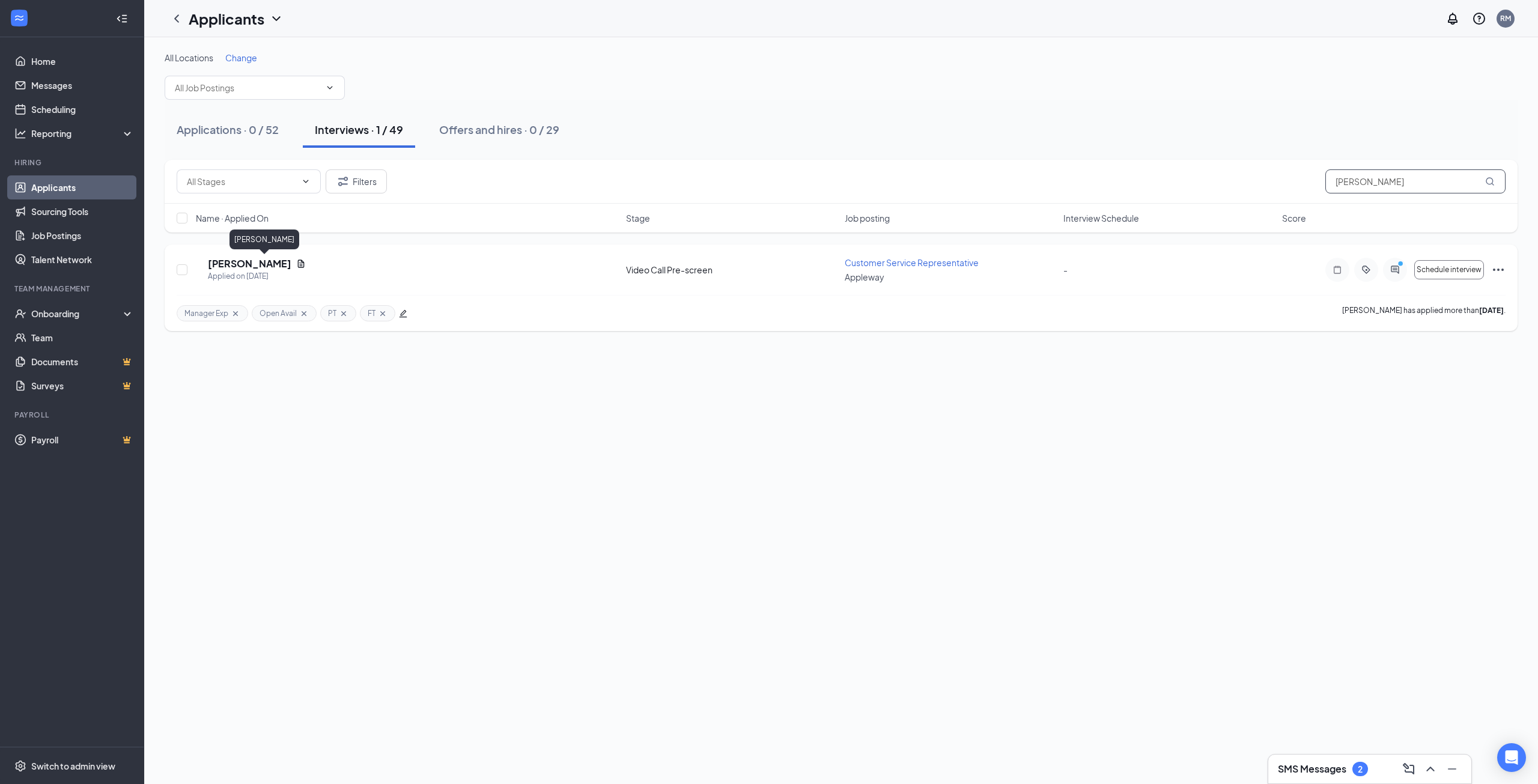
type input "[PERSON_NAME]"
click at [263, 261] on h5 "[PERSON_NAME]" at bounding box center [249, 264] width 83 height 13
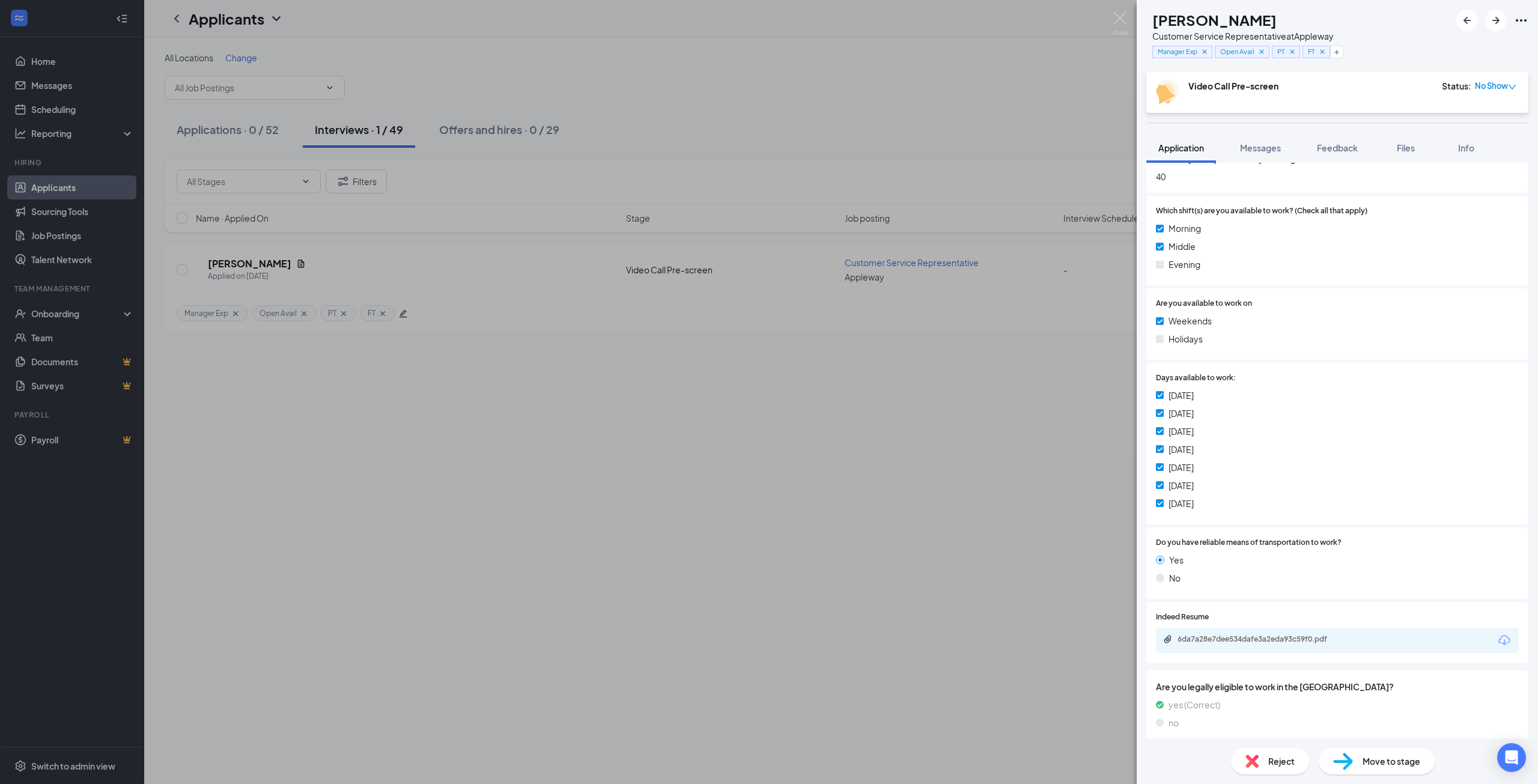
scroll to position [541, 0]
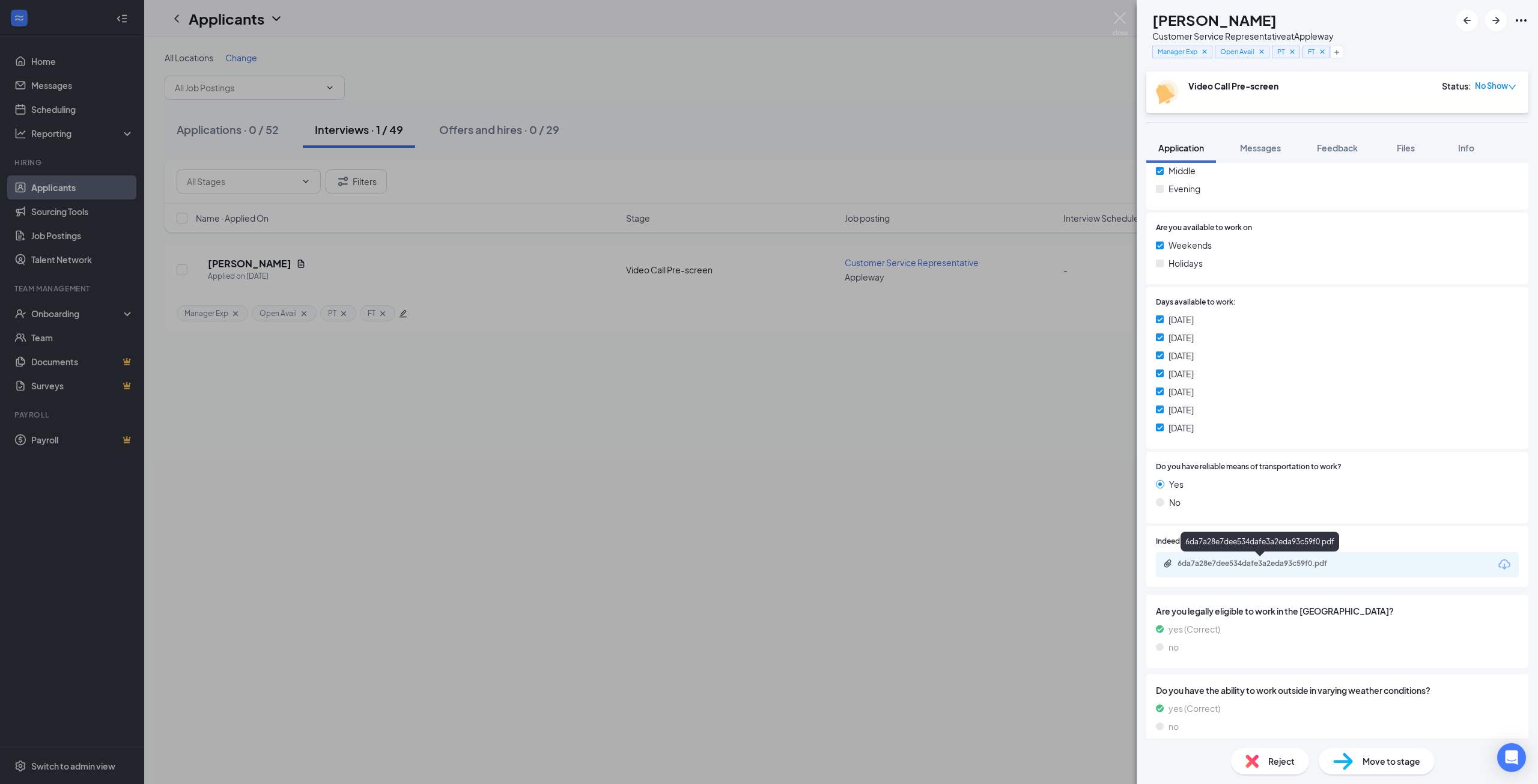
click at [1280, 563] on div "6da7a28e7dee534dafe3a2eda93c59f0.pdf" at bounding box center [1261, 563] width 168 height 9
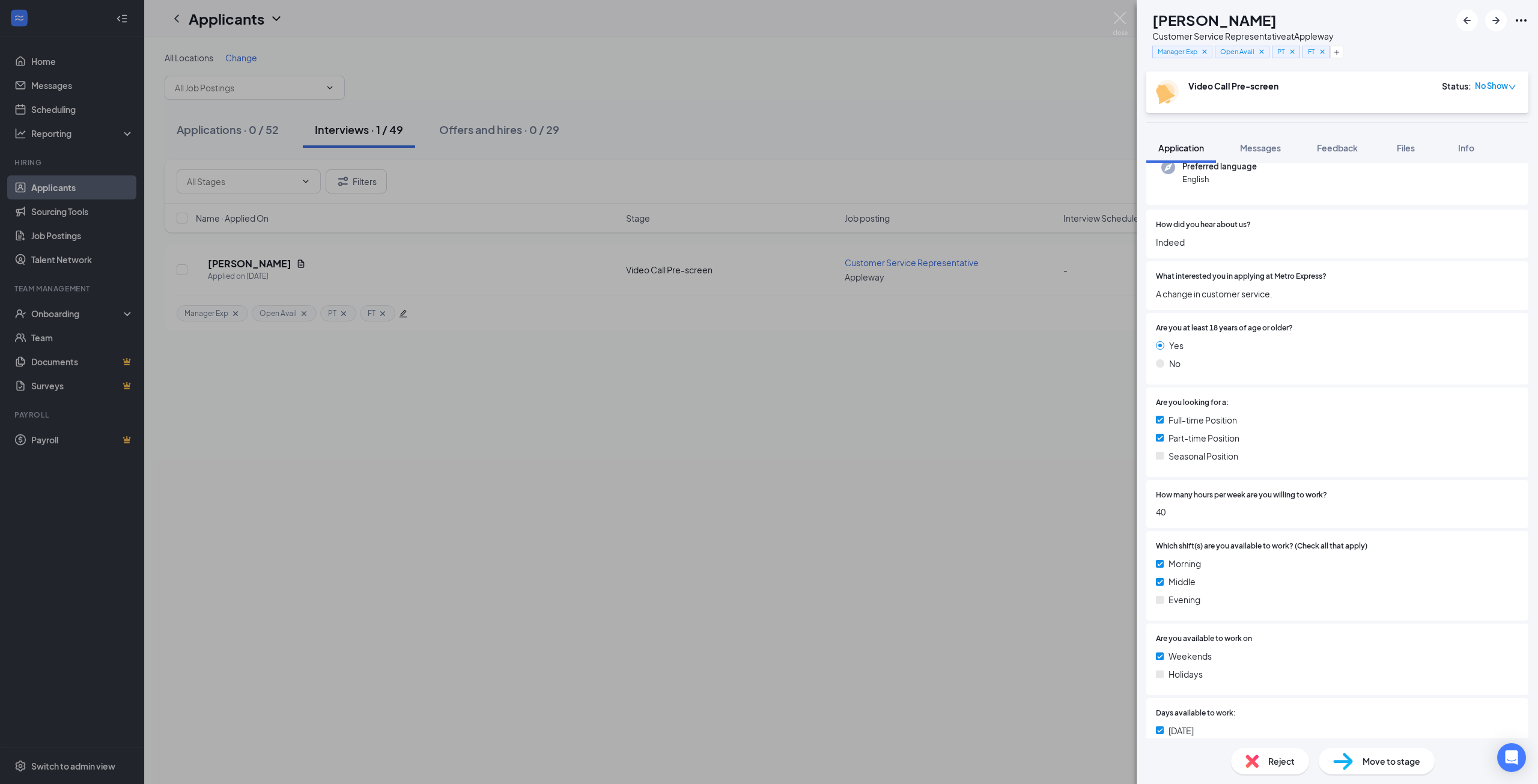
scroll to position [180, 0]
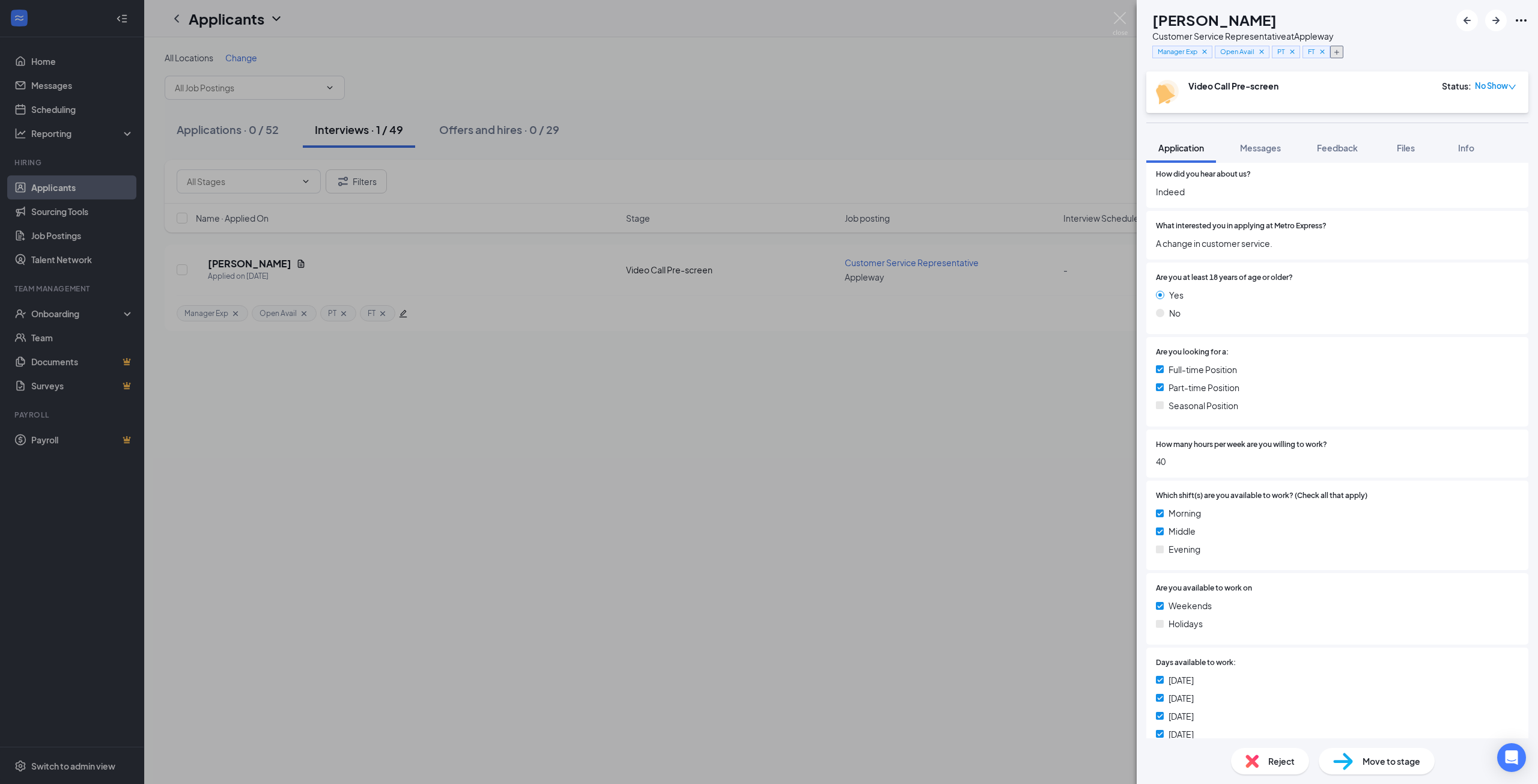
click at [1339, 52] on icon "Plus" at bounding box center [1336, 52] width 5 height 5
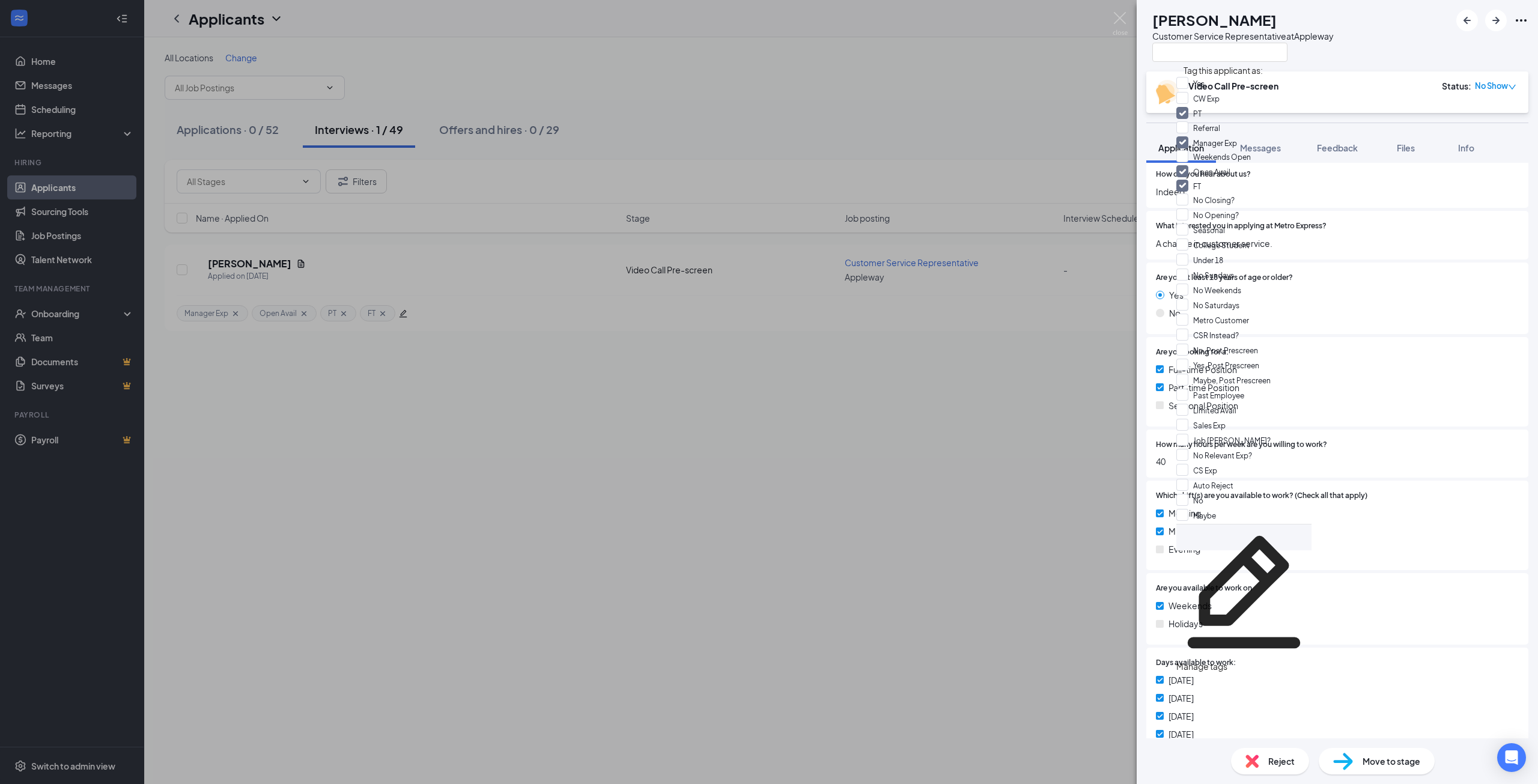
scroll to position [360, 0]
click at [1191, 359] on input "Yes, Post Prescreen" at bounding box center [1217, 365] width 83 height 13
checkbox input "true"
click at [1387, 46] on div "[PERSON_NAME] Customer Service Representative at [GEOGRAPHIC_DATA]" at bounding box center [1336, 36] width 401 height 71
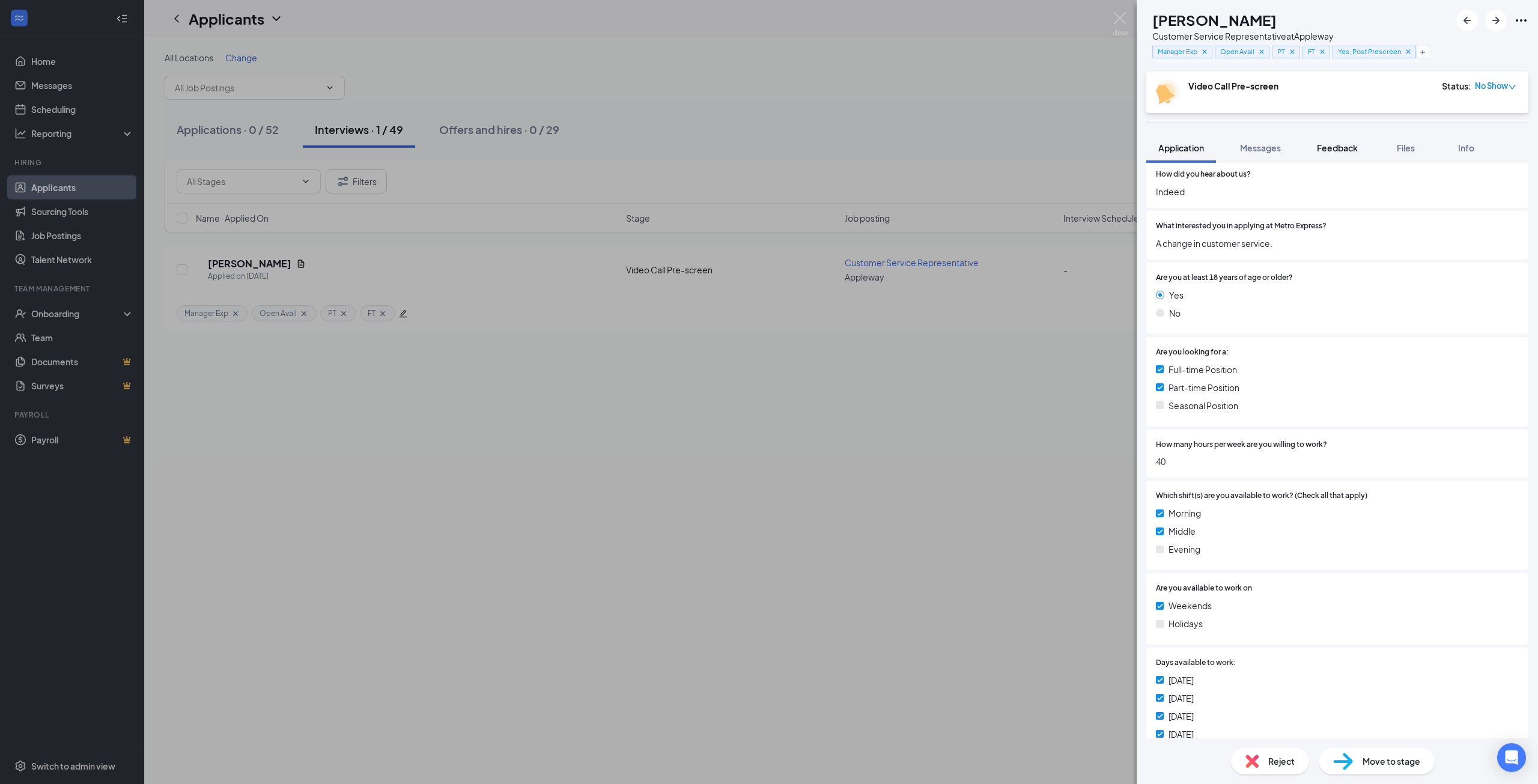
click at [1340, 148] on span "Feedback" at bounding box center [1337, 148] width 41 height 11
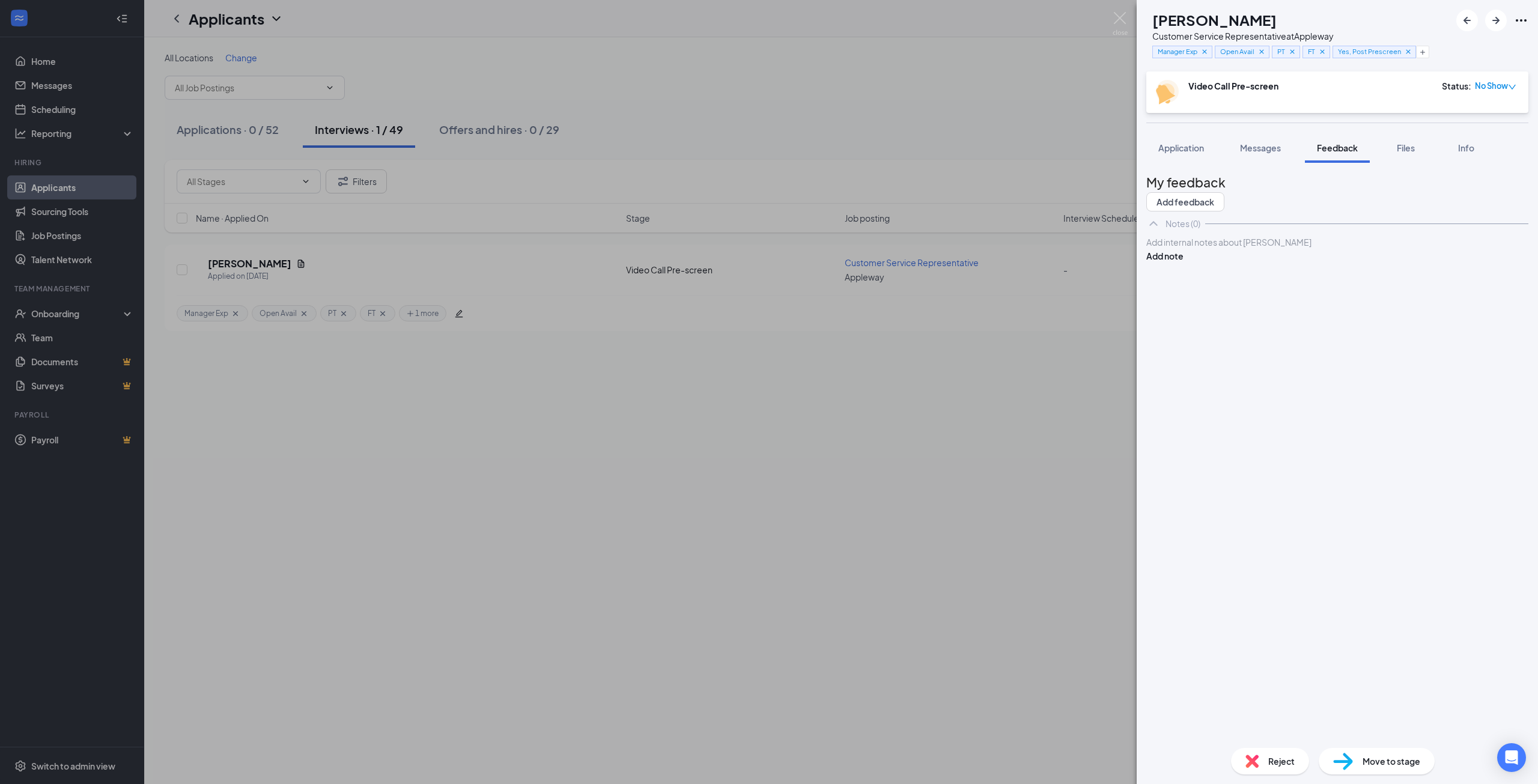
click at [1360, 249] on div at bounding box center [1337, 242] width 381 height 13
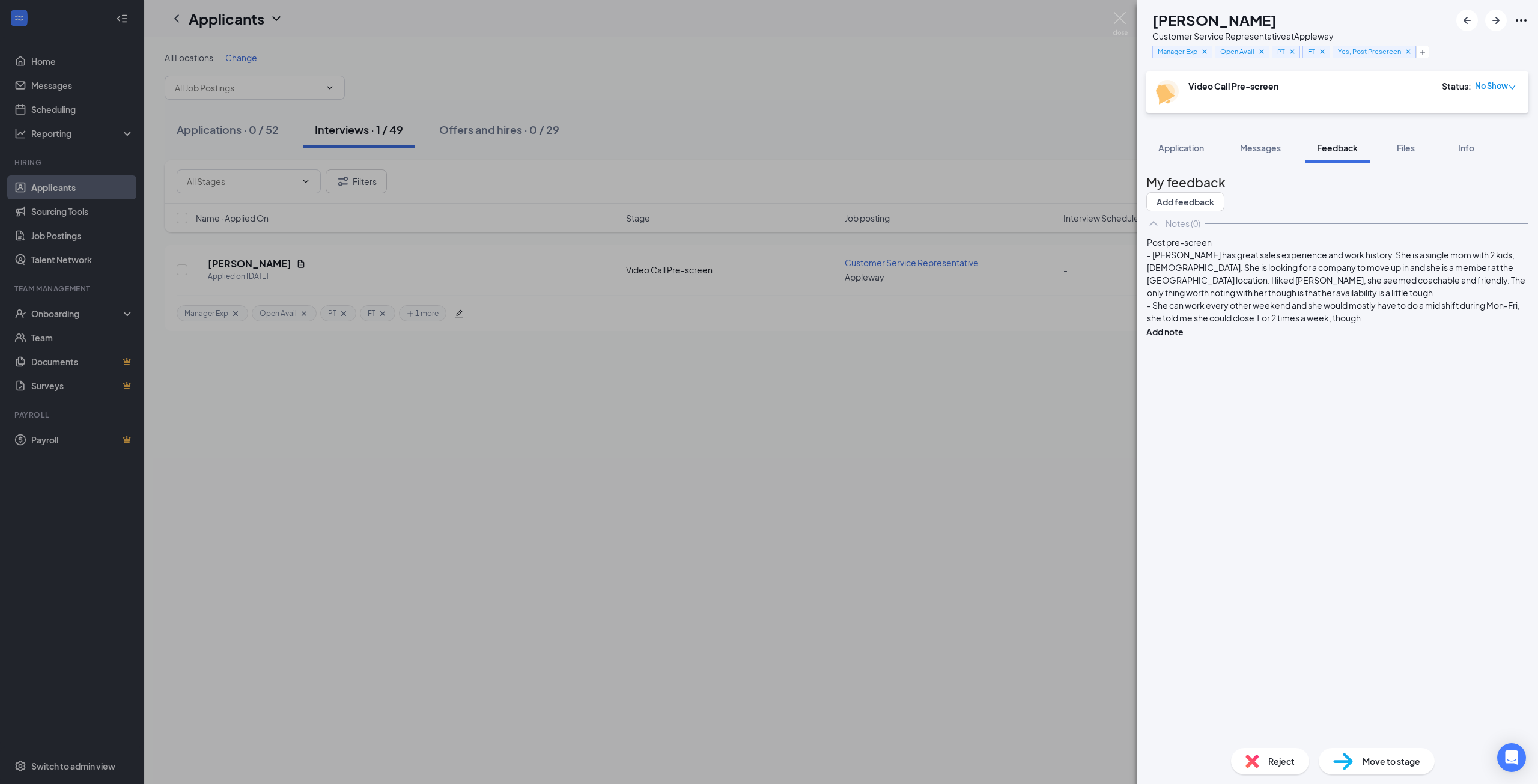
click at [1232, 324] on div "- She can work every other weekend and she would mostly have to do a mid shift …" at bounding box center [1337, 312] width 381 height 26
click at [1492, 87] on span "No Show" at bounding box center [1491, 86] width 33 height 12
click at [1446, 150] on span "Mark complete" at bounding box center [1447, 157] width 82 height 13
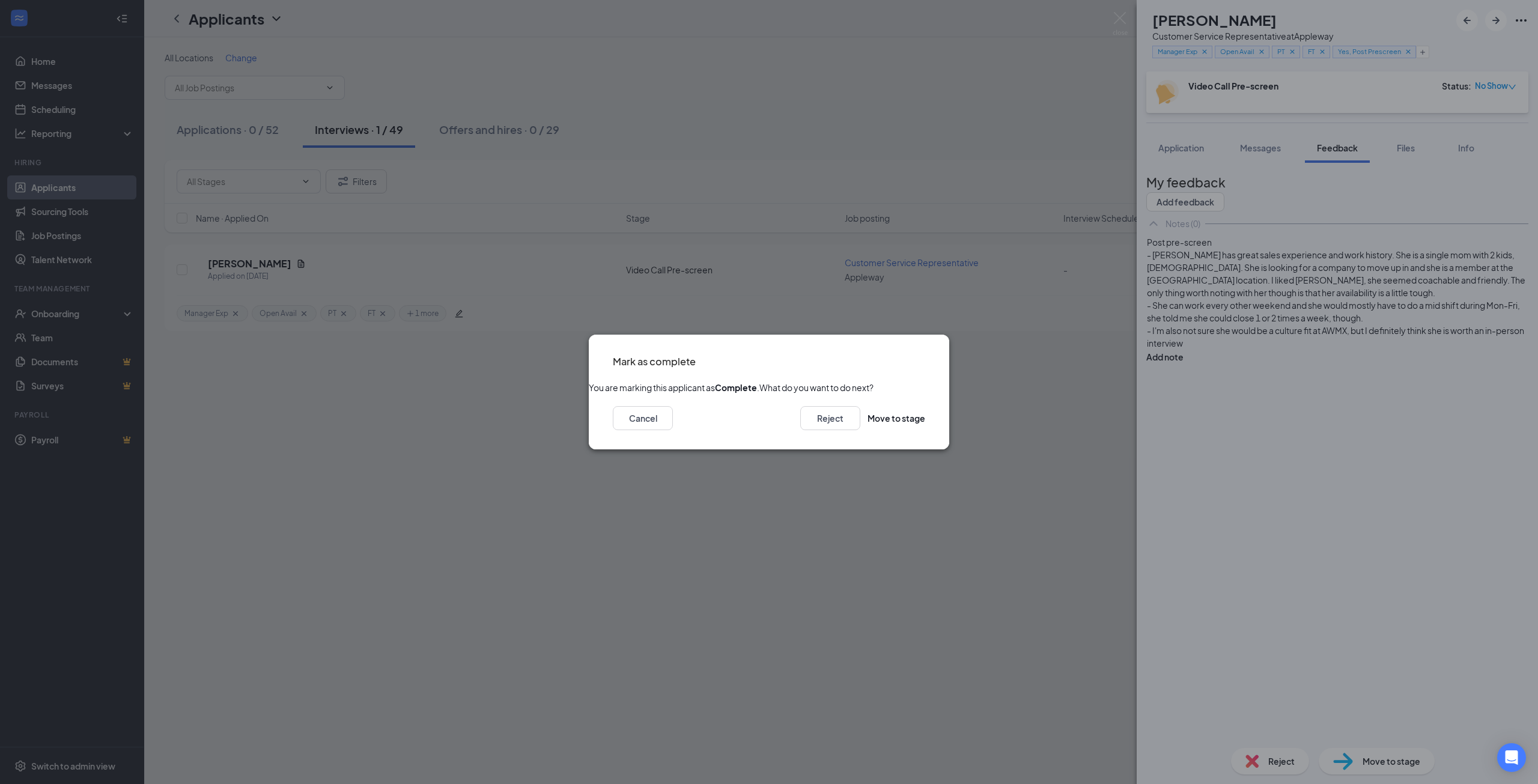
click at [925, 354] on icon "Cross" at bounding box center [925, 354] width 0 height 0
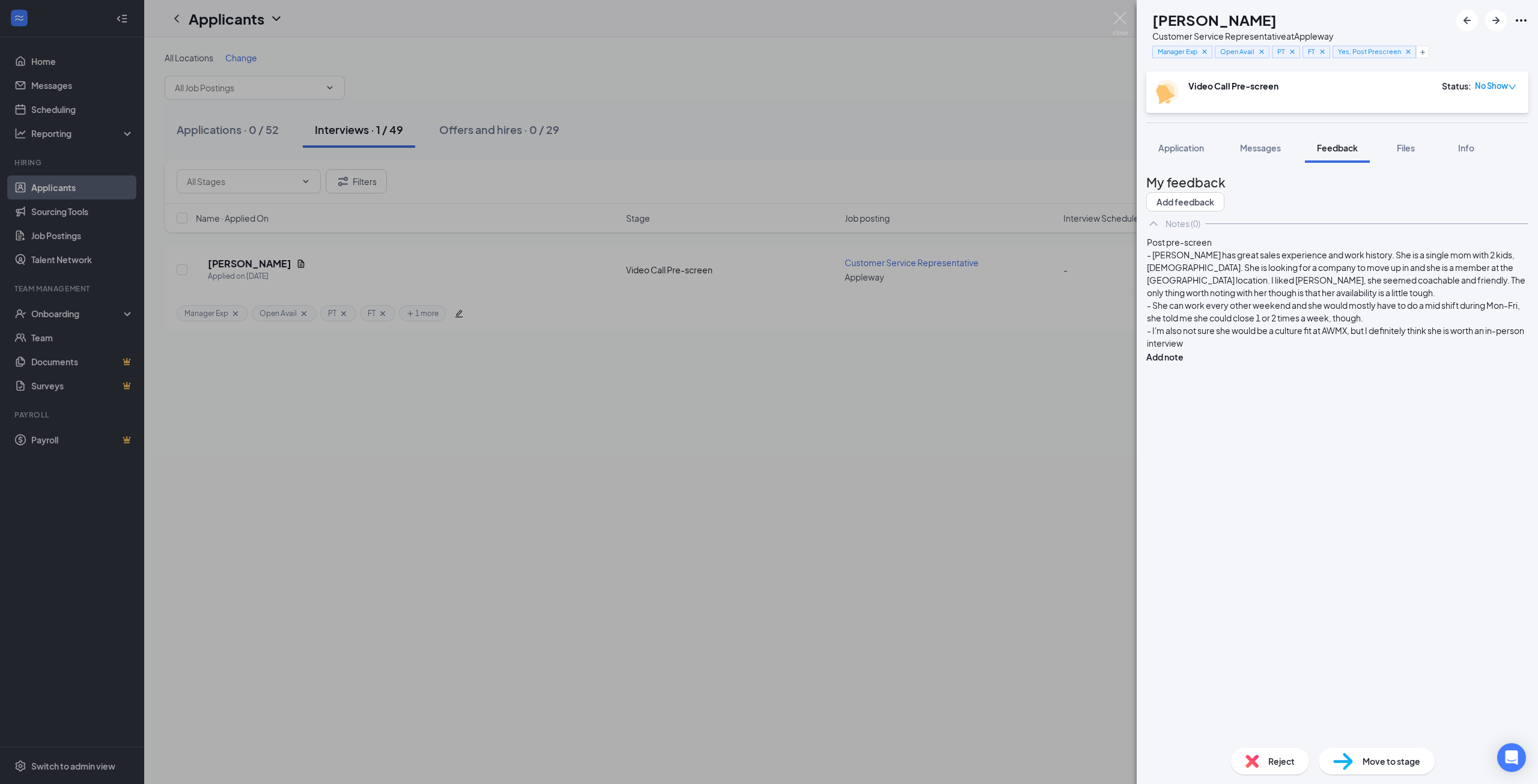
click at [1351, 349] on div "- I'm also not sure she would be a culture fit at AWMX, but I definitely think …" at bounding box center [1337, 337] width 381 height 26
click at [1187, 298] on span "- [PERSON_NAME] has great sales experience and work history. She is a single mo…" at bounding box center [1336, 273] width 380 height 48
click at [1390, 299] on div "- [PERSON_NAME] has great sales experience and work history. She is a single mo…" at bounding box center [1337, 273] width 381 height 50
click at [1266, 323] on span "- She can work every other weekend and she would mostly have to do a mid shift …" at bounding box center [1332, 311] width 372 height 24
click at [1336, 349] on div "- I'm also not sure she would be a culture fit at AWMX, but I definitely think …" at bounding box center [1337, 337] width 381 height 26
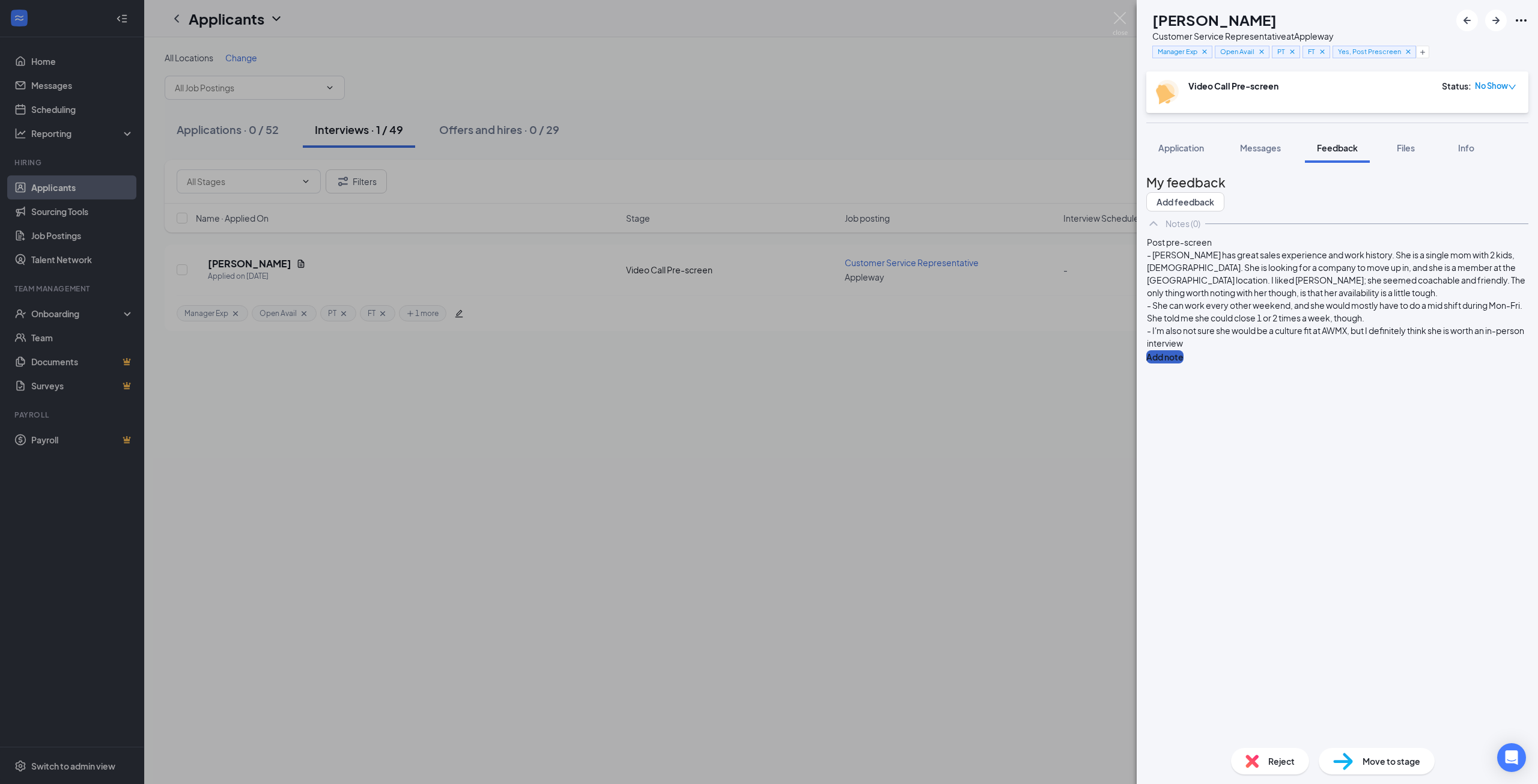
click at [1183, 350] on button "Add note" at bounding box center [1164, 357] width 37 height 13
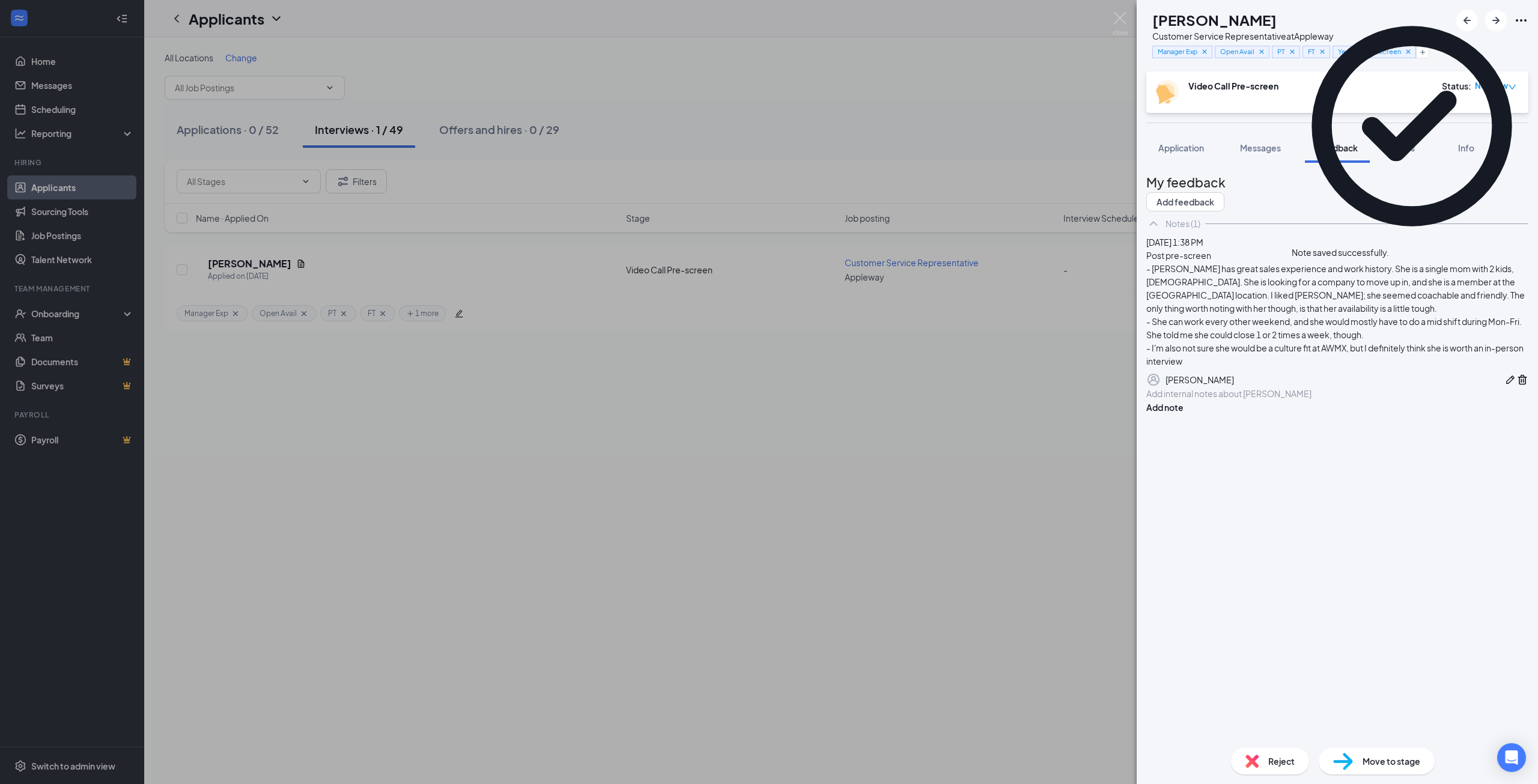
click at [1490, 85] on span "No Show" at bounding box center [1491, 86] width 33 height 12
click at [1448, 150] on span "Mark complete" at bounding box center [1447, 157] width 82 height 13
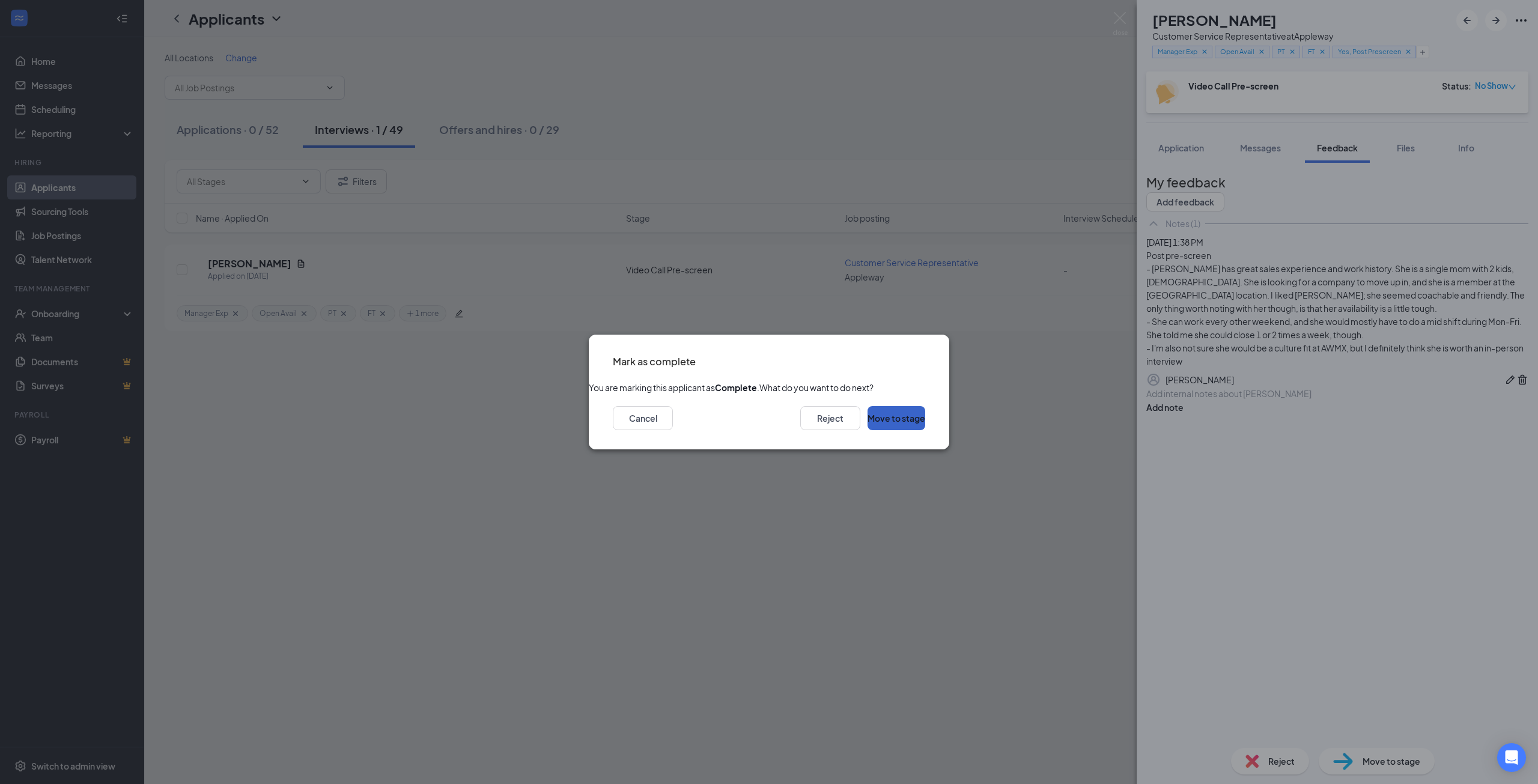
click at [876, 430] on button "Move to stage" at bounding box center [896, 418] width 58 height 24
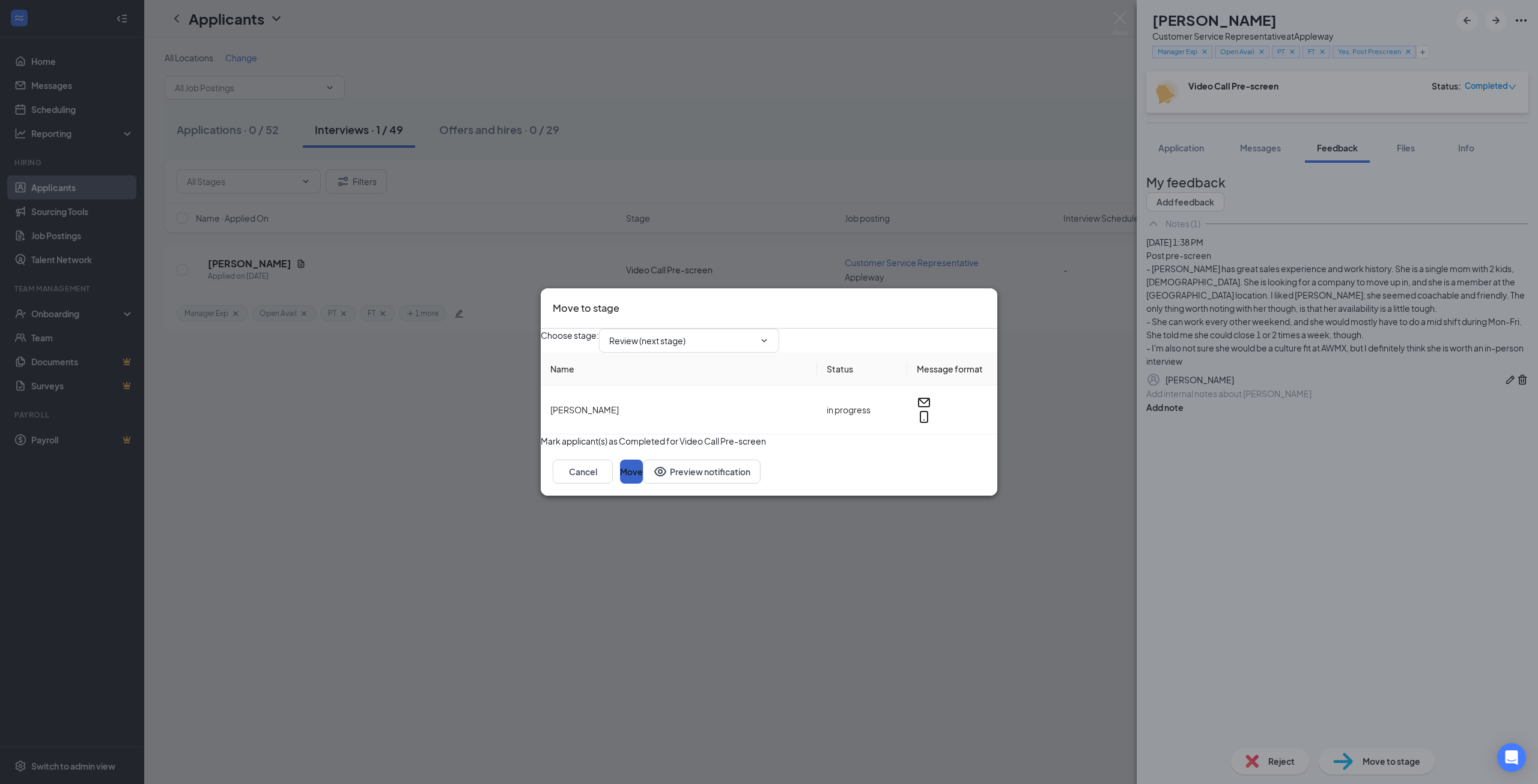
click at [643, 484] on button "Move" at bounding box center [632, 472] width 23 height 24
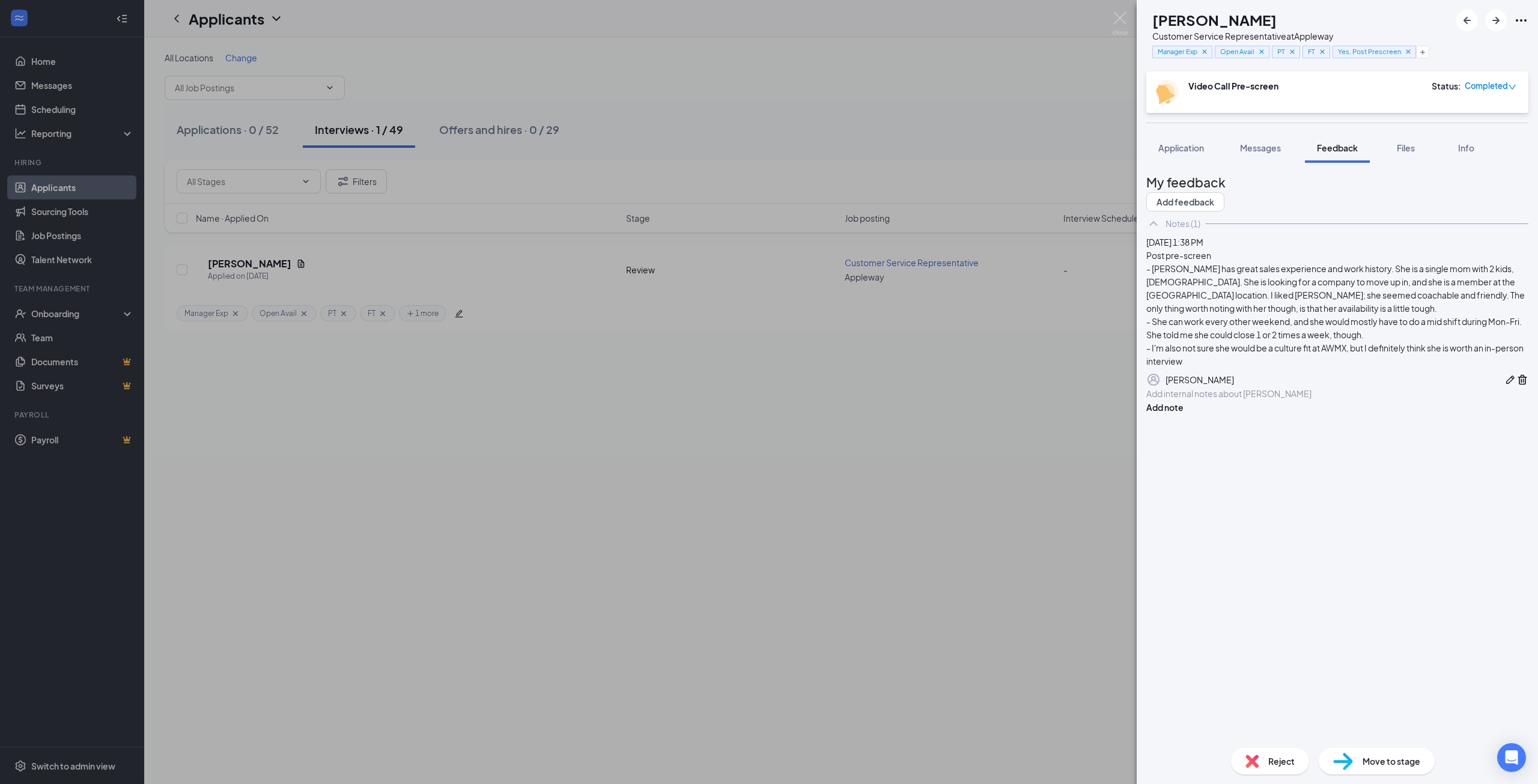
click at [538, 483] on div "[PERSON_NAME] Customer Service Representative at Appleway Manager Exp Open Avai…" at bounding box center [769, 392] width 1538 height 784
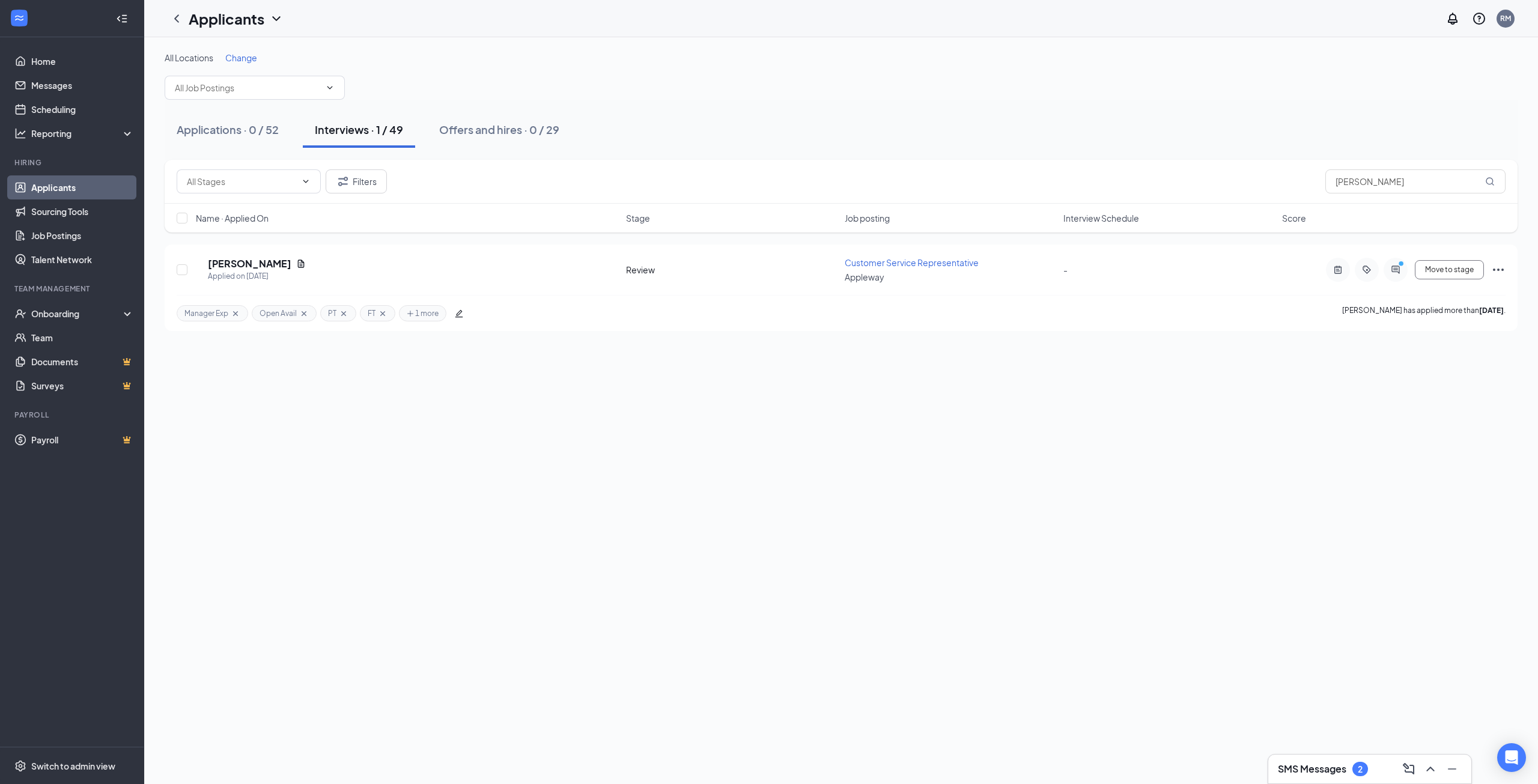
click at [93, 192] on link "Applicants" at bounding box center [82, 187] width 103 height 24
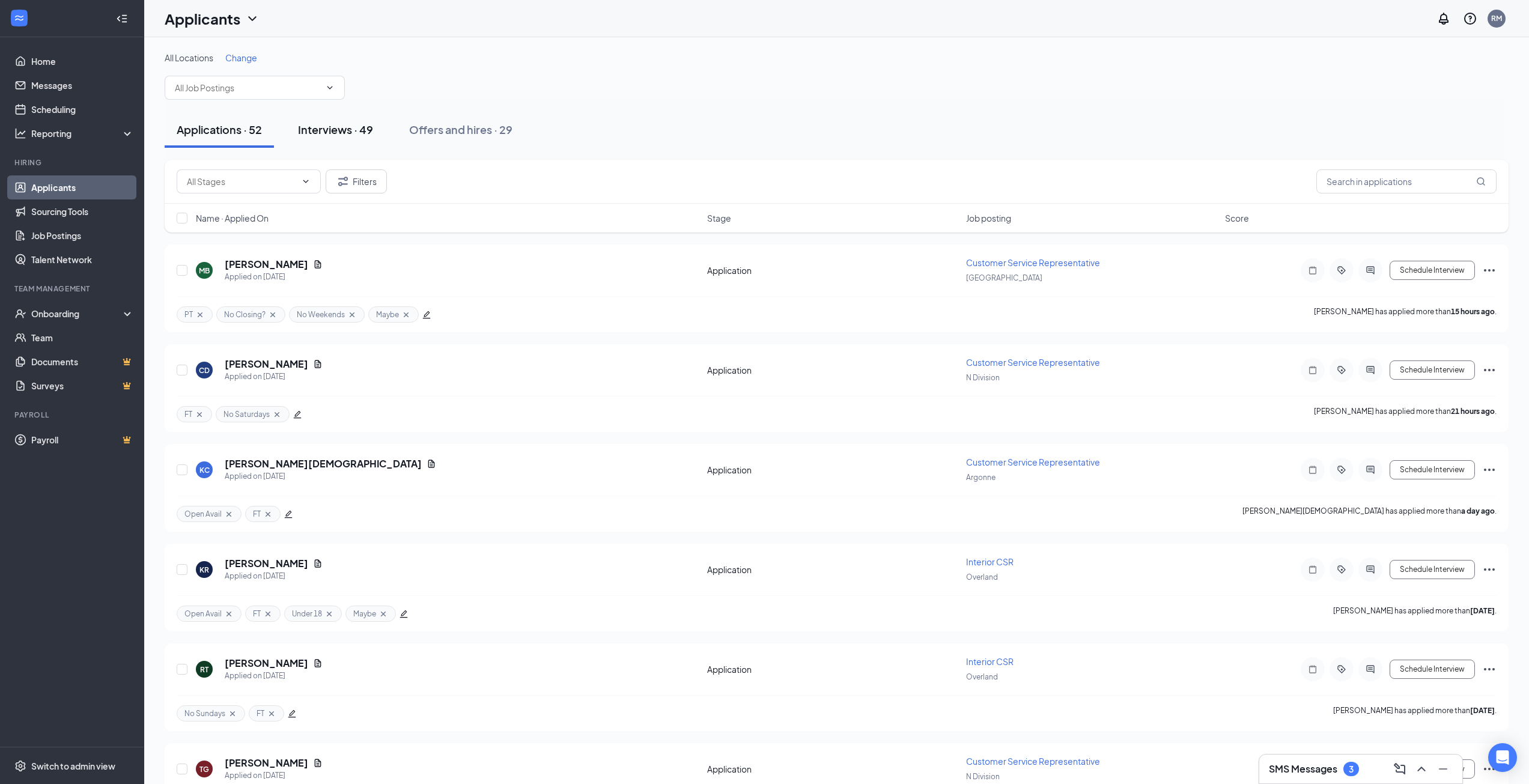
click at [325, 139] on button "Interviews · 49" at bounding box center [336, 130] width 99 height 36
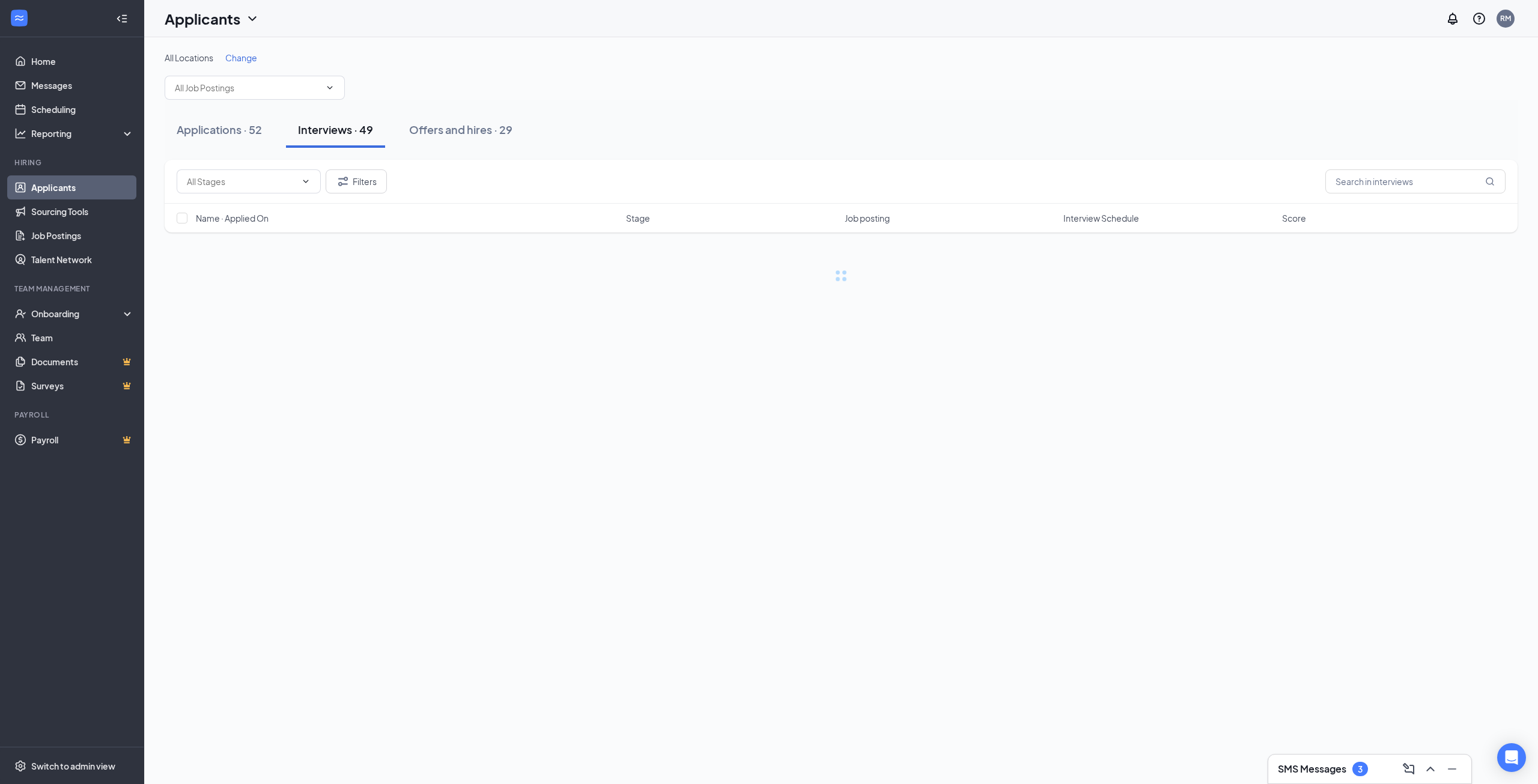
click at [1095, 222] on span "Interview Schedule" at bounding box center [1101, 218] width 76 height 12
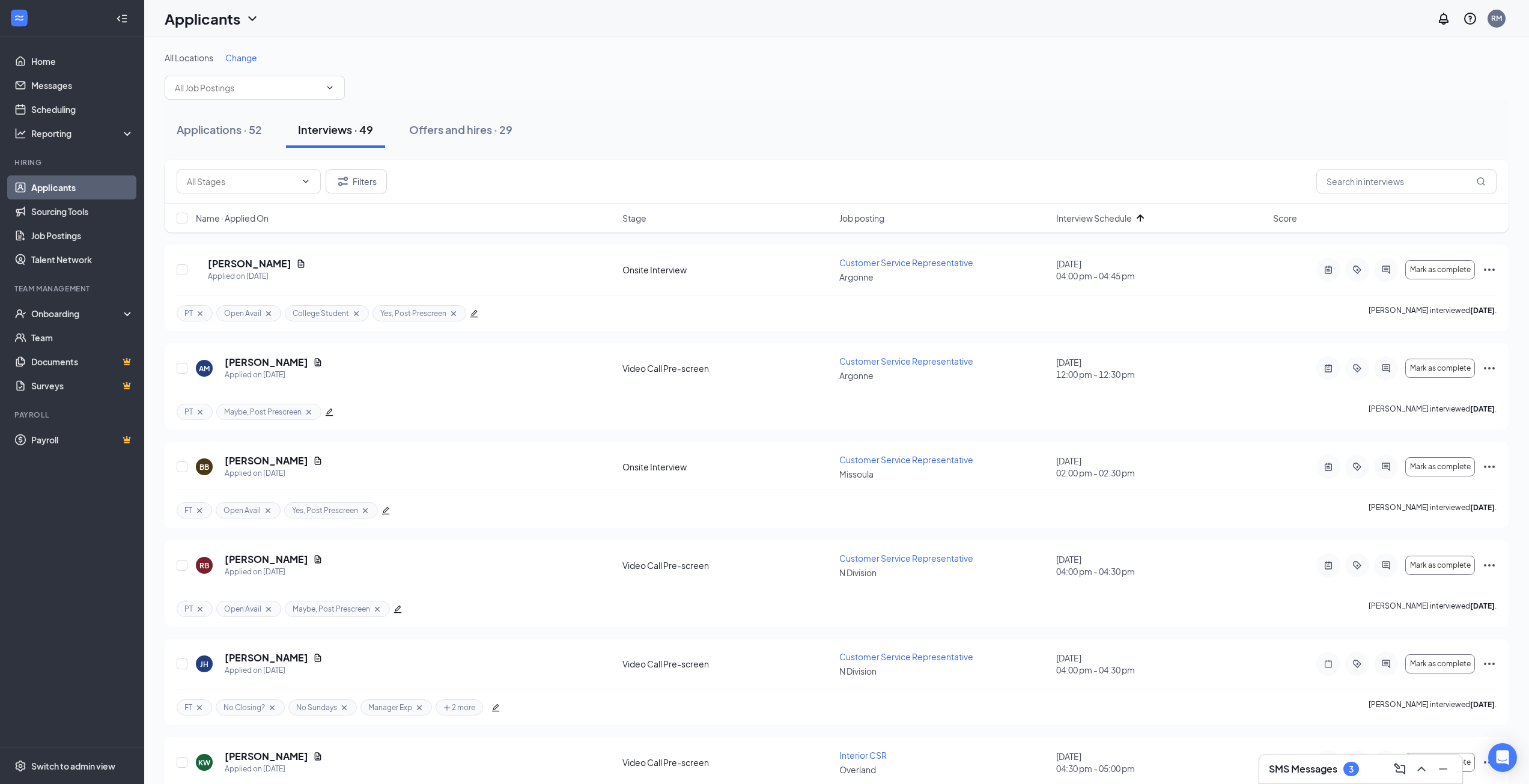
click at [930, 128] on div "Applications · 52 Interviews · 49 Offers and hires · 29" at bounding box center [837, 130] width 1344 height 36
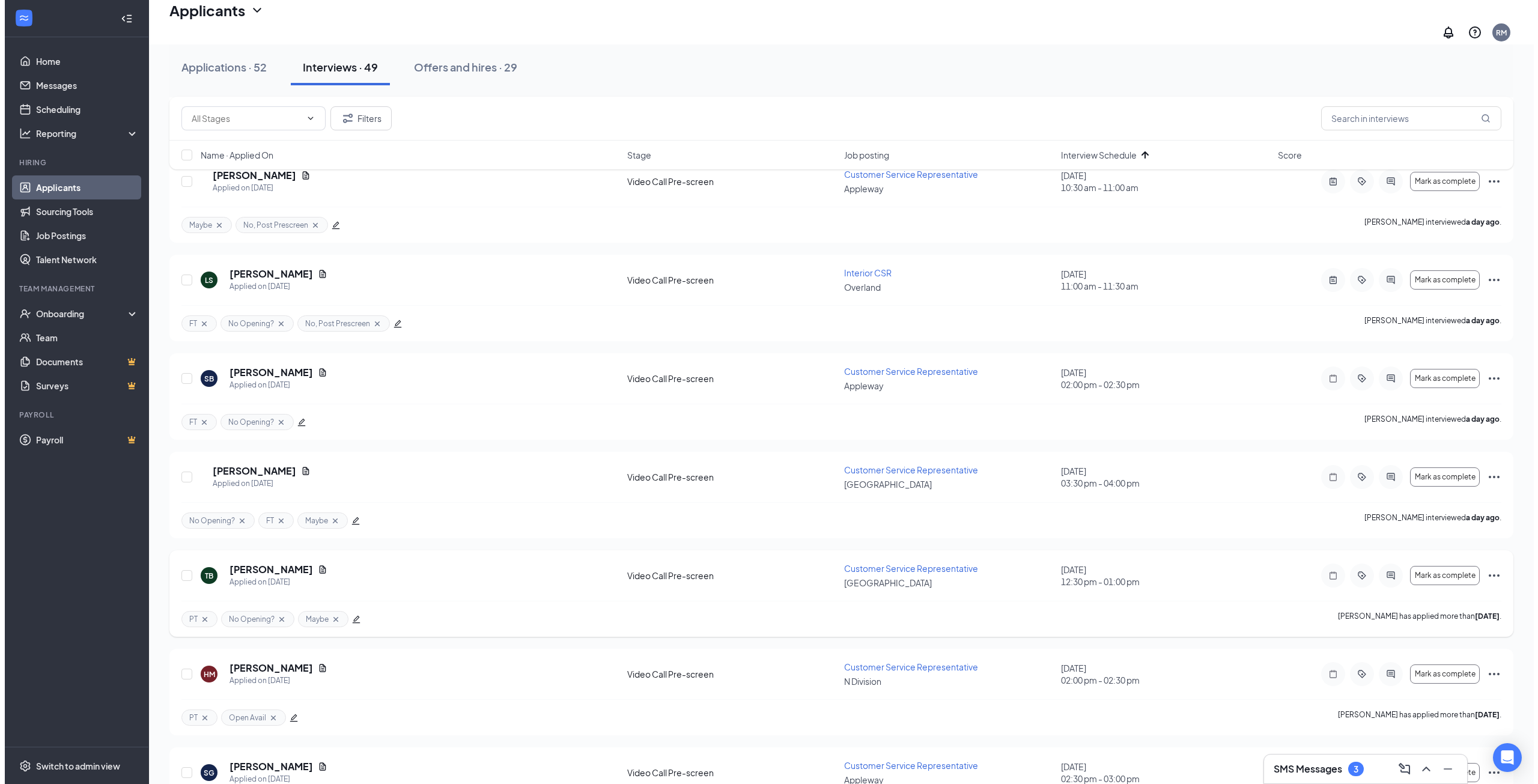
scroll to position [1081, 0]
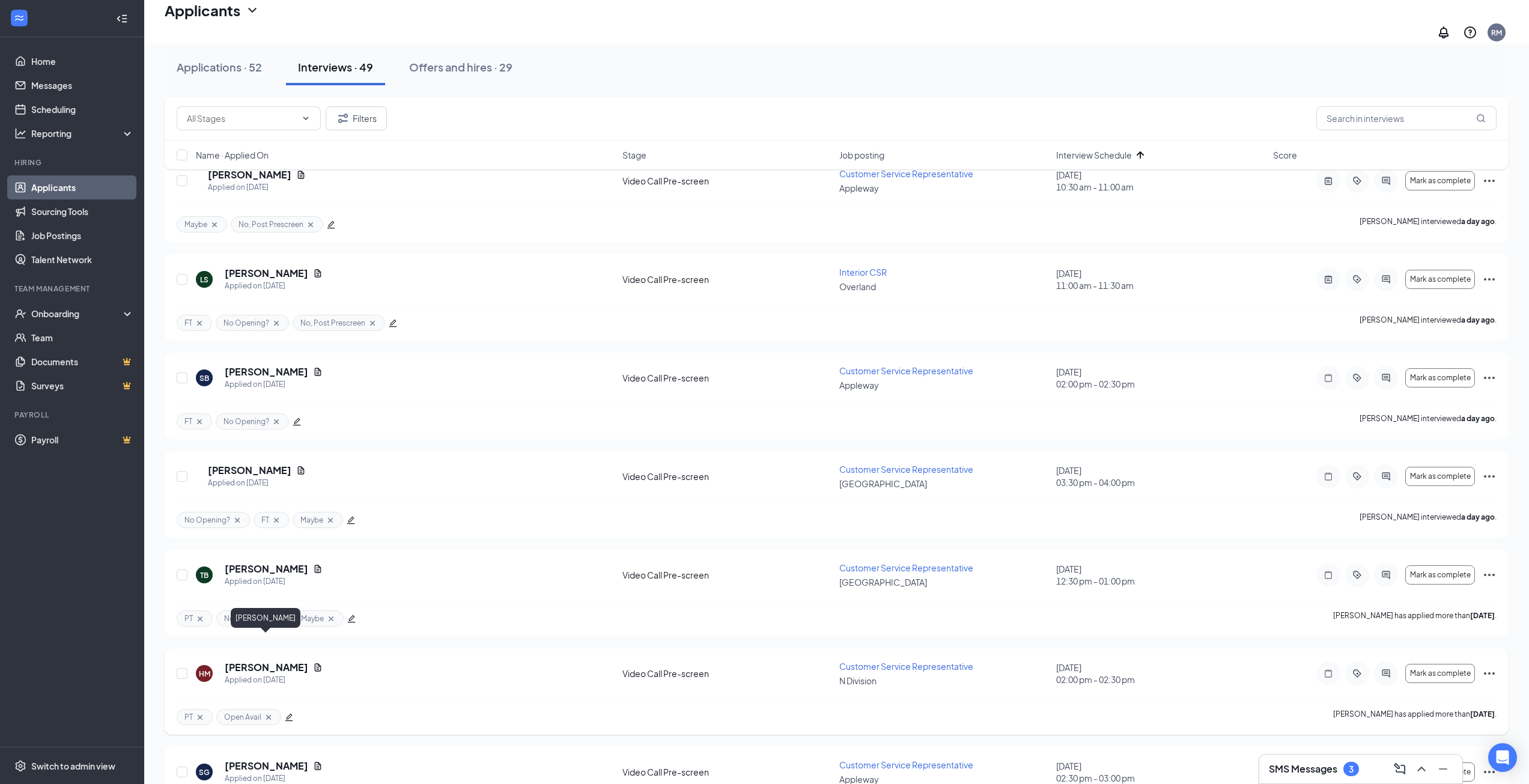
click at [279, 660] on h5 "[PERSON_NAME]" at bounding box center [266, 667] width 83 height 13
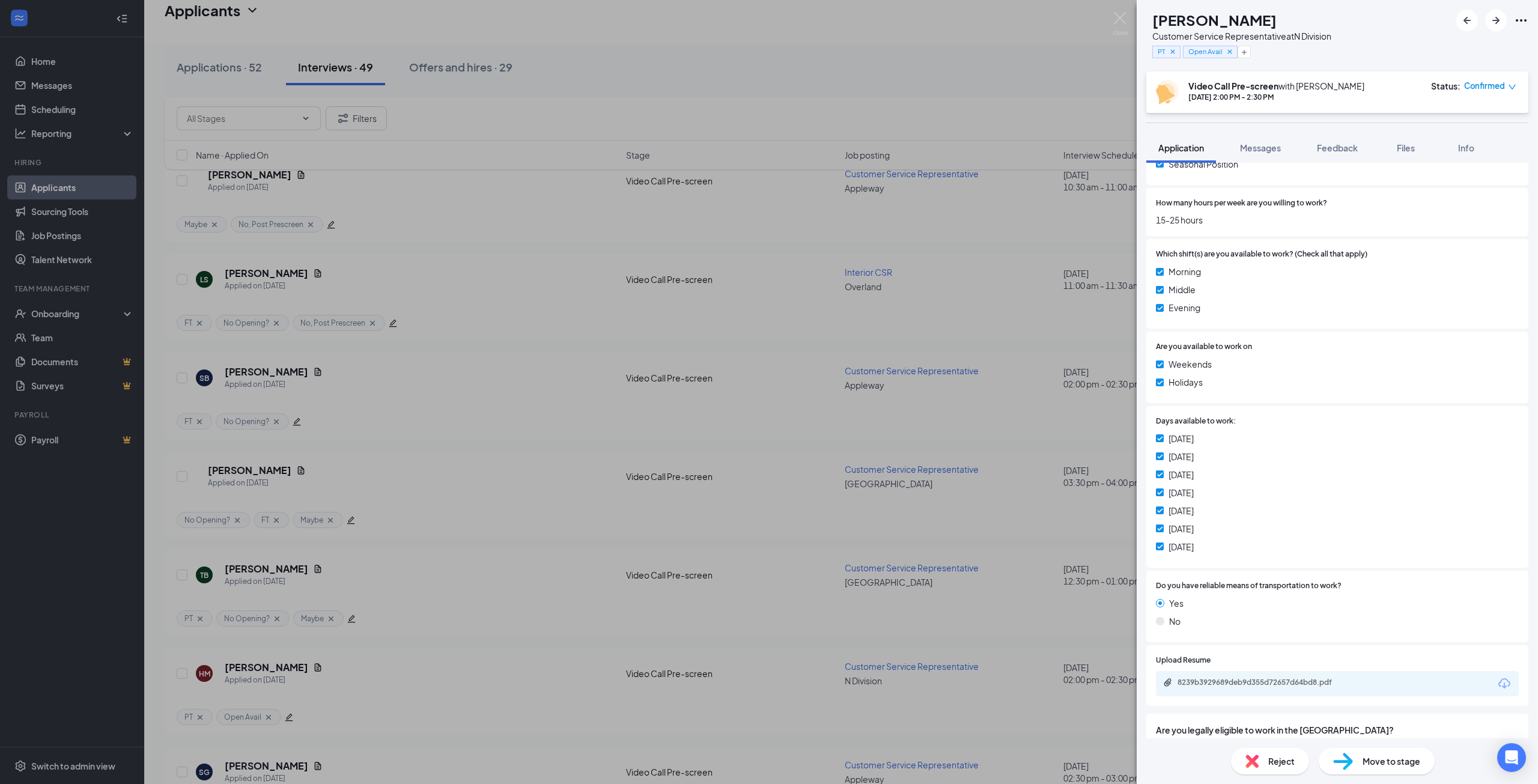
scroll to position [541, 0]
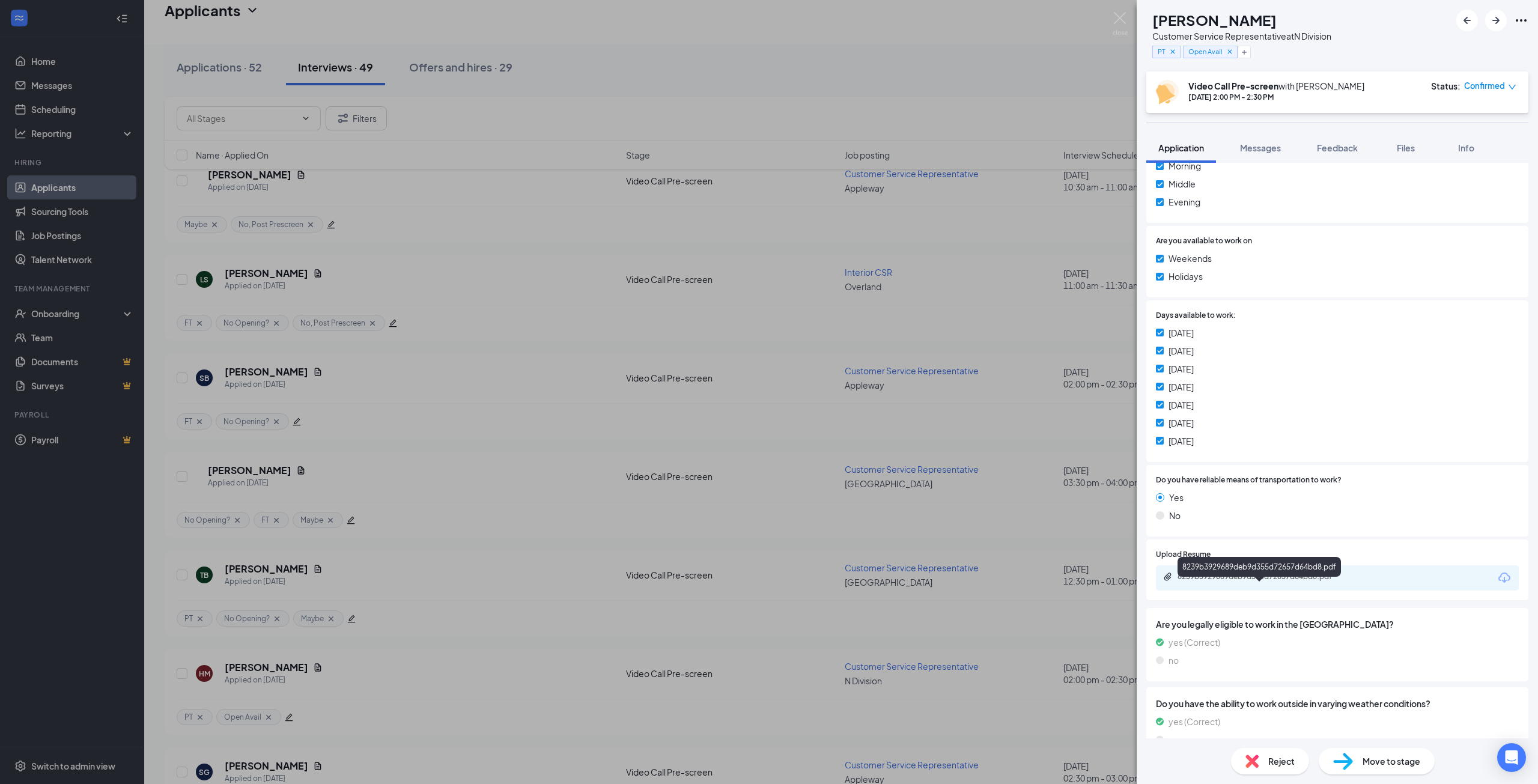
click at [1290, 581] on div "8239b3929689deb9d355d72657d64bd8.pdf" at bounding box center [1261, 576] width 168 height 9
click at [1248, 53] on icon "Plus" at bounding box center [1244, 52] width 7 height 7
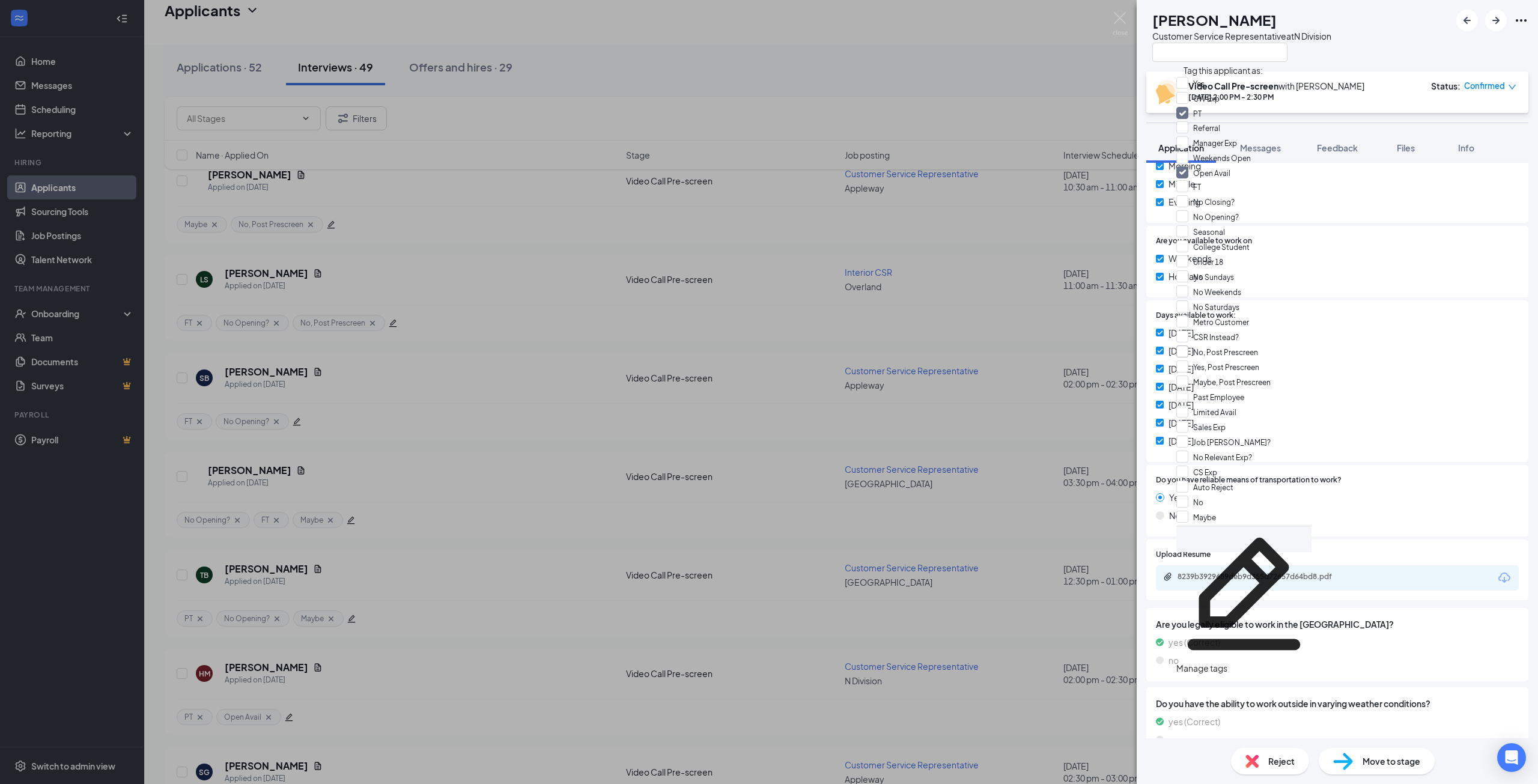
scroll to position [300, 0]
click at [1188, 360] on input "Yes, Post Prescreen" at bounding box center [1217, 367] width 83 height 13
checkbox input "true"
click at [1369, 261] on div "Are you available to work on Weekends Holidays" at bounding box center [1337, 261] width 363 height 52
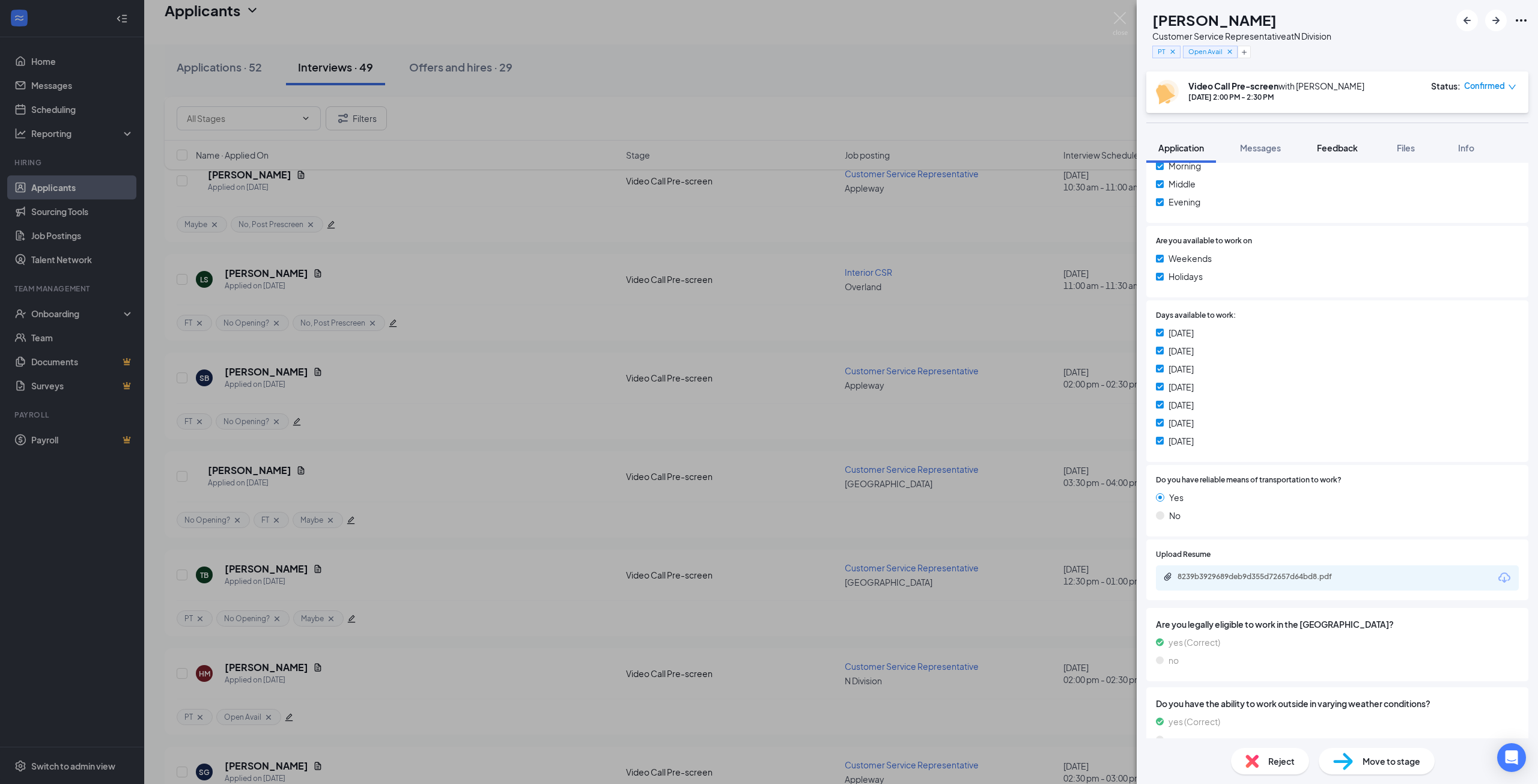
click at [1340, 152] on div "HM Helena Marcinko Customer Service Representative at N Division PT Open Avail …" at bounding box center [1336, 392] width 401 height 784
click at [1338, 149] on span "Feedback" at bounding box center [1337, 148] width 41 height 11
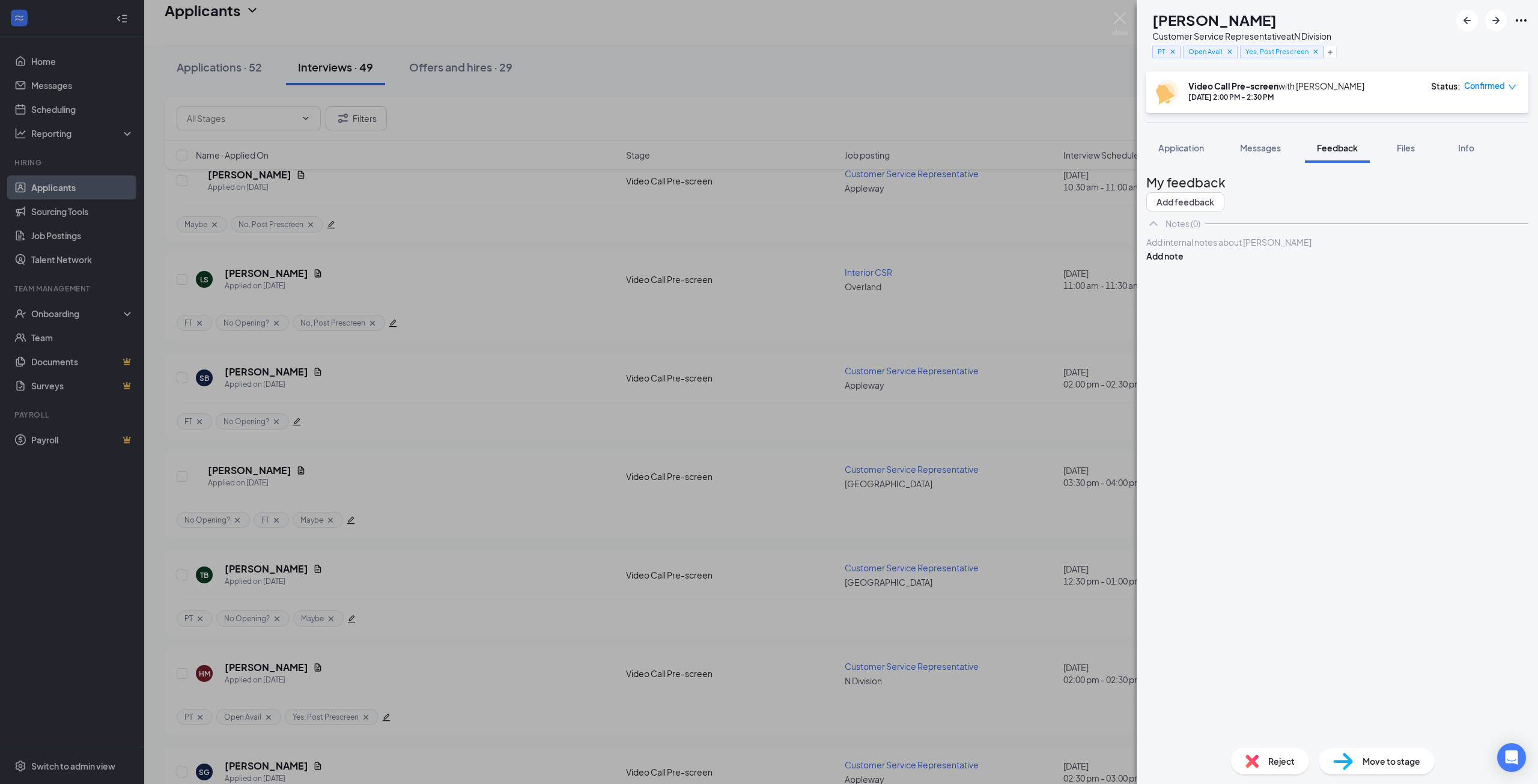
click at [1281, 263] on div "Add internal notes about Helena Marcinko Add note" at bounding box center [1337, 249] width 382 height 27
click at [1283, 249] on div at bounding box center [1337, 242] width 381 height 13
click at [1403, 286] on span "- I know NDMX is full as of right now but I would recommend ringing her on as w…" at bounding box center [1324, 280] width 355 height 11
click at [1390, 286] on div "- I know NDMX is full as of right now but I would recommend bringing her on as …" at bounding box center [1337, 280] width 381 height 13
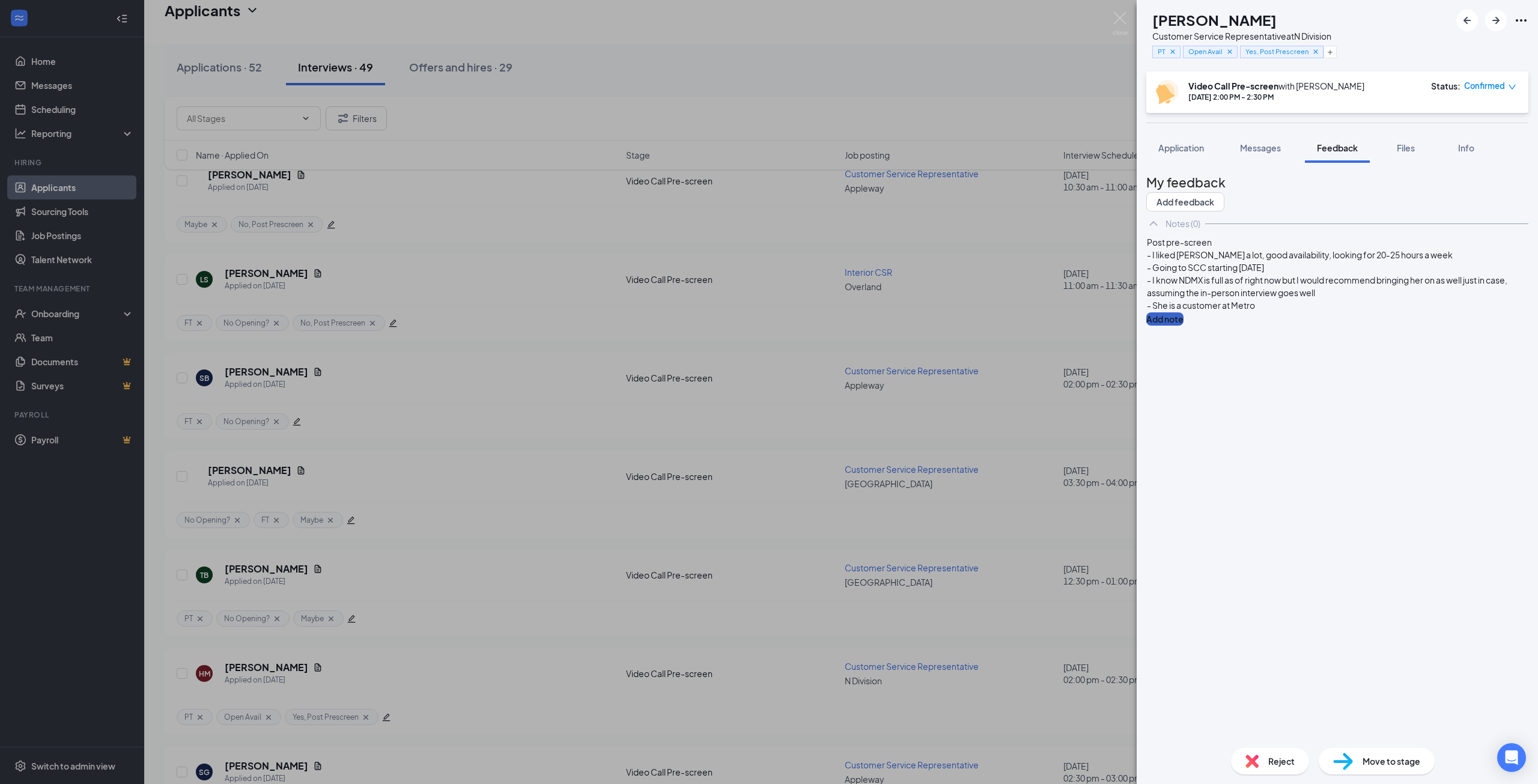
click at [1183, 312] on button "Add note" at bounding box center [1164, 319] width 37 height 13
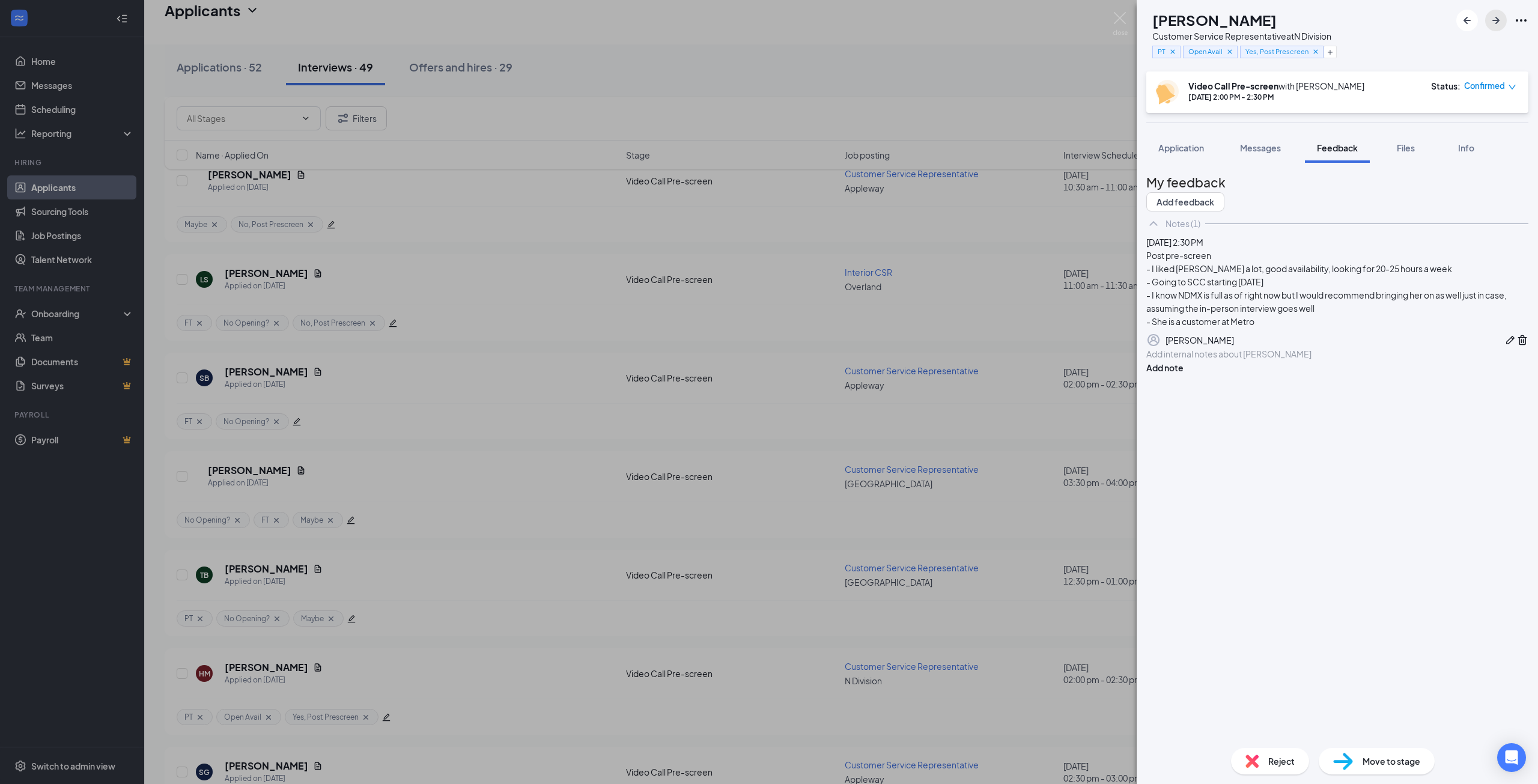
click at [1490, 19] on icon "ArrowRight" at bounding box center [1495, 20] width 14 height 14
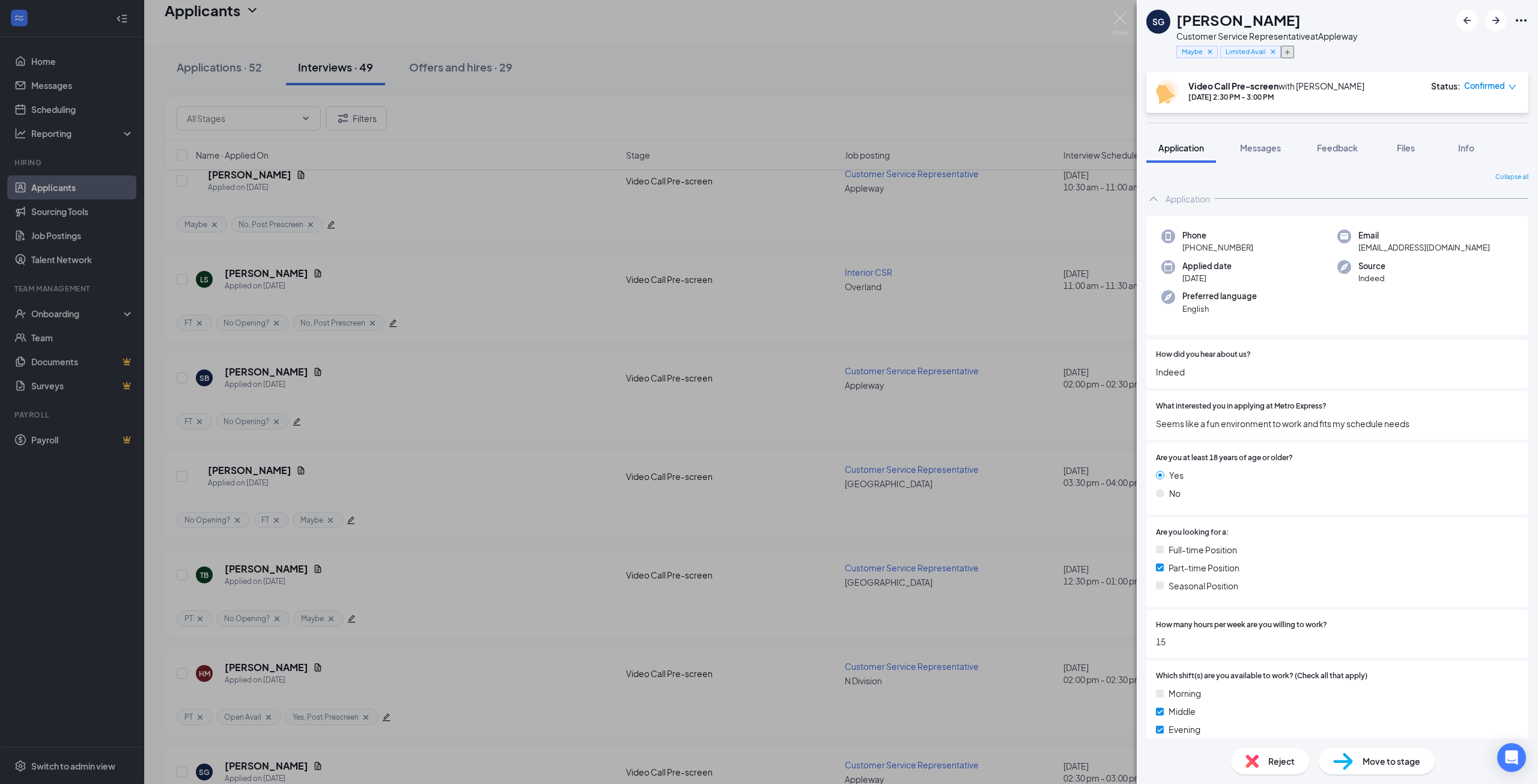
click at [1294, 48] on button "button" at bounding box center [1287, 52] width 13 height 13
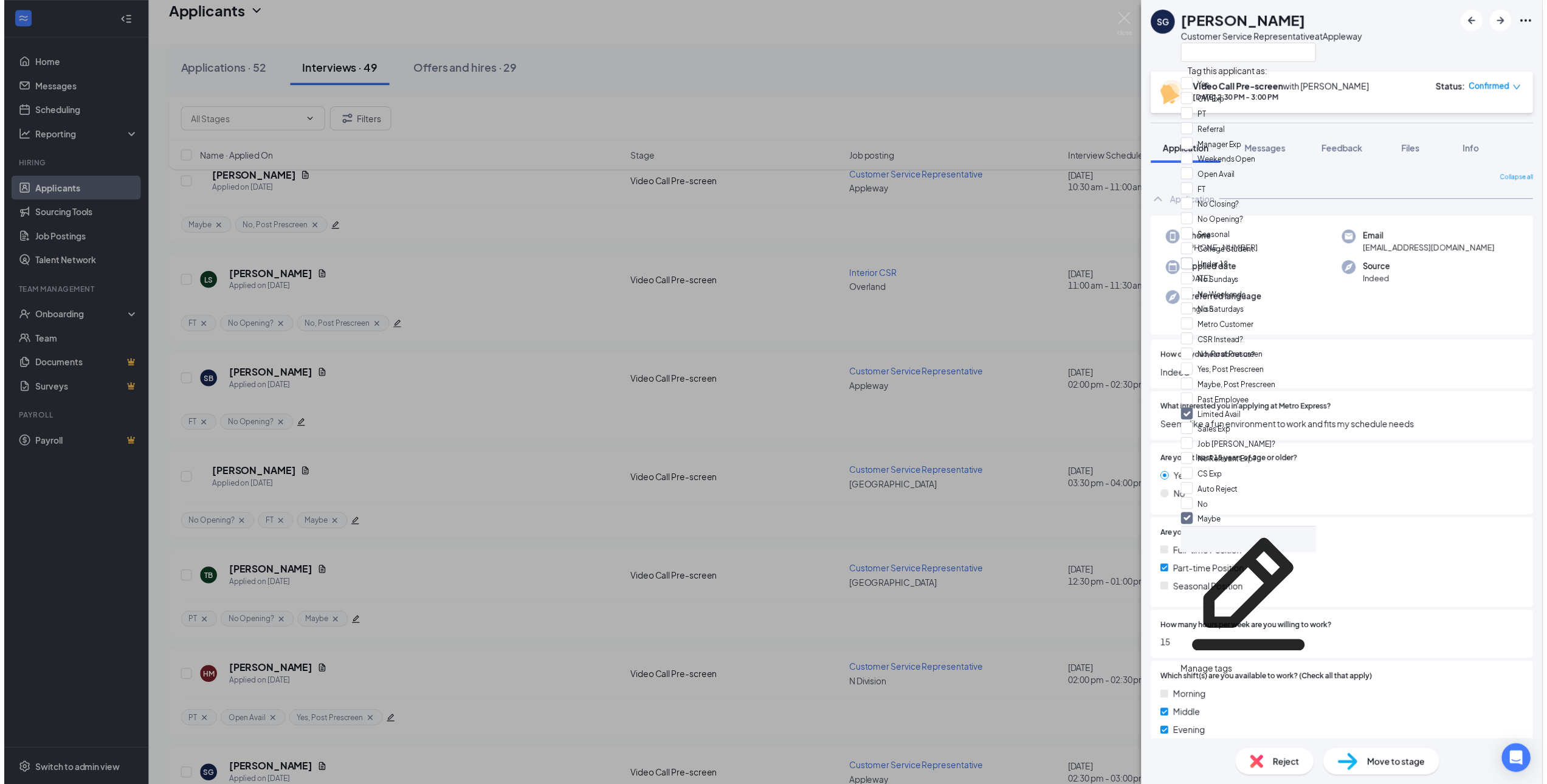
scroll to position [304, 0]
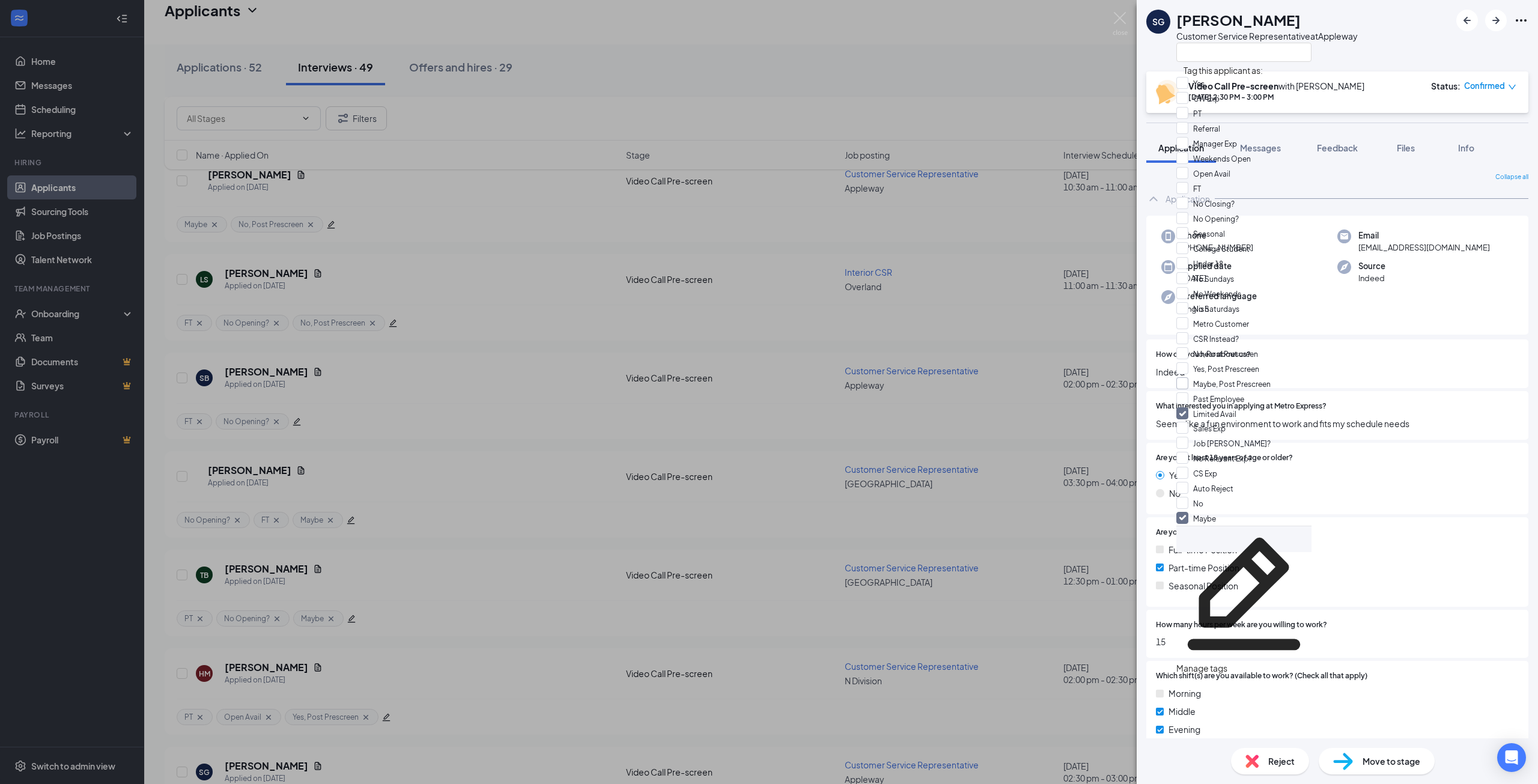
click at [1189, 377] on input "Maybe, Post Prescreen" at bounding box center [1223, 384] width 94 height 13
checkbox input "true"
click at [1344, 151] on span "Feedback" at bounding box center [1337, 148] width 41 height 11
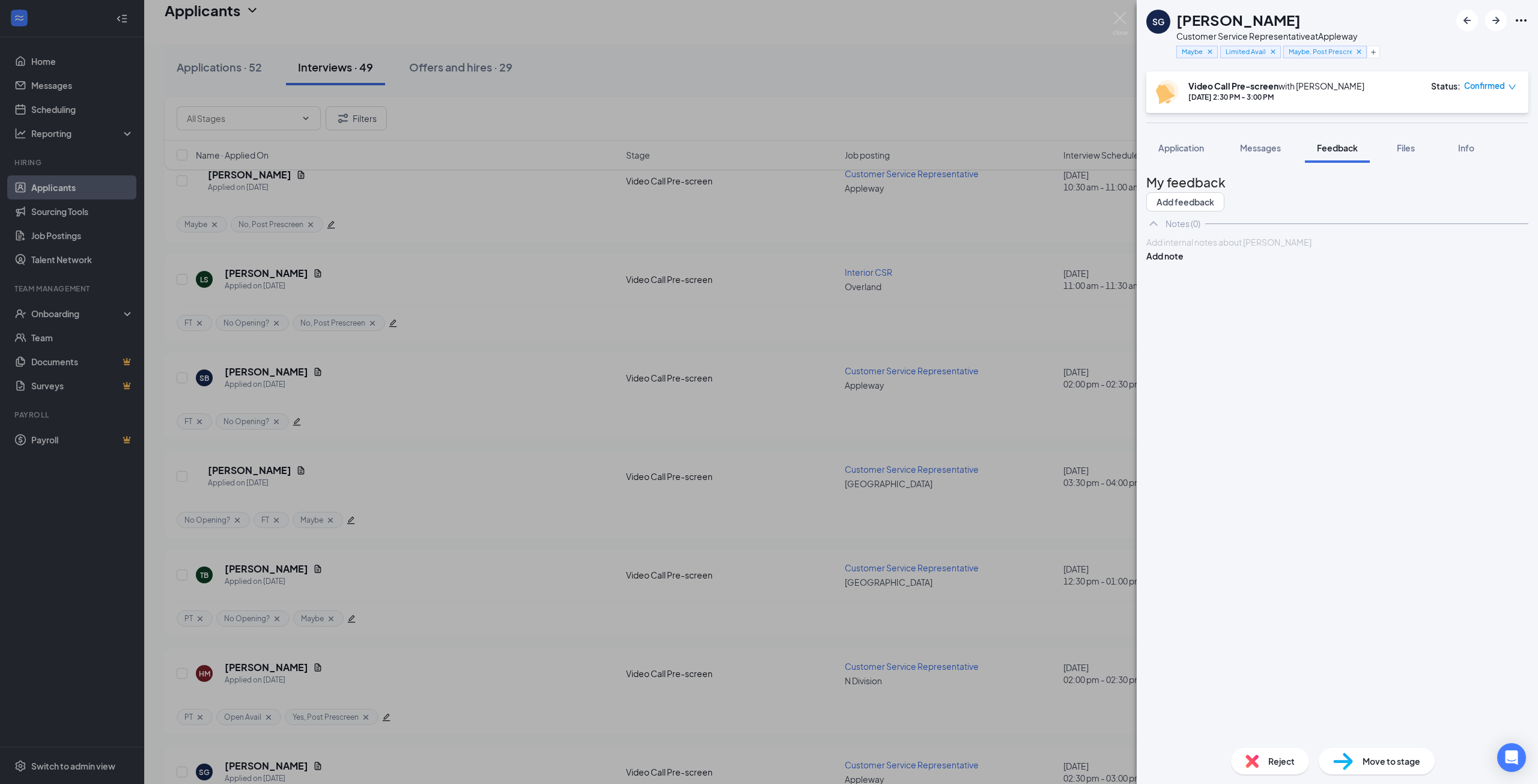
click at [1234, 249] on div at bounding box center [1337, 242] width 381 height 13
click at [1234, 273] on span "- She was super nice and bubbly. But, this job would not be her priority. She h…" at bounding box center [1338, 261] width 382 height 24
click at [1381, 274] on div "- She was super nice and bubbly. But, this job would not be her priority. She h…" at bounding box center [1337, 261] width 381 height 26
click at [1183, 287] on button "Add note" at bounding box center [1164, 294] width 37 height 13
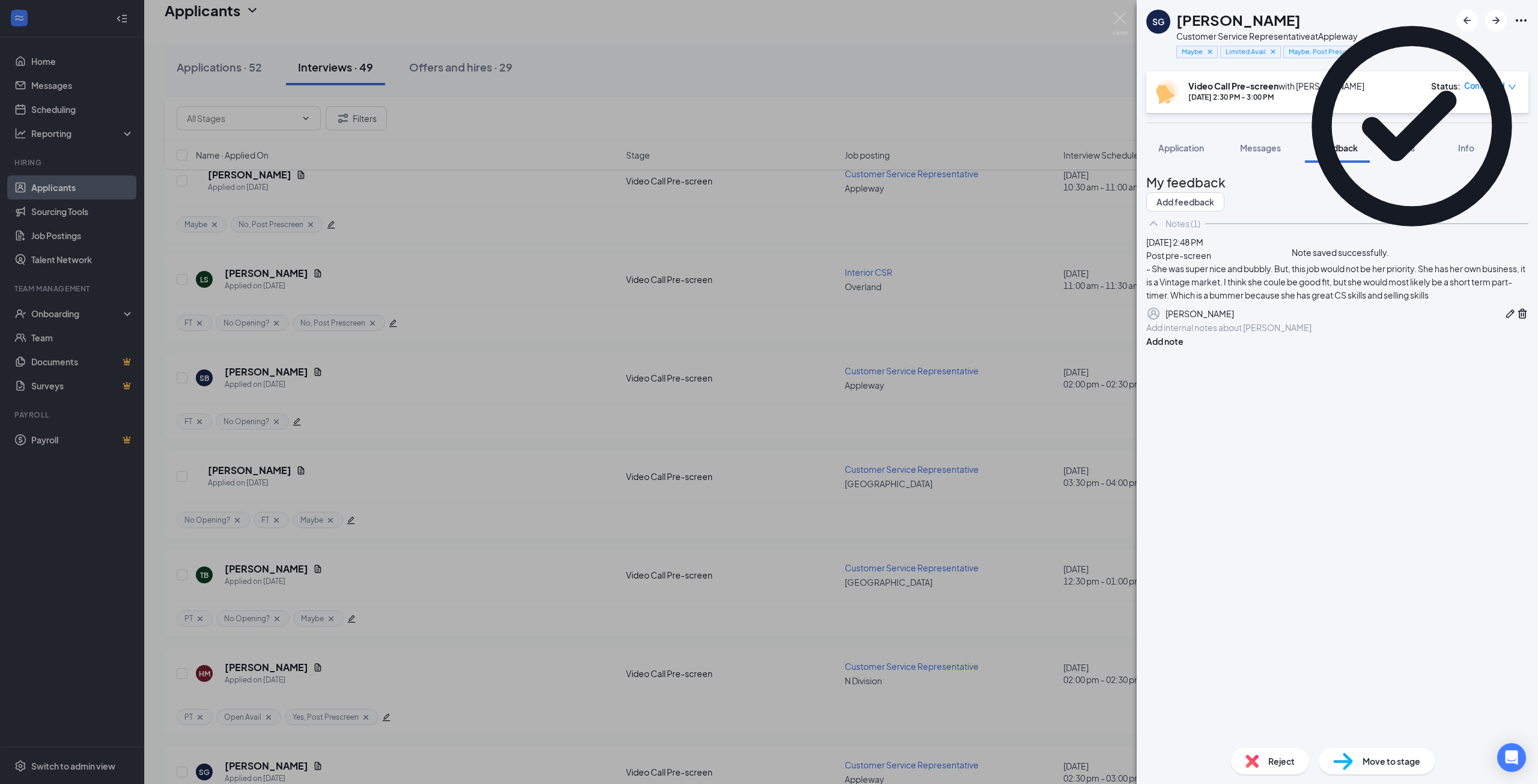
click at [704, 440] on div "SG Somer Gifford Customer Service Representative at Appleway Maybe Limited Avai…" at bounding box center [769, 392] width 1538 height 784
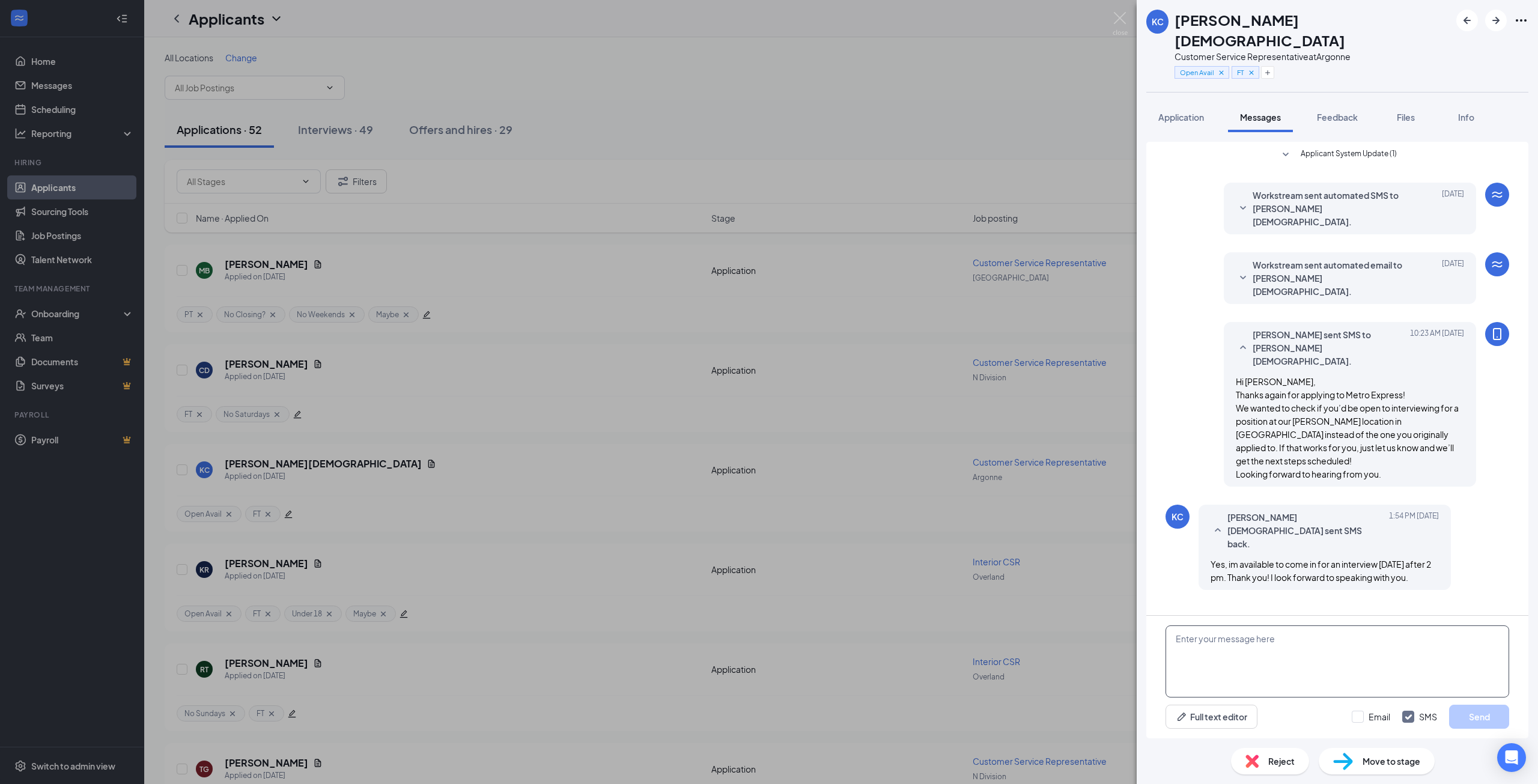
click at [1270, 645] on textarea at bounding box center [1336, 661] width 343 height 72
type textarea "Great! I'll move your application over to that location, and you'll get a link …"
click at [1301, 725] on div "Full text editor Email SMS Send" at bounding box center [1336, 717] width 343 height 24
click at [1467, 711] on button "Send" at bounding box center [1478, 717] width 60 height 24
click at [1005, 95] on div "[PERSON_NAME] [PERSON_NAME] Customer Service Representative at Argonne Open Ava…" at bounding box center [769, 392] width 1538 height 784
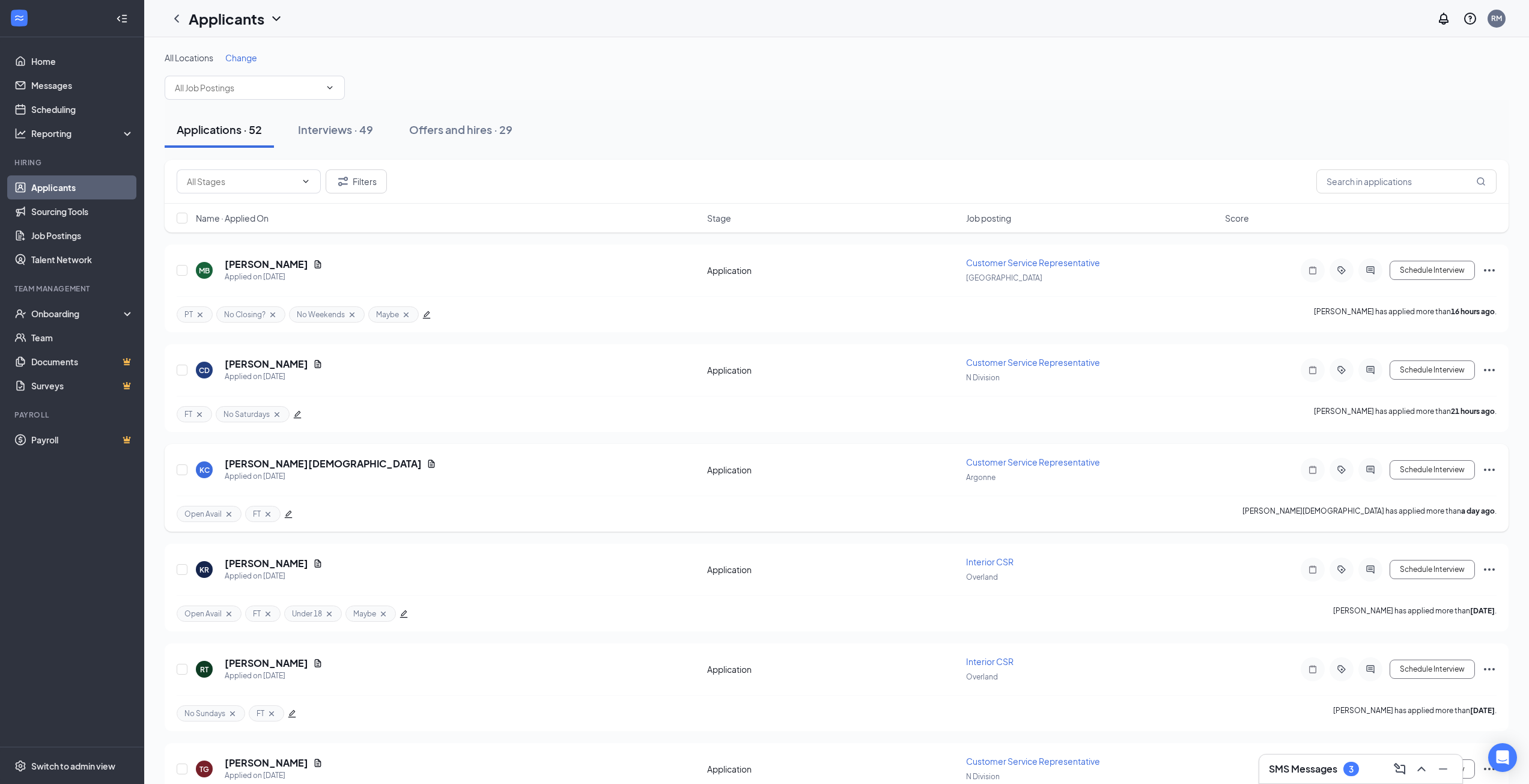
click at [1491, 469] on icon "Ellipses" at bounding box center [1489, 469] width 14 height 14
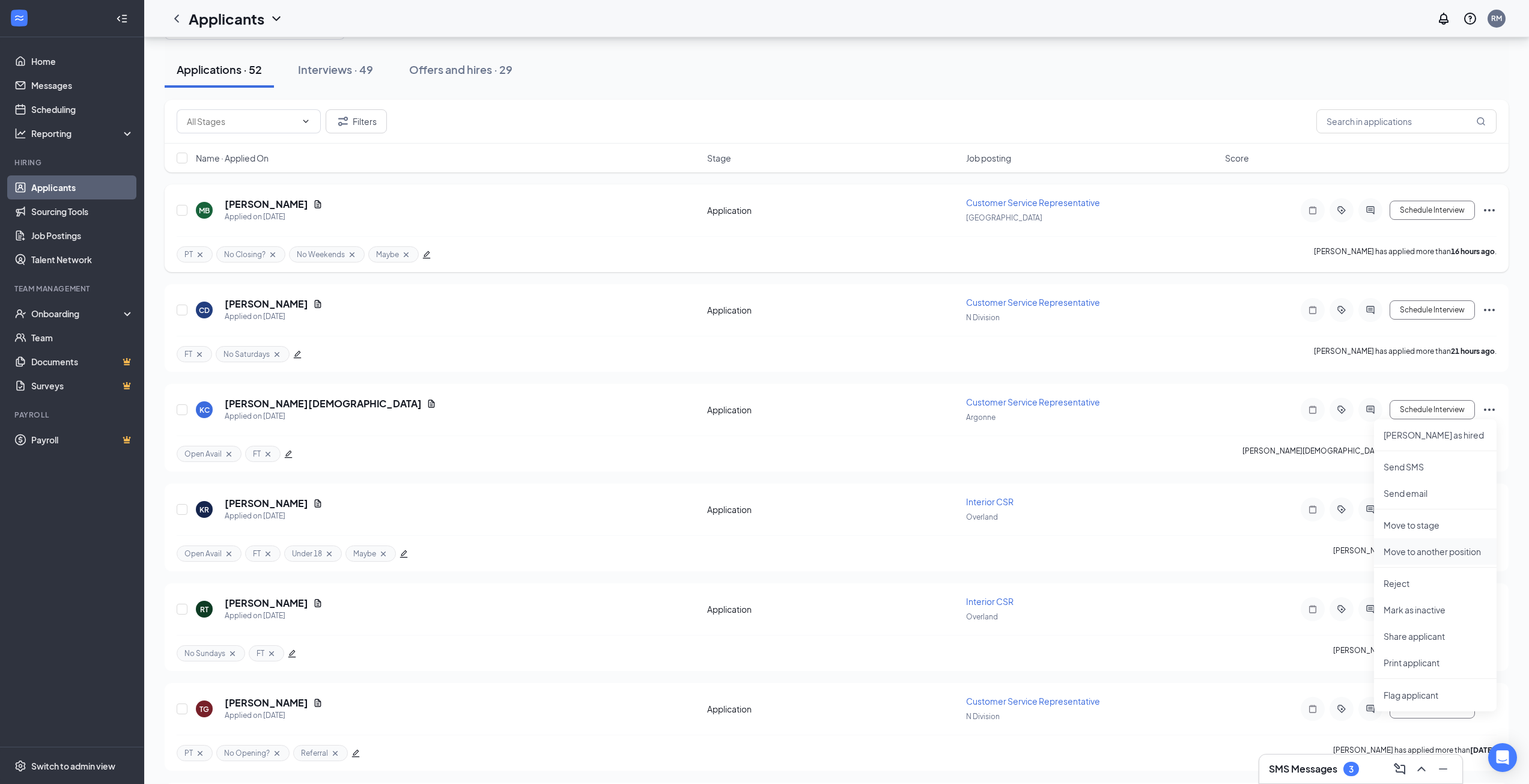
click at [1433, 553] on p "Move to another position" at bounding box center [1436, 552] width 104 height 12
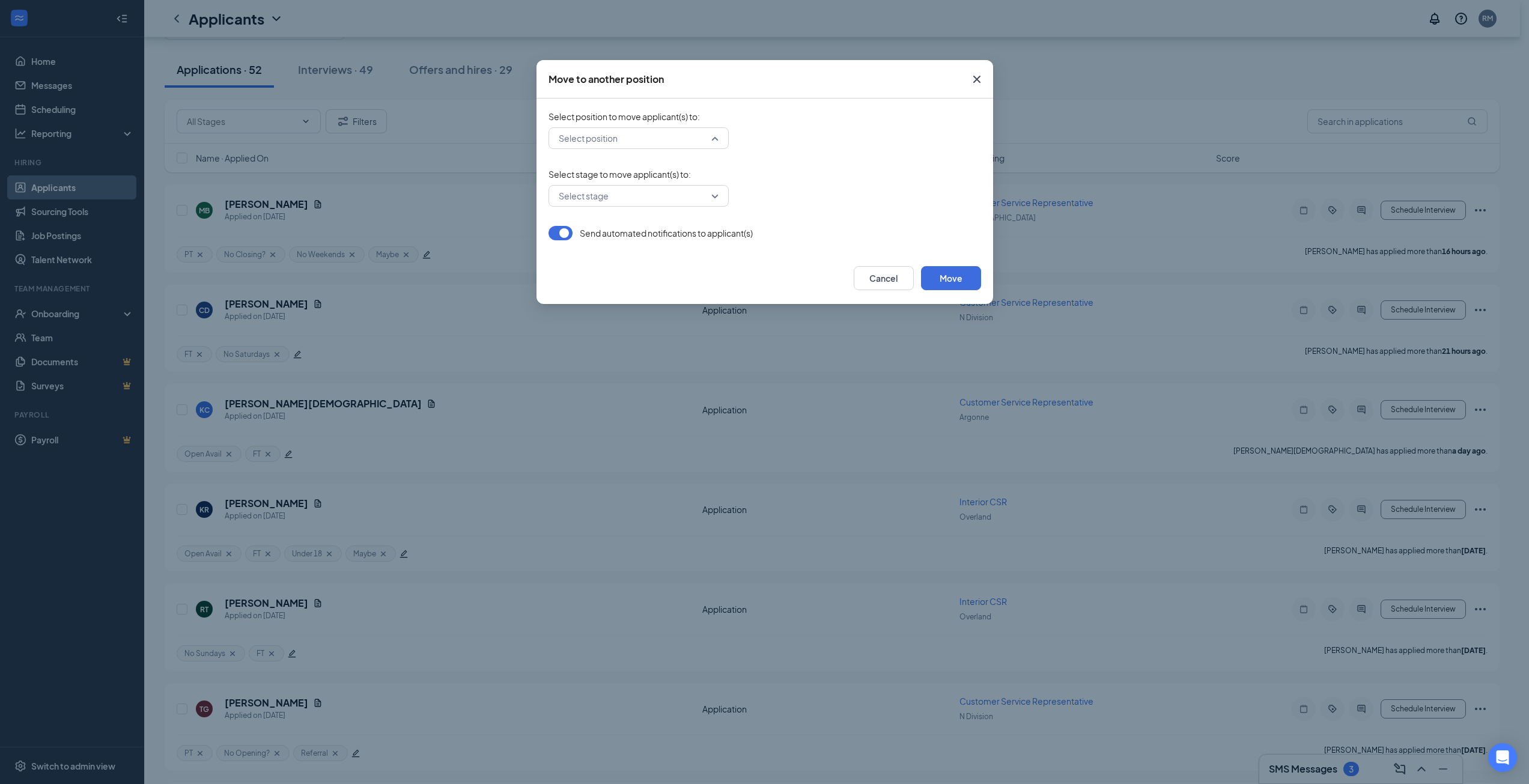
click at [617, 130] on input "search" at bounding box center [634, 138] width 157 height 20
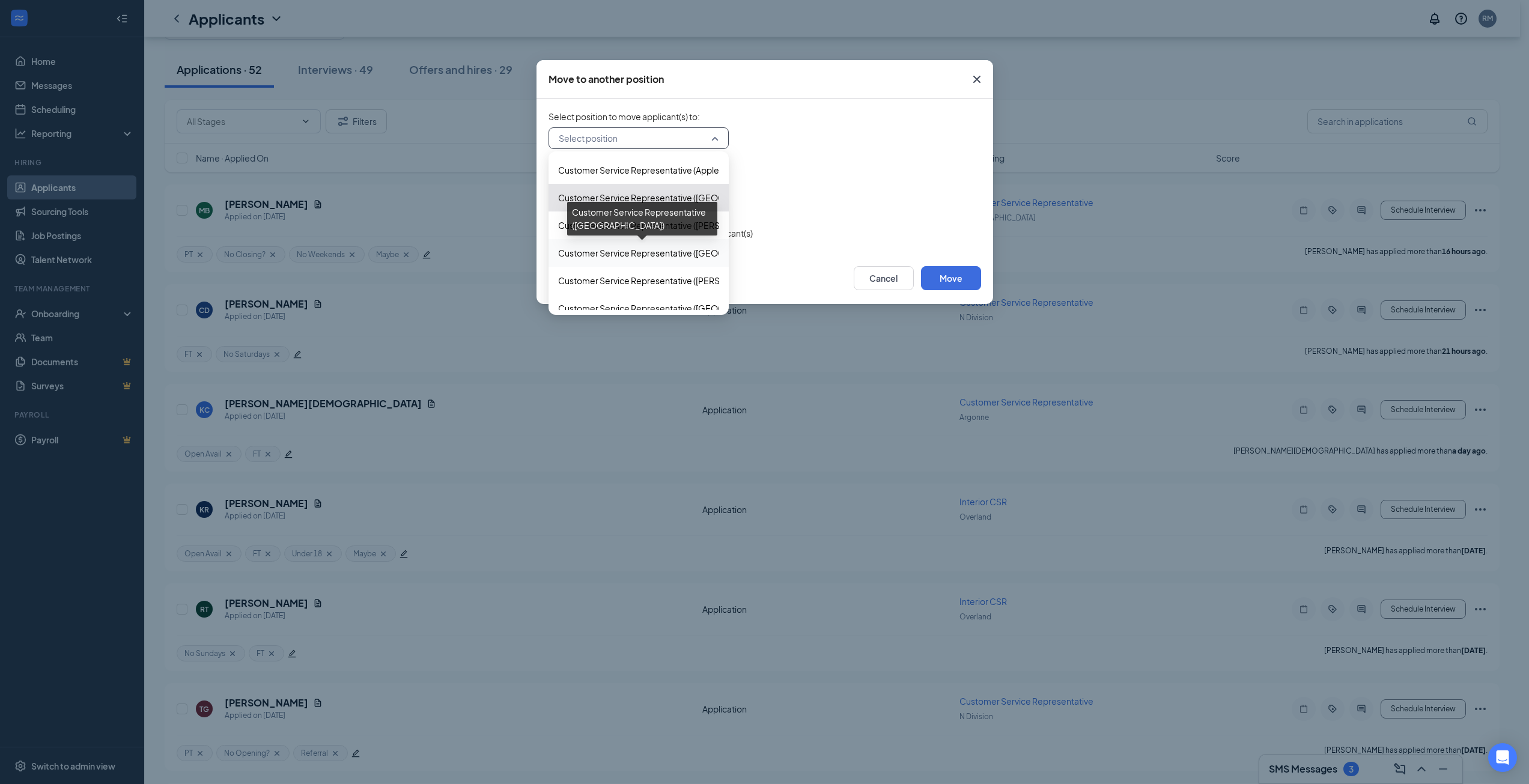
click at [653, 255] on span "Customer Service Representative ([GEOGRAPHIC_DATA])" at bounding box center [672, 253] width 228 height 13
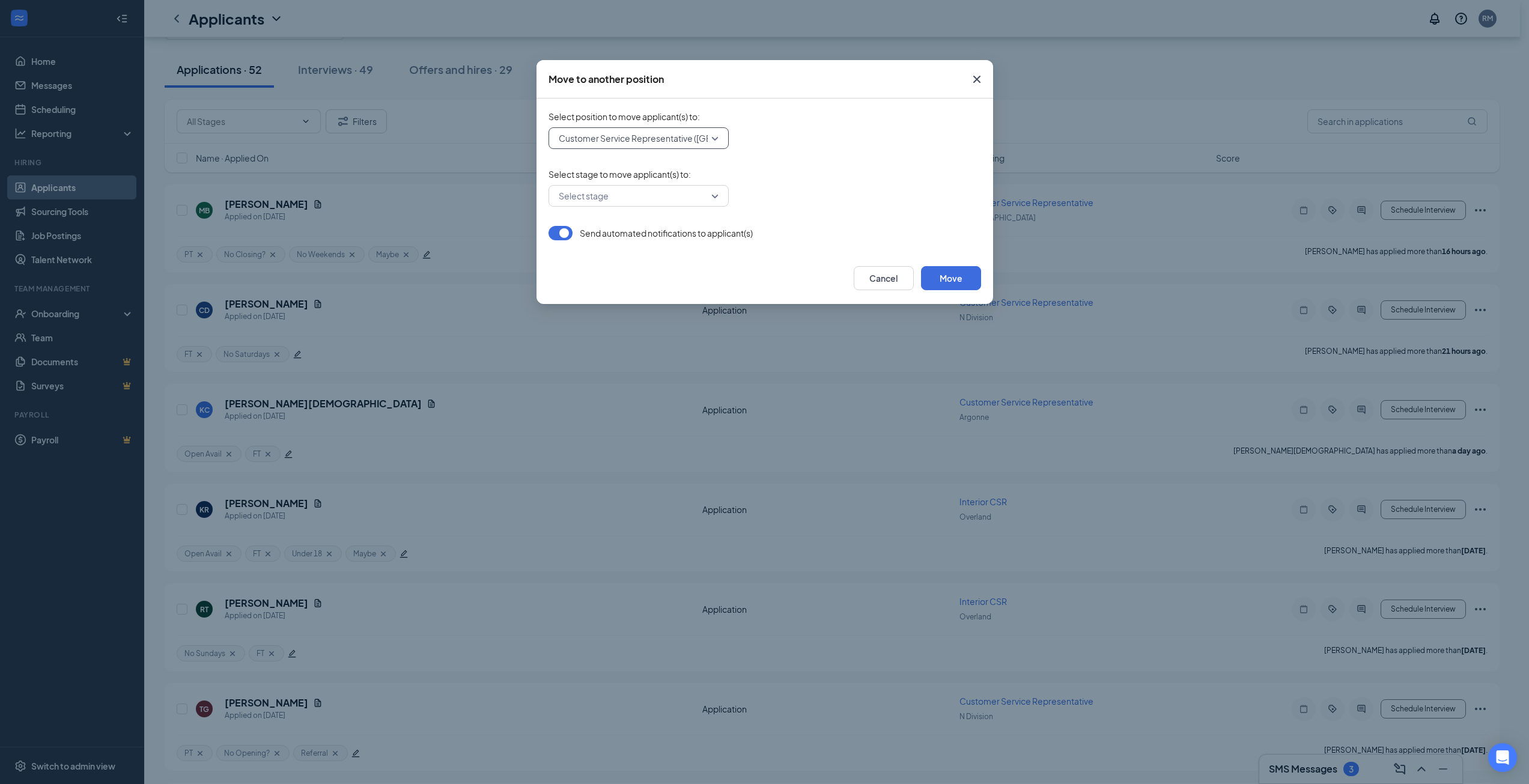
click at [622, 195] on input "search" at bounding box center [634, 195] width 157 height 20
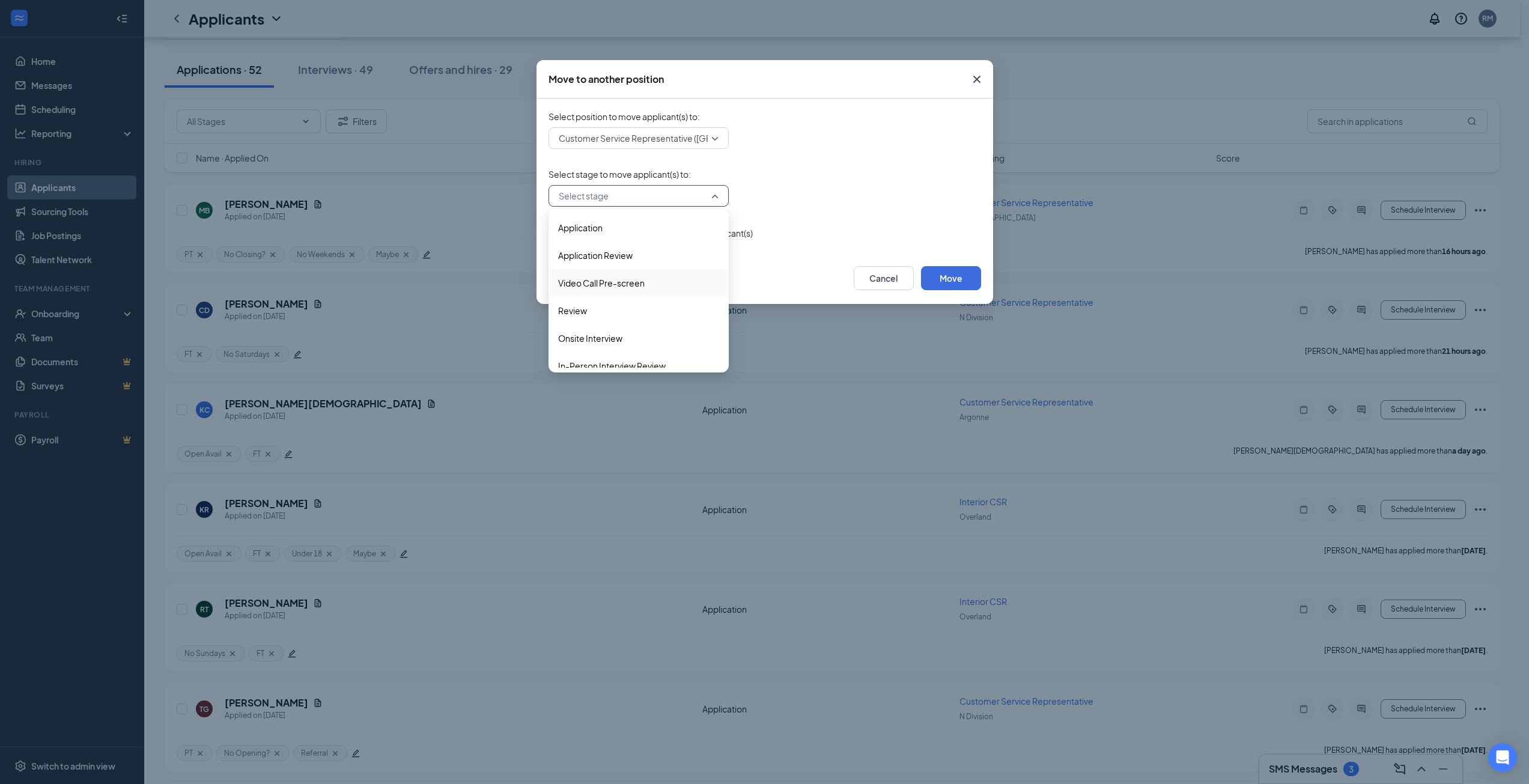
click at [628, 282] on span "Video Call Pre-screen" at bounding box center [602, 283] width 87 height 13
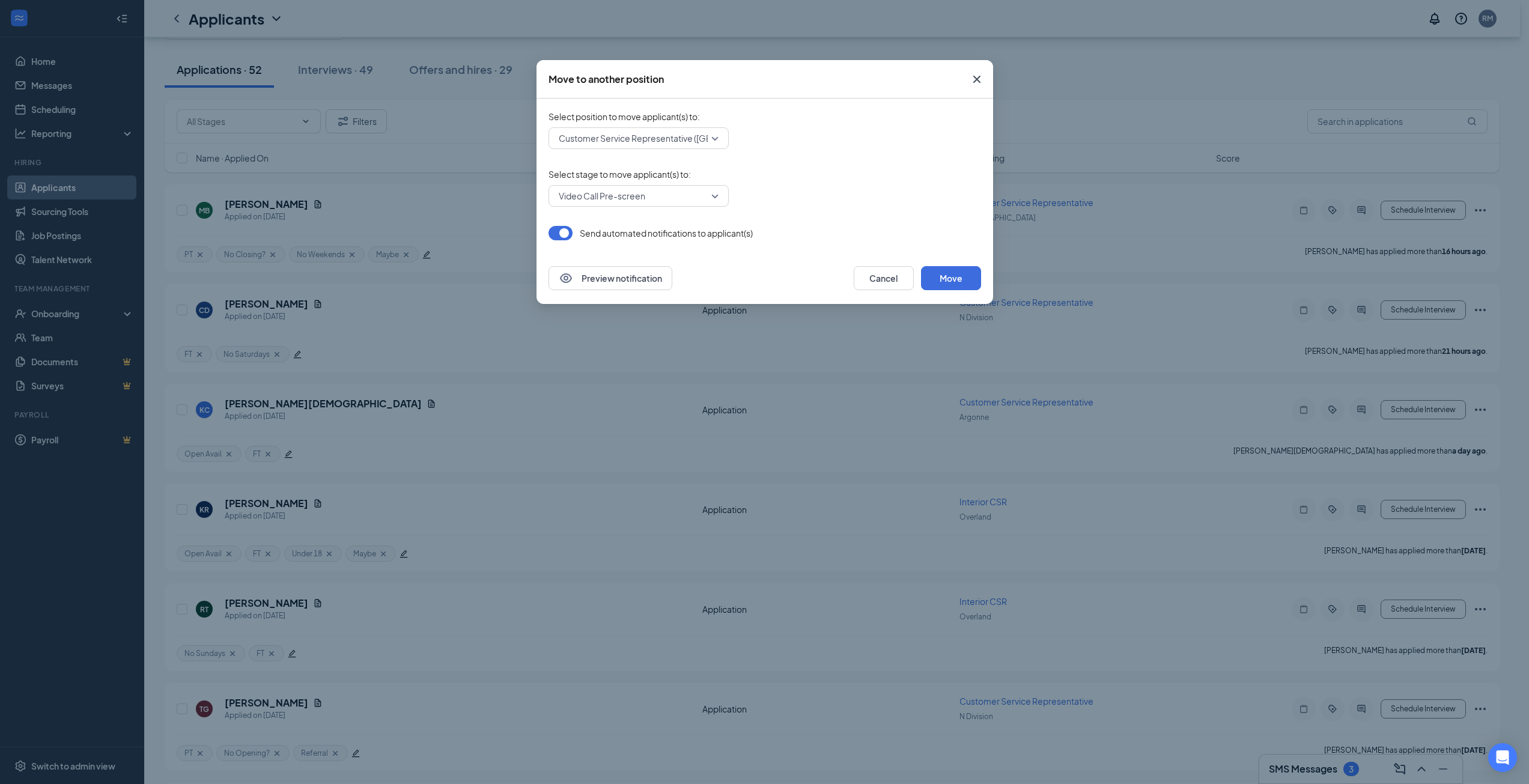
click at [843, 133] on div "Customer Service Representative ([GEOGRAPHIC_DATA]) 495594 502913 490222 Custom…" at bounding box center [765, 138] width 433 height 21
click at [582, 286] on button "Preview notification" at bounding box center [610, 278] width 124 height 24
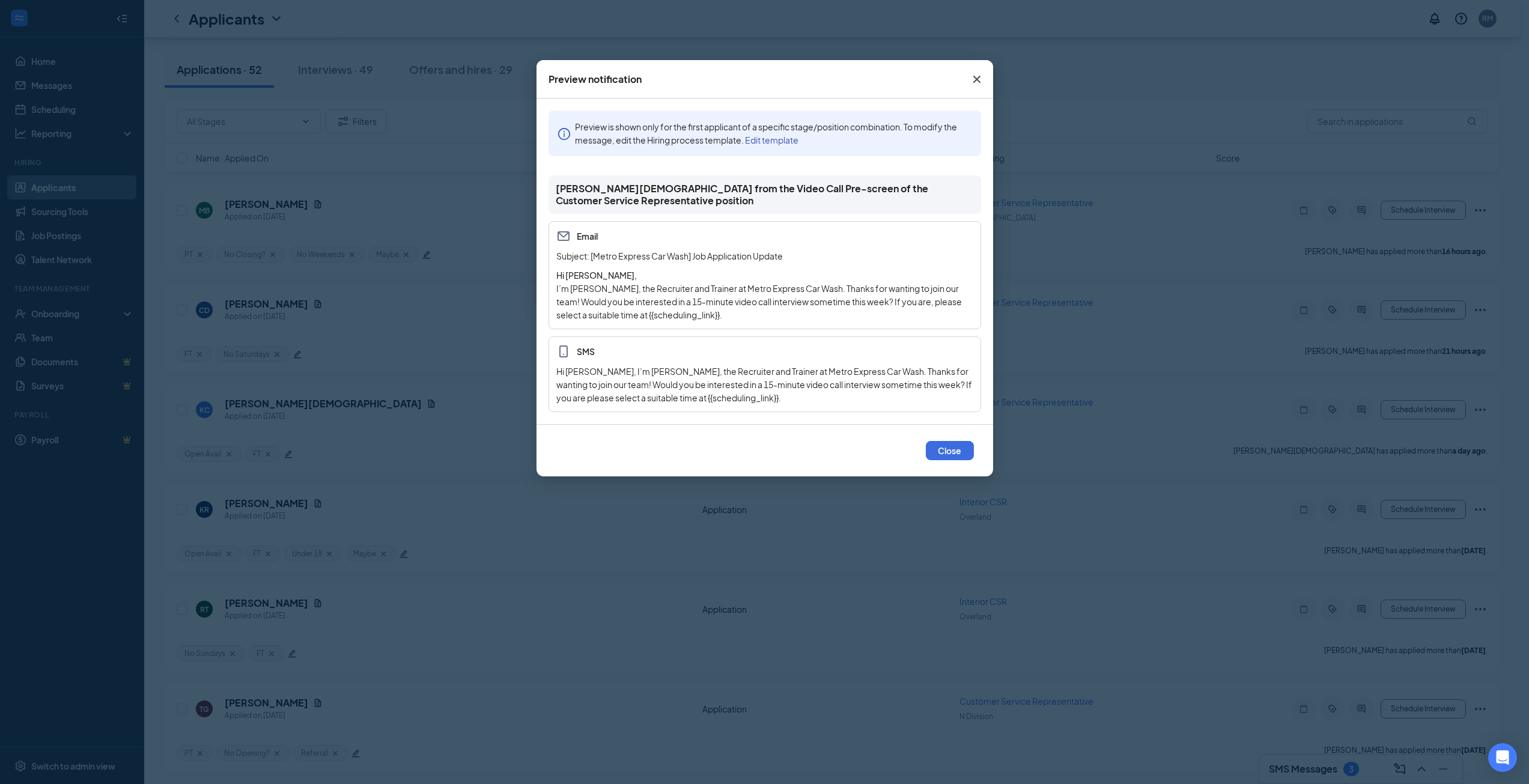
click at [978, 81] on icon "Cross" at bounding box center [976, 79] width 7 height 7
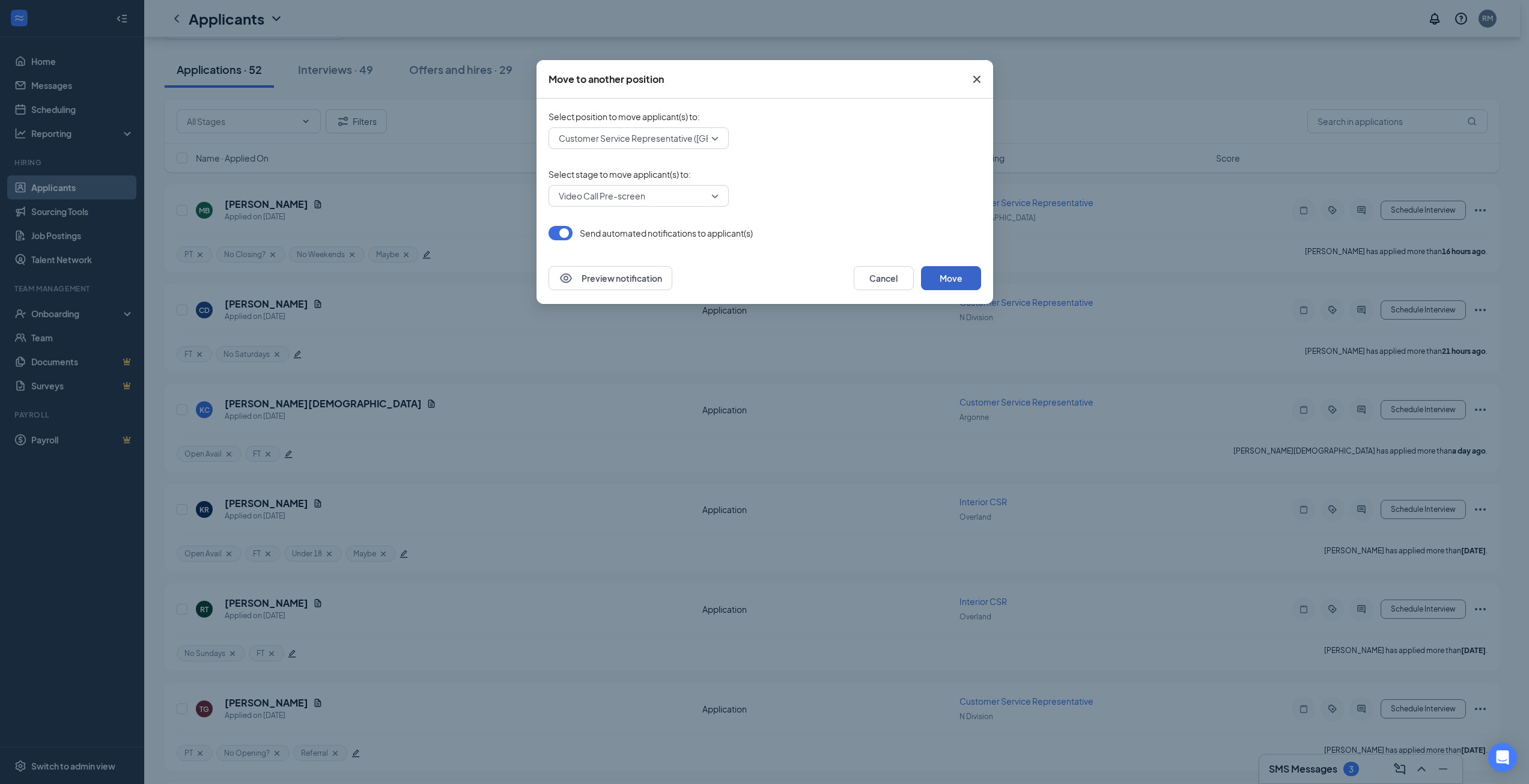
click at [948, 275] on button "Move" at bounding box center [951, 278] width 60 height 24
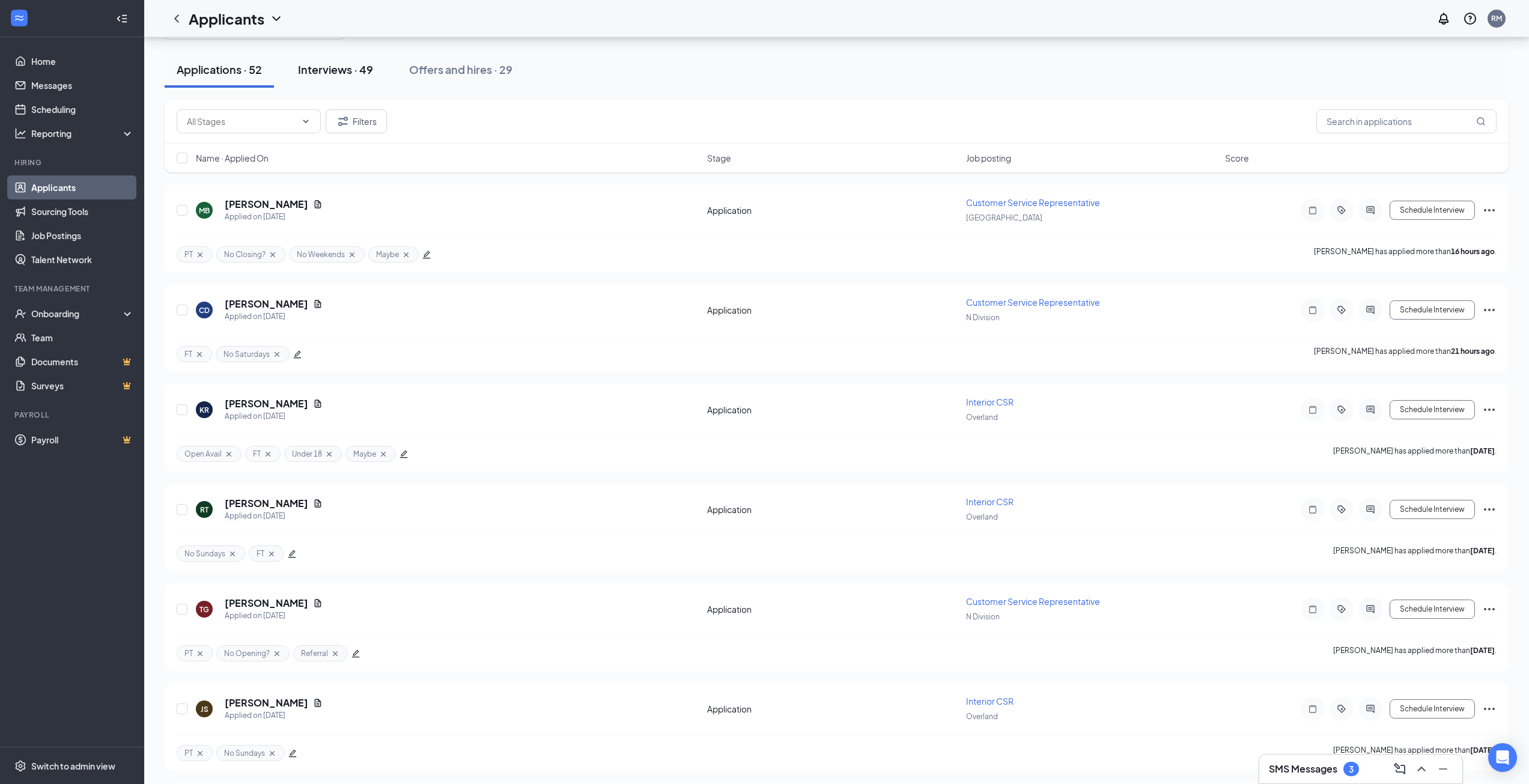
click at [349, 73] on div "Interviews · 49" at bounding box center [335, 69] width 75 height 15
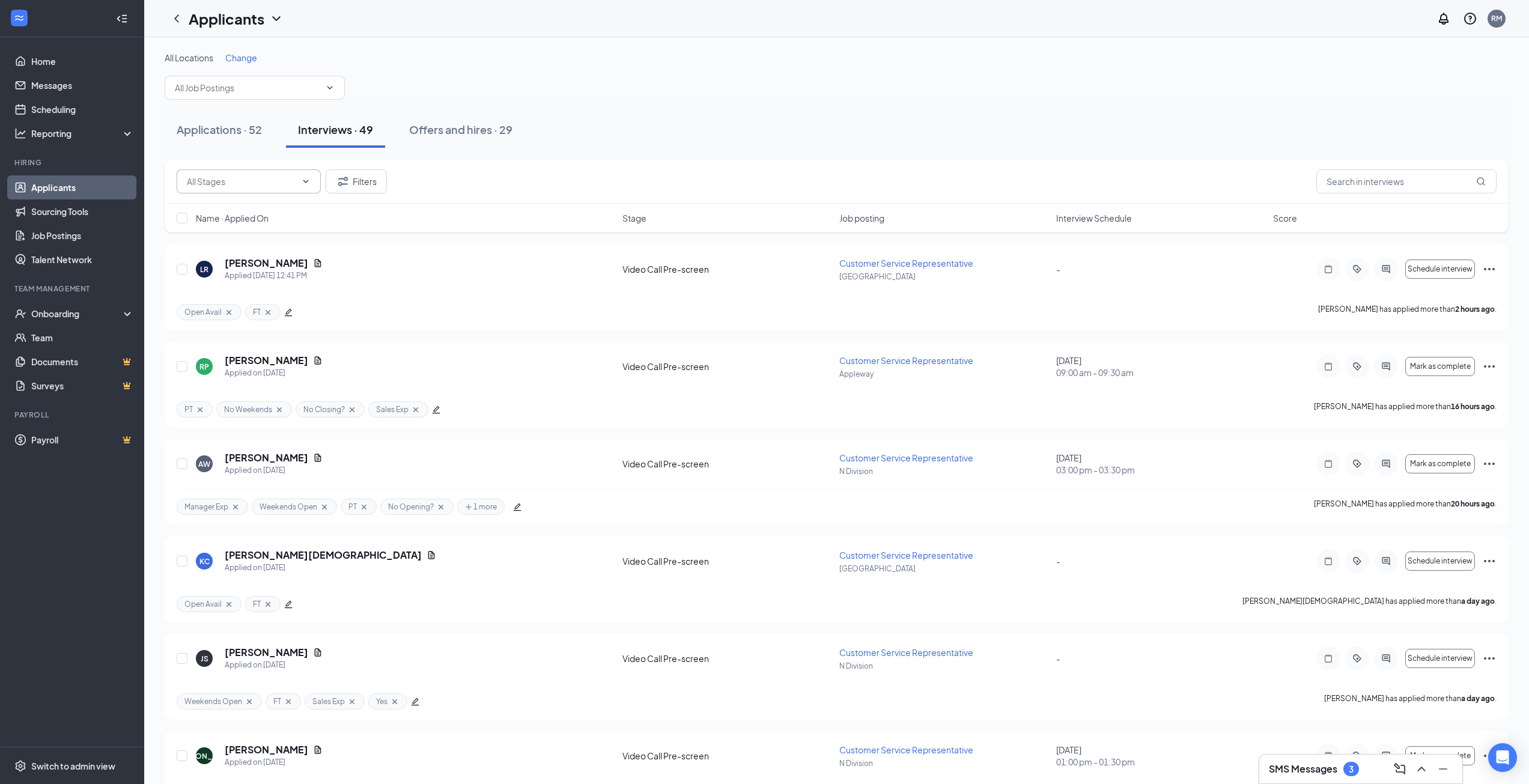
click at [248, 184] on input "text" at bounding box center [241, 181] width 110 height 13
click at [247, 93] on input "text" at bounding box center [247, 88] width 145 height 13
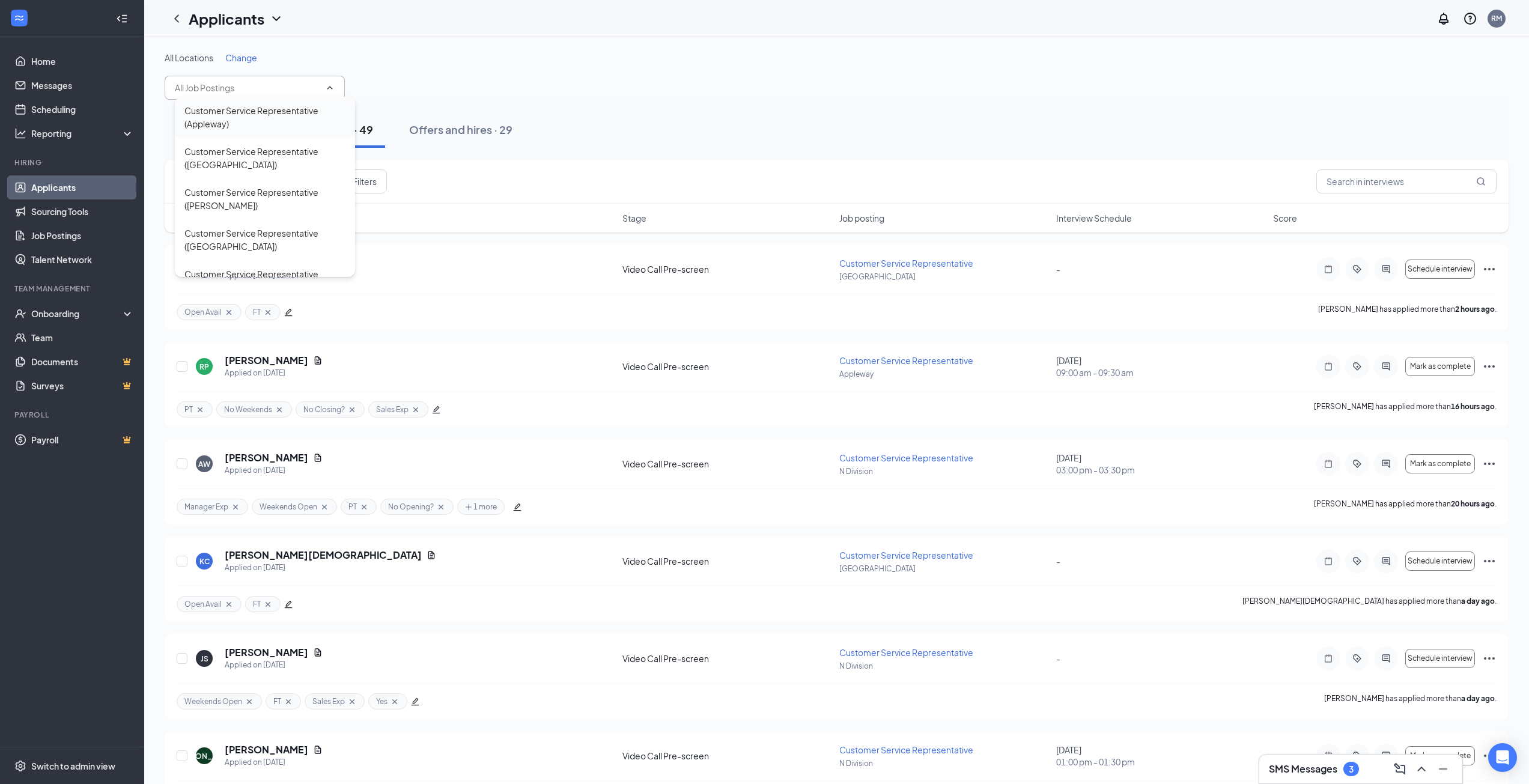
click at [243, 114] on div "Customer Service Representative (Appleway)" at bounding box center [265, 117] width 161 height 26
type input "Customer Service Representative (Appleway)"
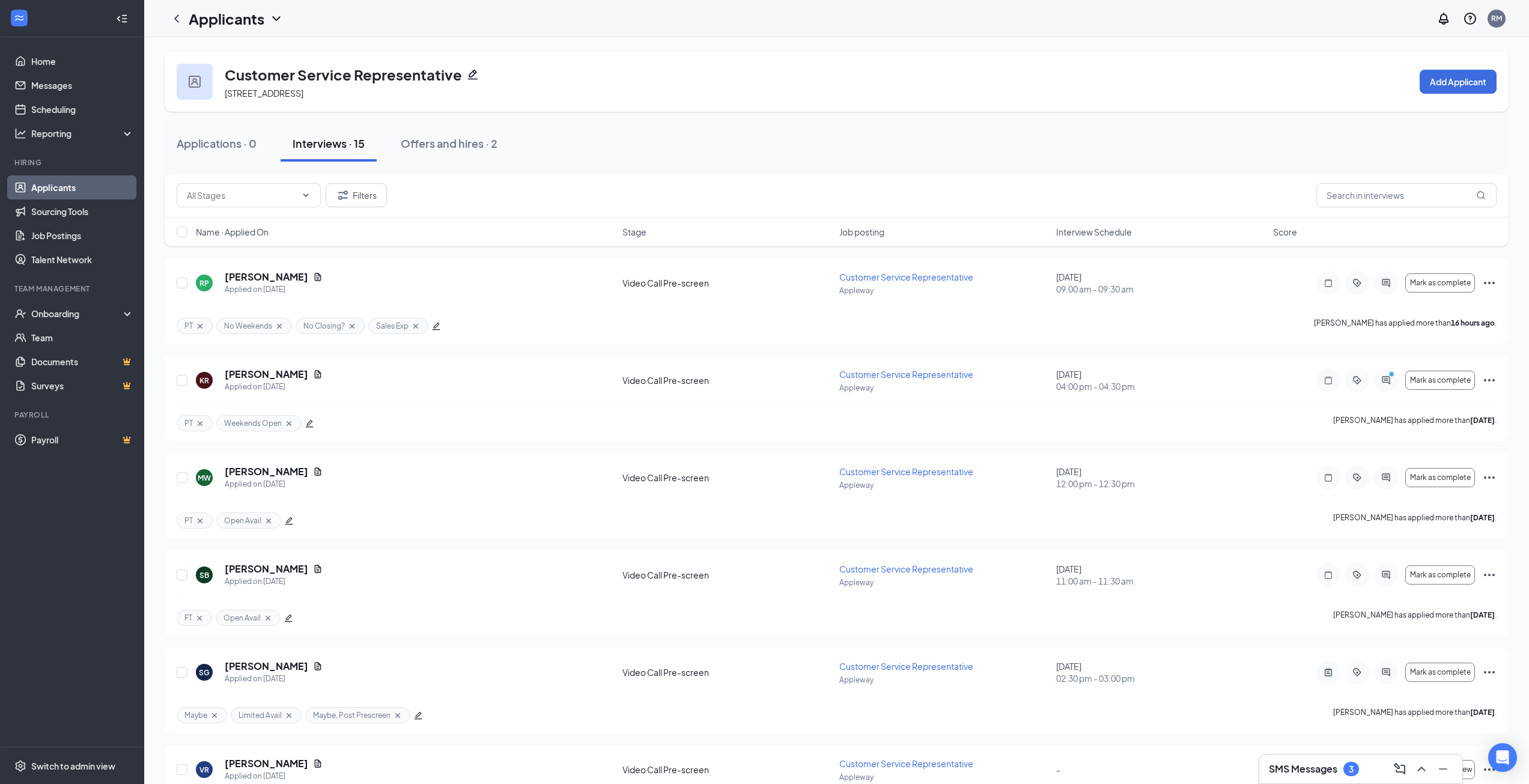
click at [328, 144] on div "Interviews · 15" at bounding box center [328, 143] width 72 height 15
click at [248, 193] on input "text" at bounding box center [241, 195] width 110 height 13
click at [247, 273] on div "Onsite Interview (2)" at bounding box center [234, 273] width 75 height 13
type input "Onsite Interview (2)"
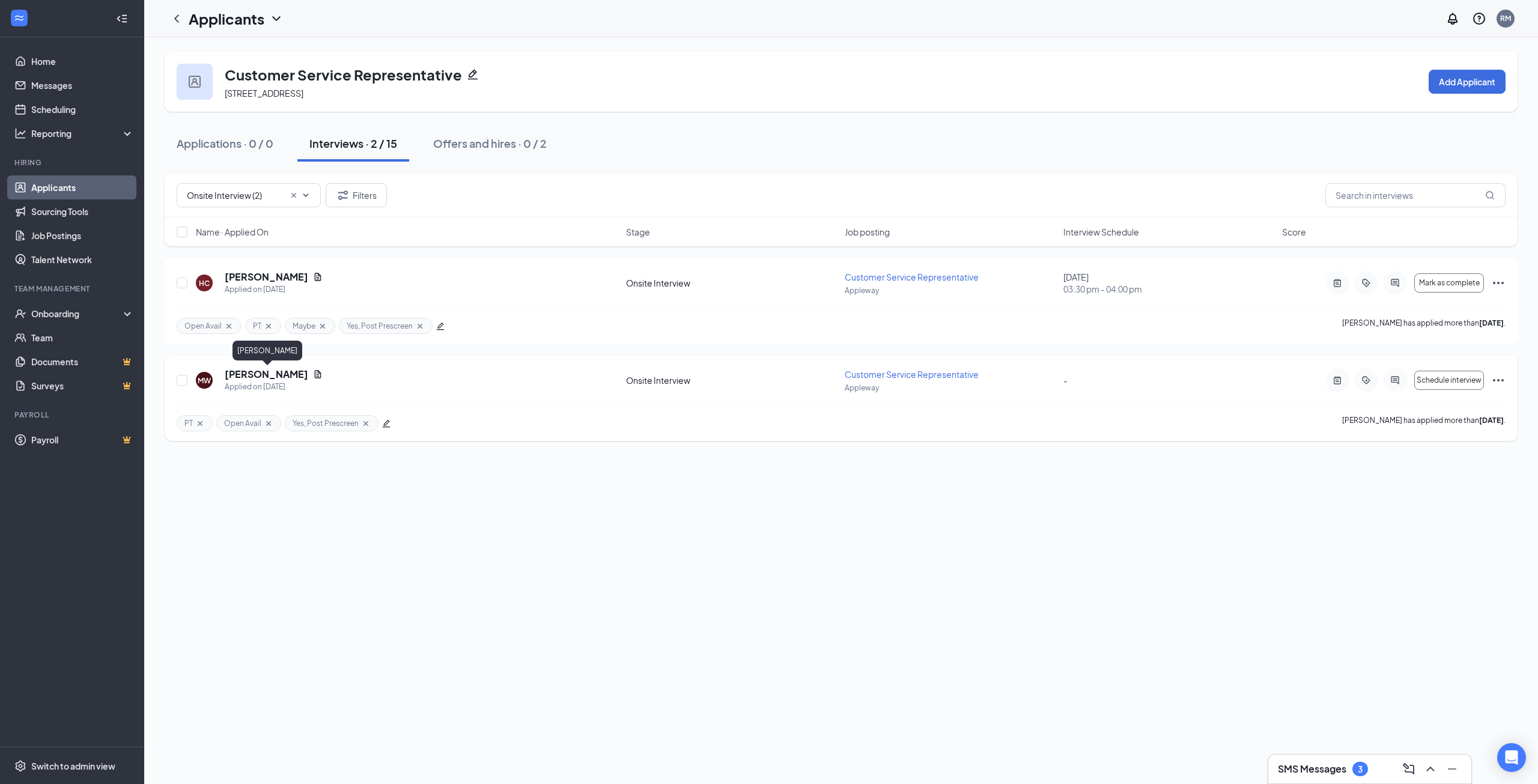
click at [298, 375] on h5 "[PERSON_NAME]" at bounding box center [266, 374] width 83 height 13
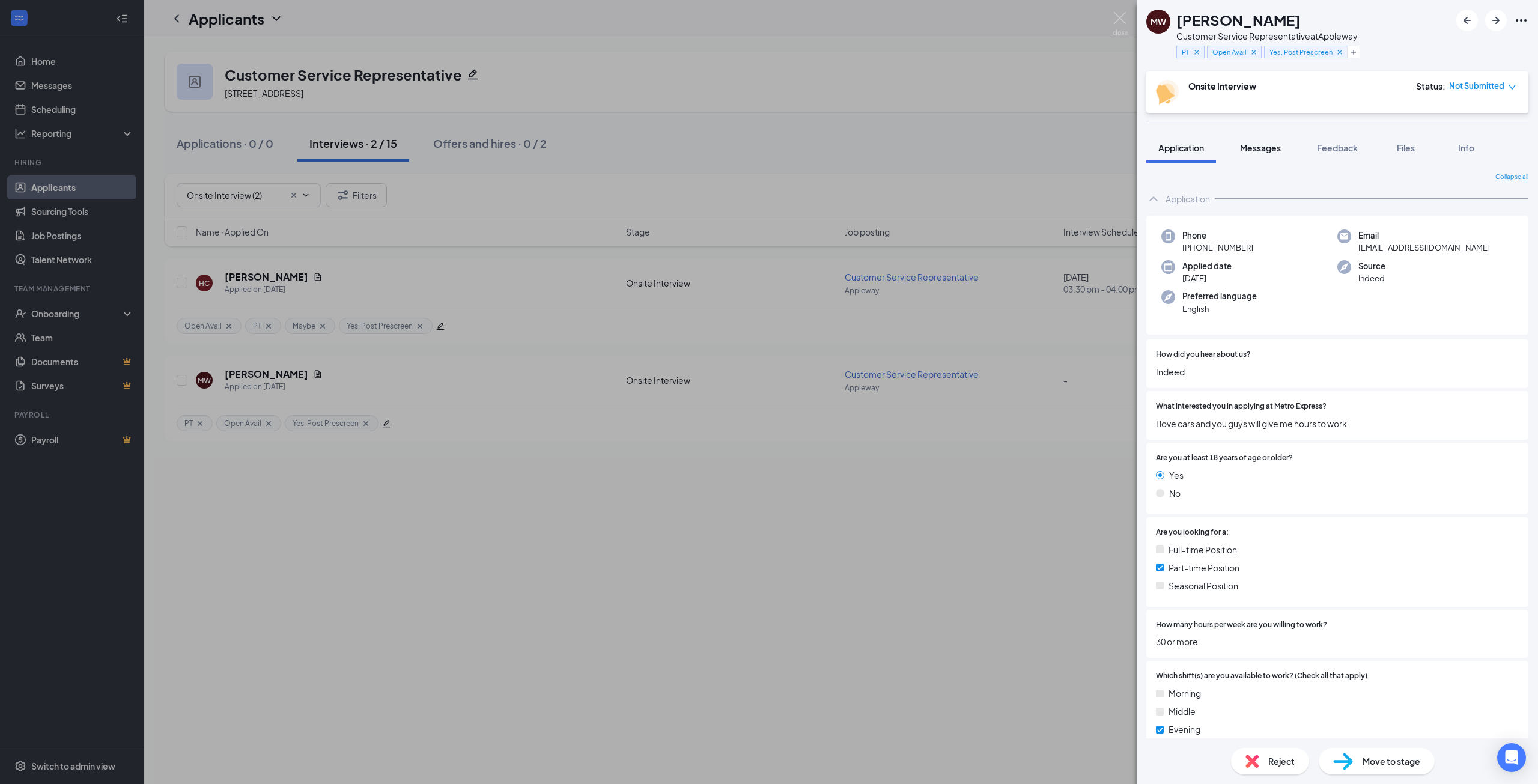
click at [1283, 151] on button "Messages" at bounding box center [1260, 148] width 65 height 30
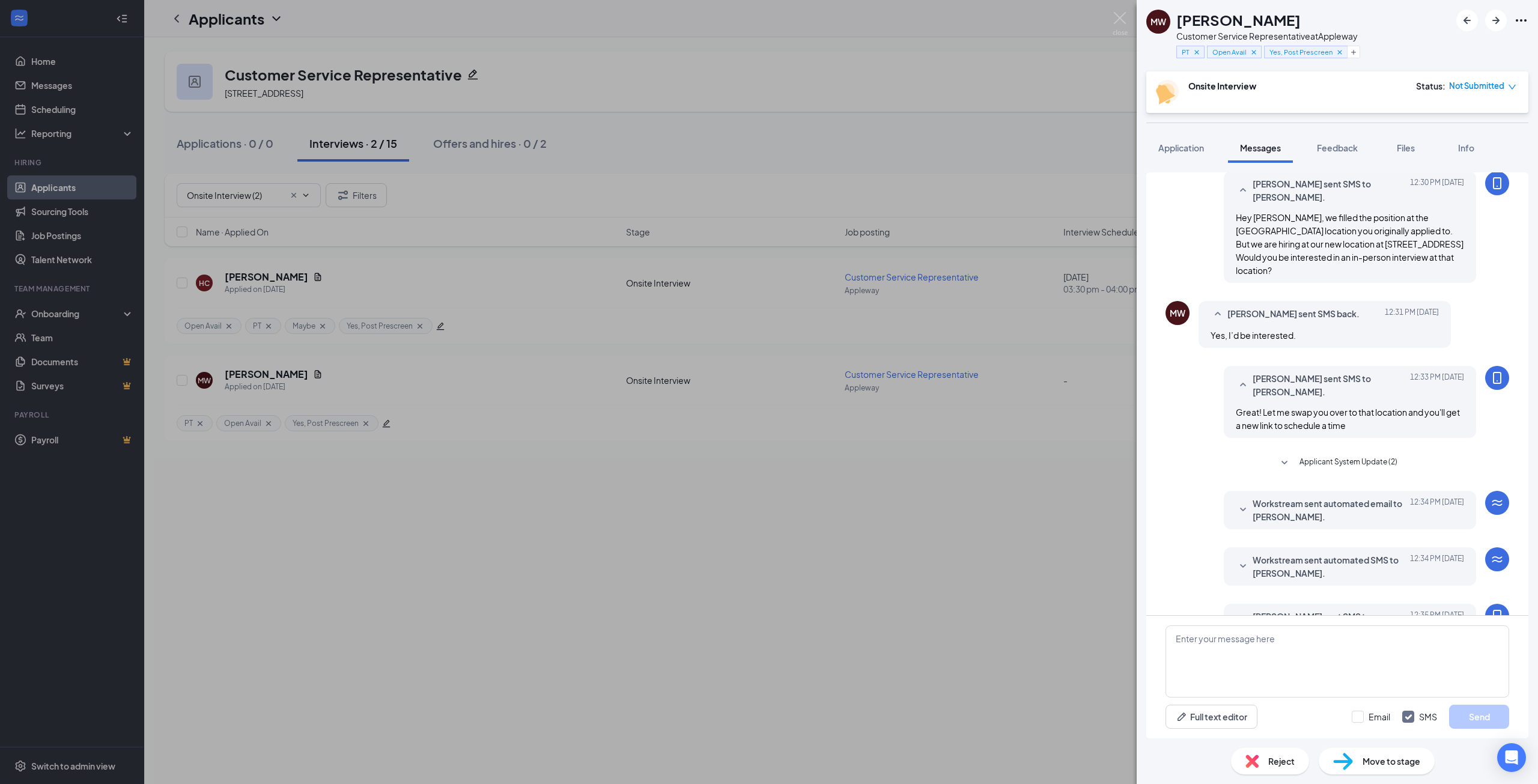
scroll to position [218, 0]
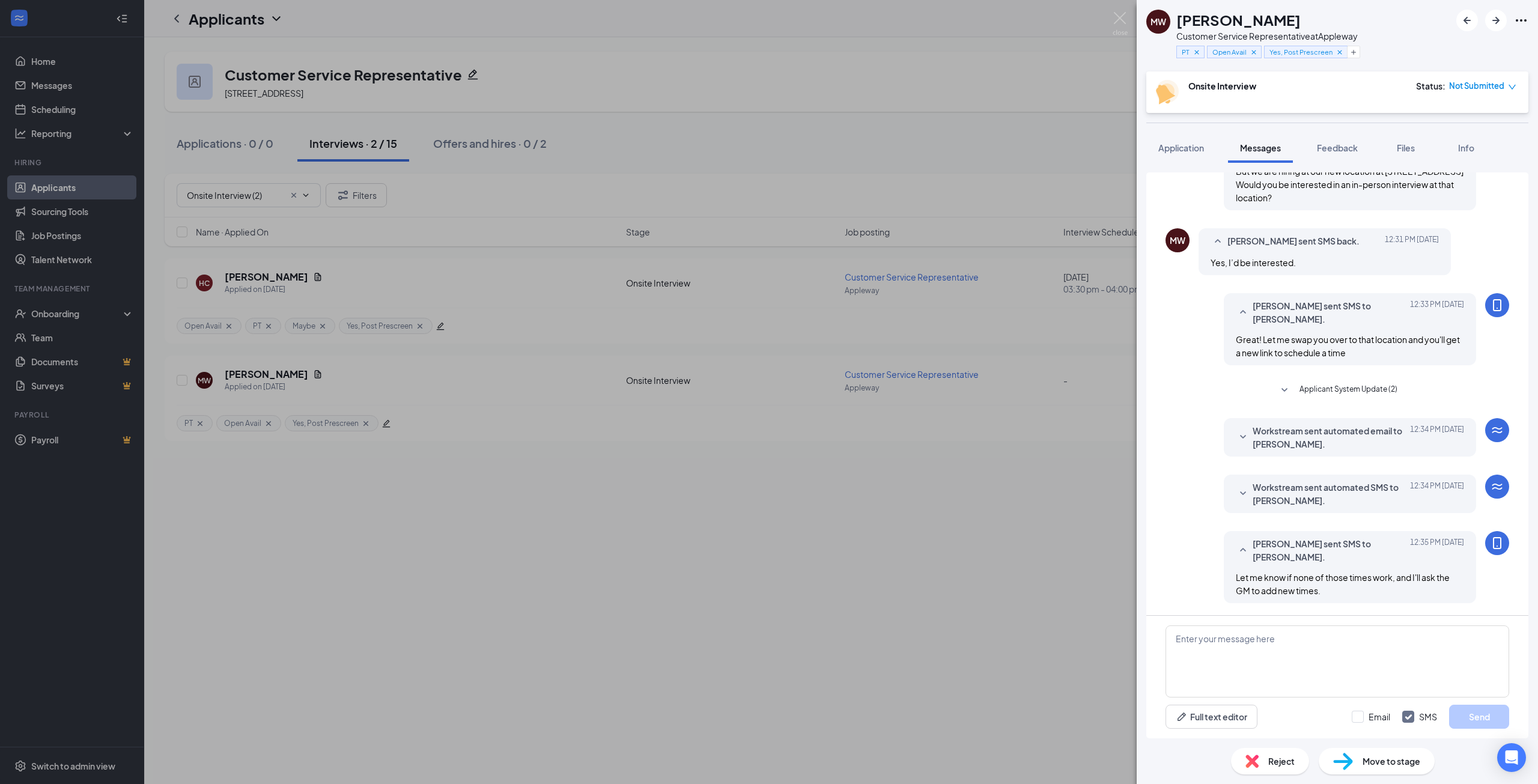
click at [777, 146] on div "[PERSON_NAME] Customer Service Representative at Appleway PT Open Avail Yes, Po…" at bounding box center [769, 392] width 1538 height 784
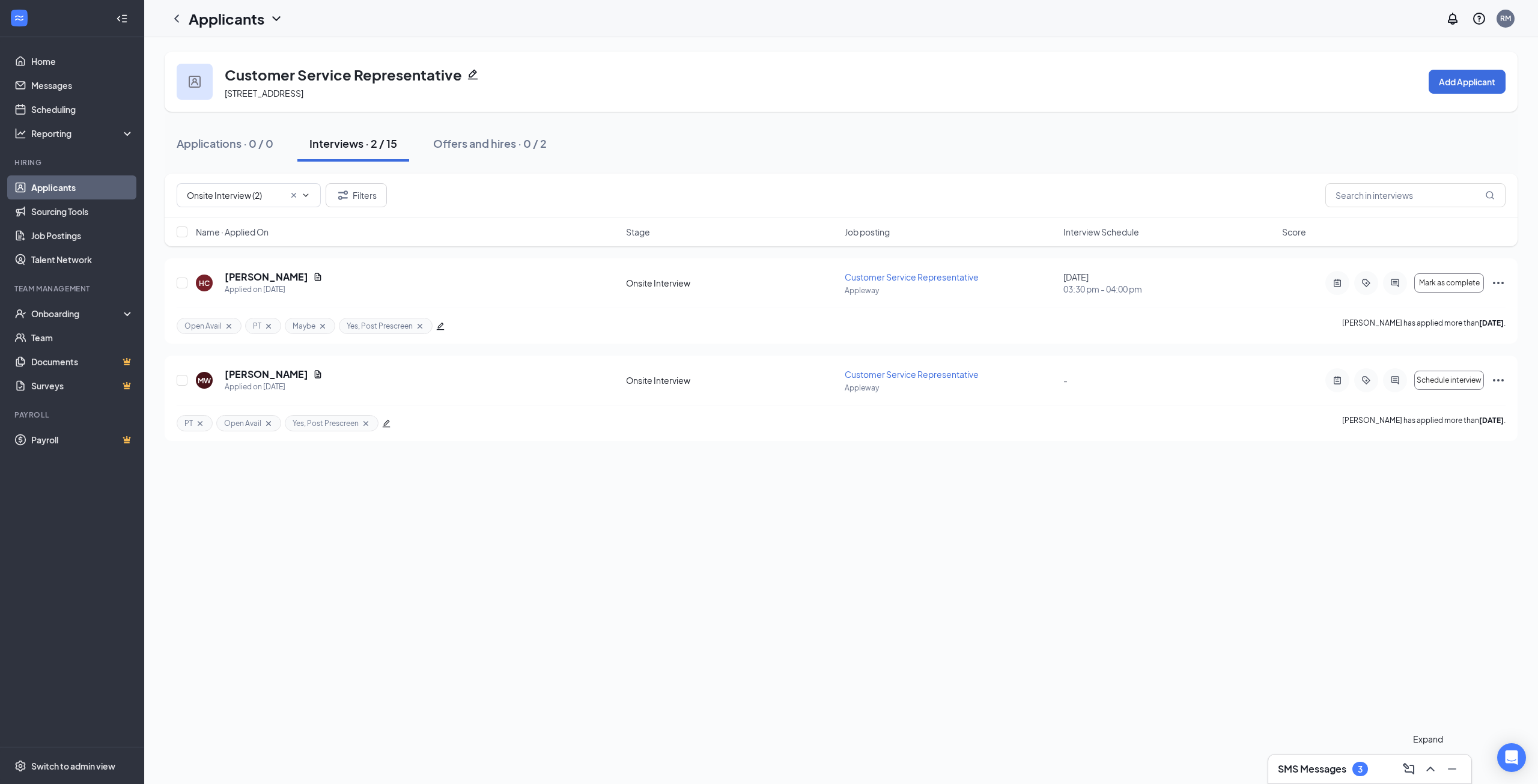
click at [1428, 769] on icon "ChevronUp" at bounding box center [1430, 769] width 8 height 5
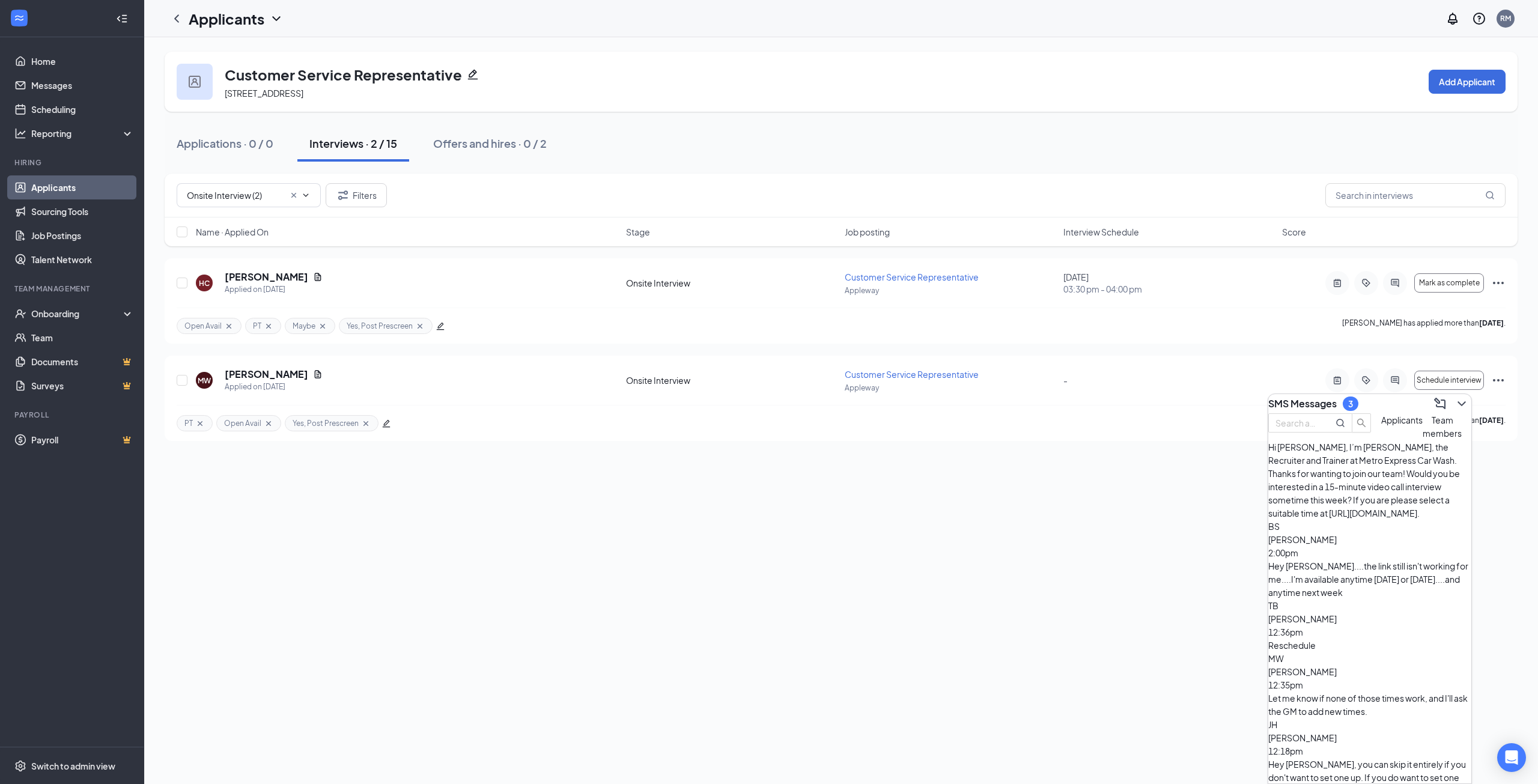
scroll to position [60, 0]
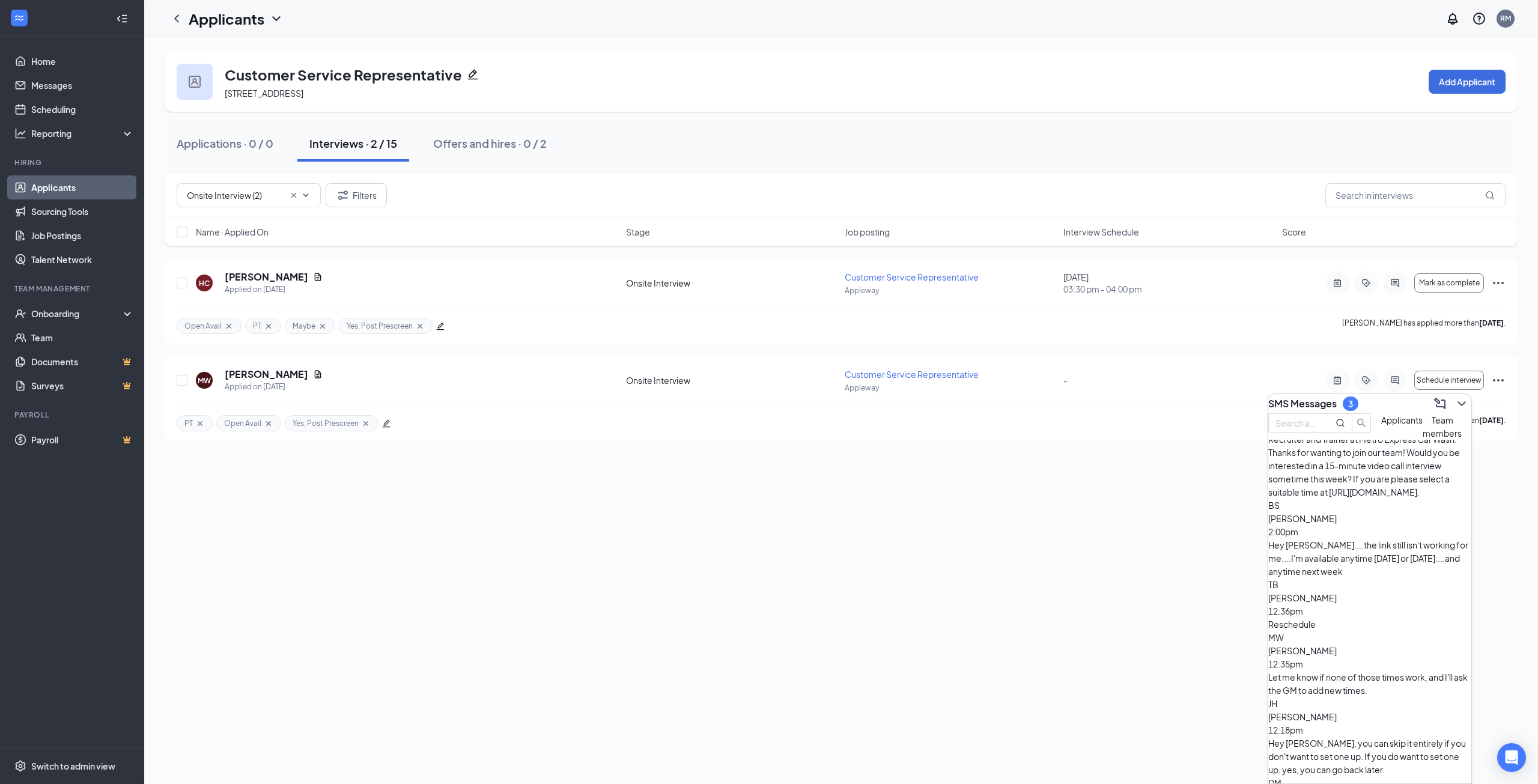
click at [1366, 710] on div "[PERSON_NAME] 12:18pm" at bounding box center [1369, 723] width 203 height 26
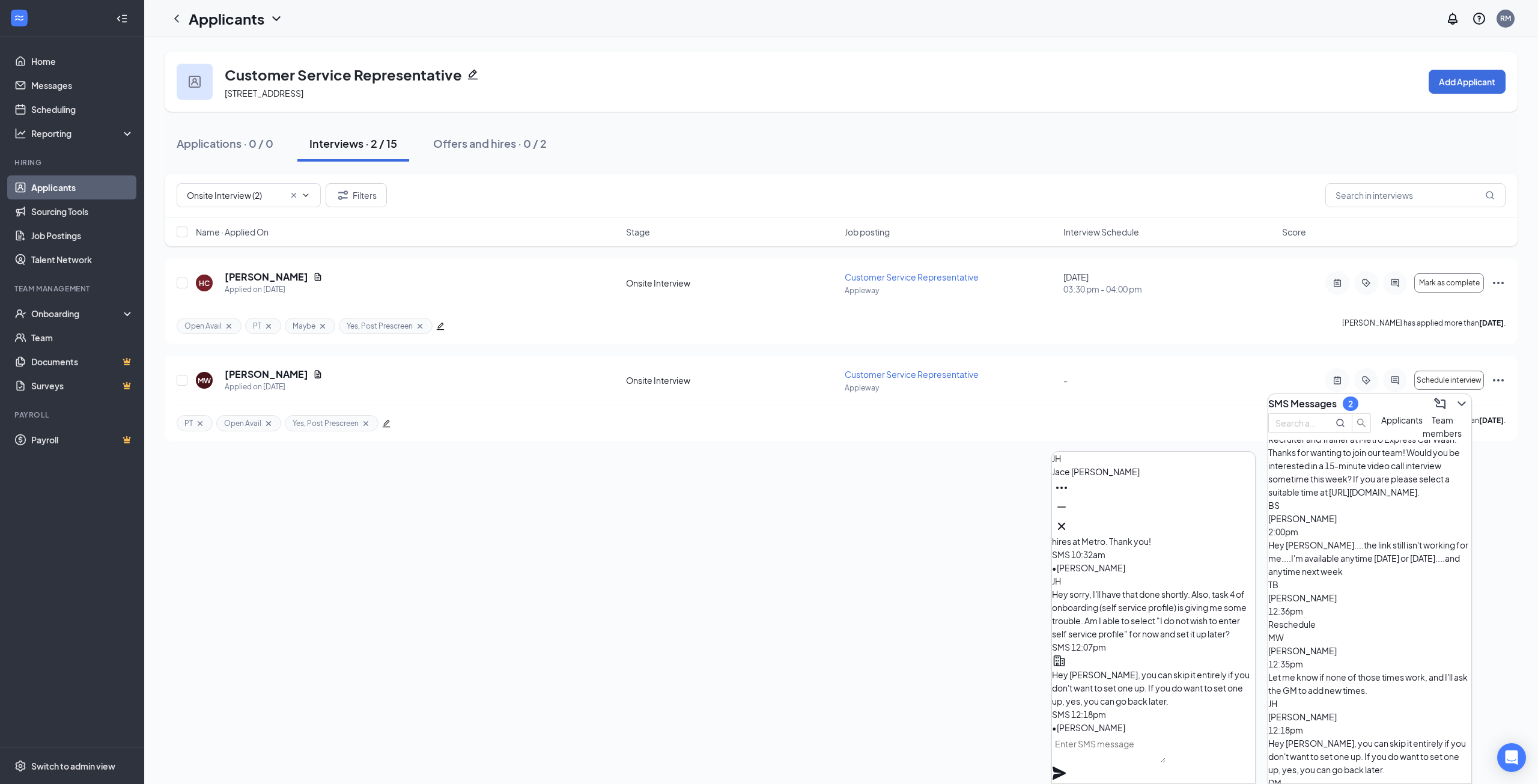
click at [1365, 710] on div "[PERSON_NAME] 12:18pm" at bounding box center [1369, 723] width 203 height 26
click at [1422, 439] on button "Team members" at bounding box center [1442, 426] width 39 height 26
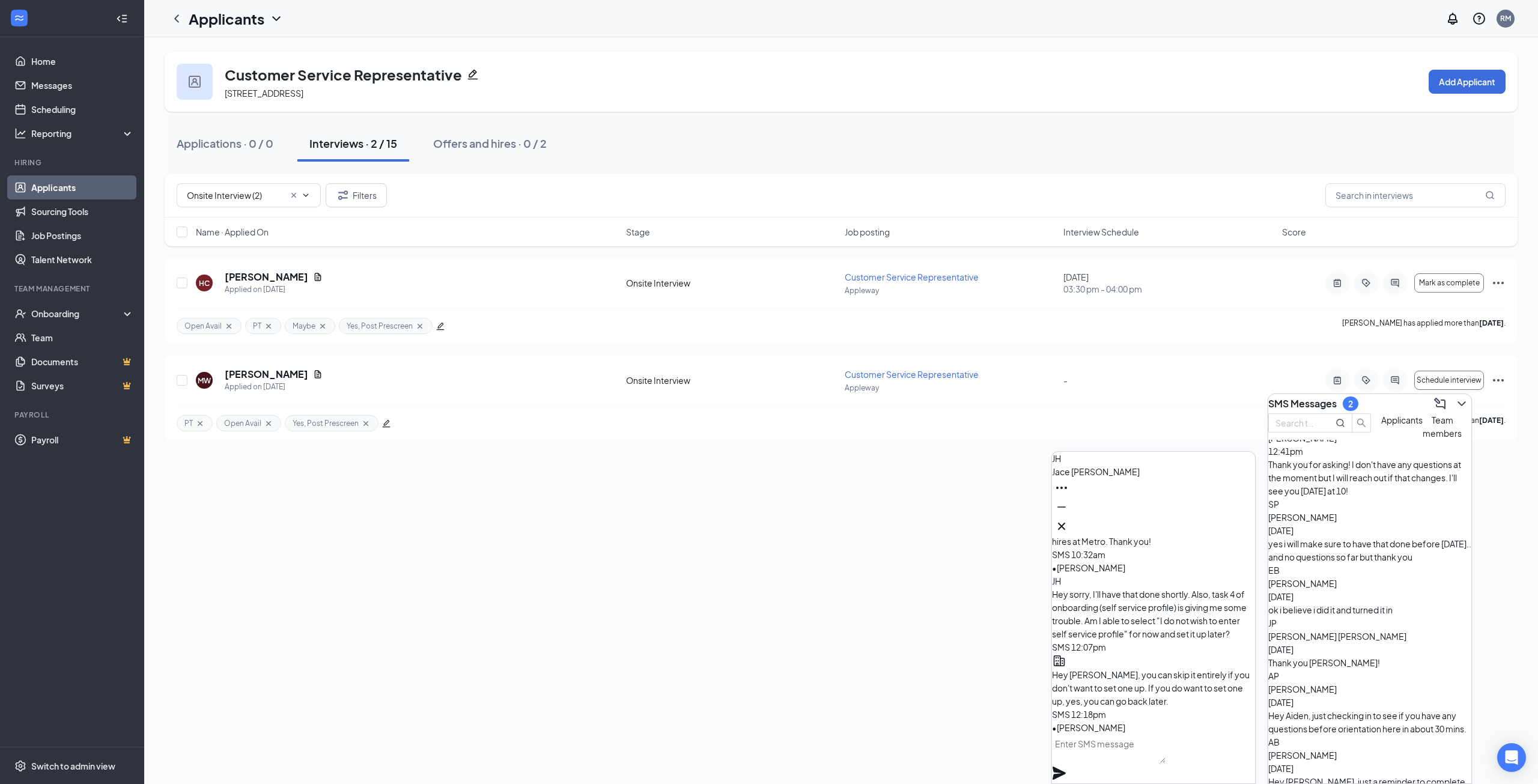
scroll to position [0, 0]
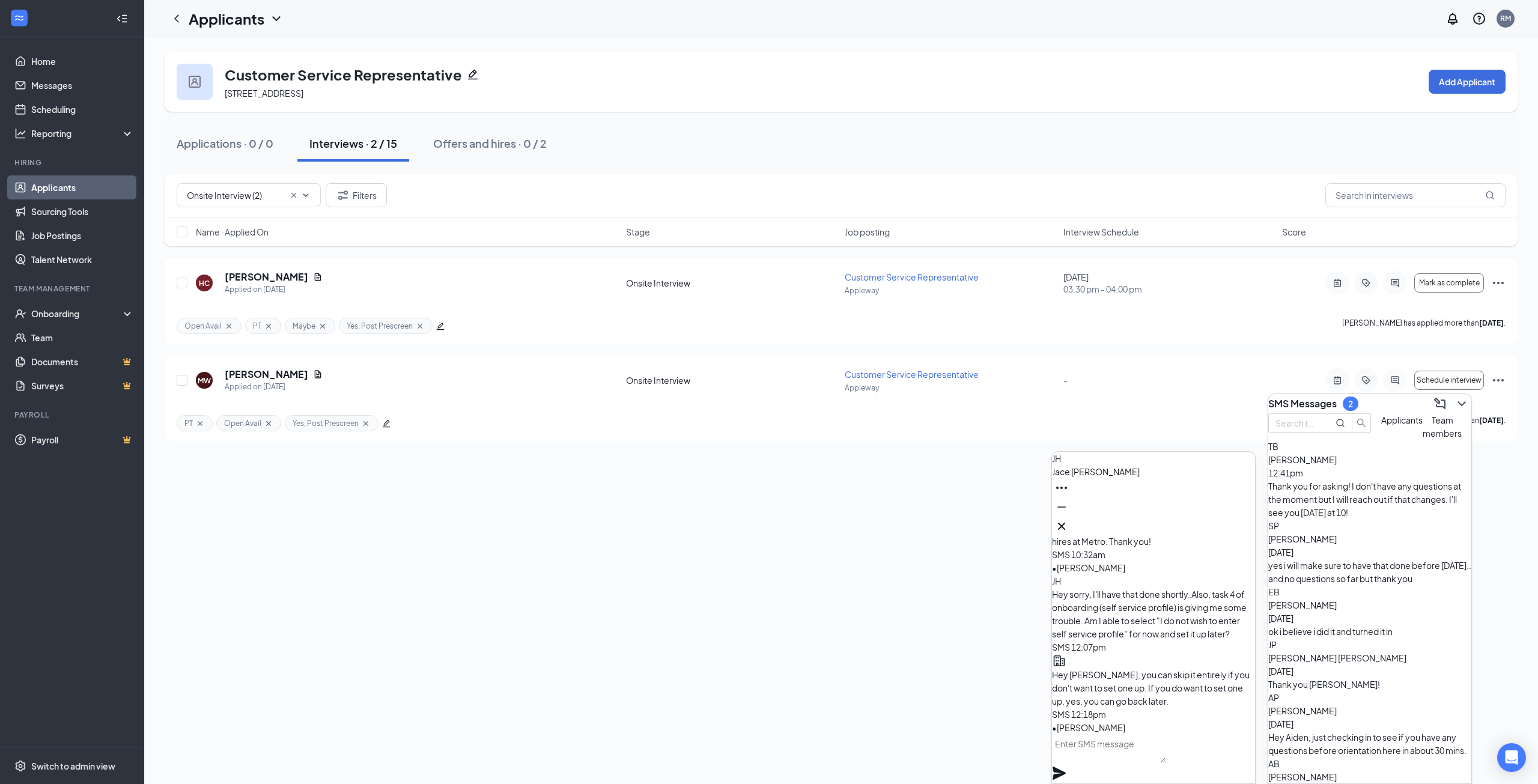
click at [1366, 509] on div "Thank you for asking! I don't have any questions at the moment but I will reach…" at bounding box center [1369, 498] width 203 height 40
click at [1120, 754] on textarea at bounding box center [1108, 748] width 114 height 29
type textarea "H"
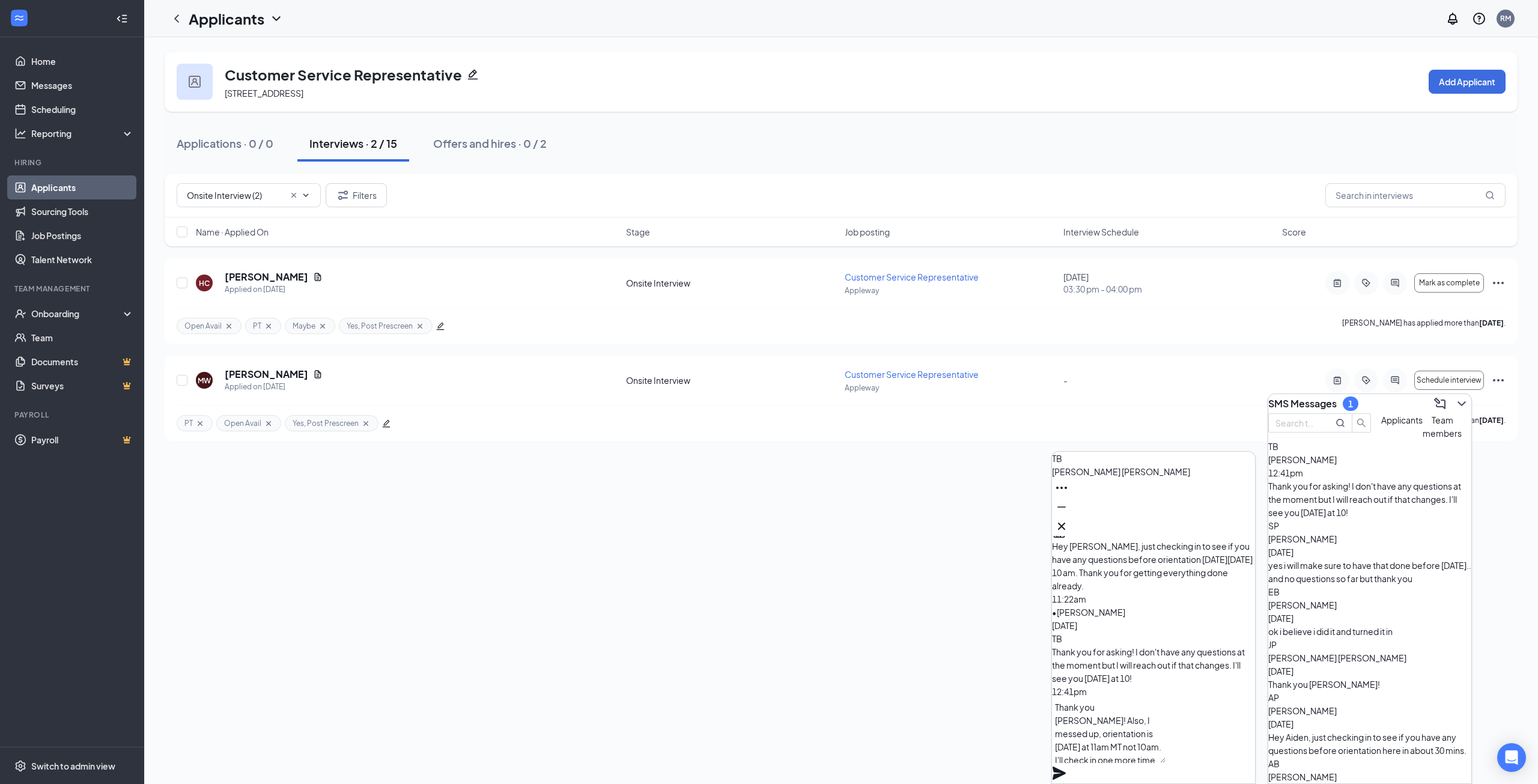
type textarea "Thank you [PERSON_NAME]! Also, I messed up, orientation is [DATE] at 11am MT no…"
click at [1066, 767] on icon "Plane" at bounding box center [1059, 773] width 13 height 13
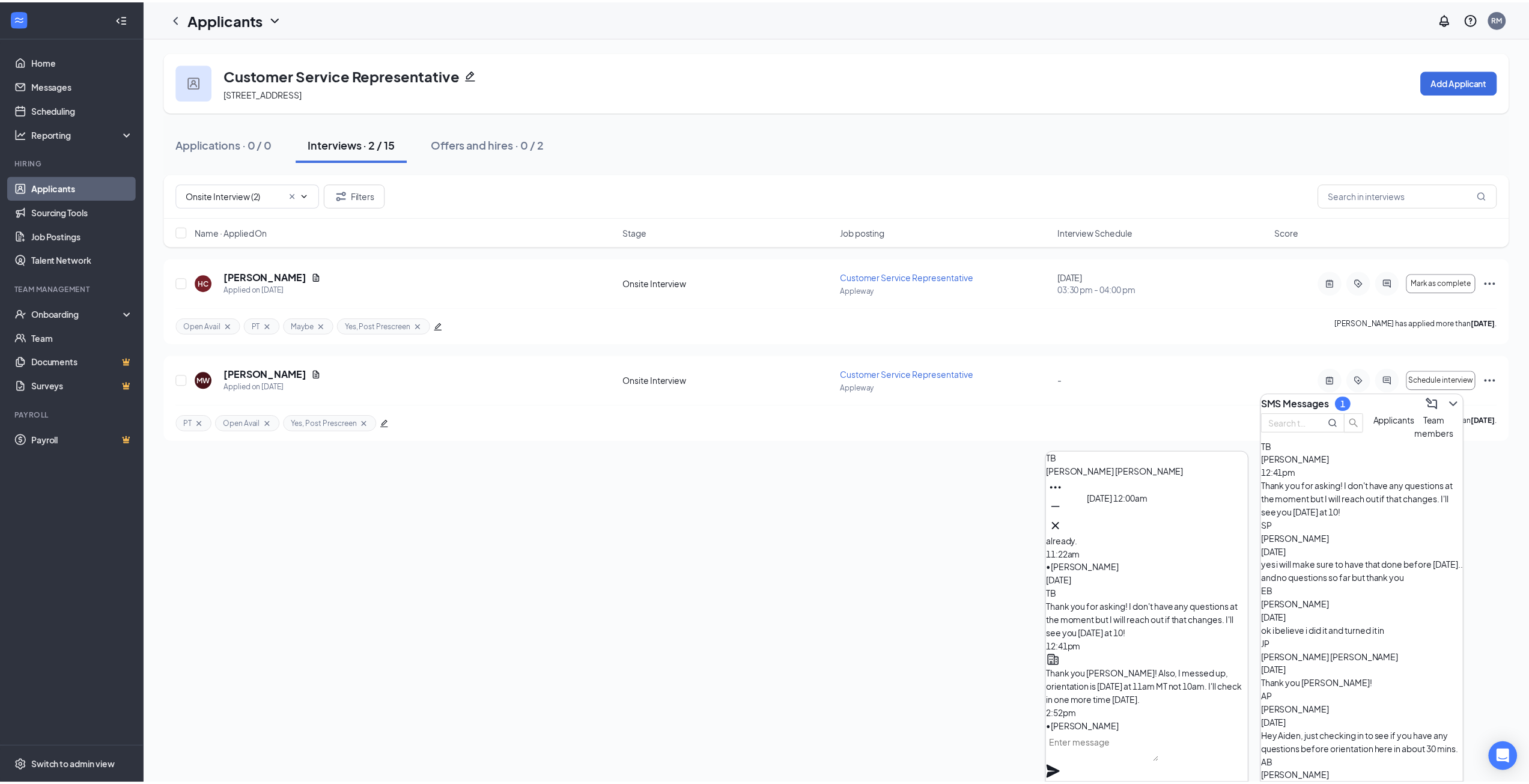
scroll to position [0, 0]
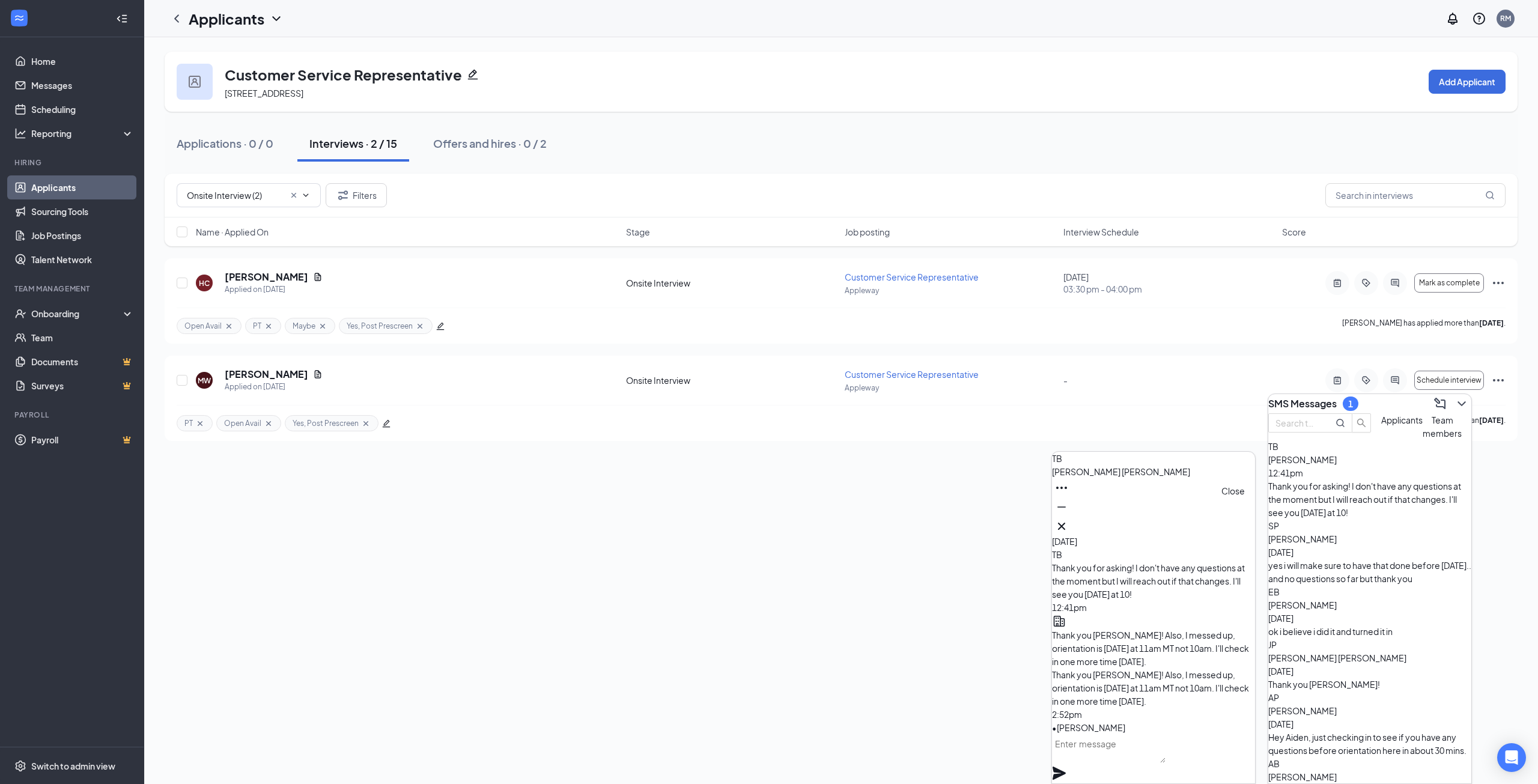
click at [1068, 520] on icon "Cross" at bounding box center [1061, 525] width 14 height 14
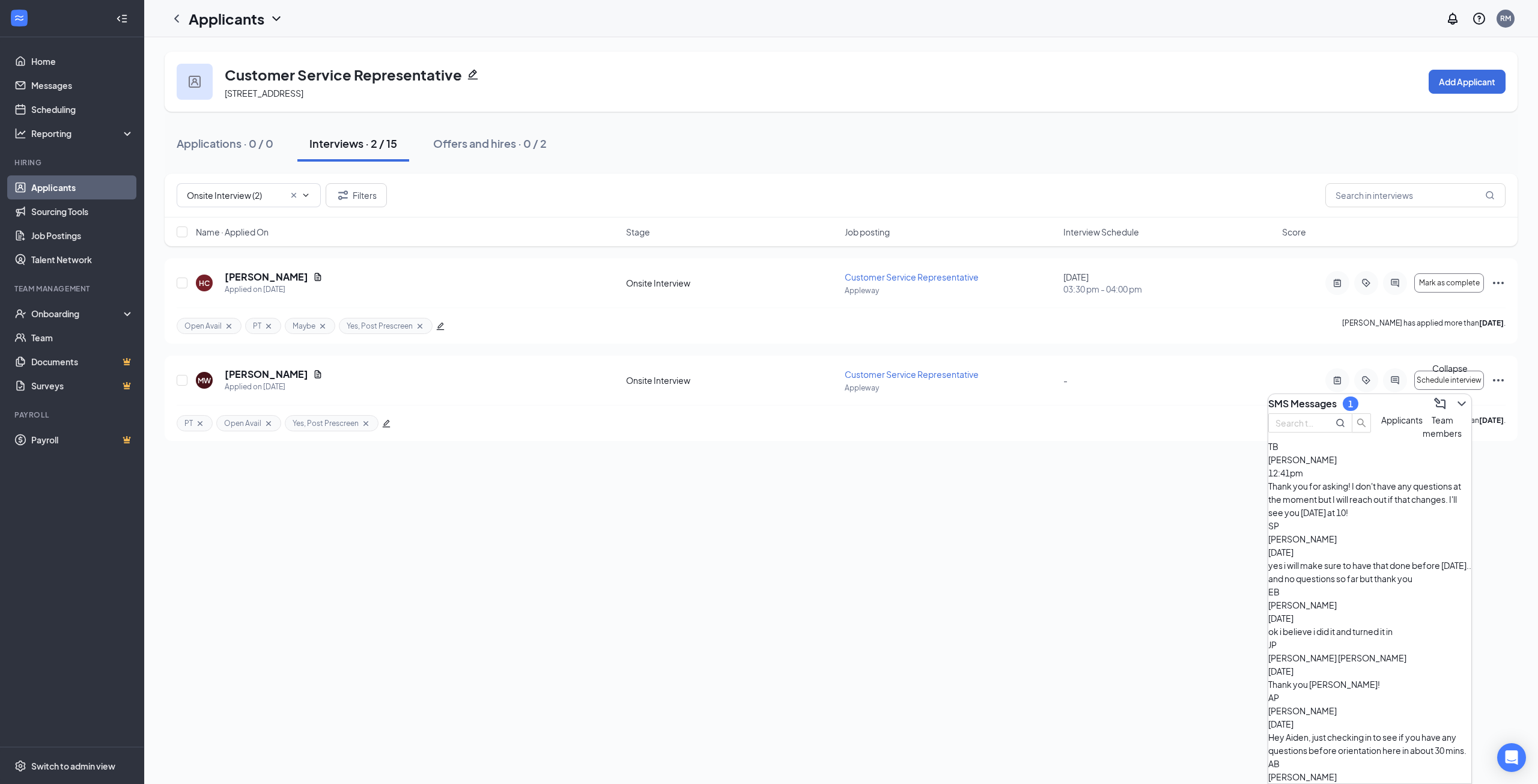
click at [1454, 396] on icon "ChevronDown" at bounding box center [1461, 403] width 14 height 14
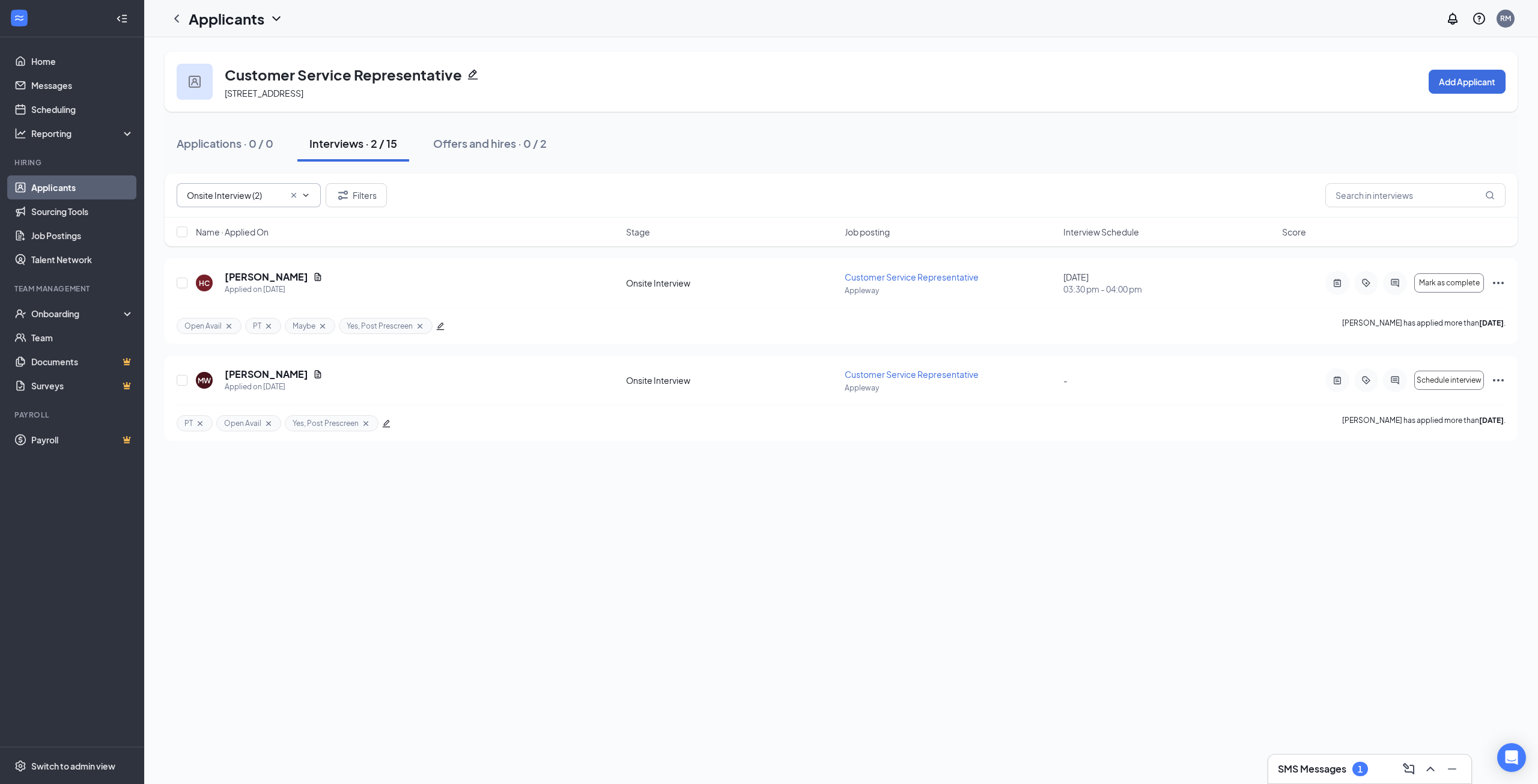
click at [296, 191] on icon "Cross" at bounding box center [294, 195] width 9 height 9
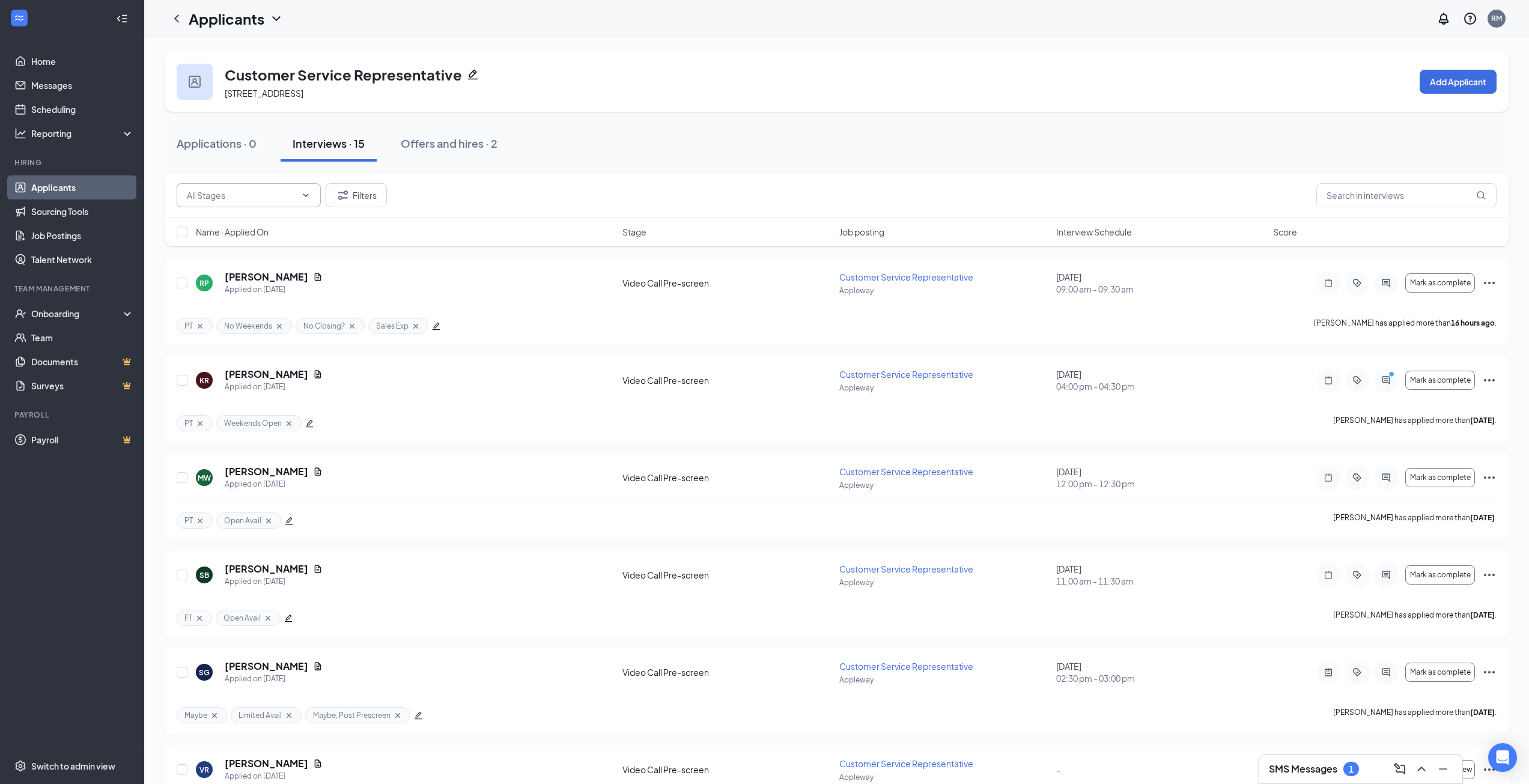
click at [1106, 234] on span "Interview Schedule" at bounding box center [1094, 232] width 76 height 12
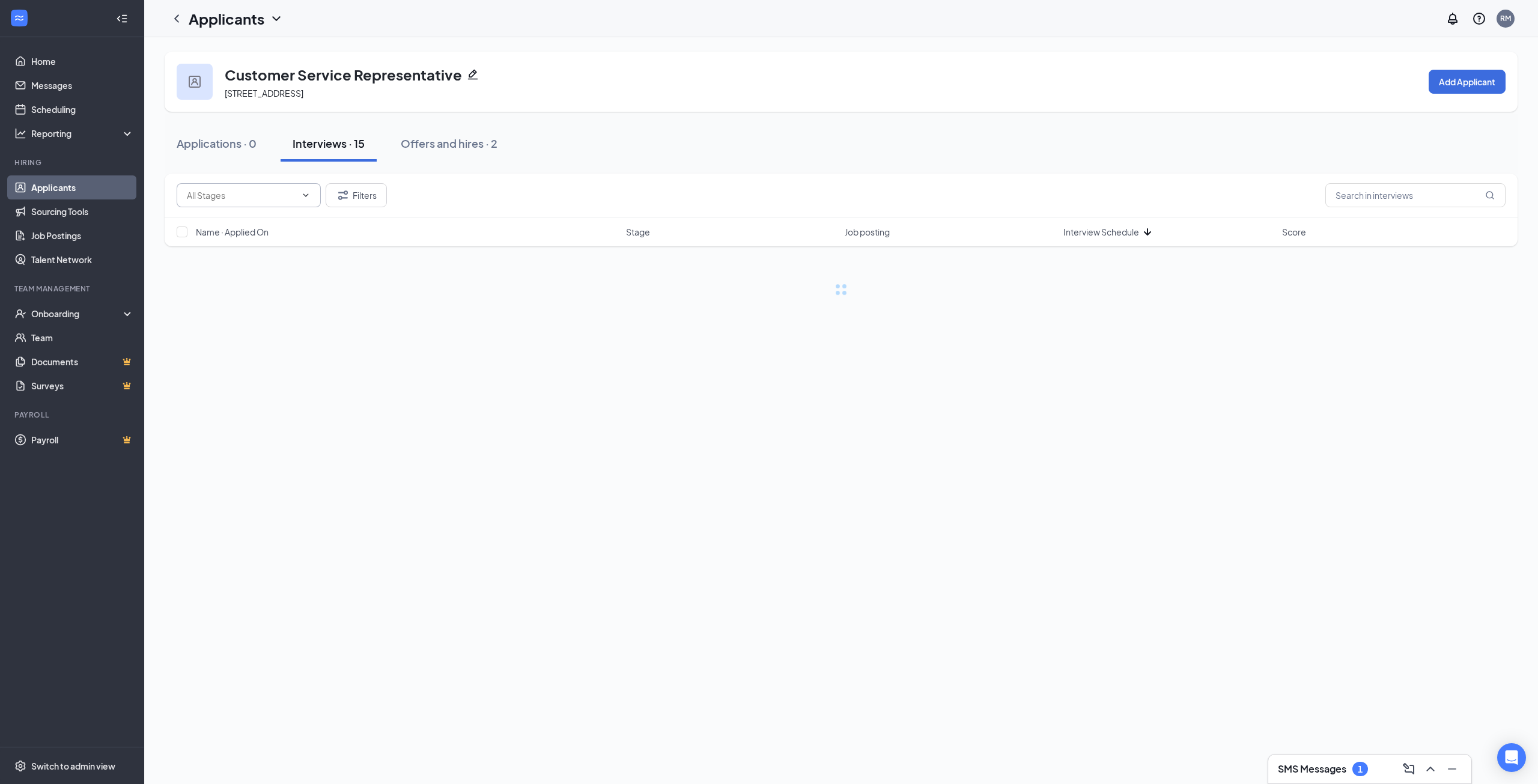
click at [1106, 231] on span "Interview Schedule" at bounding box center [1101, 232] width 76 height 12
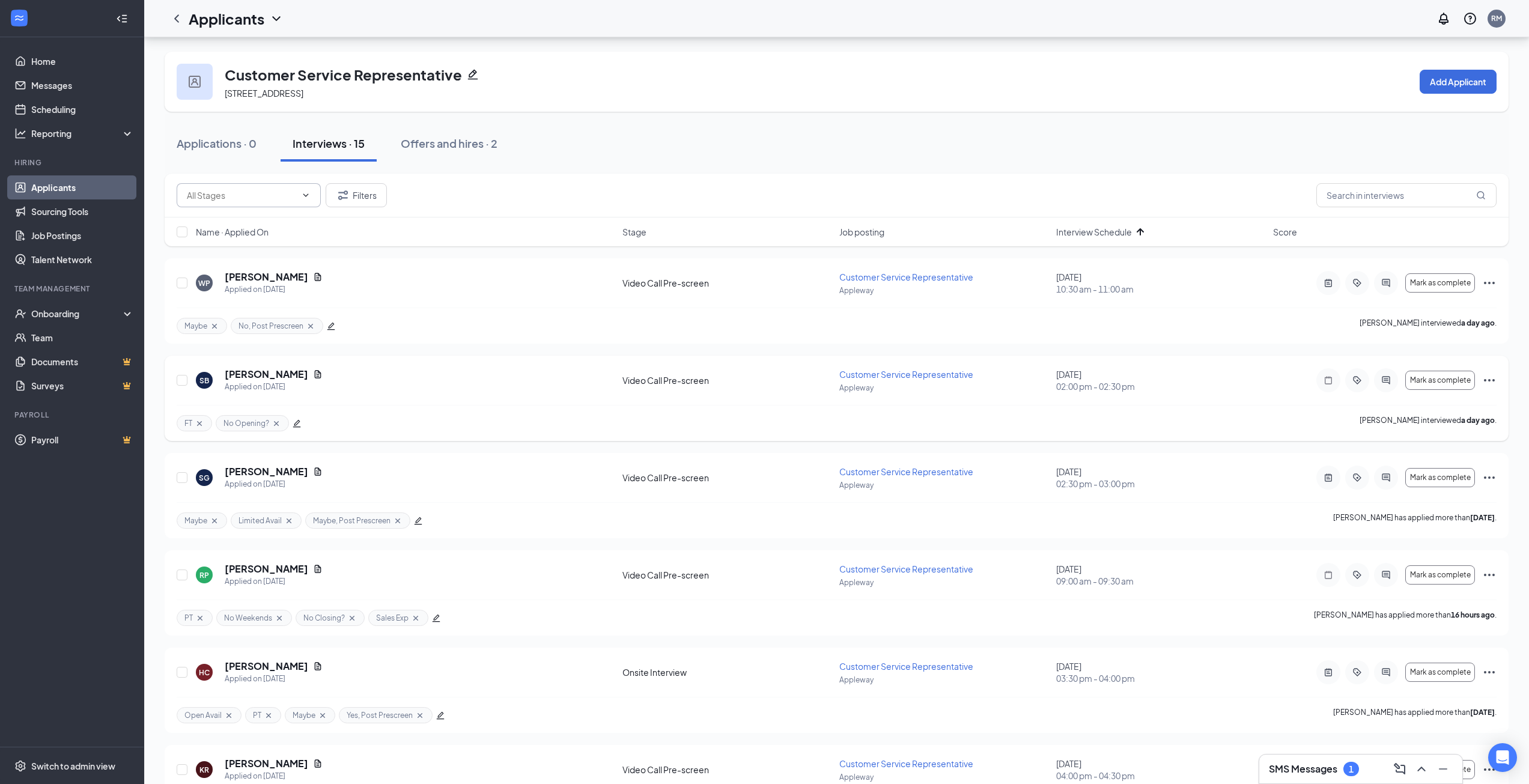
scroll to position [60, 0]
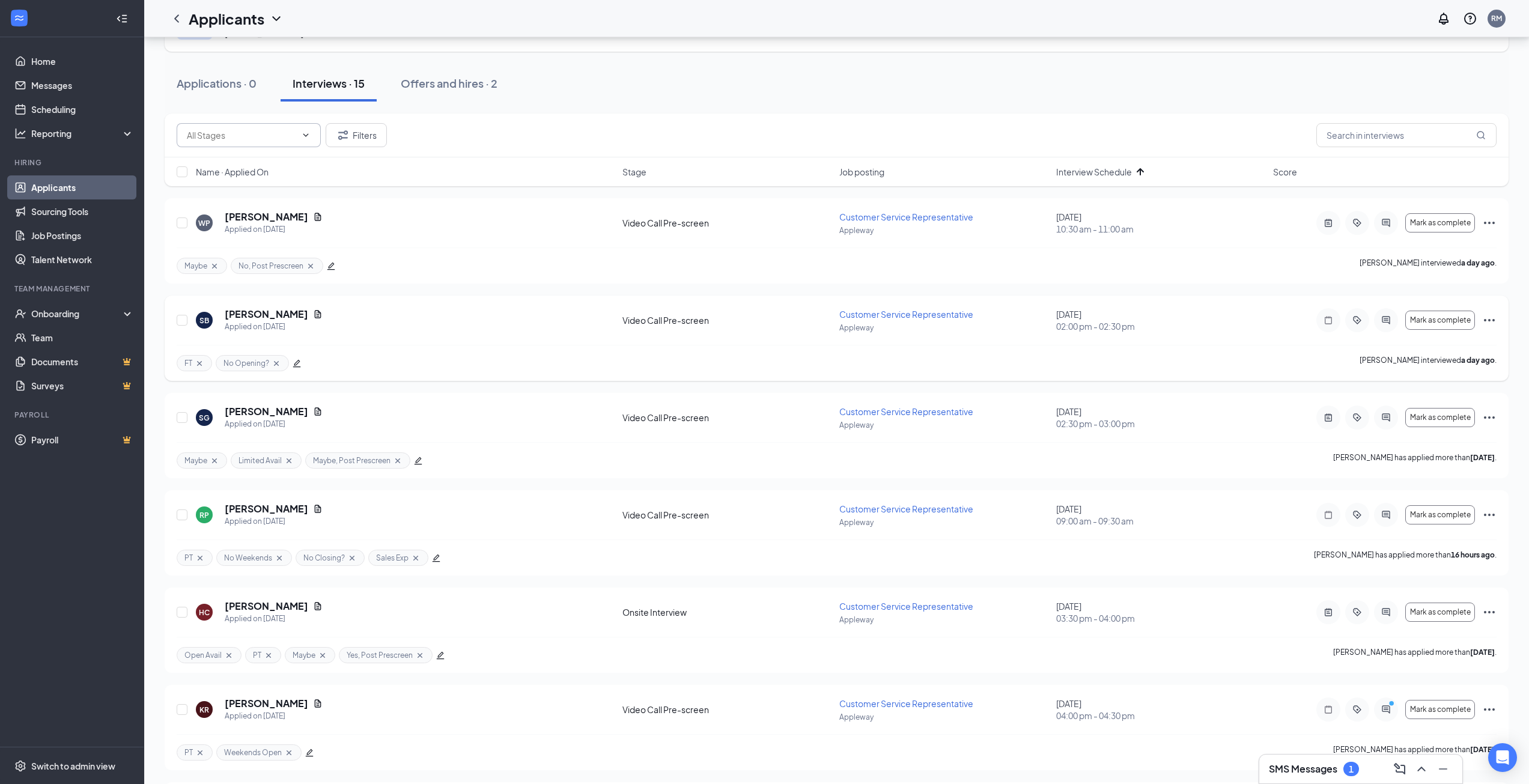
click at [1491, 320] on icon "Ellipses" at bounding box center [1489, 320] width 14 height 14
click at [1410, 628] on p "Reject" at bounding box center [1436, 631] width 104 height 12
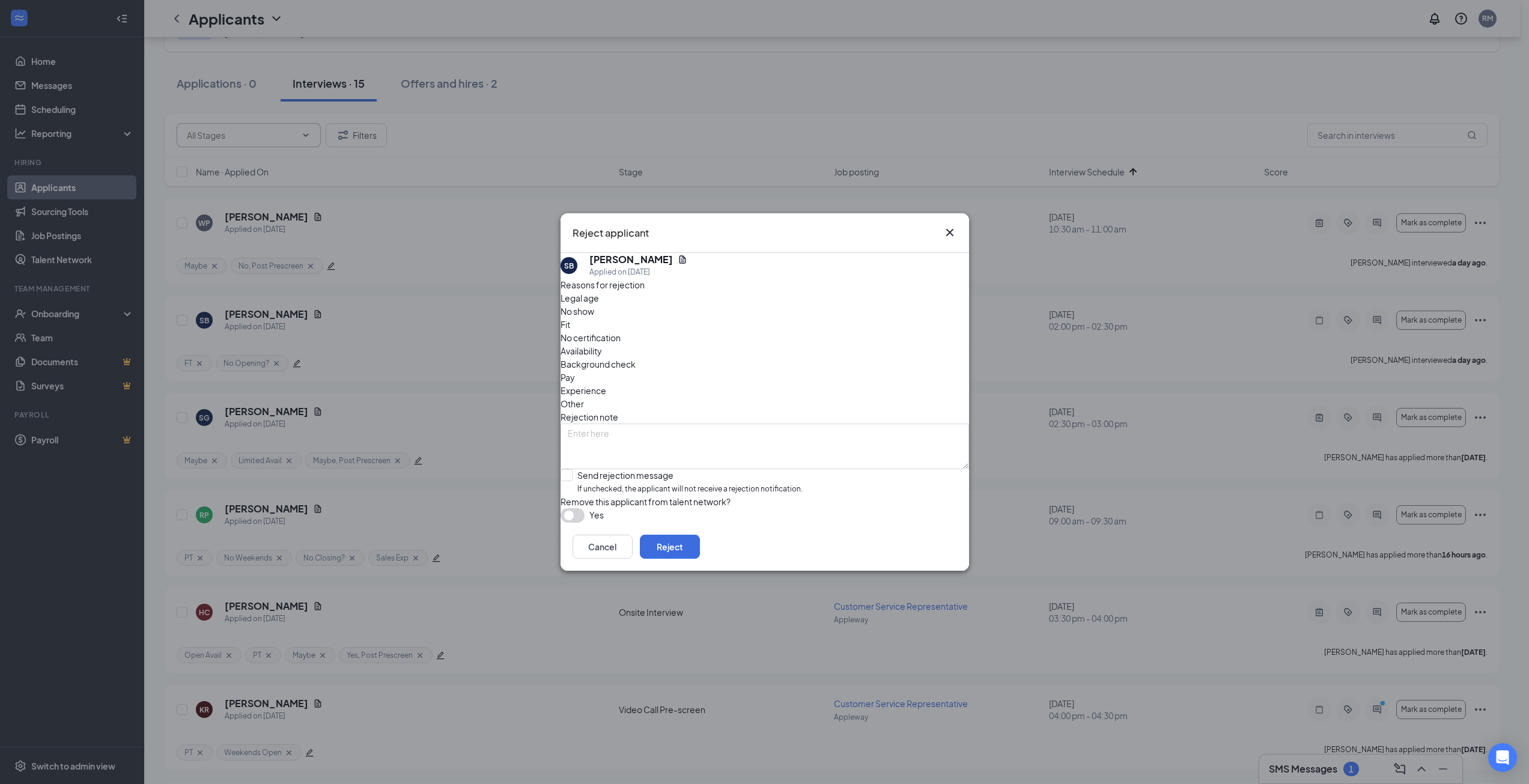
click at [594, 318] on span "No show" at bounding box center [577, 311] width 34 height 13
click at [635, 423] on textarea at bounding box center [765, 446] width 409 height 46
type textarea "no show to prescreen"
click at [581, 469] on input "Send rejection message If unchecked, the applicant will not receive a rejection…" at bounding box center [681, 482] width 242 height 26
checkbox input "true"
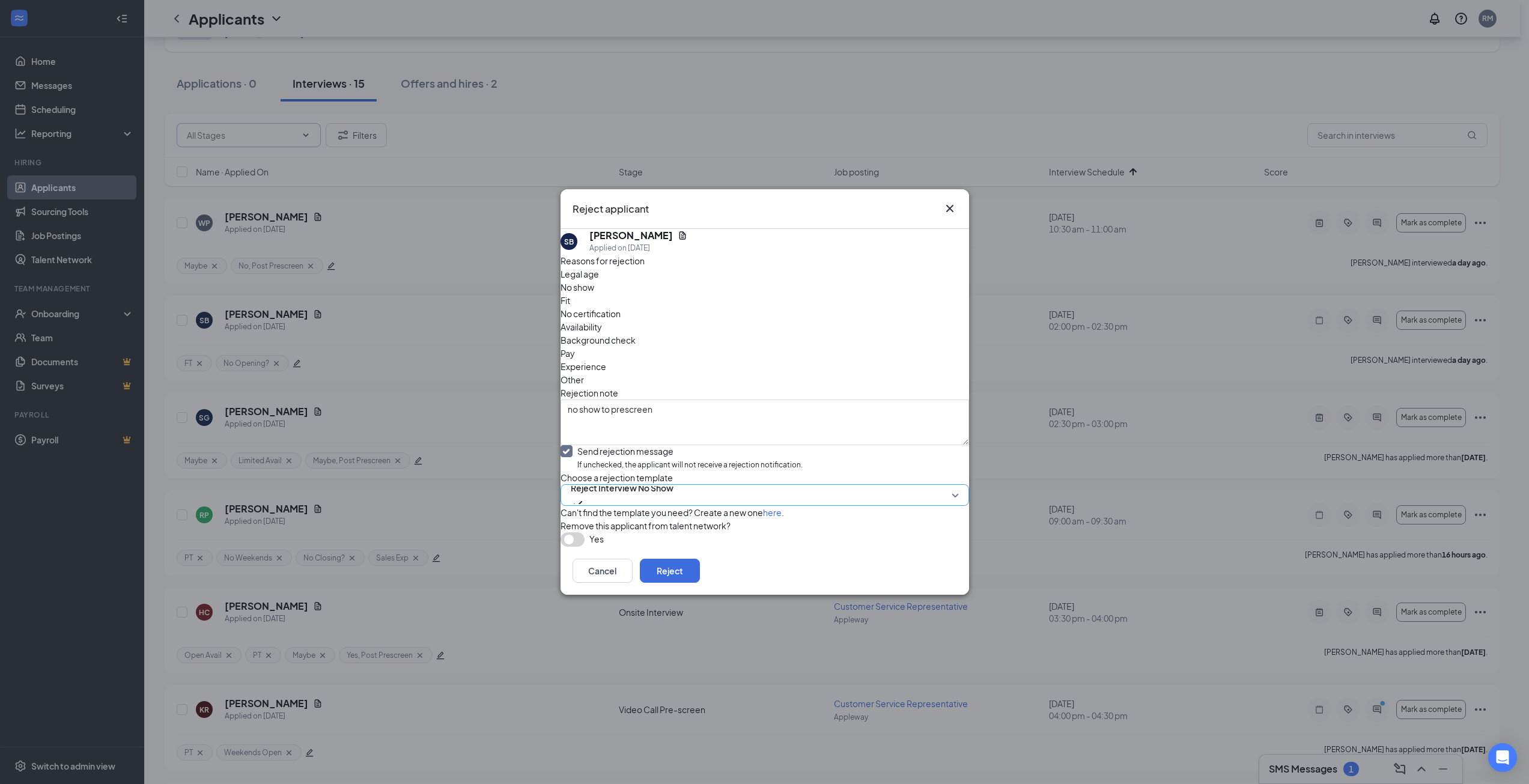
click at [660, 479] on span "Reject Interview No Show" at bounding box center [622, 488] width 103 height 18
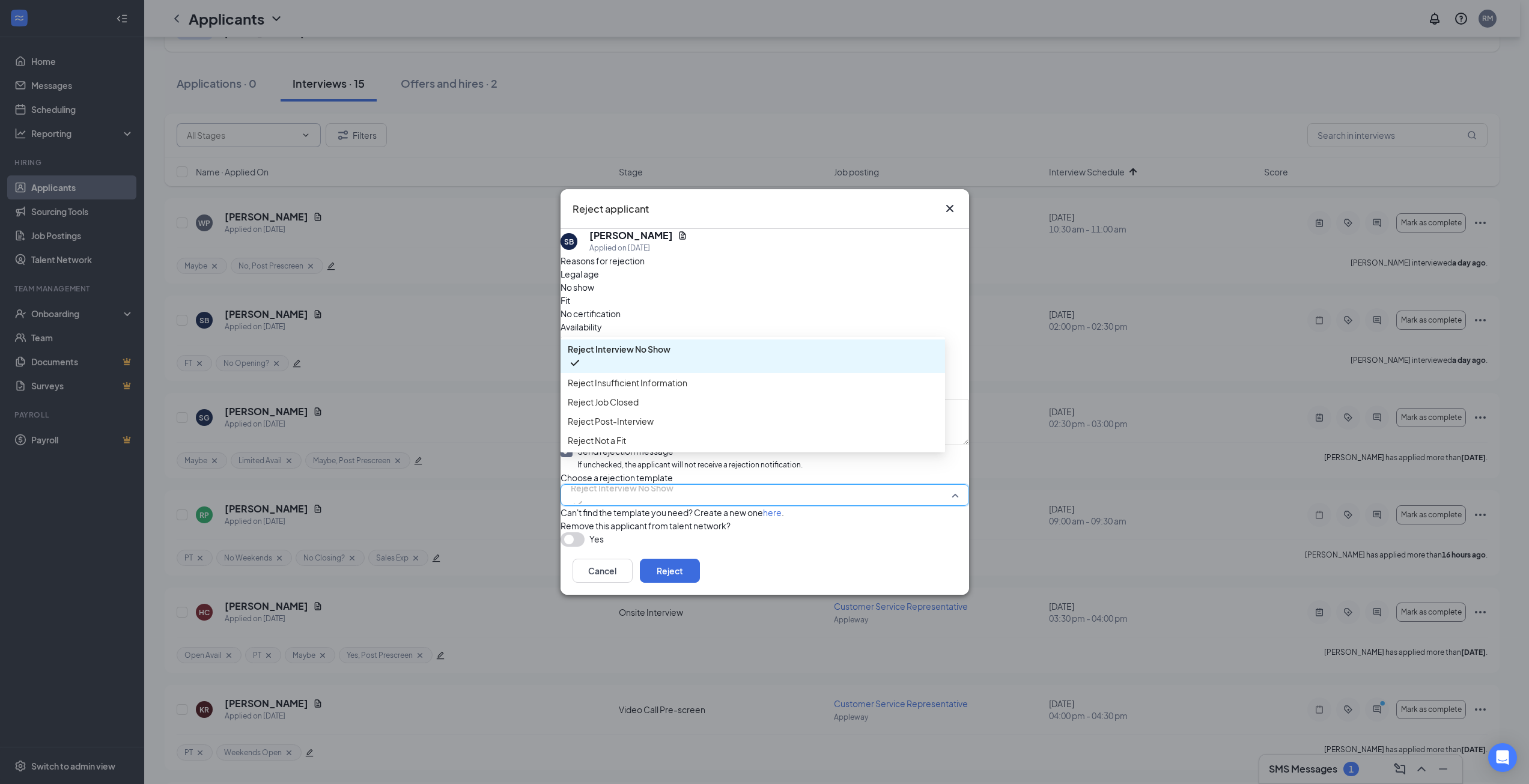
click at [671, 343] on span "Reject Interview No Show" at bounding box center [619, 349] width 103 height 13
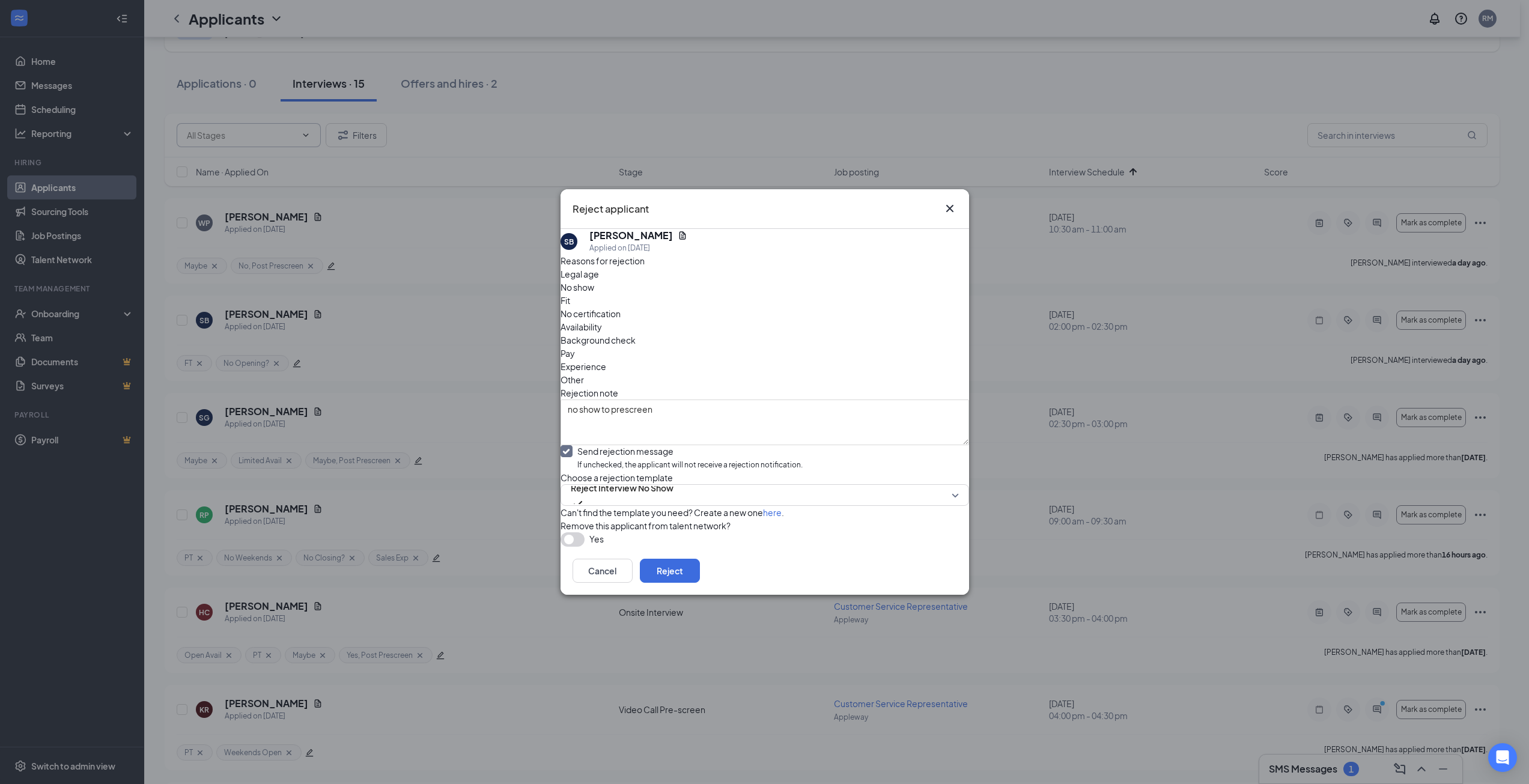
click at [875, 445] on div "Send rejection message If unchecked, the applicant will not receive a rejection…" at bounding box center [765, 458] width 409 height 26
click at [700, 582] on button "Reject" at bounding box center [669, 570] width 60 height 24
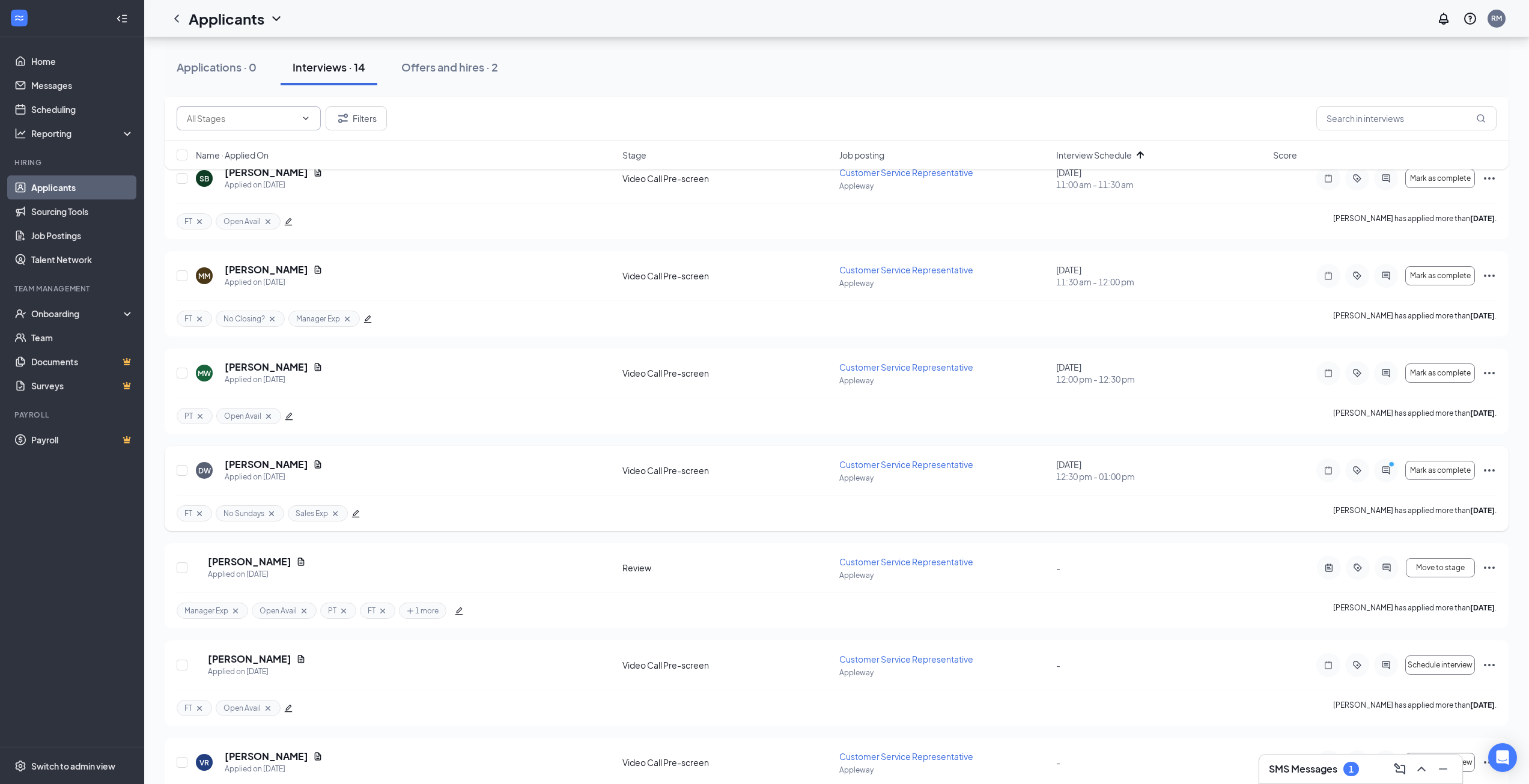
scroll to position [660, 0]
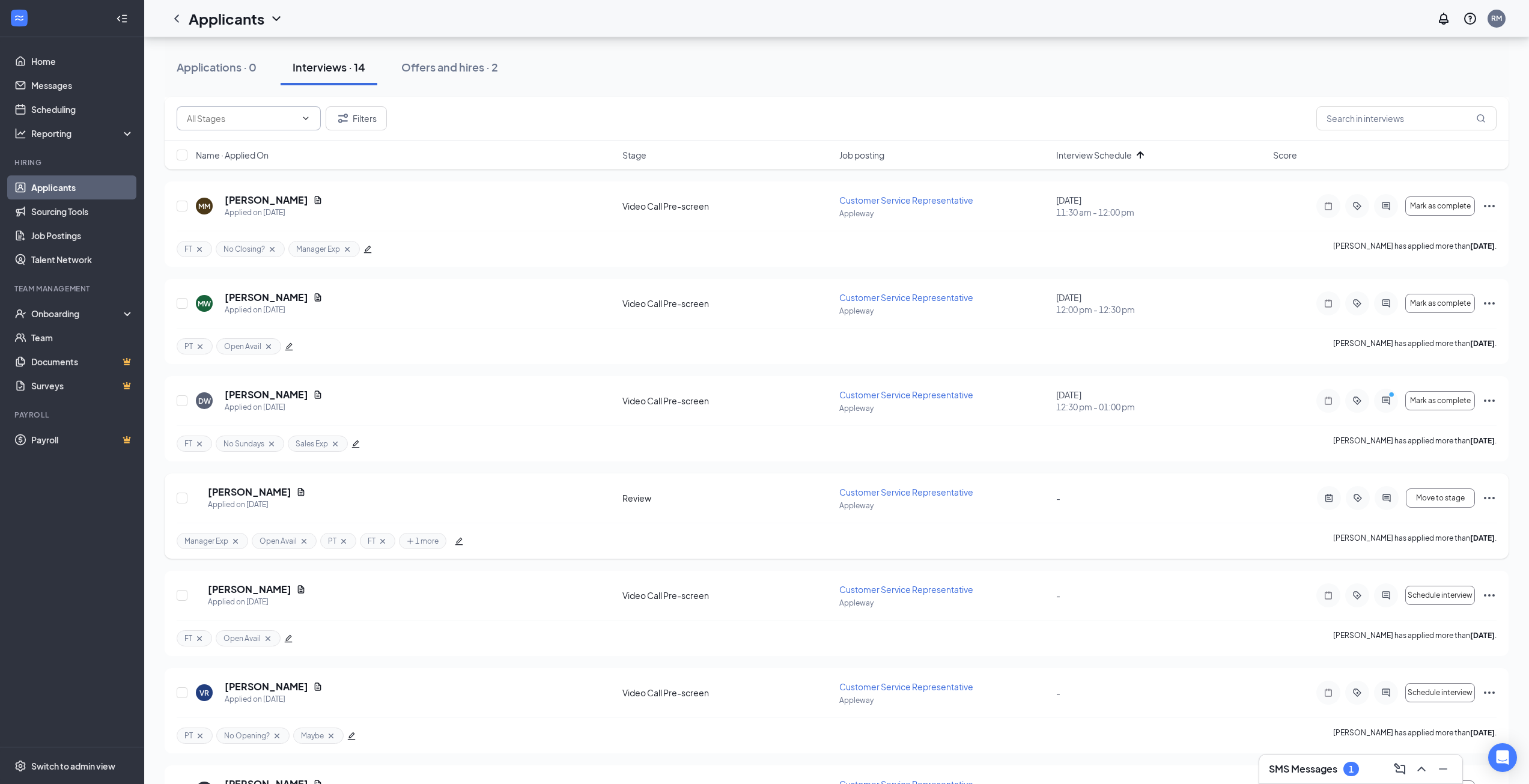
click at [1493, 496] on icon "Ellipses" at bounding box center [1489, 497] width 14 height 14
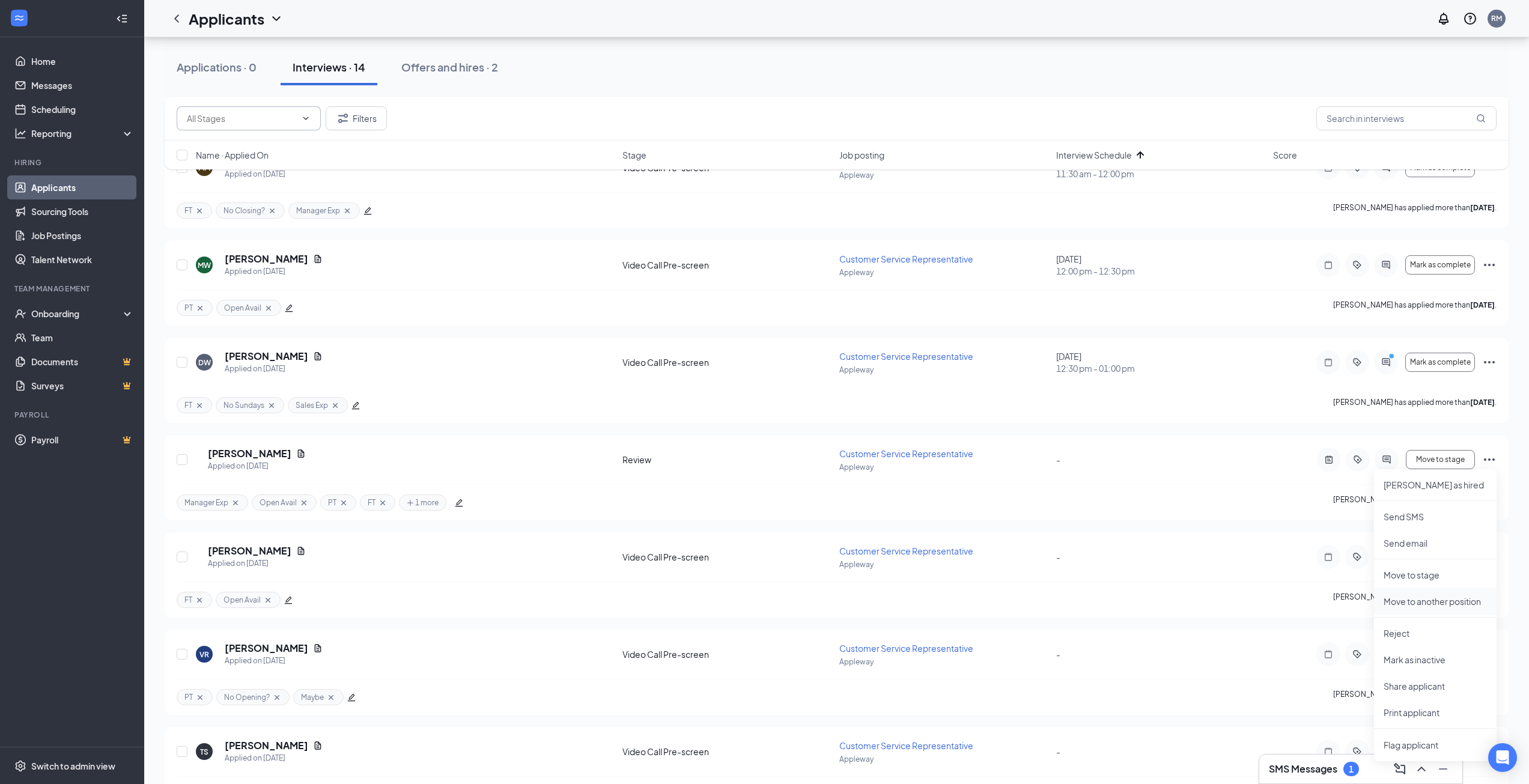
scroll to position [721, 0]
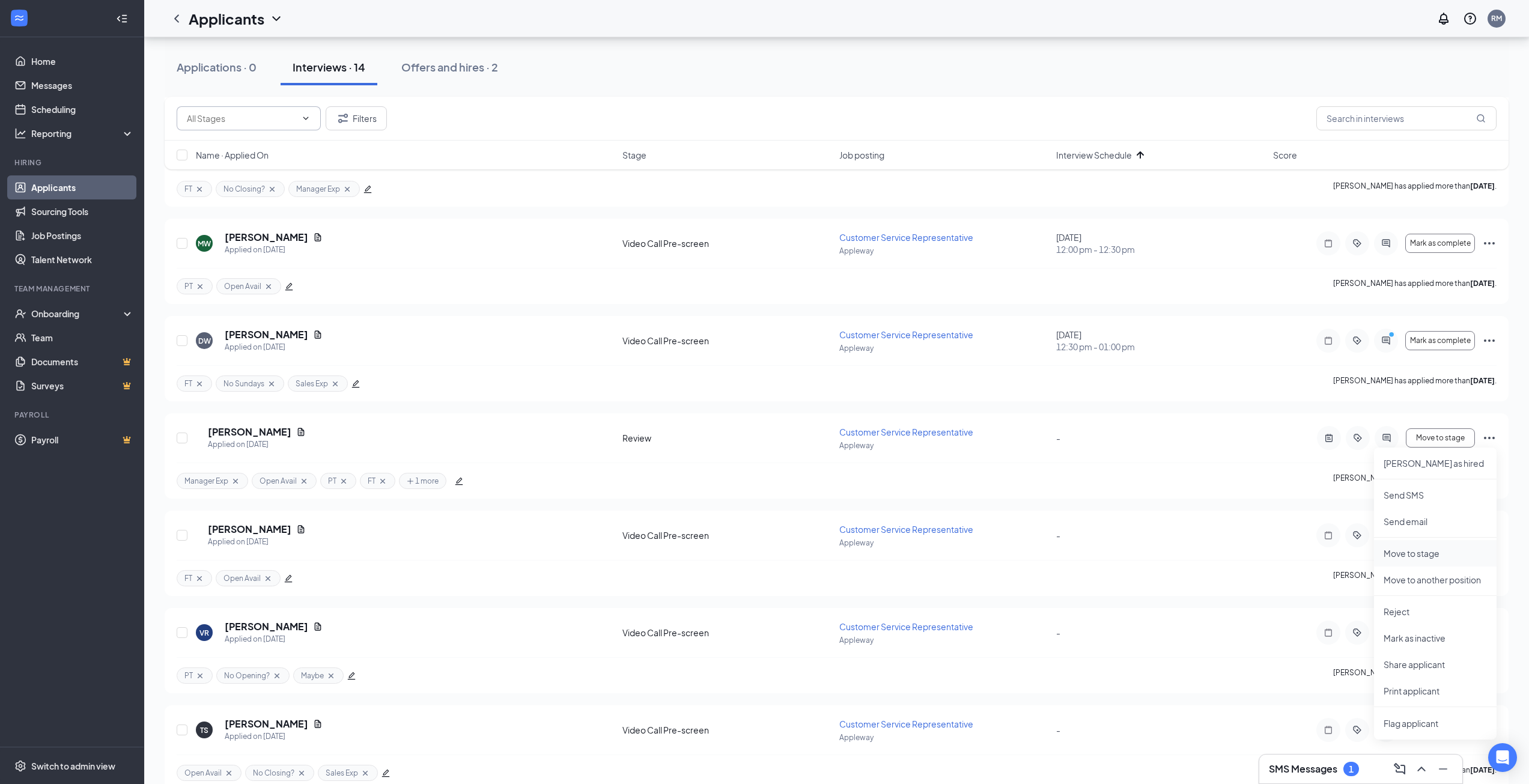
click at [1426, 556] on p "Move to stage" at bounding box center [1436, 553] width 104 height 12
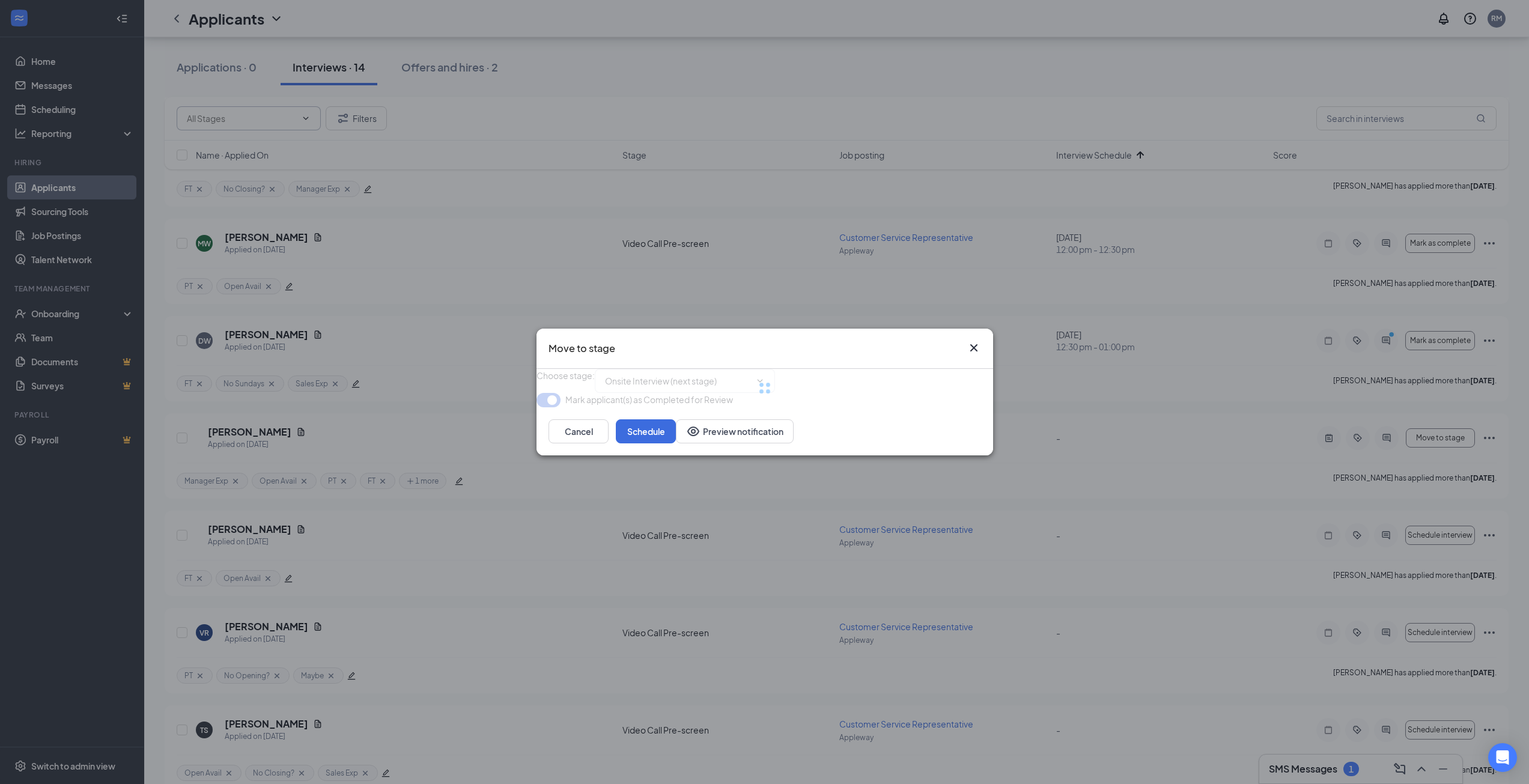
type input "Onsite Interview (next stage)"
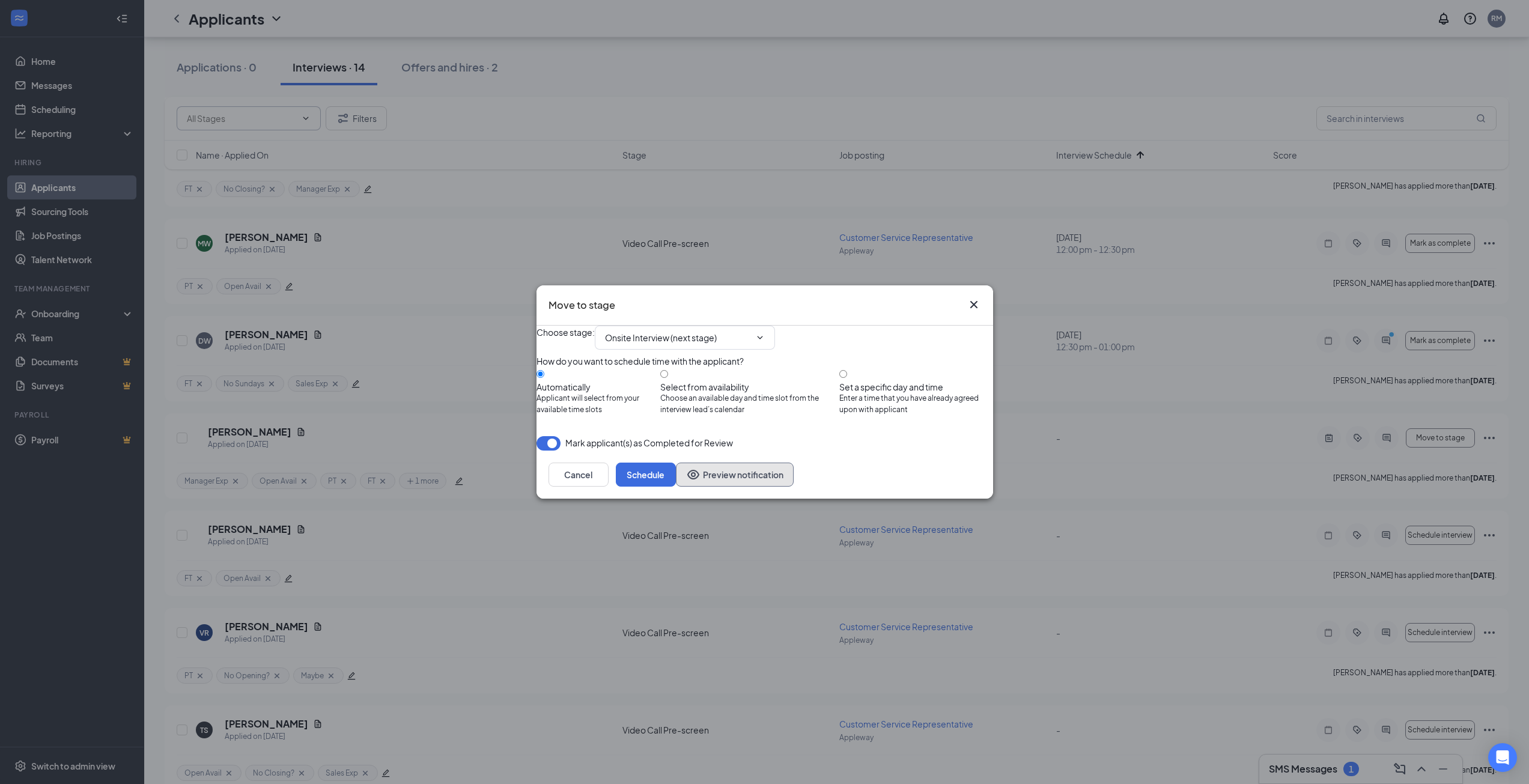
click at [676, 486] on button "Preview notification" at bounding box center [735, 474] width 118 height 24
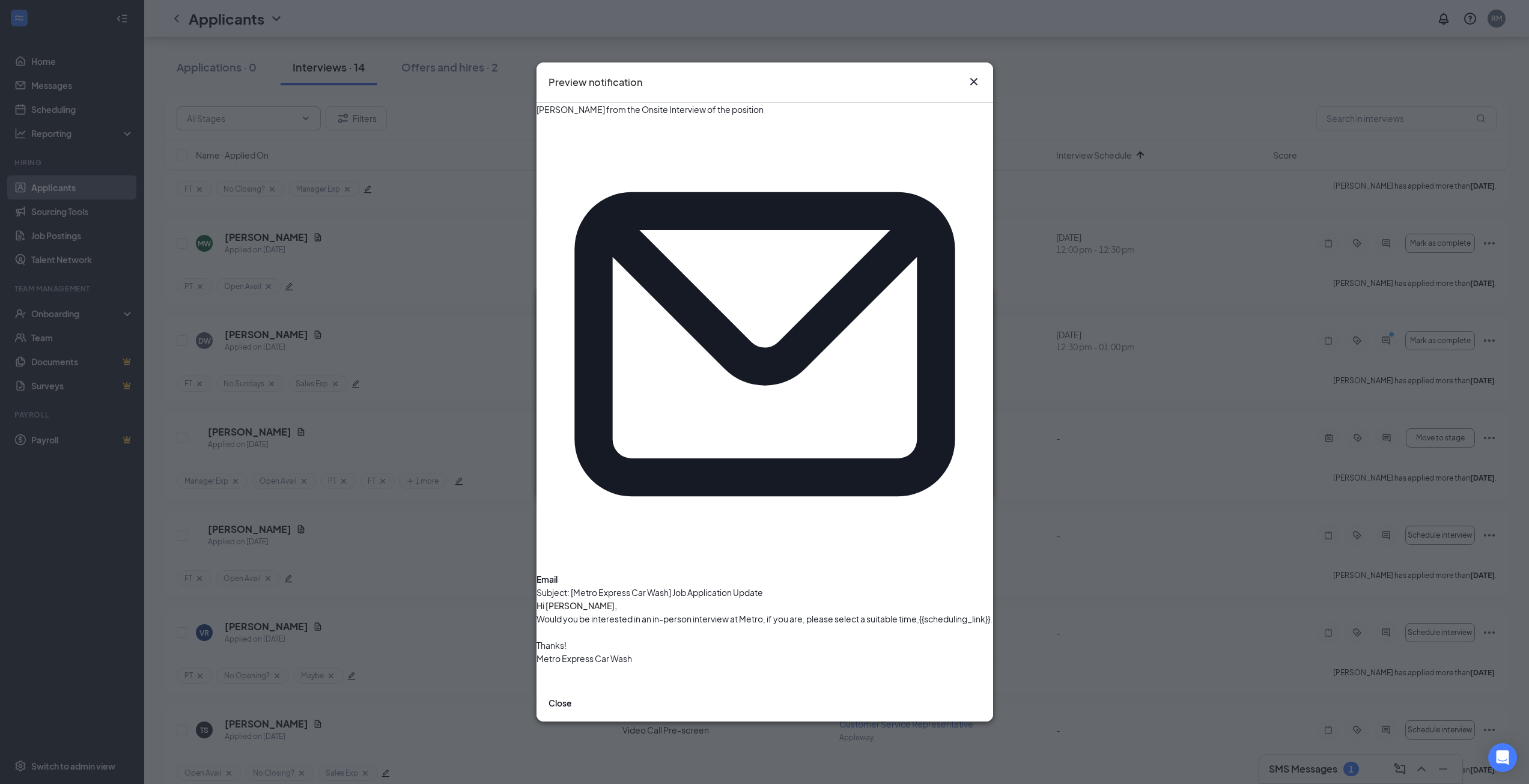
click at [975, 89] on icon "Cross" at bounding box center [973, 81] width 14 height 14
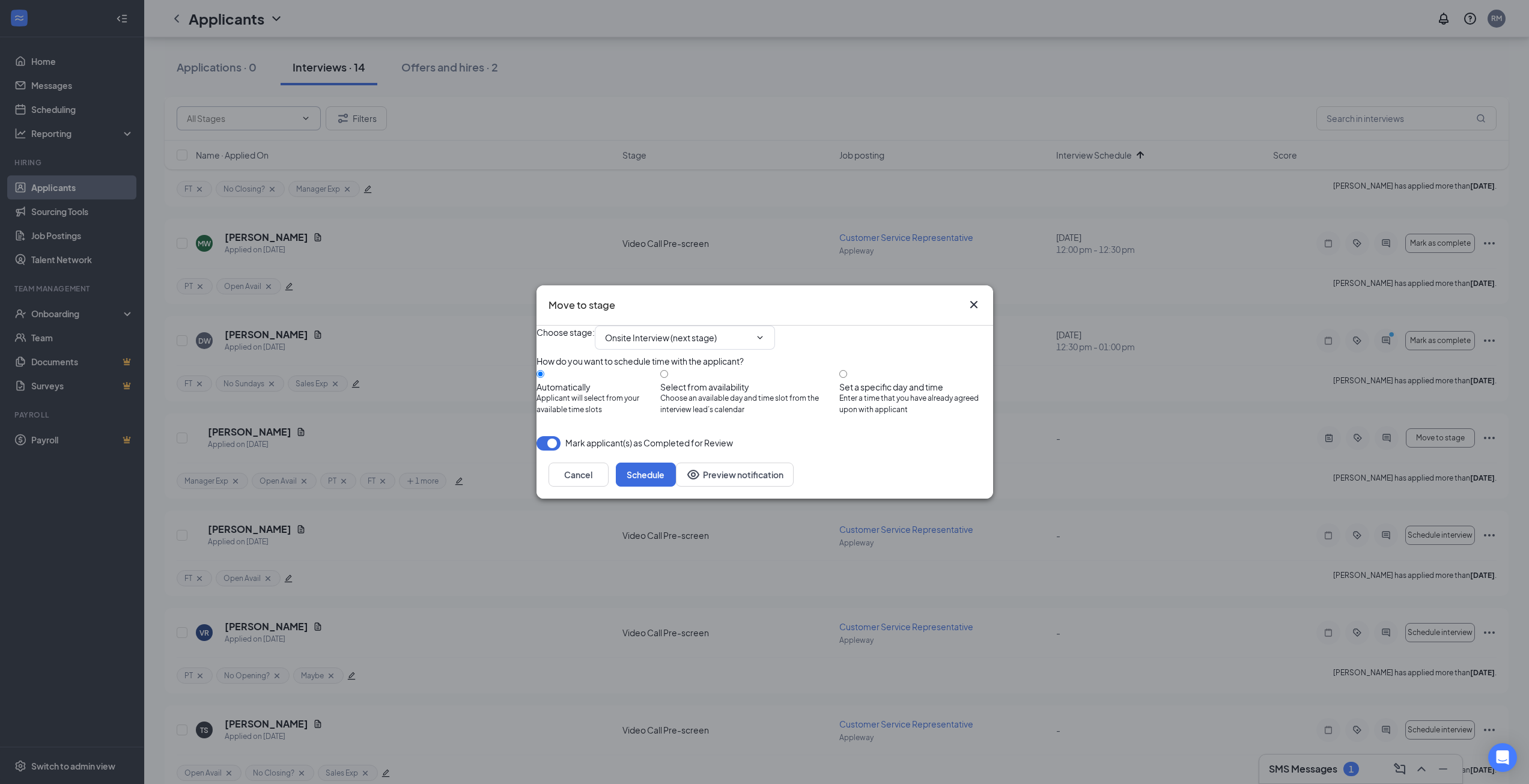
click at [759, 486] on div "Cancel Schedule Preview notification" at bounding box center [765, 474] width 433 height 24
click at [676, 486] on button "Schedule" at bounding box center [645, 474] width 60 height 24
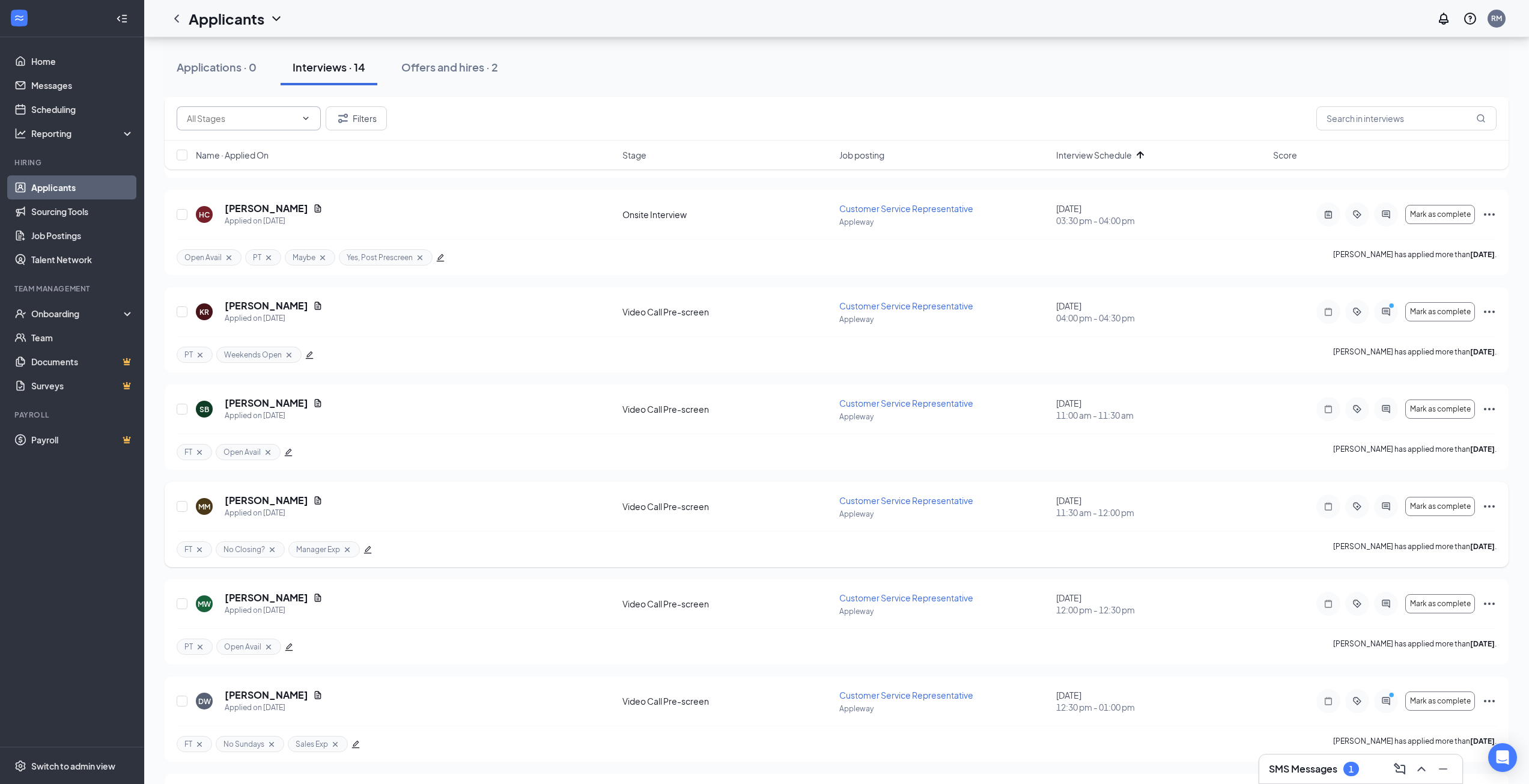
scroll to position [0, 0]
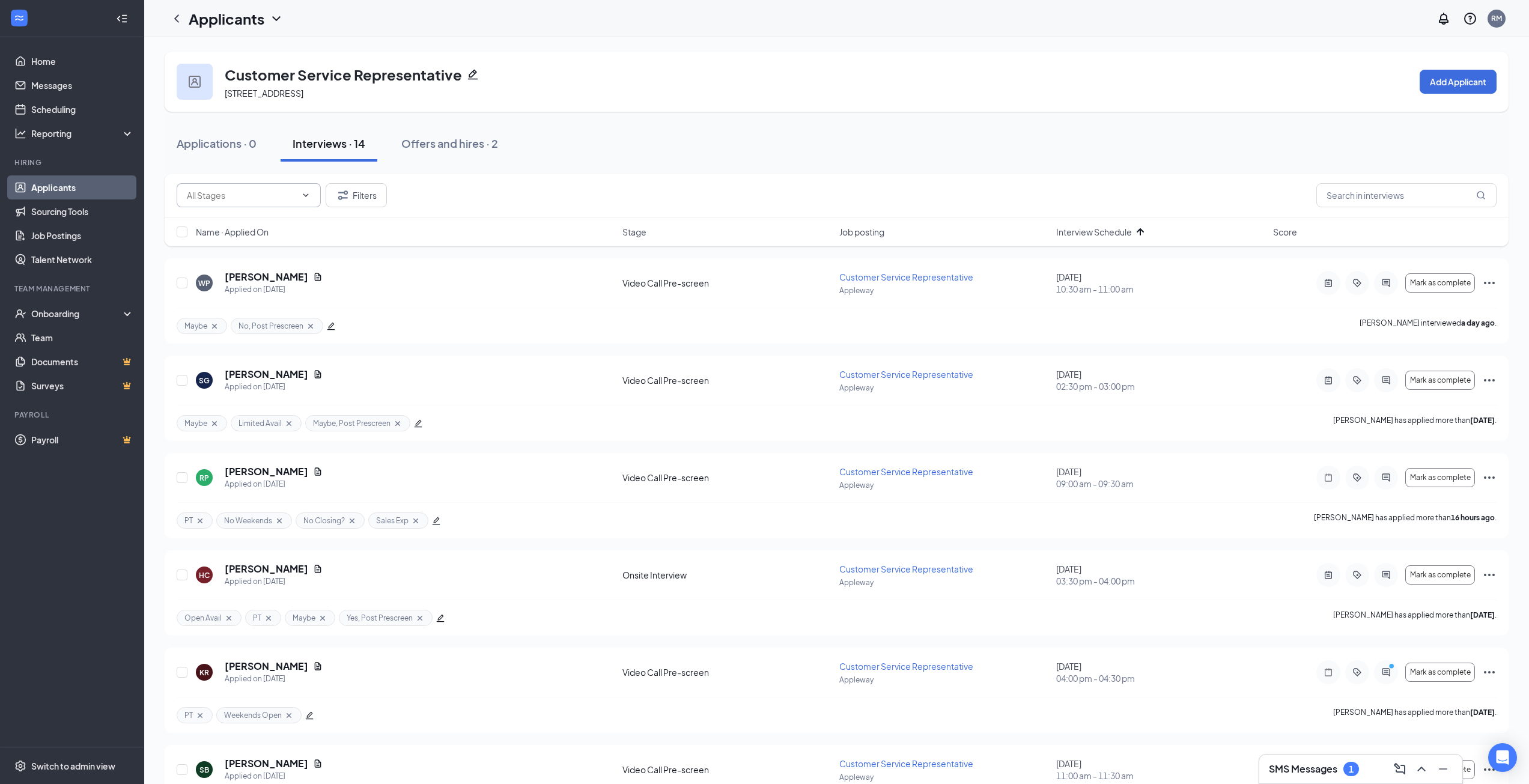
click at [80, 189] on link "Applicants" at bounding box center [82, 187] width 103 height 24
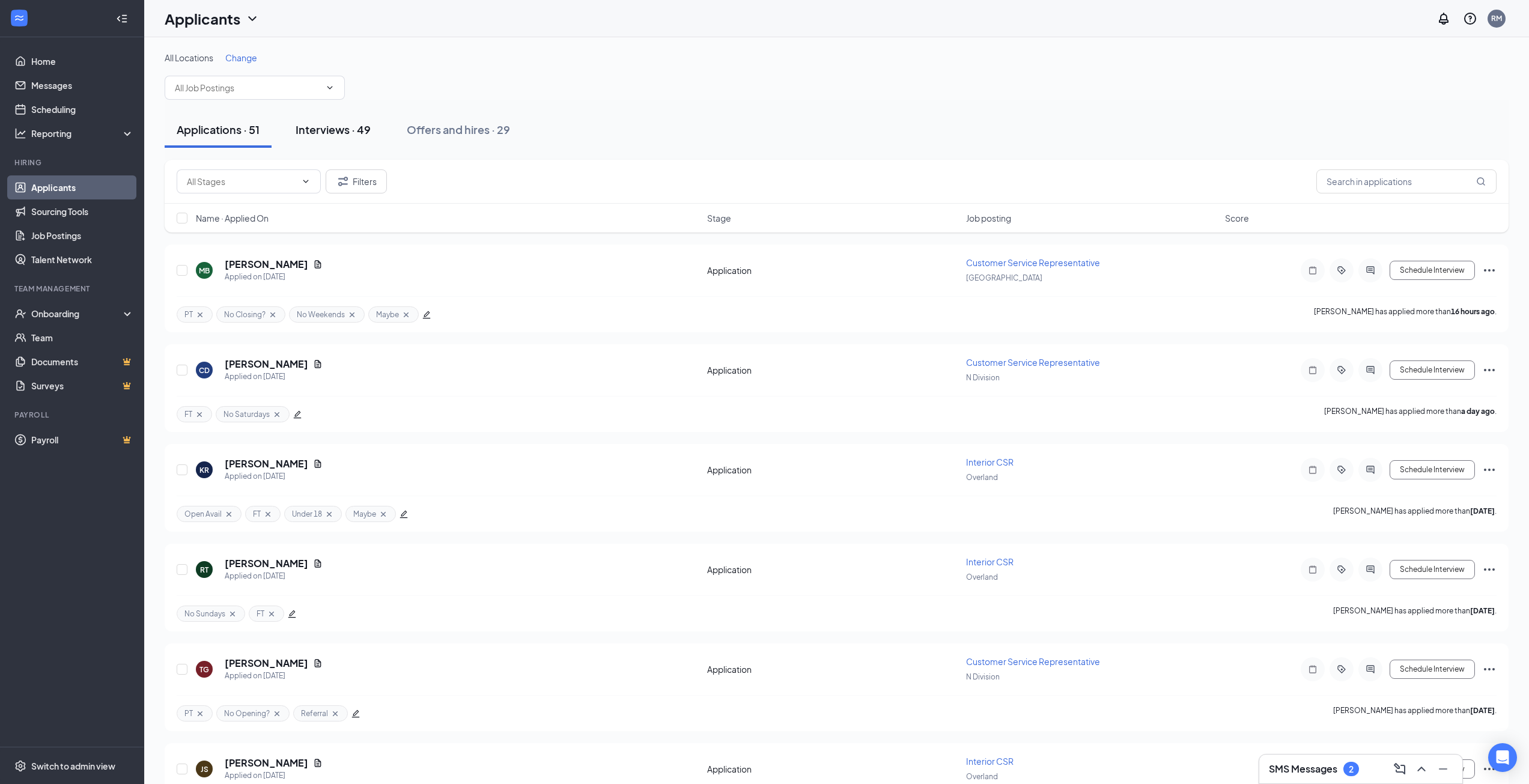
click at [331, 131] on div "Interviews · 49" at bounding box center [333, 129] width 75 height 15
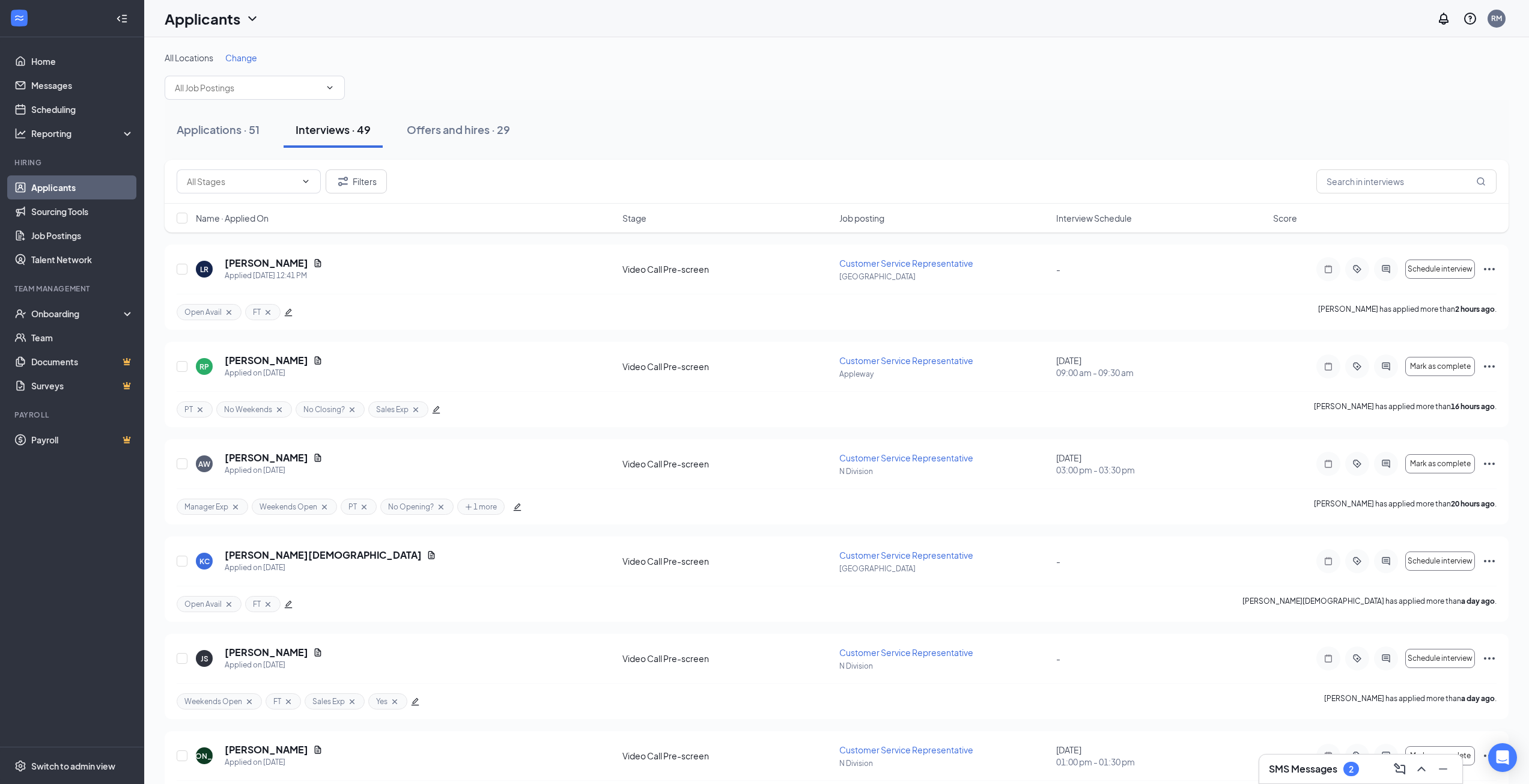
click at [1091, 220] on span "Interview Schedule" at bounding box center [1094, 218] width 76 height 12
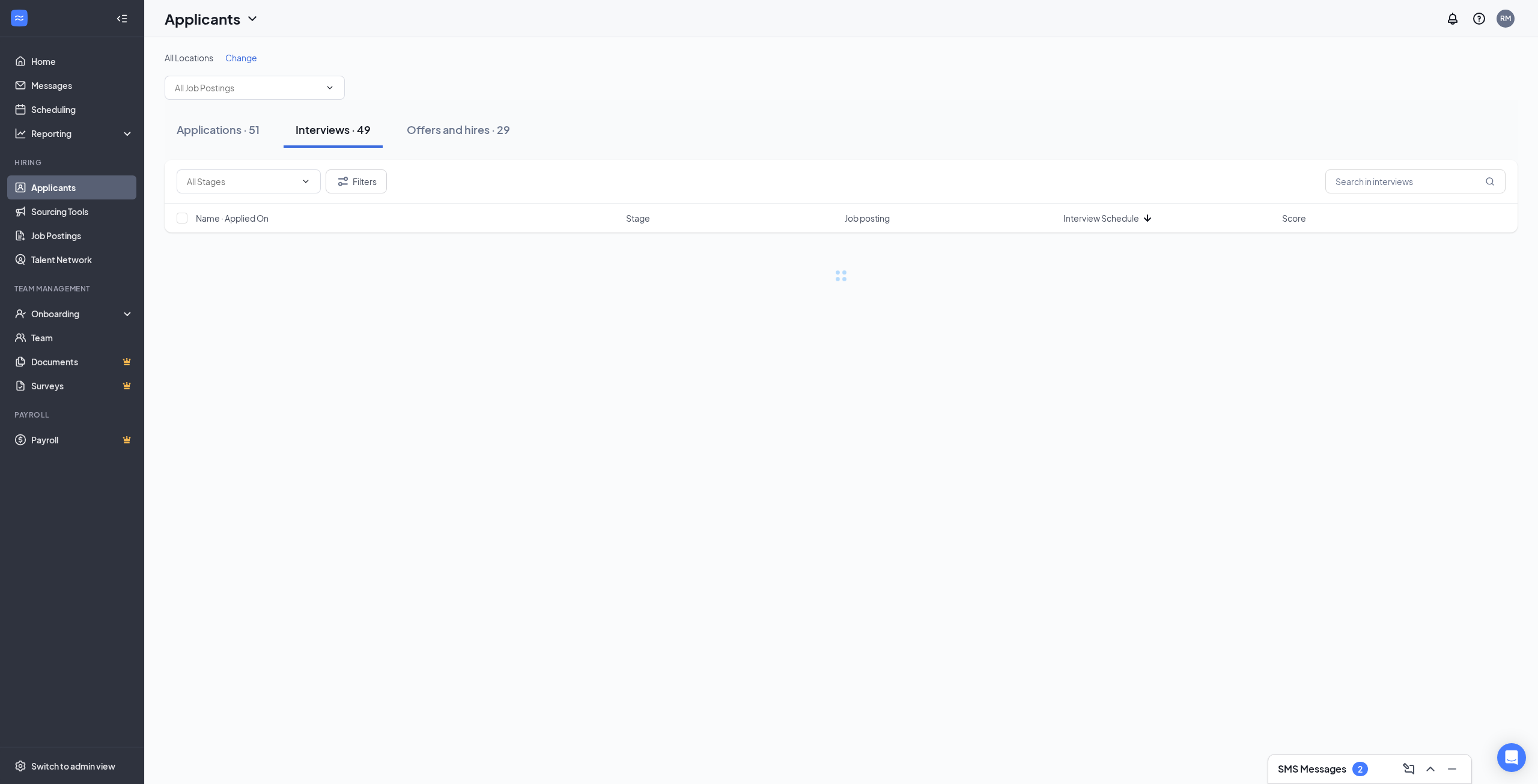
click at [1094, 220] on span "Interview Schedule" at bounding box center [1101, 218] width 76 height 12
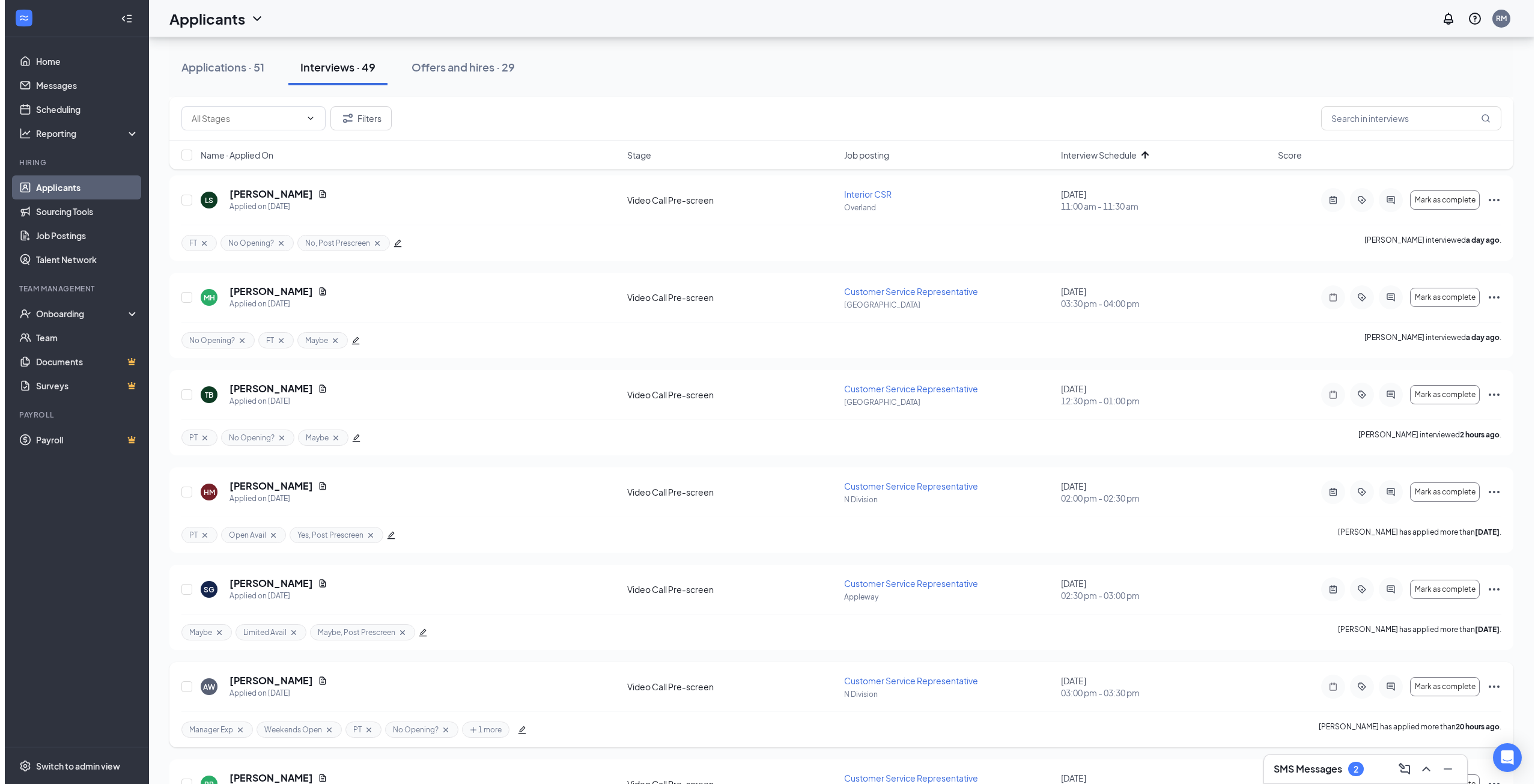
scroll to position [1277, 0]
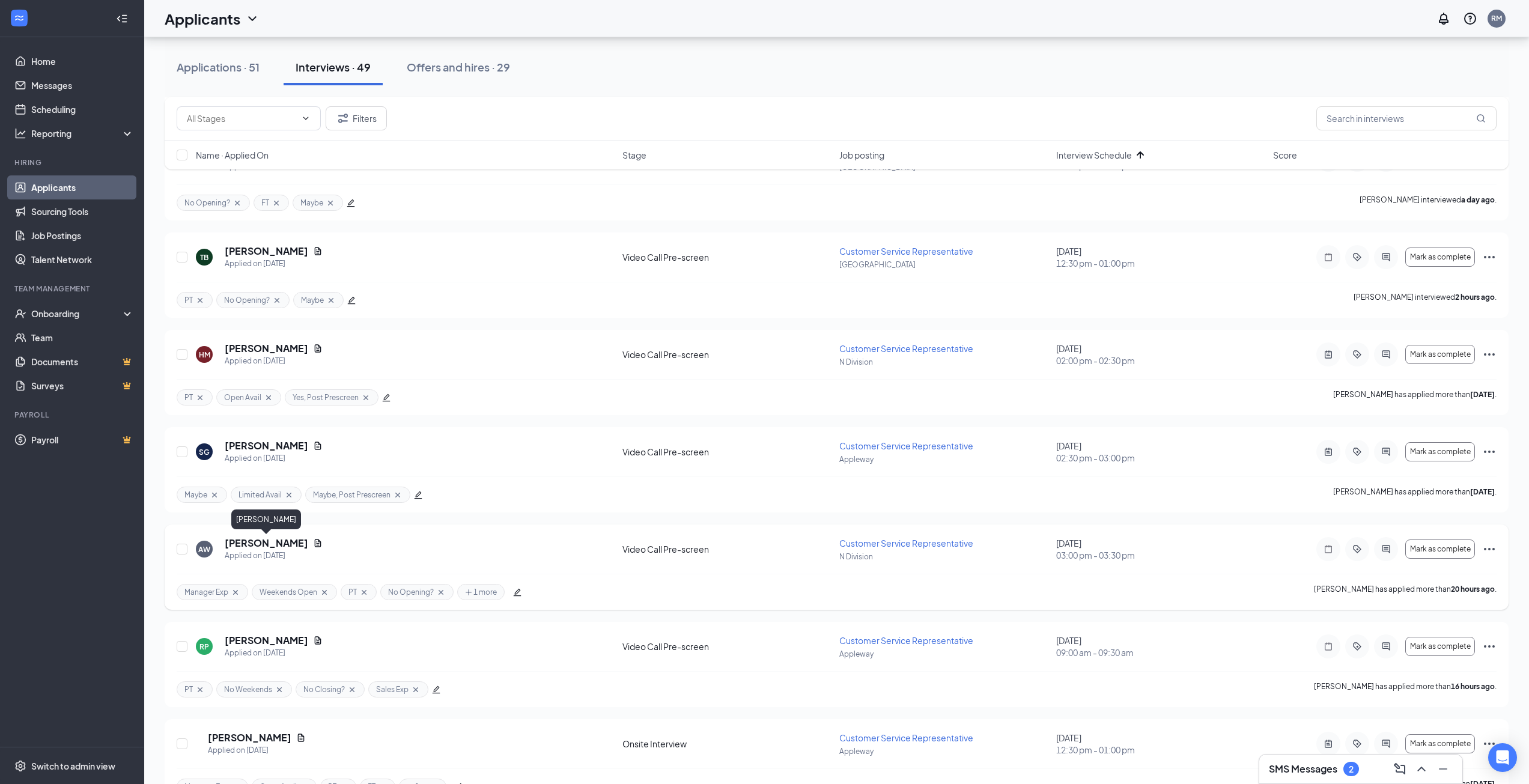
click at [290, 541] on h5 "[PERSON_NAME]" at bounding box center [266, 543] width 83 height 13
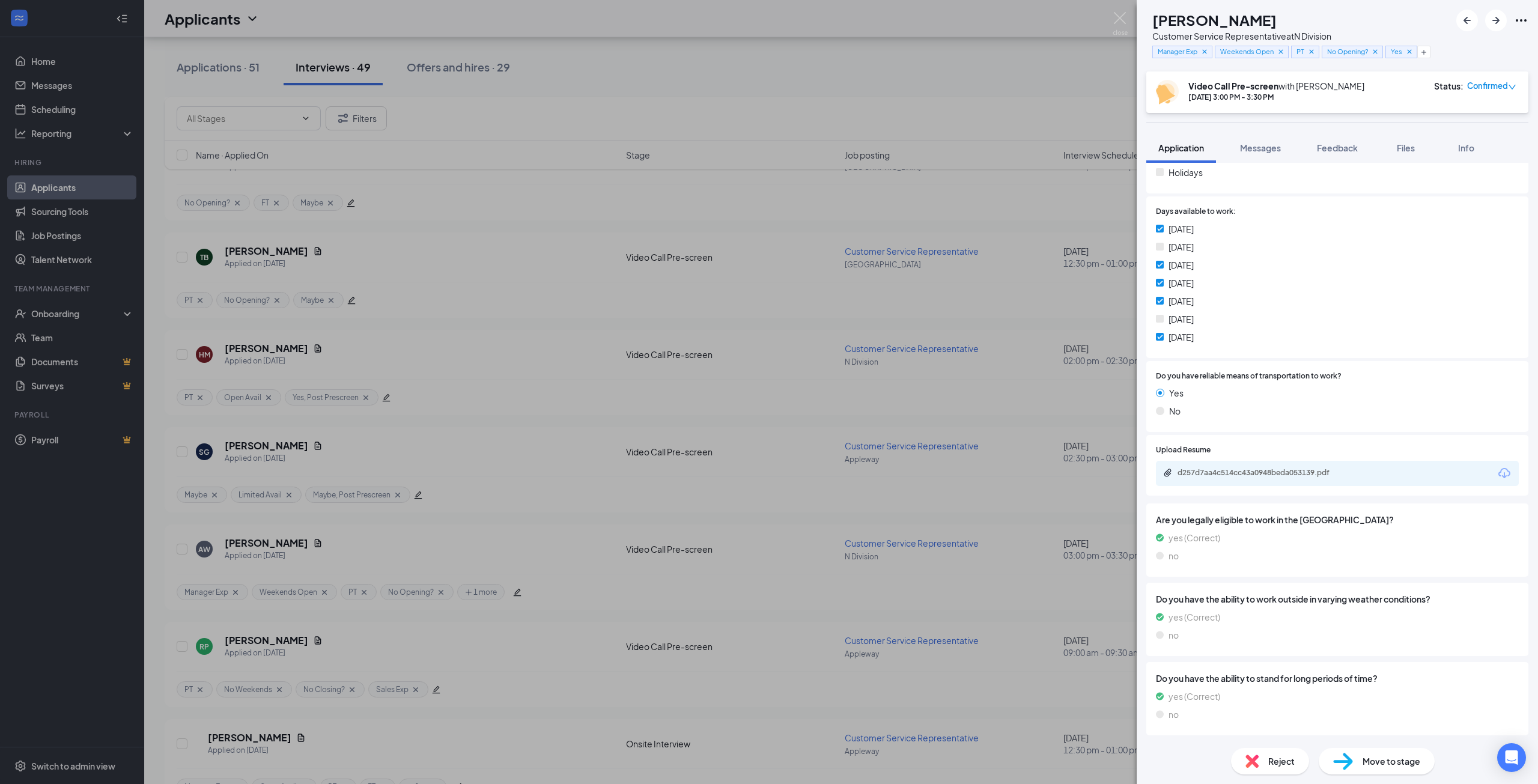
scroll to position [838, 0]
click at [1274, 473] on div "d257d7aa4c514cc43a0948beda053139.pdf" at bounding box center [1261, 472] width 168 height 9
click at [1430, 53] on button "button" at bounding box center [1424, 52] width 13 height 13
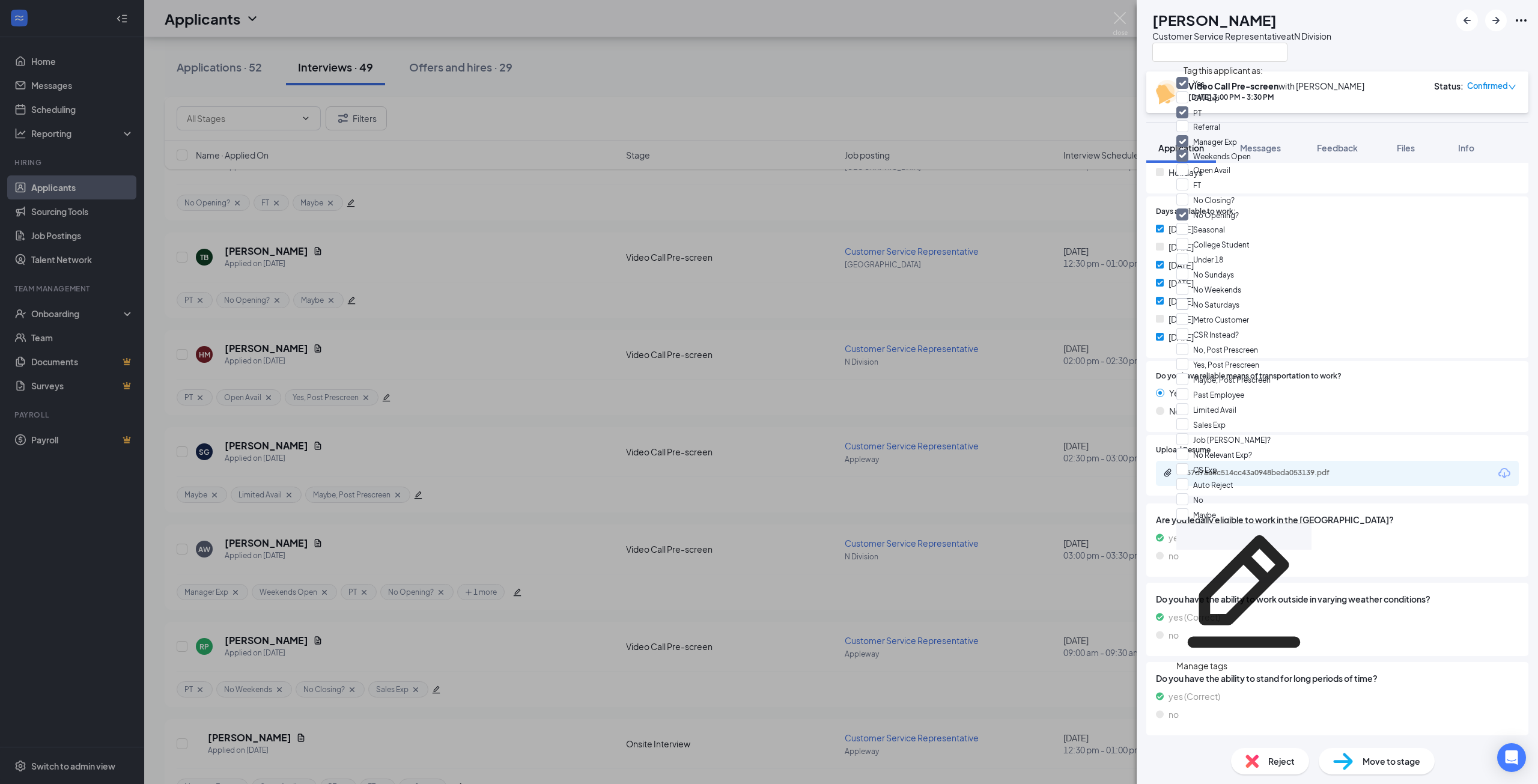
scroll to position [300, 0]
click at [1192, 373] on input "Maybe, Post Prescreen" at bounding box center [1223, 380] width 94 height 13
checkbox input "true"
click at [1439, 36] on div "[PERSON_NAME] [PERSON_NAME] Customer Service Representative at N Division" at bounding box center [1336, 36] width 401 height 71
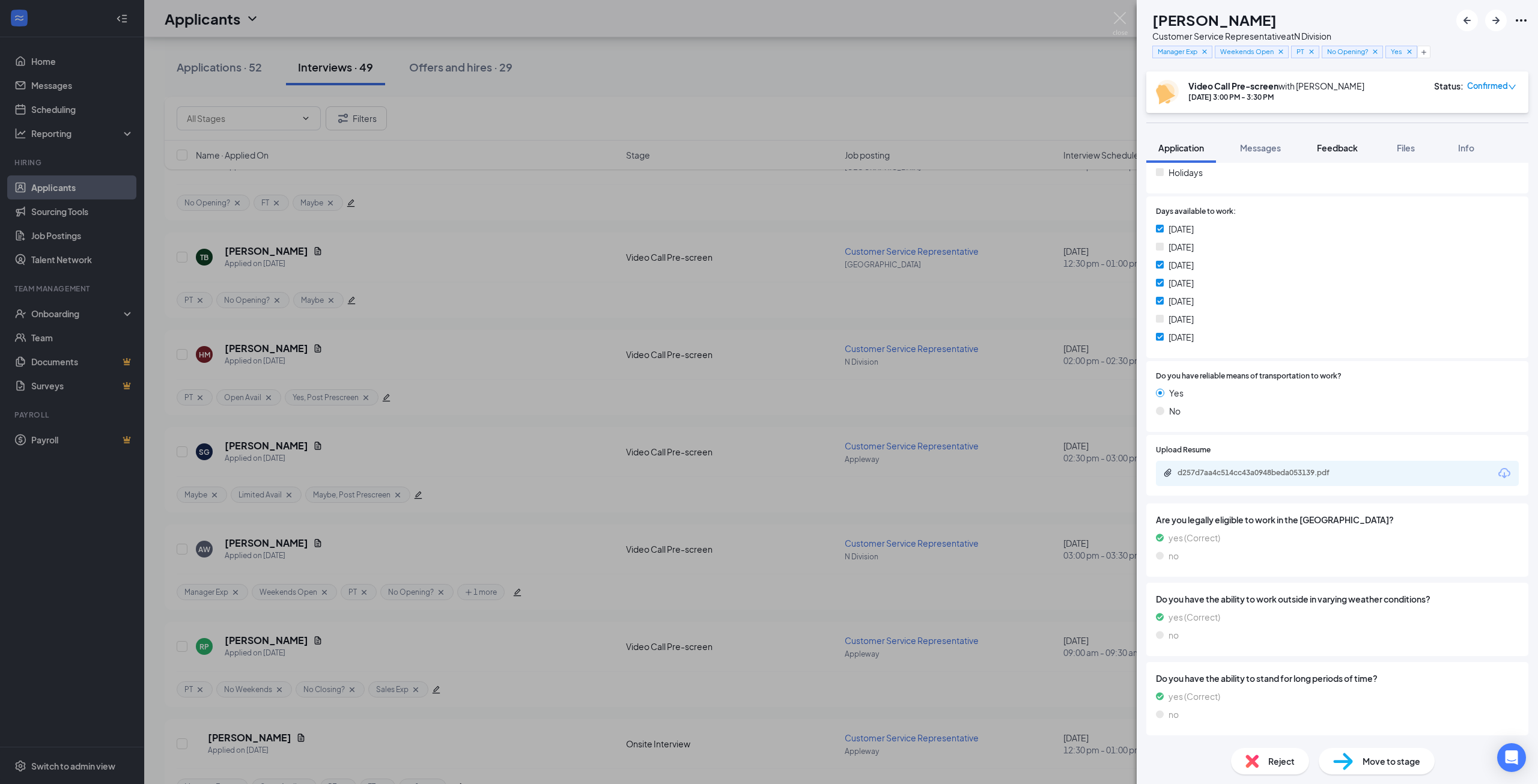
click at [1344, 150] on div "[PERSON_NAME] [PERSON_NAME] Customer Service Representative at N Division Manag…" at bounding box center [1336, 392] width 401 height 784
click at [1342, 151] on span "Feedback" at bounding box center [1337, 148] width 41 height 11
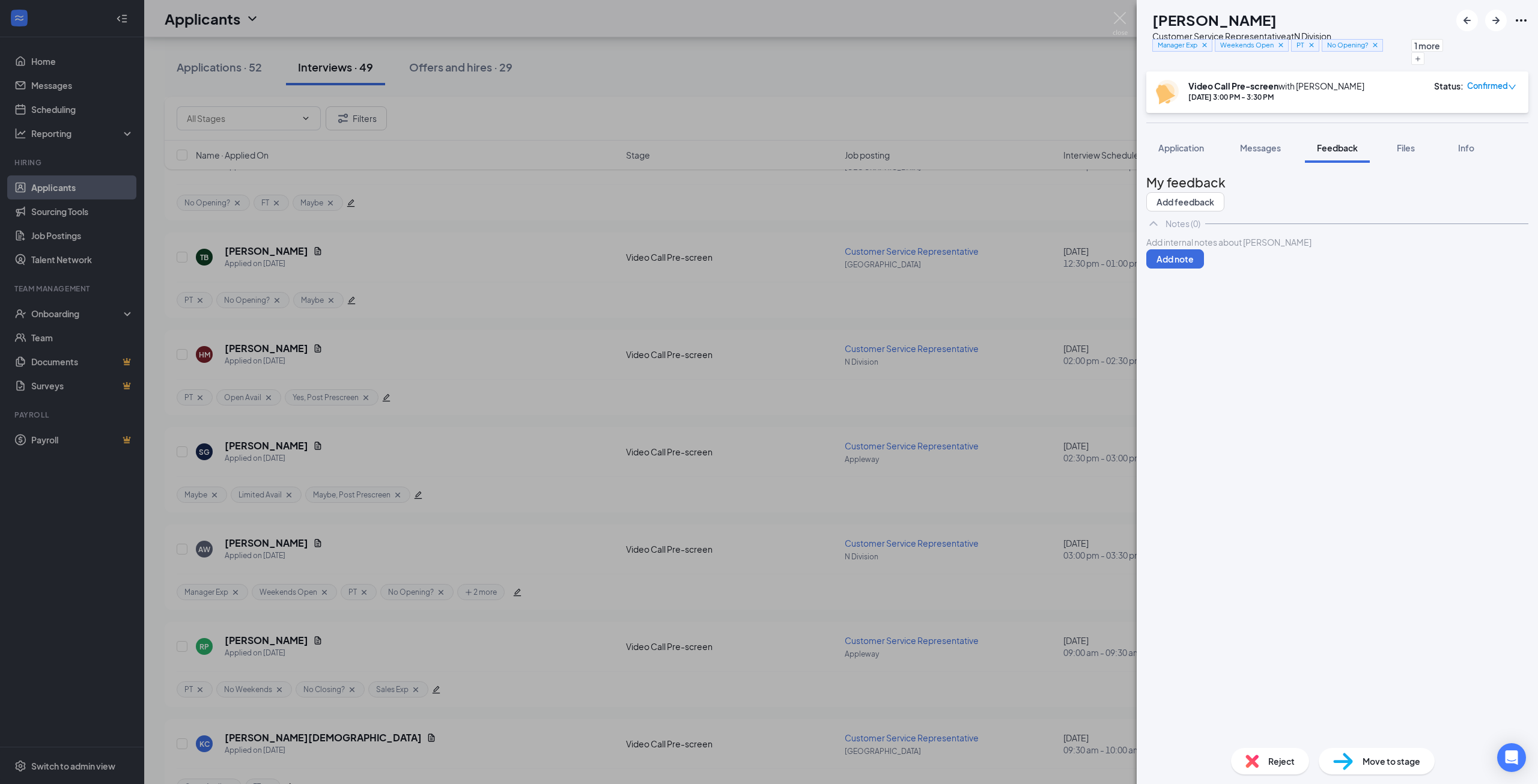
click at [1236, 249] on div at bounding box center [1337, 242] width 381 height 13
click at [1177, 273] on span "- uper firendly guy, going to school right now to be a Vet Tech. Not sure he wo…" at bounding box center [1331, 261] width 369 height 24
click at [1201, 273] on span "- super riendly guy, going to school right now to be a Vet Tech. Not sure he wo…" at bounding box center [1332, 261] width 370 height 24
click at [1202, 273] on span "- super riendly guy, going to school right now to be a Vet Tech. Not sure he wo…" at bounding box center [1332, 261] width 370 height 24
click at [1199, 273] on span "- super riendly guy, going to school right now to be a Vet Tech. Not sure he wo…" at bounding box center [1332, 261] width 370 height 24
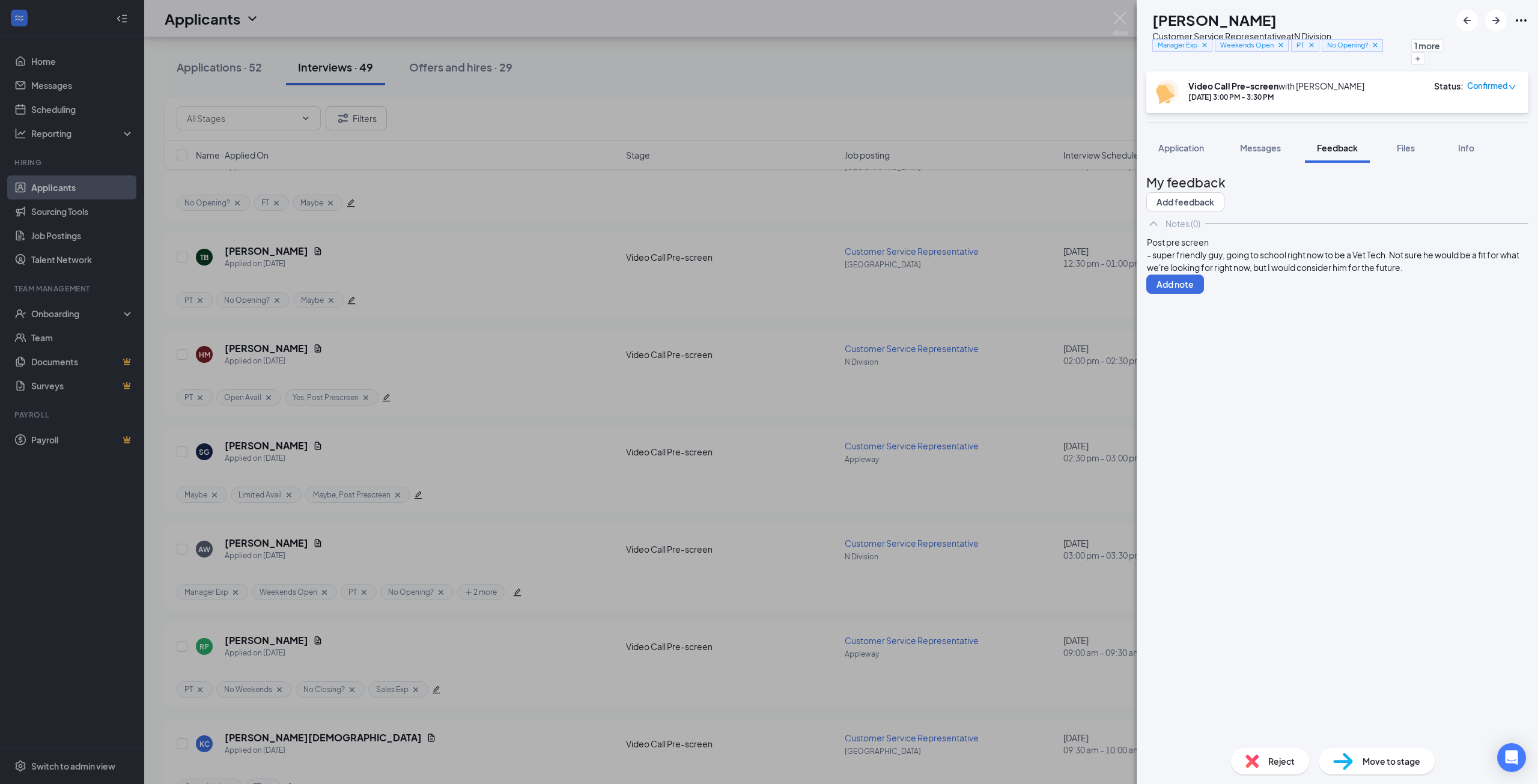
click at [1291, 274] on div "- super friendly guy, going to school right now to be a Vet Tech. Not sure he w…" at bounding box center [1337, 261] width 381 height 26
click at [1204, 276] on button "Add note" at bounding box center [1175, 284] width 58 height 19
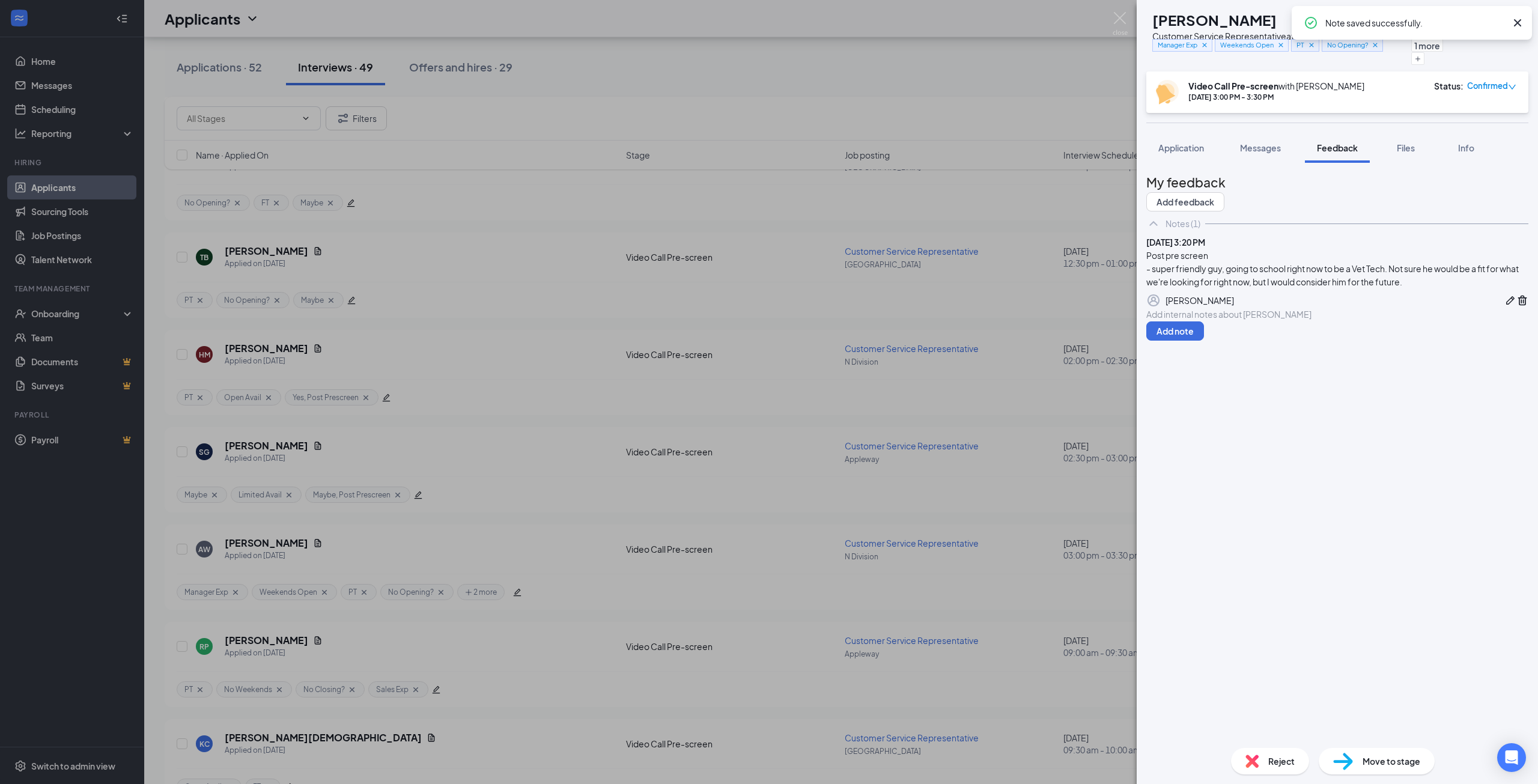
click at [1519, 21] on icon "Cross" at bounding box center [1517, 23] width 7 height 7
click at [1493, 21] on icon "ArrowRight" at bounding box center [1495, 20] width 14 height 14
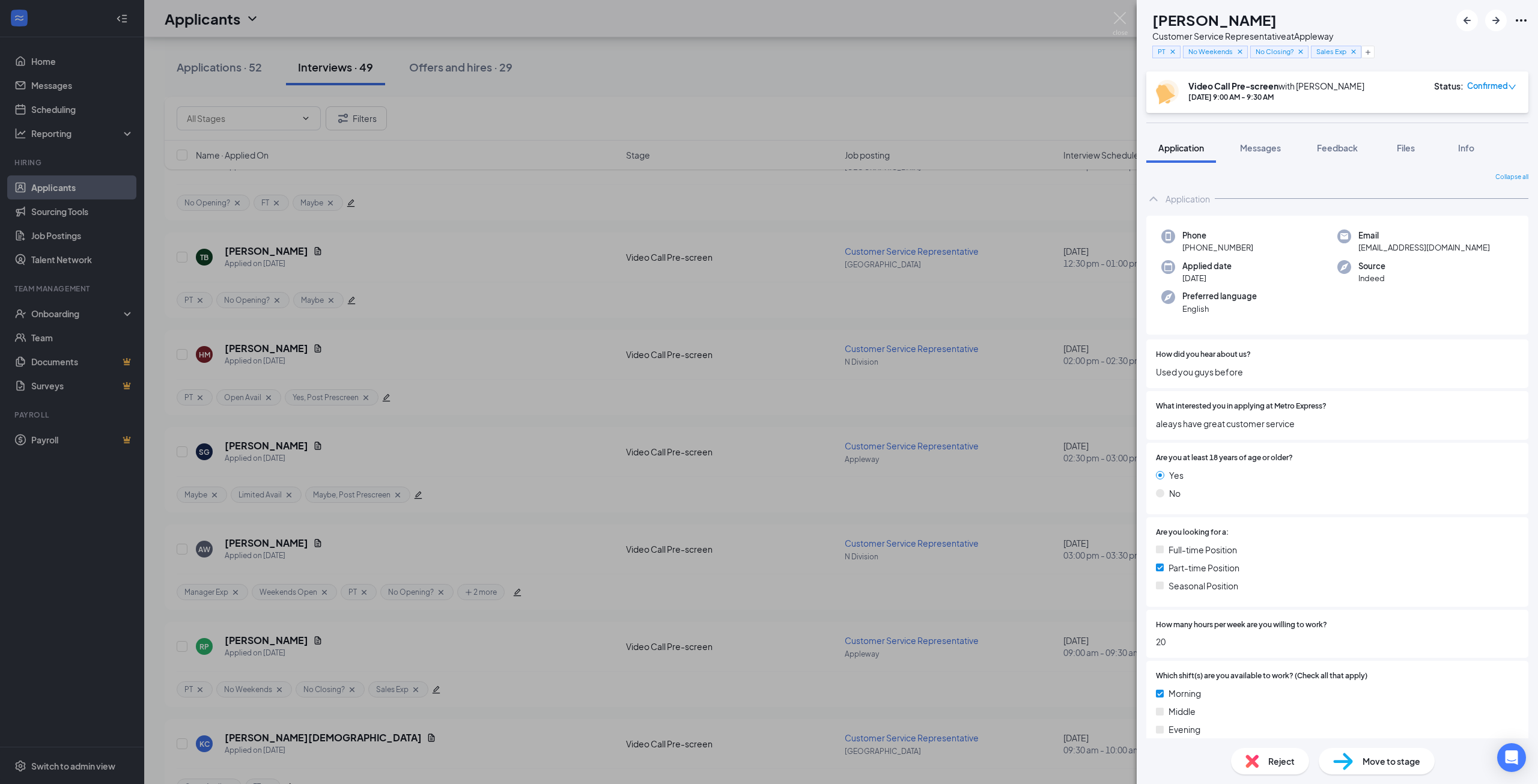
click at [960, 70] on div "RP [PERSON_NAME] Customer Service Representative at Appleway PT No Weekends No …" at bounding box center [769, 392] width 1538 height 784
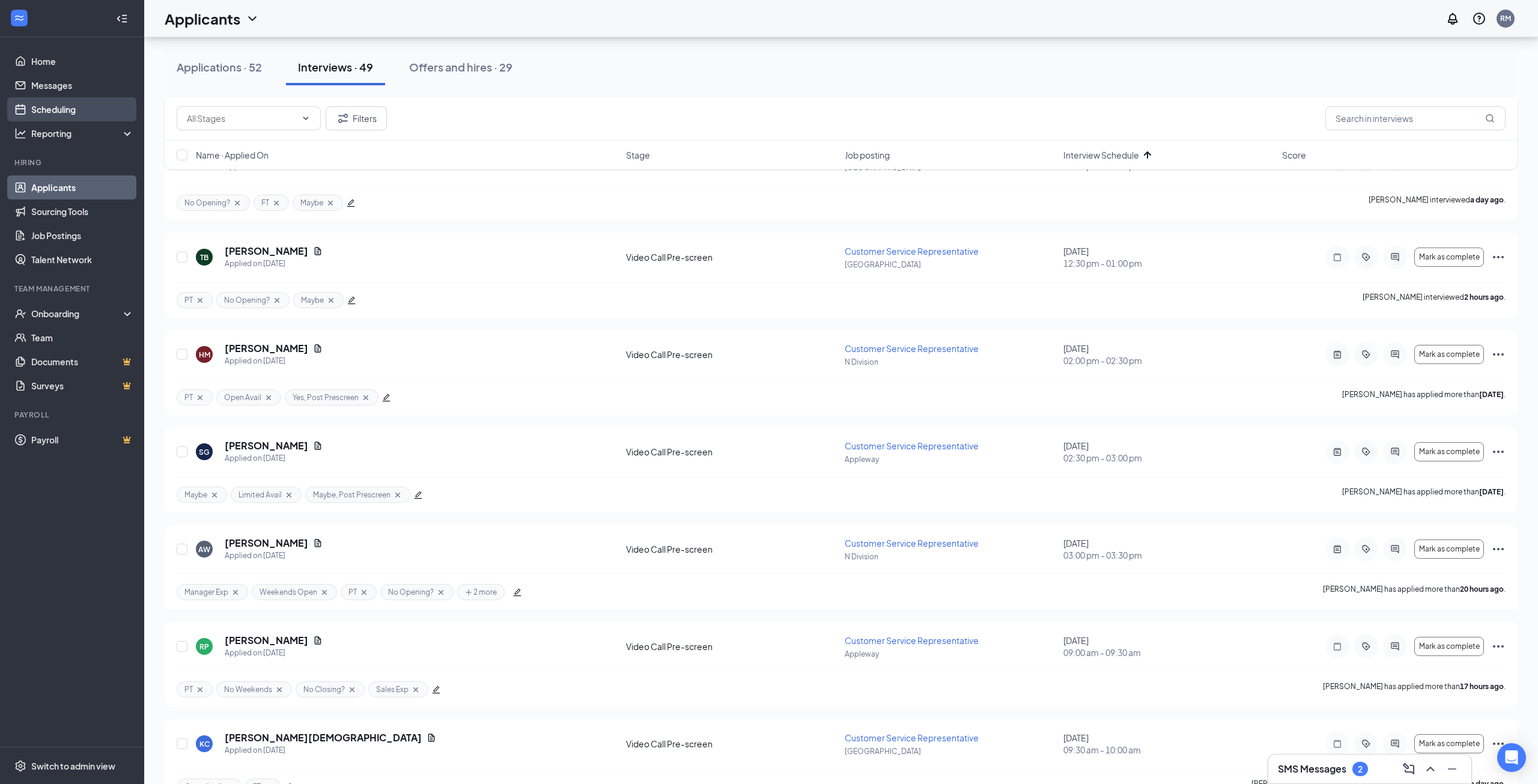
click at [69, 113] on link "Scheduling" at bounding box center [82, 110] width 103 height 24
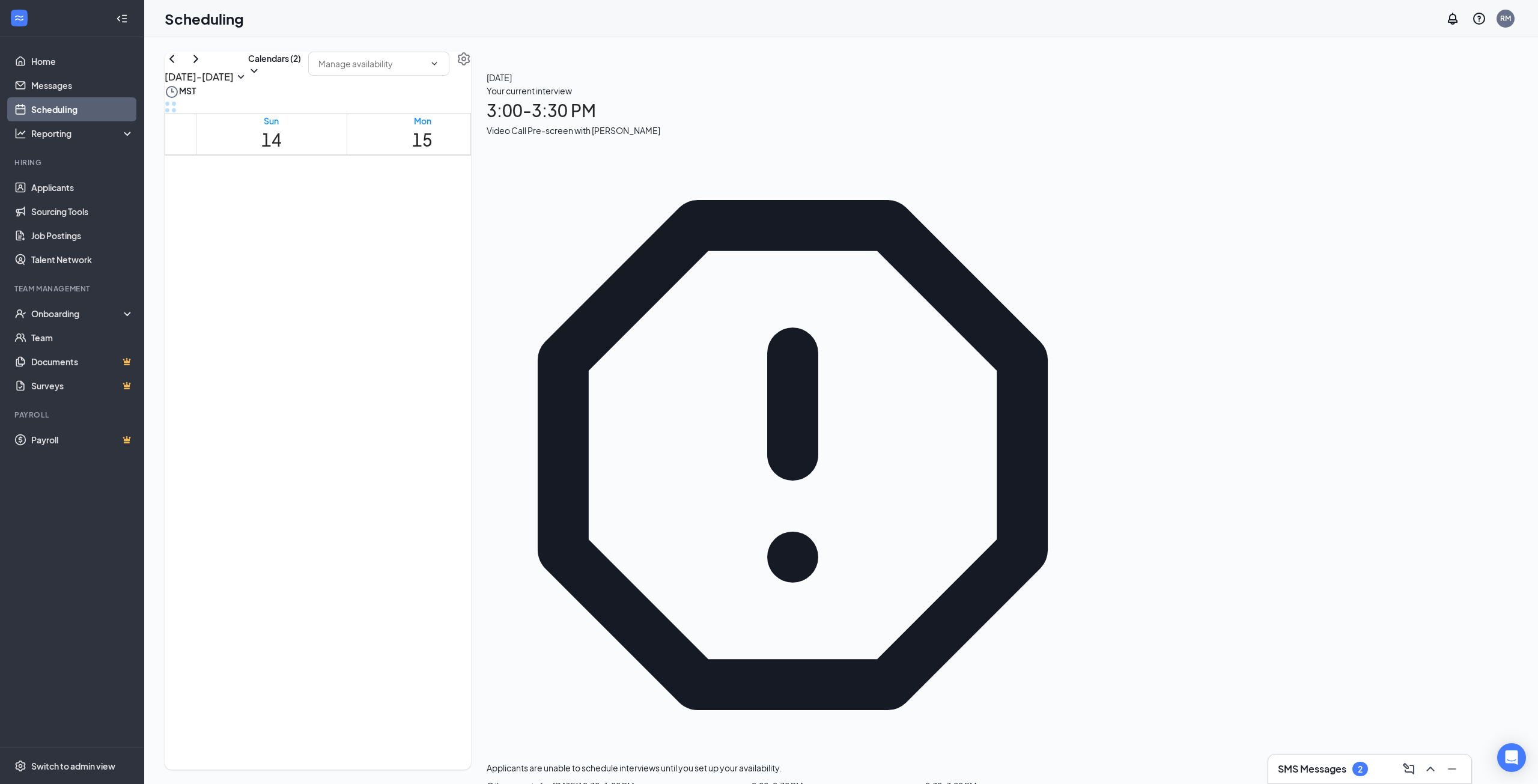
scroll to position [830, 0]
drag, startPoint x: 850, startPoint y: 410, endPoint x: 855, endPoint y: 506, distance: 96.1
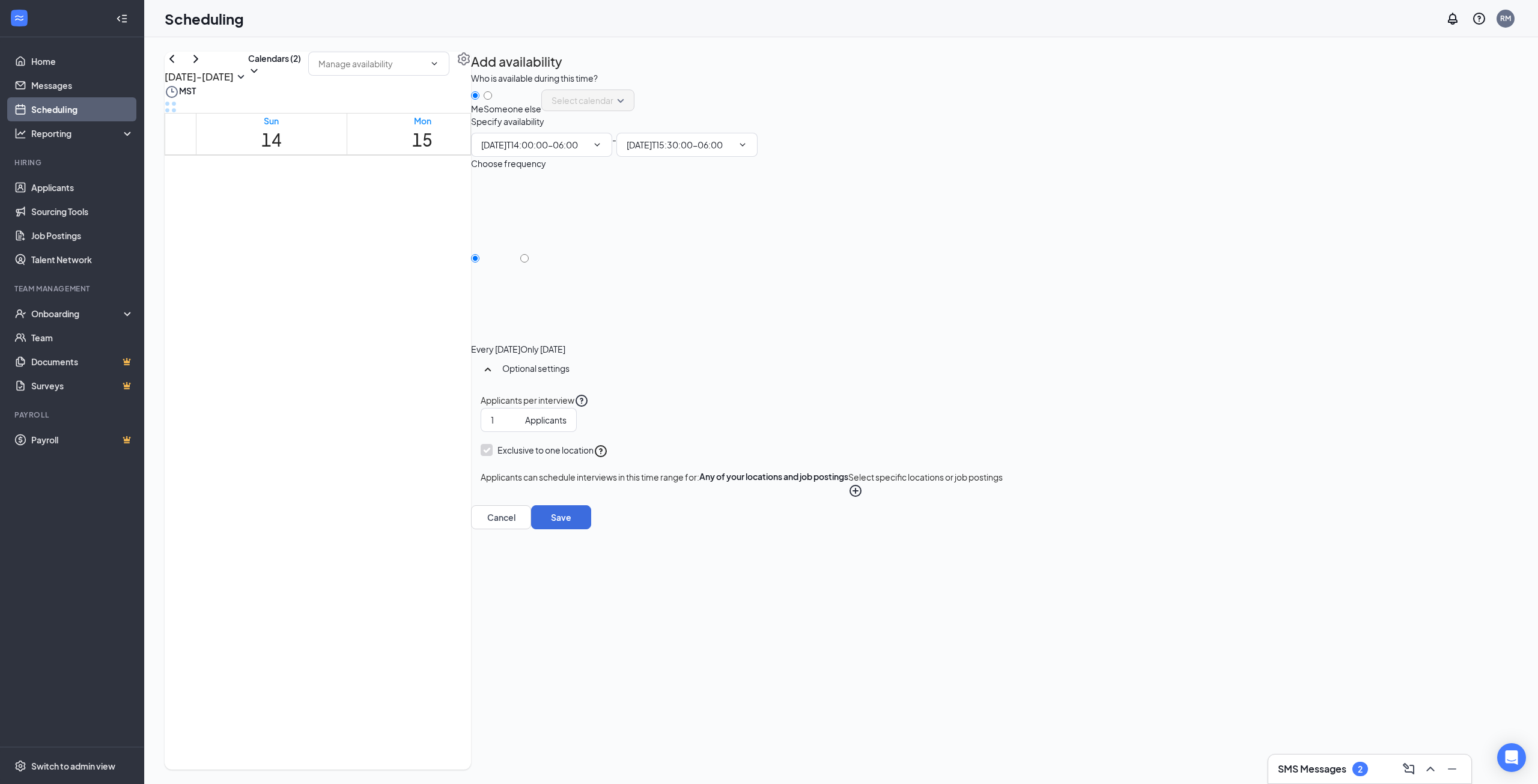
type input "02:00 PM"
type input "03:30 PM"
click at [529, 263] on input "Only [DATE]" at bounding box center [524, 258] width 9 height 9
radio input "true"
radio input "false"
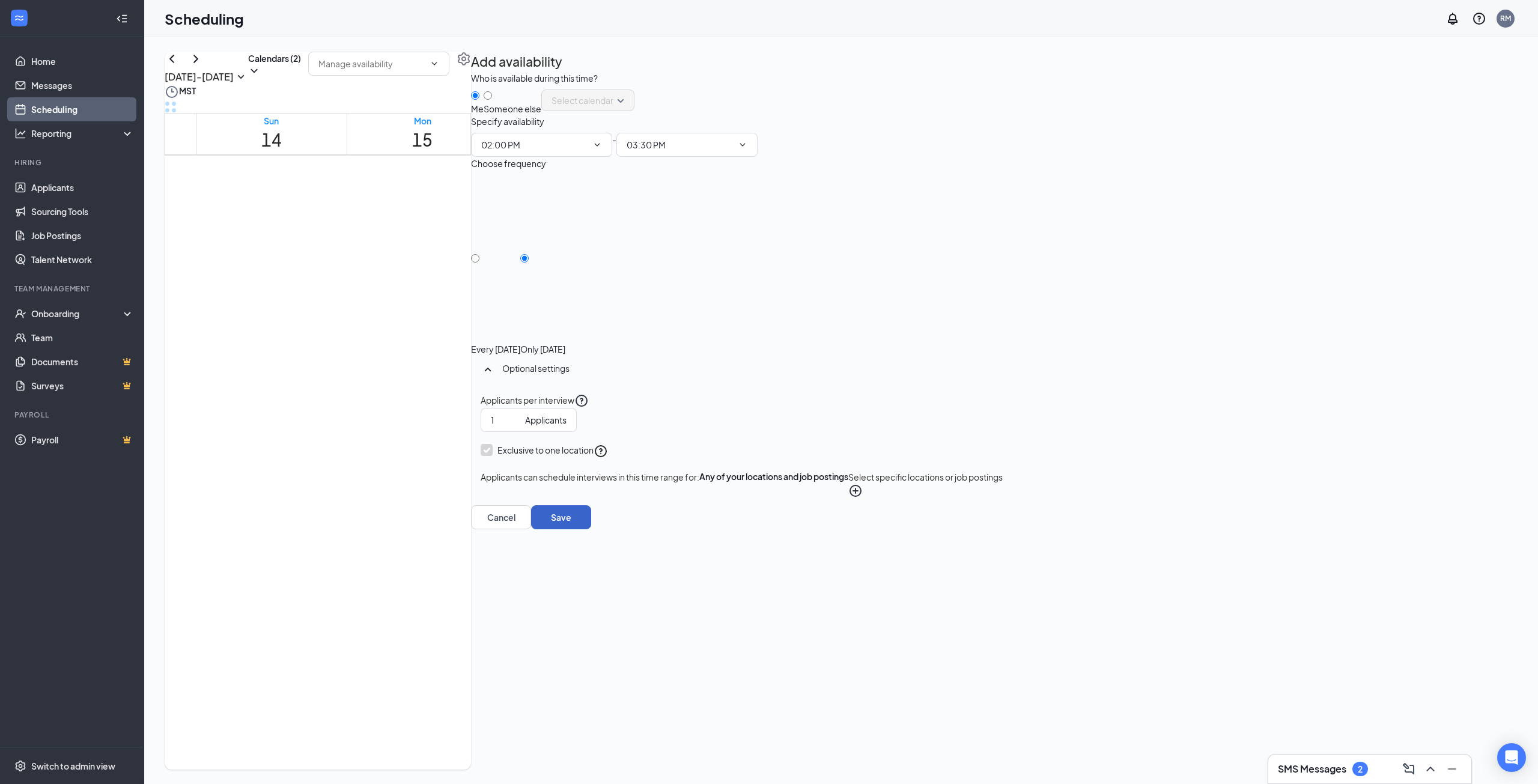
click at [591, 529] on button "Save" at bounding box center [560, 517] width 60 height 24
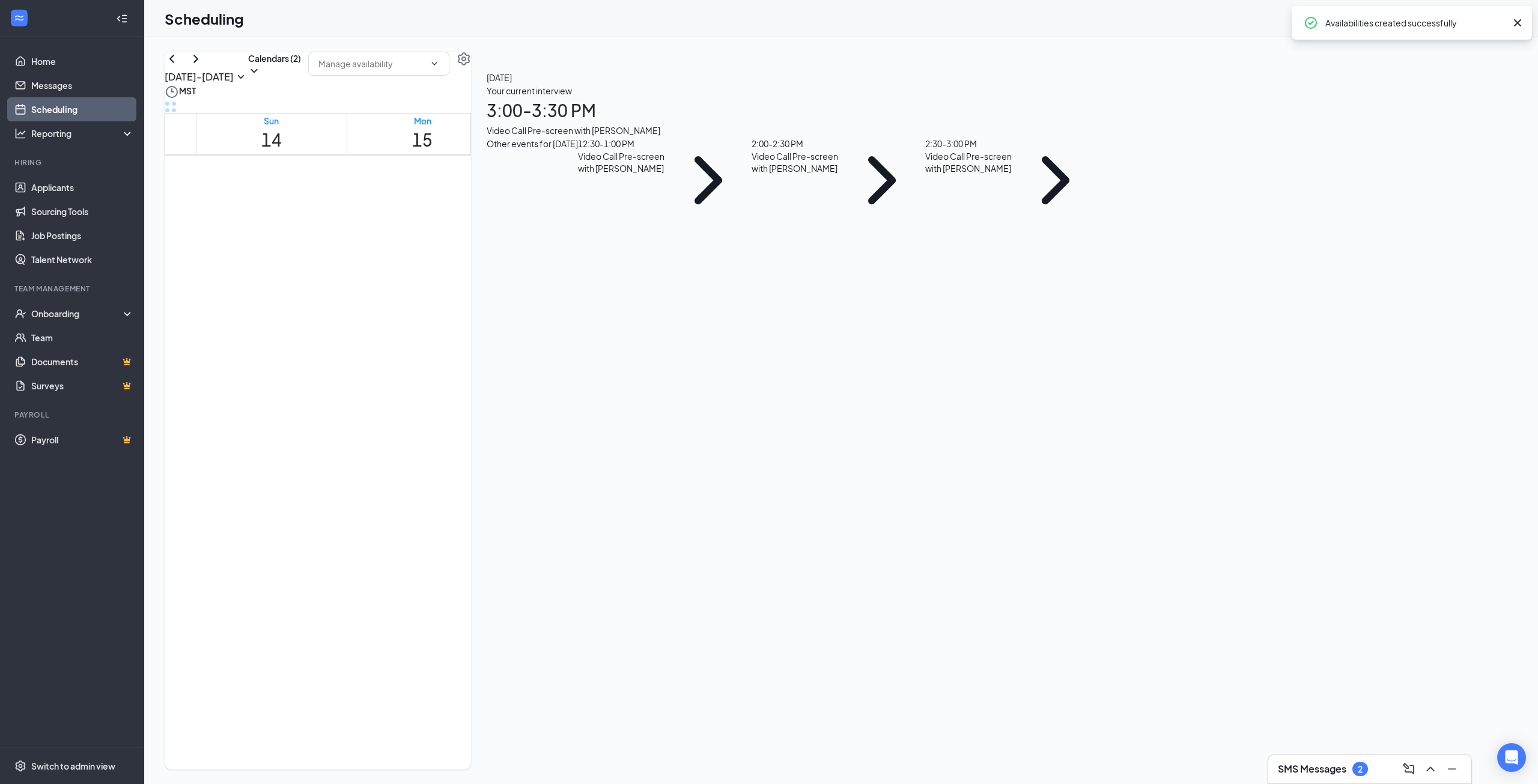
scroll to position [830, 0]
drag, startPoint x: 1009, startPoint y: 366, endPoint x: 1015, endPoint y: 468, distance: 102.2
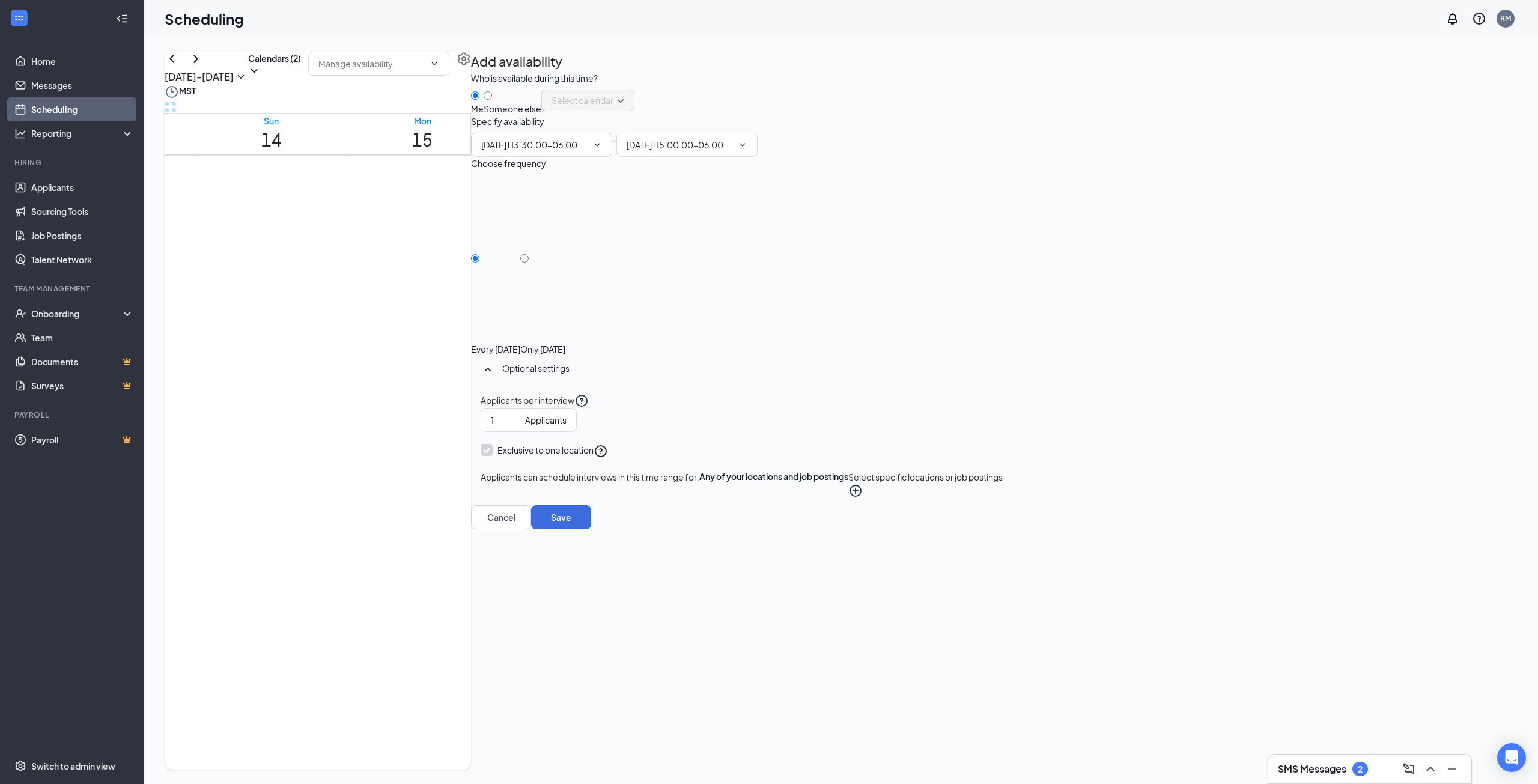
type input "01:30 PM"
type input "03:00 PM"
click at [529, 263] on input "Only [DATE]" at bounding box center [524, 258] width 9 height 9
radio input "true"
radio input "false"
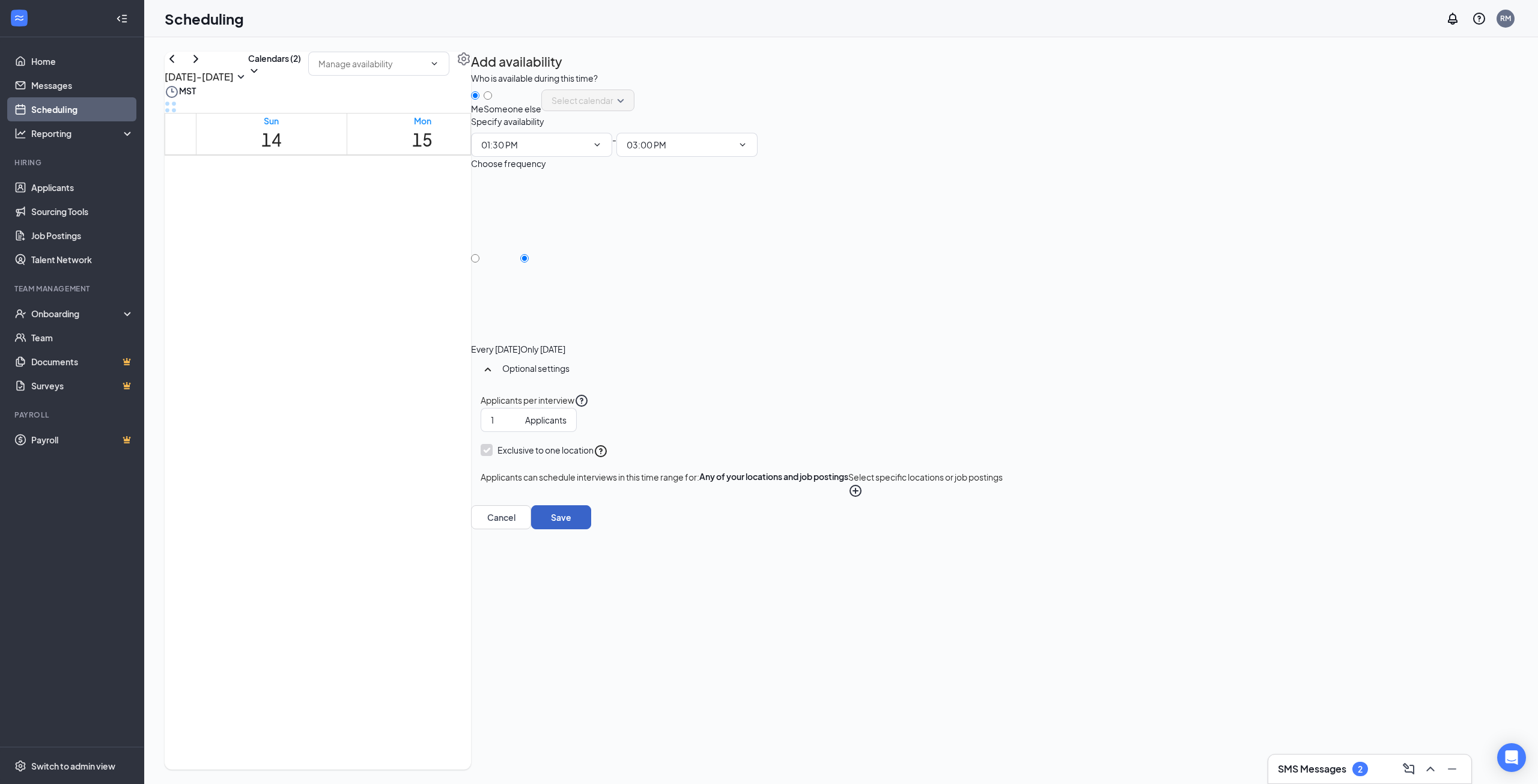
click at [591, 529] on button "Save" at bounding box center [560, 517] width 60 height 24
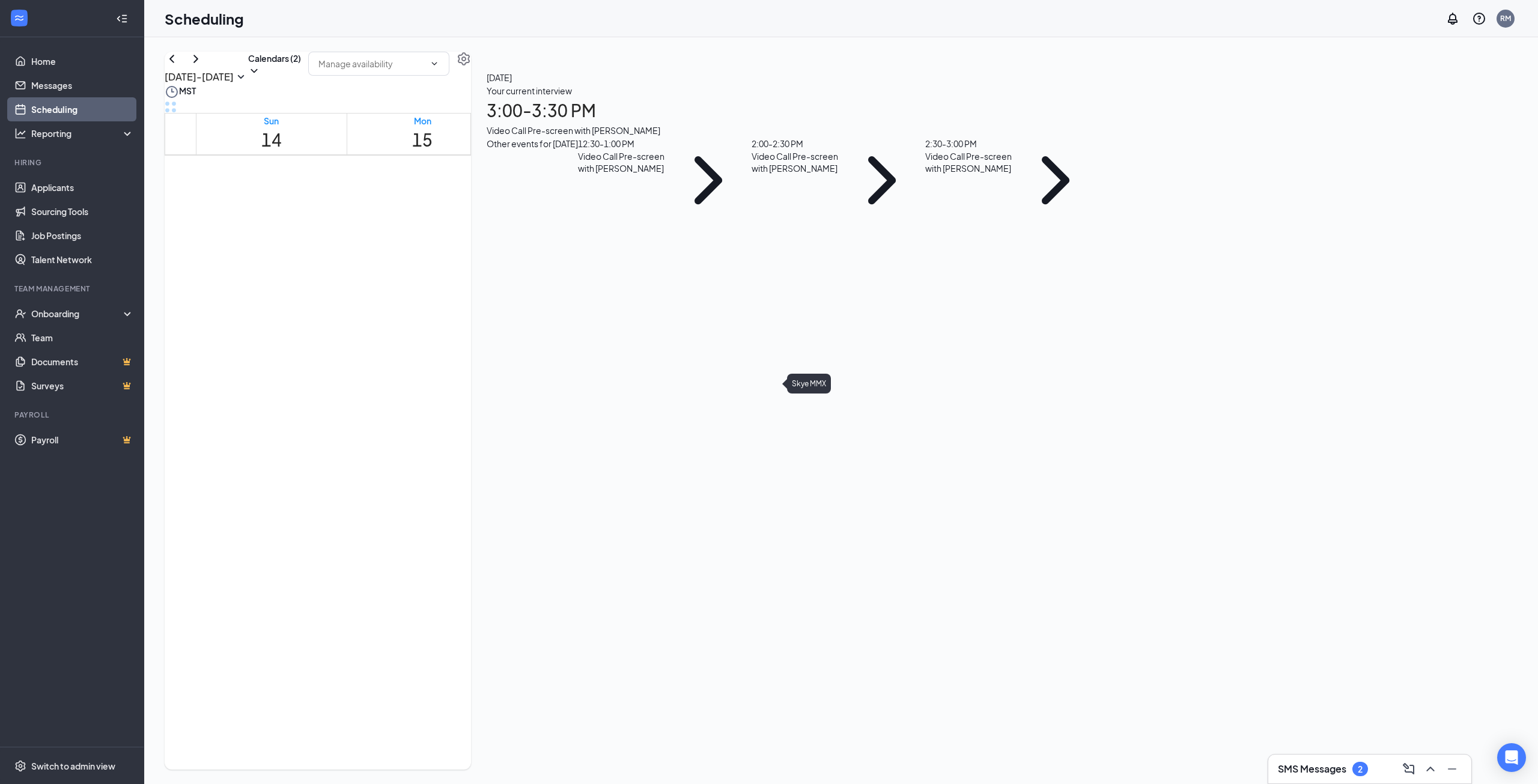
scroll to position [591, 0]
